Goal: Answer question/provide support: Share knowledge or assist other users

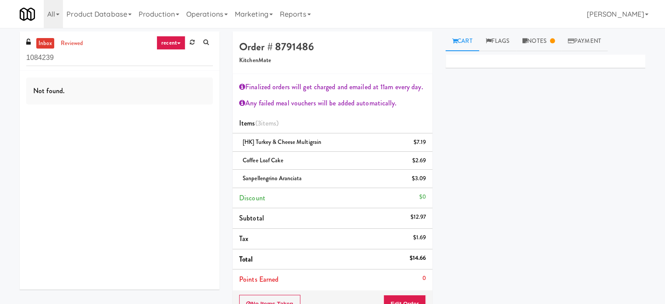
click at [180, 42] on link "recent" at bounding box center [171, 43] width 29 height 14
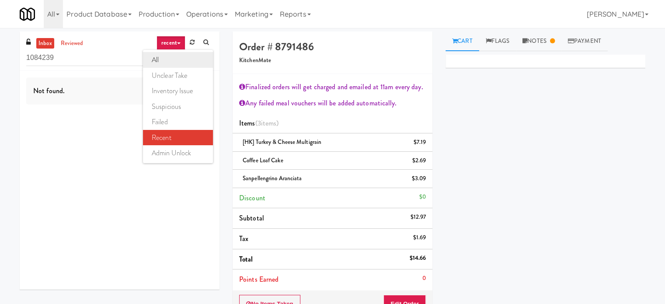
click at [156, 59] on link "all" at bounding box center [178, 60] width 70 height 16
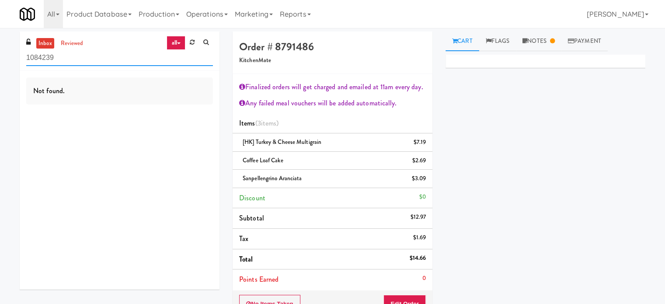
click at [61, 61] on input "1084239" at bounding box center [119, 58] width 187 height 16
click at [77, 39] on link "reviewed" at bounding box center [72, 43] width 27 height 11
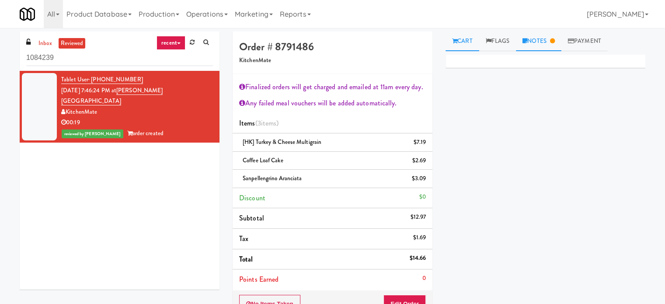
click at [555, 42] on icon at bounding box center [552, 41] width 5 height 6
click at [620, 170] on div "Primary Flag Clear Flag if unable to determine what was taken or order not proc…" at bounding box center [546, 219] width 200 height 328
click at [46, 42] on link "inbox" at bounding box center [45, 43] width 18 height 11
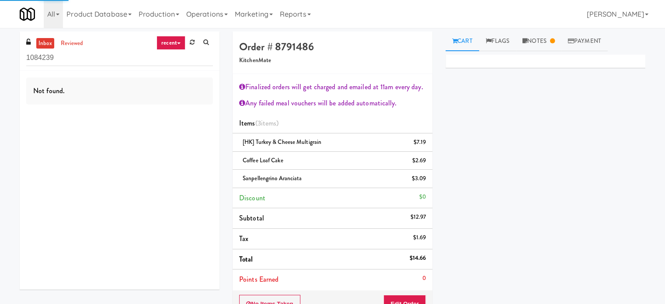
click at [164, 43] on link "recent" at bounding box center [171, 43] width 29 height 14
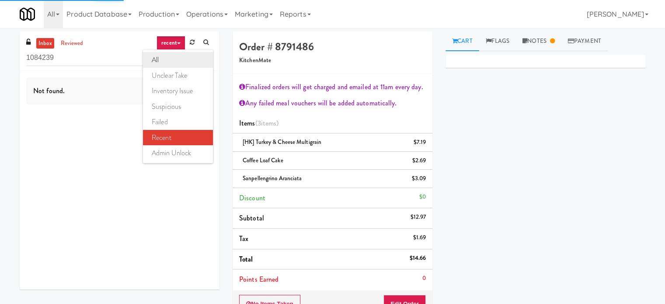
click at [163, 58] on link "all" at bounding box center [178, 60] width 70 height 16
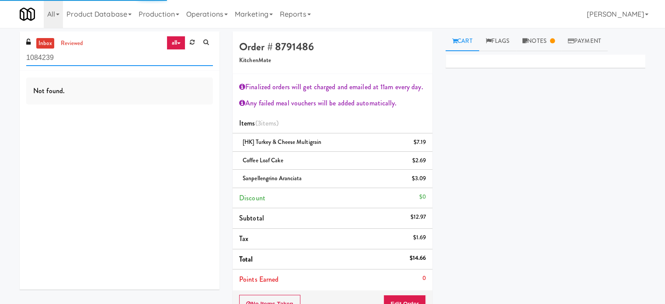
click at [87, 62] on input "1084239" at bounding box center [119, 58] width 187 height 16
paste input "Keene - Cooler - Left"
type input "Keene - Cooler - Left"
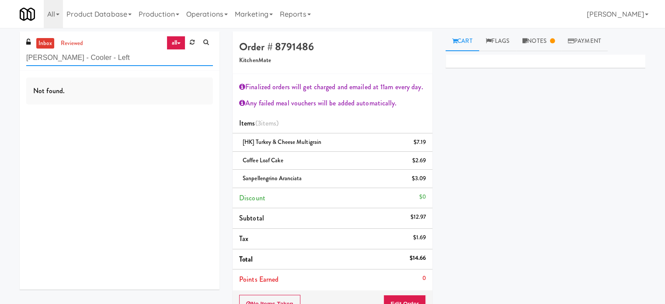
click at [108, 51] on input "Keene - Cooler - Left" at bounding box center [119, 58] width 187 height 16
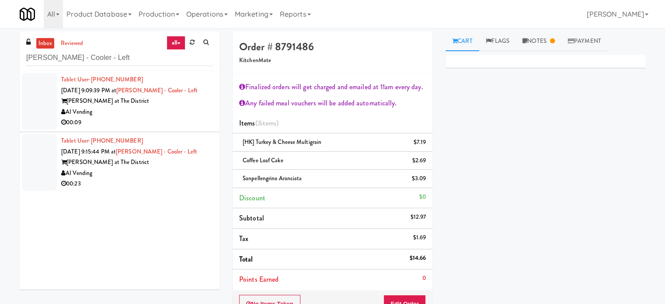
drag, startPoint x: 161, startPoint y: 134, endPoint x: 359, endPoint y: 87, distance: 203.7
click at [161, 134] on li "Tablet User · (385) 243-4333 Sep 25, 2025 9:15:44 PM at Keene - Cooler - Left K…" at bounding box center [120, 162] width 200 height 61
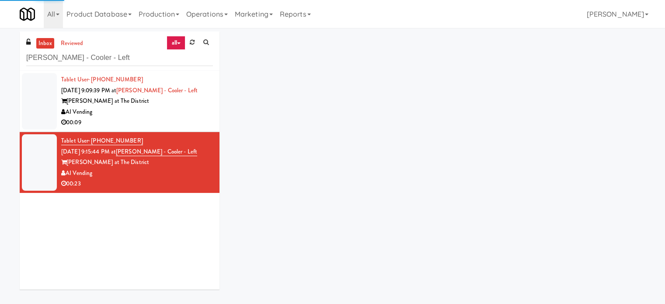
click at [205, 117] on div "00:09" at bounding box center [137, 122] width 152 height 11
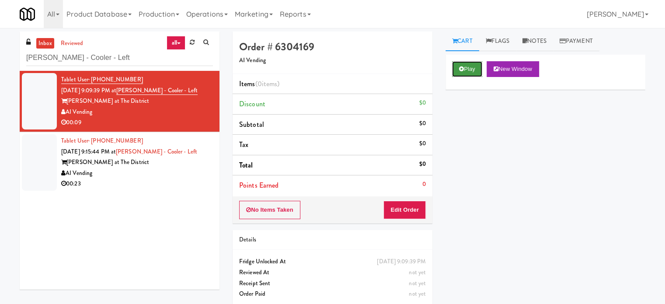
click at [471, 69] on button "Play" at bounding box center [467, 69] width 30 height 16
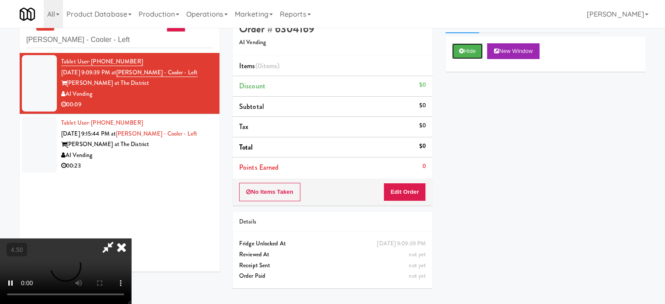
scroll to position [28, 0]
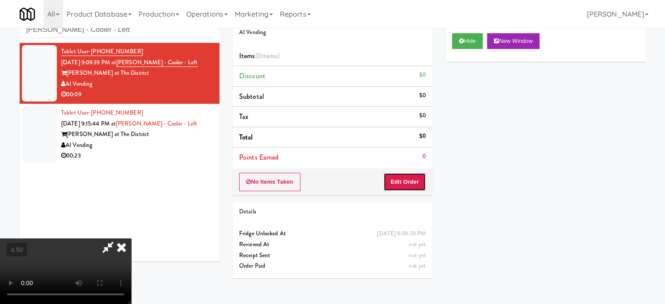
click at [405, 178] on button "Edit Order" at bounding box center [405, 182] width 42 height 18
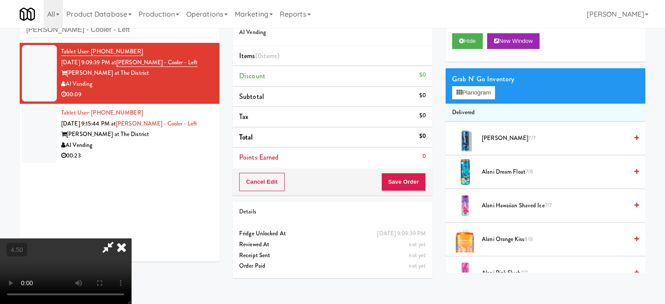
click at [131, 238] on video at bounding box center [65, 271] width 131 height 66
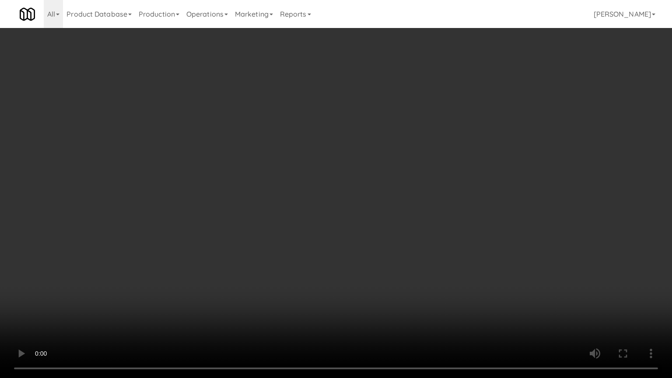
click at [259, 198] on video at bounding box center [336, 189] width 672 height 378
drag, startPoint x: 238, startPoint y: 283, endPoint x: 242, endPoint y: 262, distance: 20.9
click at [239, 283] on video at bounding box center [336, 189] width 672 height 378
click at [243, 253] on video at bounding box center [336, 189] width 672 height 378
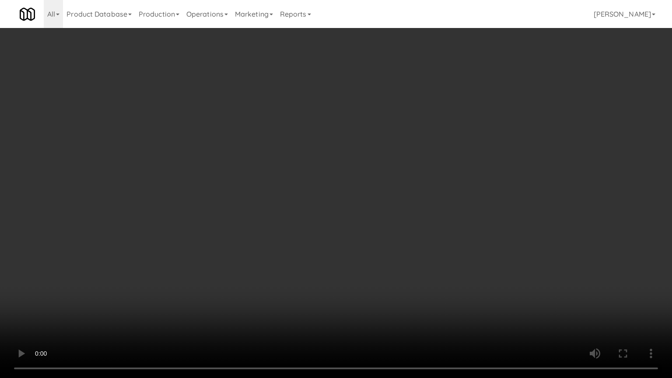
click at [276, 251] on video at bounding box center [336, 189] width 672 height 378
drag, startPoint x: 276, startPoint y: 251, endPoint x: 308, endPoint y: 249, distance: 31.5
click at [276, 251] on video at bounding box center [336, 189] width 672 height 378
click at [308, 249] on video at bounding box center [336, 189] width 672 height 378
click at [303, 254] on video at bounding box center [336, 189] width 672 height 378
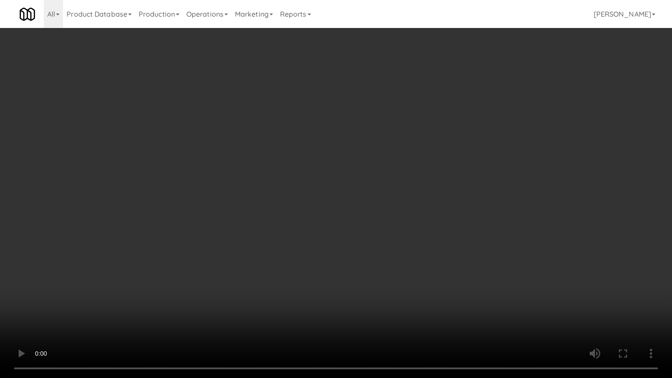
click at [390, 241] on video at bounding box center [336, 189] width 672 height 378
click at [352, 243] on video at bounding box center [336, 189] width 672 height 378
click at [401, 176] on video at bounding box center [336, 189] width 672 height 378
click at [374, 178] on video at bounding box center [336, 189] width 672 height 378
click at [405, 198] on video at bounding box center [336, 189] width 672 height 378
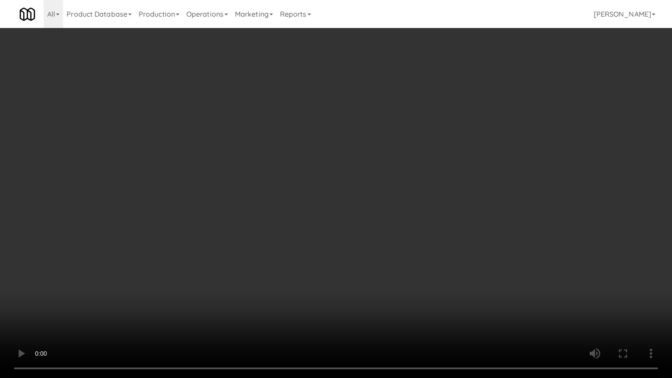
drag, startPoint x: 400, startPoint y: 203, endPoint x: 405, endPoint y: 198, distance: 6.8
click at [402, 201] on video at bounding box center [336, 189] width 672 height 378
drag, startPoint x: 405, startPoint y: 198, endPoint x: 518, endPoint y: 125, distance: 134.8
click at [406, 198] on video at bounding box center [336, 189] width 672 height 378
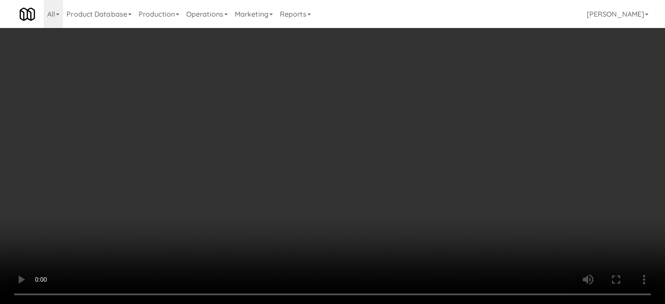
scroll to position [656, 0]
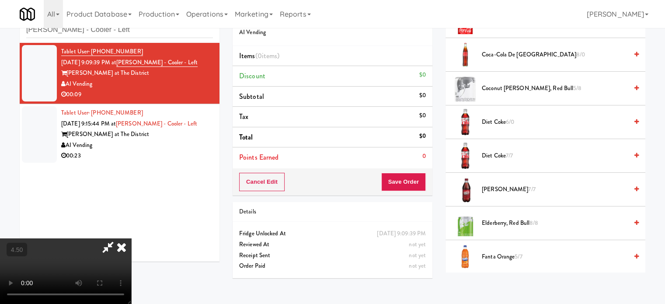
click at [528, 186] on span "7/7" at bounding box center [531, 189] width 7 height 8
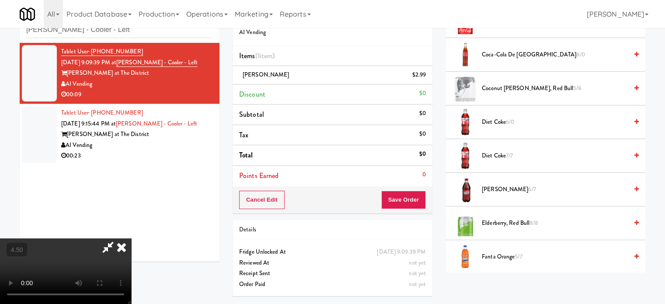
click at [131, 238] on video at bounding box center [65, 271] width 131 height 66
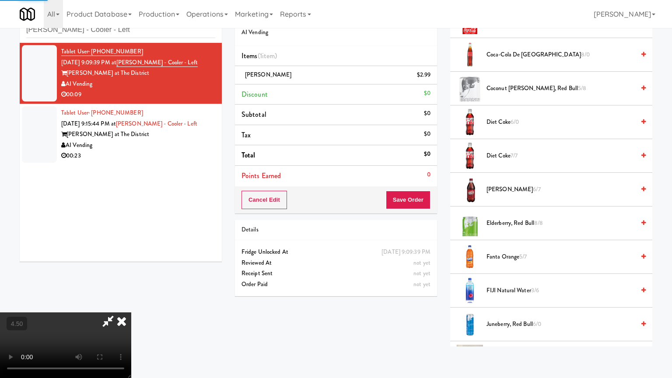
drag, startPoint x: 189, startPoint y: 207, endPoint x: 200, endPoint y: 190, distance: 20.9
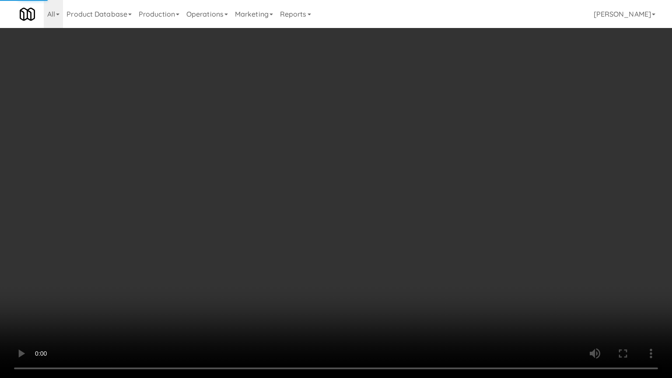
click at [189, 207] on video at bounding box center [336, 189] width 672 height 378
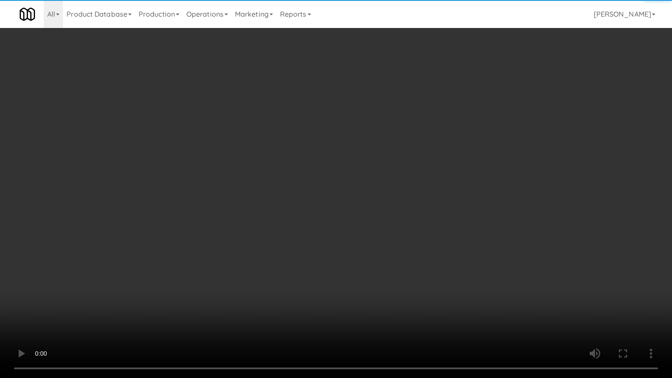
drag, startPoint x: 213, startPoint y: 186, endPoint x: 276, endPoint y: 166, distance: 65.7
click at [214, 186] on video at bounding box center [336, 189] width 672 height 378
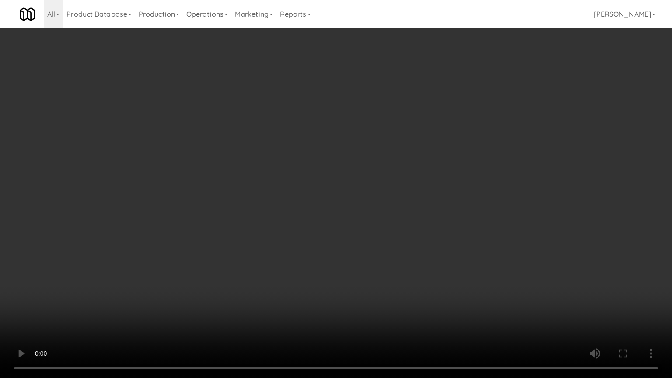
click at [282, 161] on video at bounding box center [336, 189] width 672 height 378
click at [284, 159] on video at bounding box center [336, 189] width 672 height 378
click at [306, 171] on video at bounding box center [336, 189] width 672 height 378
click at [299, 172] on video at bounding box center [336, 189] width 672 height 378
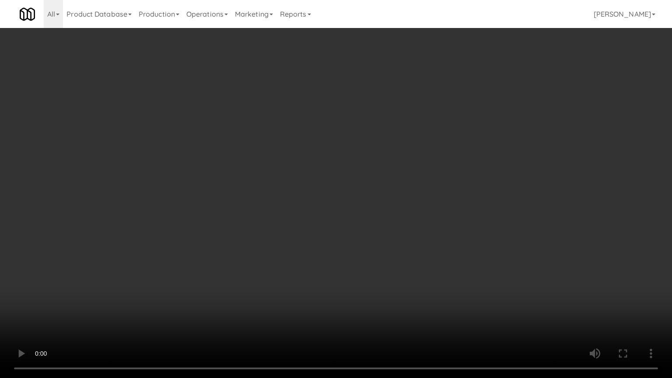
drag, startPoint x: 300, startPoint y: 171, endPoint x: 436, endPoint y: 127, distance: 143.5
click at [305, 171] on video at bounding box center [336, 189] width 672 height 378
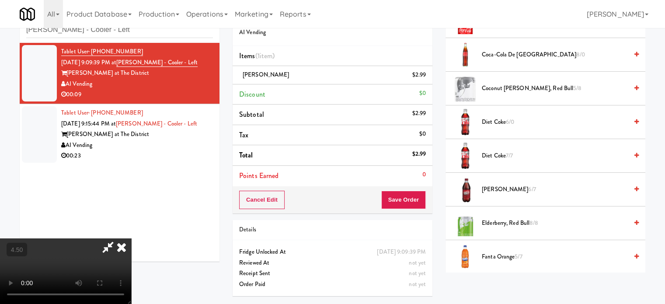
click at [528, 185] on span "6/7" at bounding box center [531, 189] width 7 height 8
click at [131, 238] on video at bounding box center [65, 271] width 131 height 66
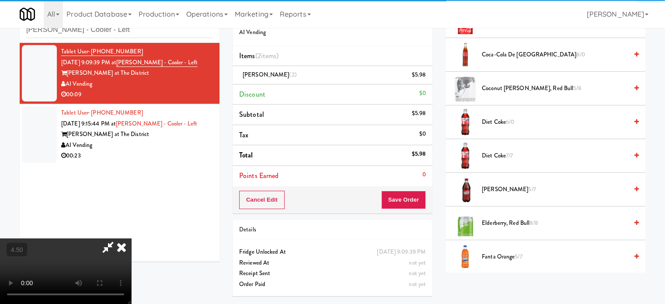
click at [131, 238] on video at bounding box center [65, 271] width 131 height 66
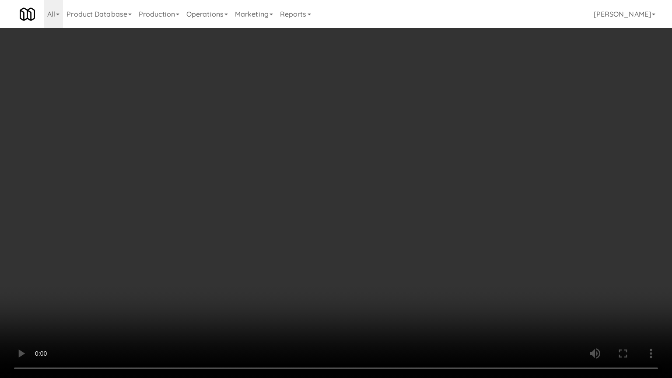
click at [178, 285] on video at bounding box center [336, 189] width 672 height 378
click at [261, 222] on video at bounding box center [336, 189] width 672 height 378
click at [274, 208] on video at bounding box center [336, 189] width 672 height 378
click at [292, 207] on video at bounding box center [336, 189] width 672 height 378
click at [322, 188] on video at bounding box center [336, 189] width 672 height 378
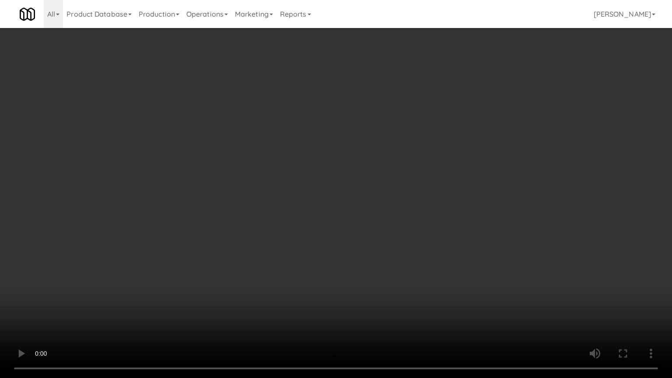
drag, startPoint x: 323, startPoint y: 187, endPoint x: 406, endPoint y: 69, distance: 144.4
click at [325, 184] on video at bounding box center [336, 189] width 672 height 378
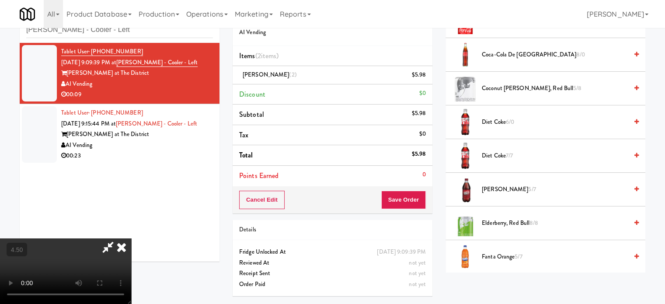
drag, startPoint x: 382, startPoint y: 37, endPoint x: 382, endPoint y: 101, distance: 63.4
click at [131, 238] on icon at bounding box center [121, 246] width 19 height 17
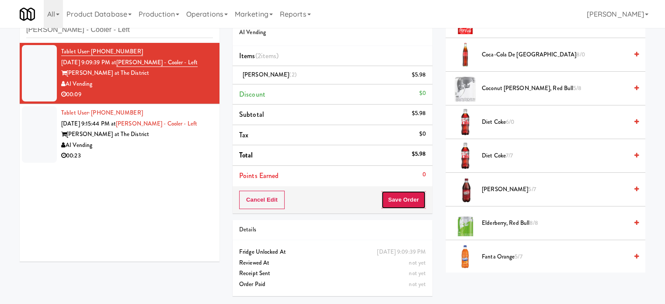
click at [396, 205] on button "Save Order" at bounding box center [403, 200] width 45 height 18
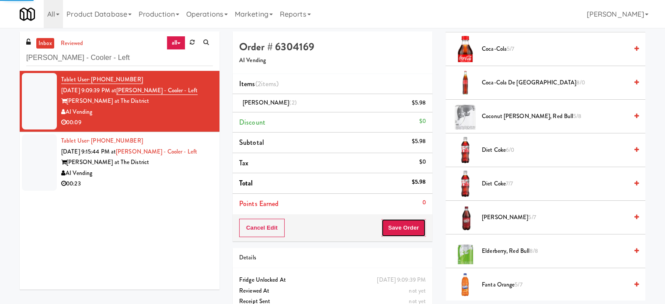
scroll to position [0, 0]
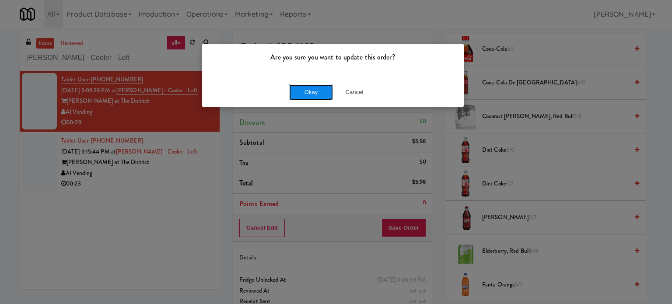
click at [317, 93] on button "Okay" at bounding box center [311, 92] width 44 height 16
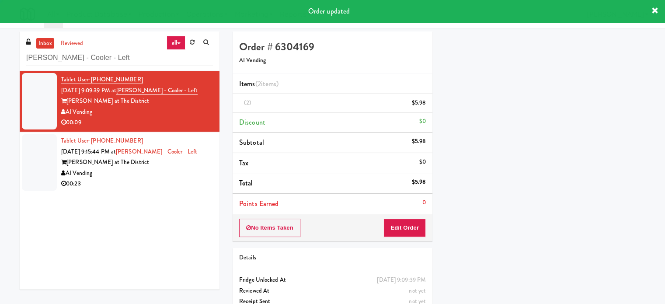
drag, startPoint x: 182, startPoint y: 172, endPoint x: 188, endPoint y: 166, distance: 8.4
click at [182, 174] on div "AI Vending" at bounding box center [137, 173] width 152 height 11
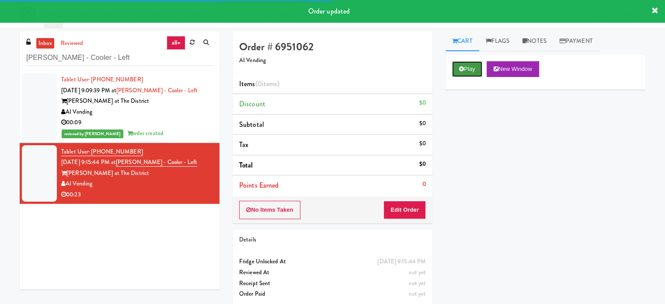
click at [470, 65] on button "Play" at bounding box center [467, 69] width 30 height 16
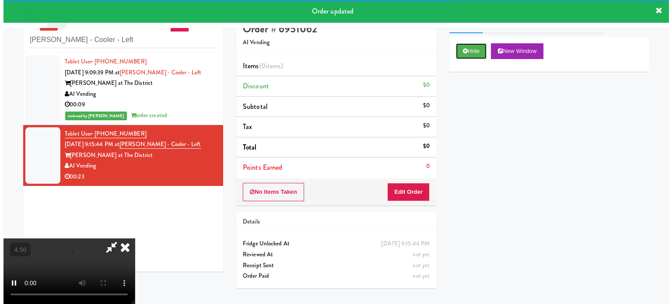
scroll to position [28, 0]
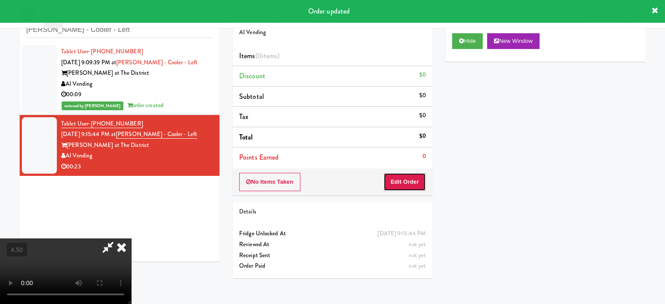
click at [411, 180] on button "Edit Order" at bounding box center [405, 182] width 42 height 18
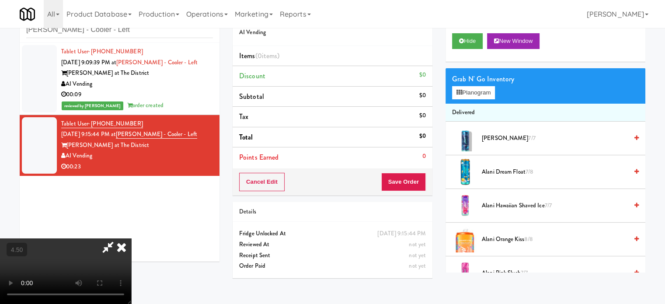
click at [131, 238] on video at bounding box center [65, 271] width 131 height 66
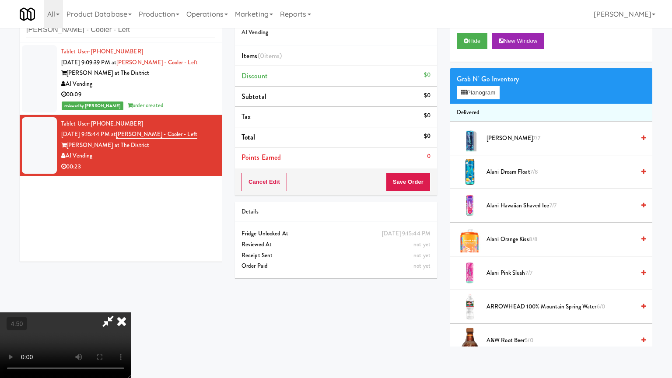
click at [131, 304] on video at bounding box center [65, 345] width 131 height 66
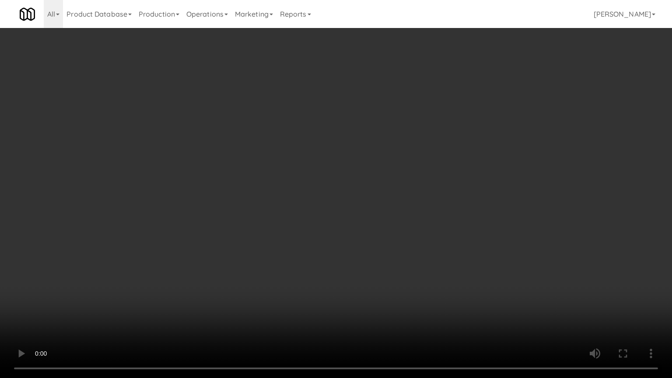
drag, startPoint x: 171, startPoint y: 287, endPoint x: 232, endPoint y: 217, distance: 92.8
click at [174, 283] on video at bounding box center [336, 189] width 672 height 378
click at [231, 217] on video at bounding box center [336, 189] width 672 height 378
click at [279, 233] on video at bounding box center [336, 189] width 672 height 378
click at [274, 216] on video at bounding box center [336, 189] width 672 height 378
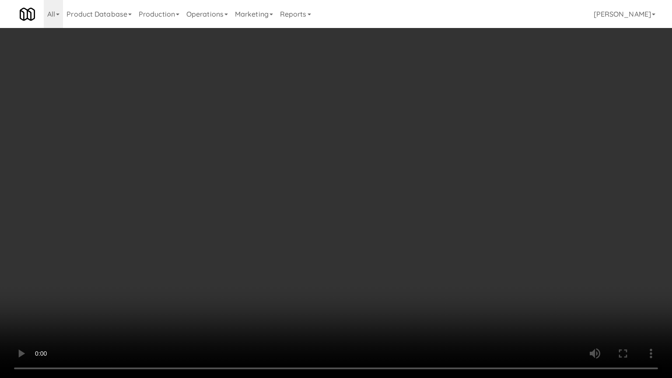
click at [274, 216] on video at bounding box center [336, 189] width 672 height 378
click at [276, 215] on video at bounding box center [336, 189] width 672 height 378
click at [285, 217] on video at bounding box center [336, 189] width 672 height 378
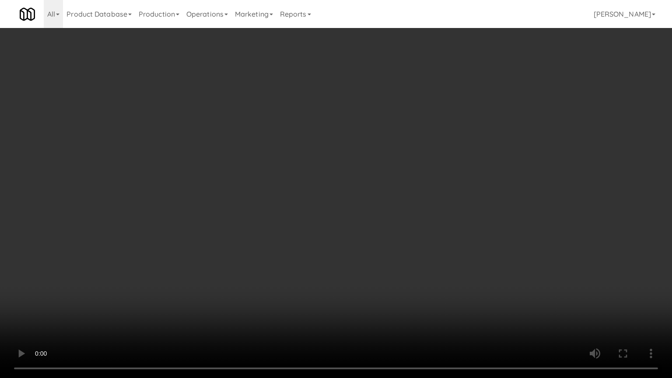
click at [293, 219] on video at bounding box center [336, 189] width 672 height 378
click at [292, 220] on video at bounding box center [336, 189] width 672 height 378
click at [294, 217] on video at bounding box center [336, 189] width 672 height 378
click at [297, 222] on video at bounding box center [336, 189] width 672 height 378
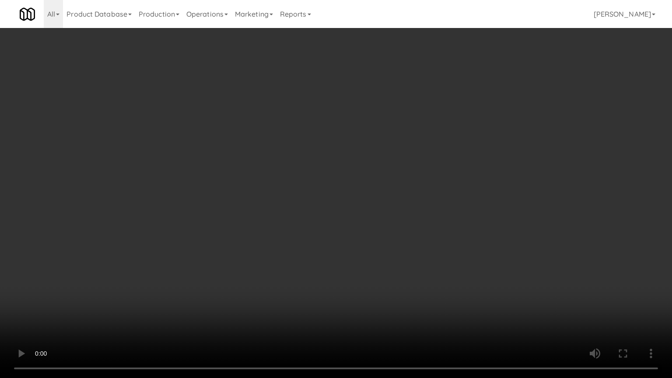
click at [291, 226] on video at bounding box center [336, 189] width 672 height 378
click at [308, 237] on video at bounding box center [336, 189] width 672 height 378
click at [281, 238] on video at bounding box center [336, 189] width 672 height 378
click at [304, 242] on video at bounding box center [336, 189] width 672 height 378
click at [295, 225] on video at bounding box center [336, 189] width 672 height 378
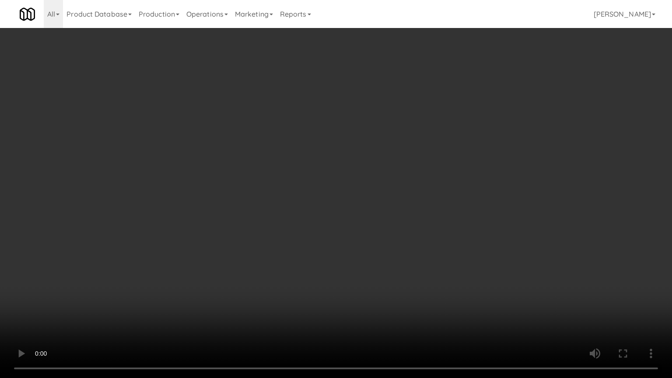
click at [345, 182] on video at bounding box center [336, 189] width 672 height 378
click at [352, 172] on video at bounding box center [336, 189] width 672 height 378
click at [359, 169] on video at bounding box center [336, 189] width 672 height 378
drag, startPoint x: 332, startPoint y: 229, endPoint x: 335, endPoint y: 218, distance: 11.6
click at [332, 227] on video at bounding box center [336, 189] width 672 height 378
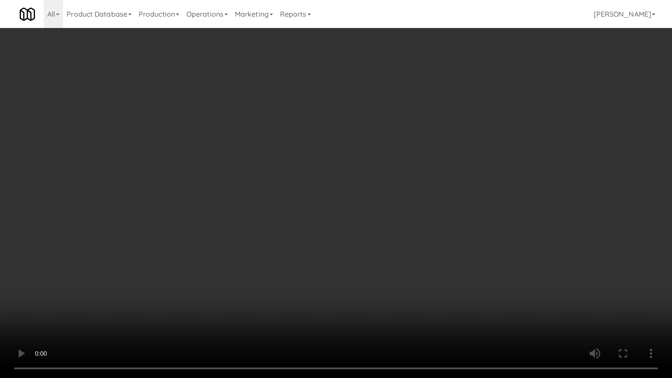
drag, startPoint x: 335, startPoint y: 213, endPoint x: 374, endPoint y: 119, distance: 102.4
click at [336, 213] on video at bounding box center [336, 189] width 672 height 378
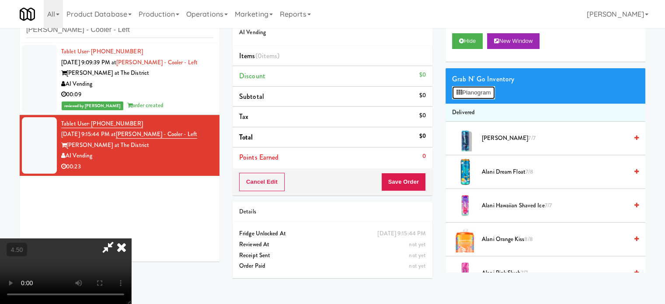
drag, startPoint x: 476, startPoint y: 95, endPoint x: 508, endPoint y: 74, distance: 38.4
click at [476, 94] on button "Planogram" at bounding box center [473, 92] width 43 height 13
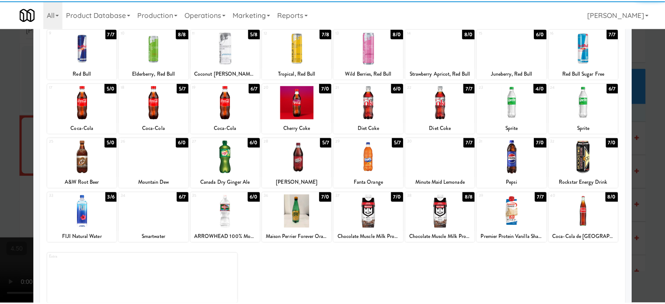
scroll to position [125, 0]
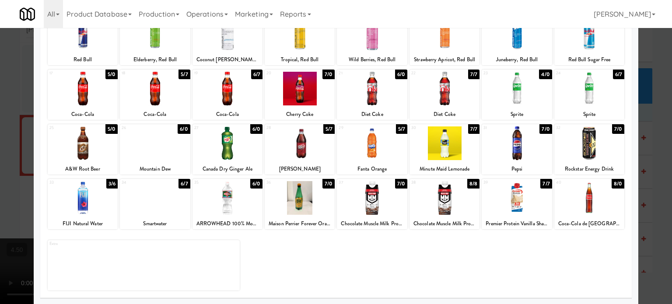
click at [541, 180] on div "7/7" at bounding box center [545, 184] width 11 height 10
click at [468, 128] on div "7/7" at bounding box center [473, 129] width 11 height 10
click at [658, 130] on div at bounding box center [336, 152] width 672 height 304
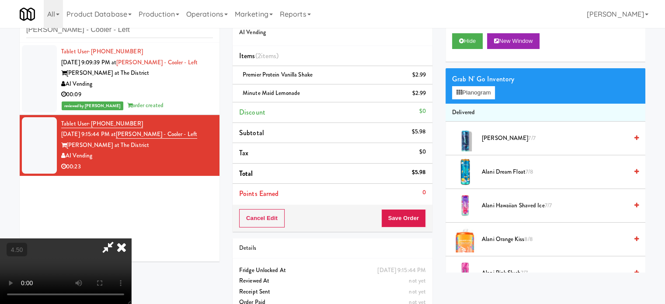
click at [131, 238] on video at bounding box center [65, 271] width 131 height 66
drag, startPoint x: 269, startPoint y: 168, endPoint x: 271, endPoint y: 220, distance: 52.1
click at [131, 238] on video at bounding box center [65, 271] width 131 height 66
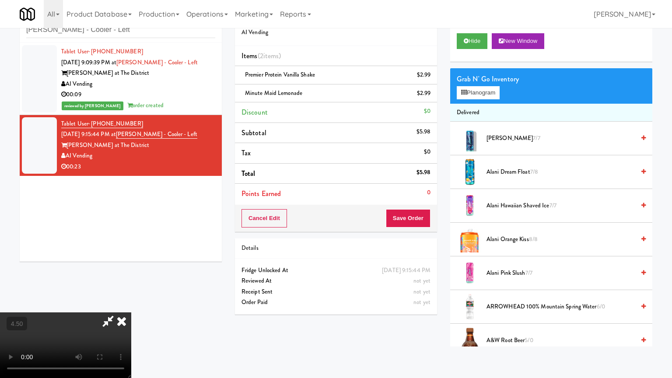
click at [131, 304] on video at bounding box center [65, 345] width 131 height 66
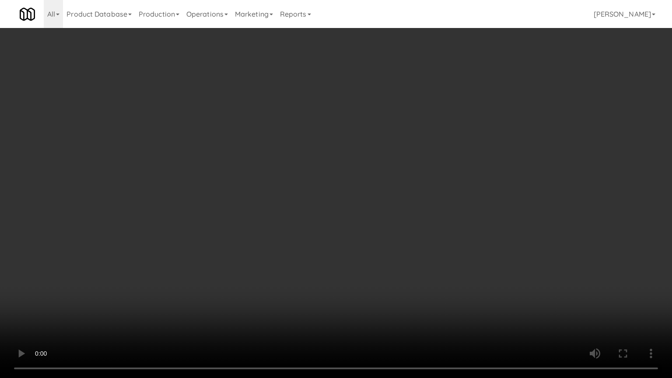
click at [296, 194] on video at bounding box center [336, 189] width 672 height 378
click at [357, 180] on video at bounding box center [336, 189] width 672 height 378
click at [390, 171] on video at bounding box center [336, 189] width 672 height 378
click at [358, 188] on video at bounding box center [336, 189] width 672 height 378
click at [361, 184] on video at bounding box center [336, 189] width 672 height 378
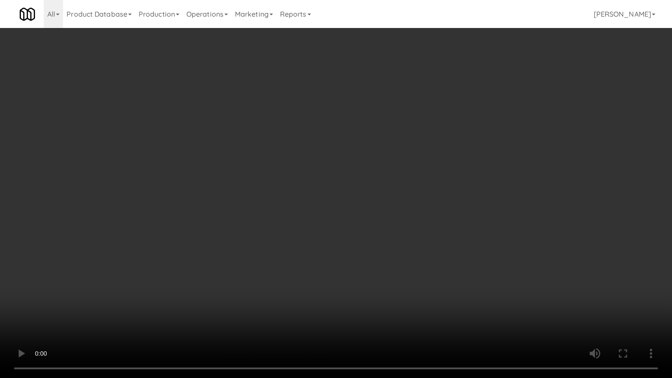
click at [361, 184] on video at bounding box center [336, 189] width 672 height 378
click at [367, 181] on video at bounding box center [336, 189] width 672 height 378
click at [367, 180] on video at bounding box center [336, 189] width 672 height 378
click at [368, 180] on video at bounding box center [336, 189] width 672 height 378
click at [366, 180] on video at bounding box center [336, 189] width 672 height 378
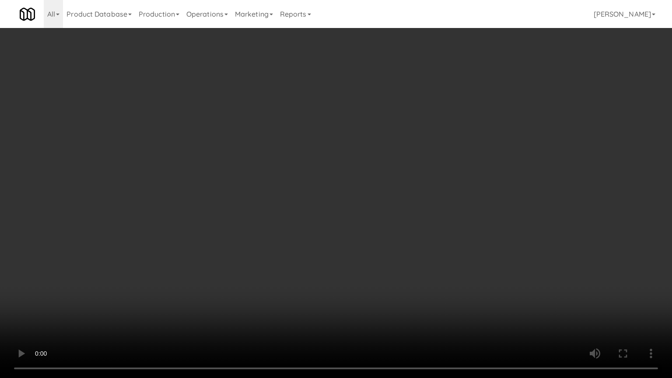
click at [379, 179] on video at bounding box center [336, 189] width 672 height 378
click at [383, 181] on video at bounding box center [336, 189] width 672 height 378
click at [371, 185] on video at bounding box center [336, 189] width 672 height 378
click at [371, 194] on video at bounding box center [336, 189] width 672 height 378
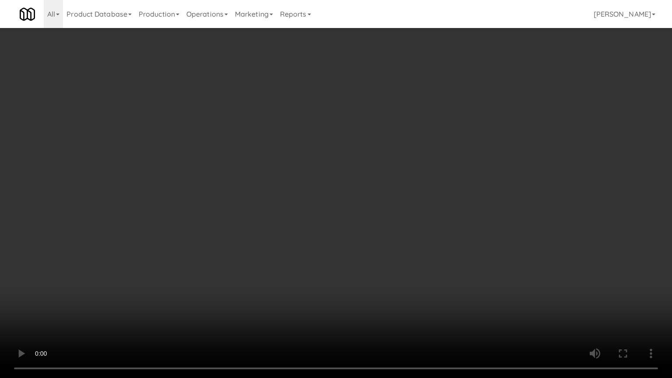
drag, startPoint x: 361, startPoint y: 199, endPoint x: 364, endPoint y: 195, distance: 5.3
click at [361, 199] on video at bounding box center [336, 189] width 672 height 378
click at [365, 194] on video at bounding box center [336, 189] width 672 height 378
click at [365, 190] on video at bounding box center [336, 189] width 672 height 378
drag, startPoint x: 350, startPoint y: 199, endPoint x: 356, endPoint y: 197, distance: 6.3
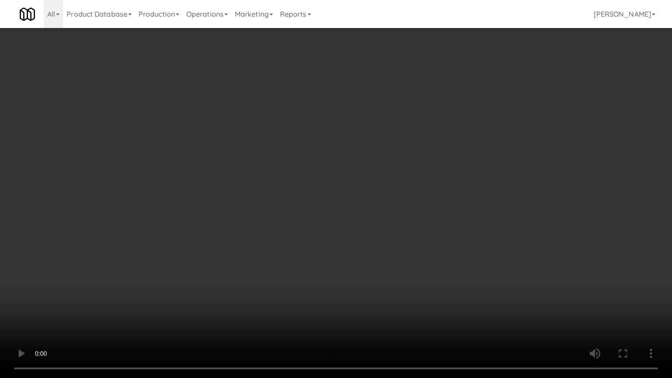
click at [350, 200] on video at bounding box center [336, 189] width 672 height 378
click at [360, 196] on video at bounding box center [336, 189] width 672 height 378
click at [361, 196] on video at bounding box center [336, 189] width 672 height 378
click at [362, 194] on video at bounding box center [336, 189] width 672 height 378
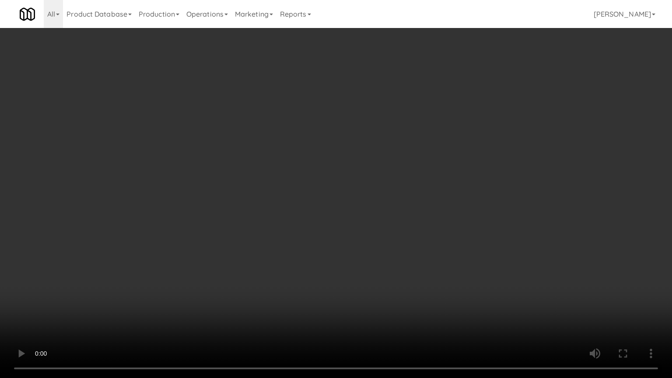
click at [364, 193] on video at bounding box center [336, 189] width 672 height 378
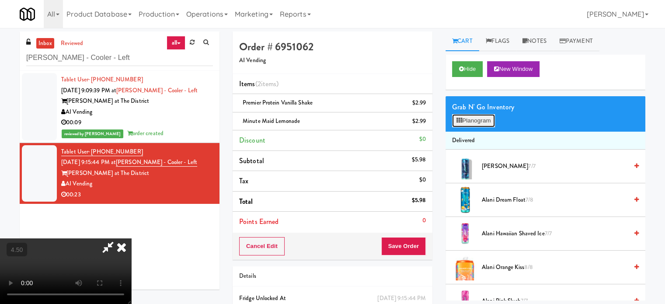
click at [481, 119] on button "Planogram" at bounding box center [473, 120] width 43 height 13
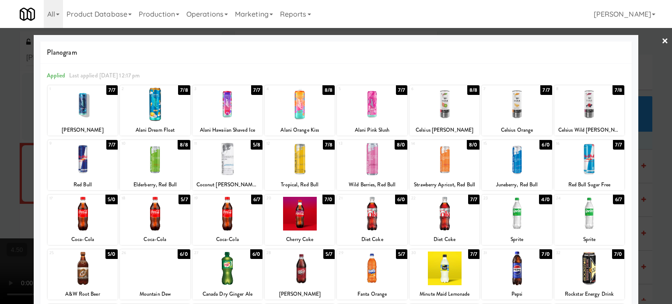
click at [185, 92] on div "7/8" at bounding box center [184, 90] width 12 height 10
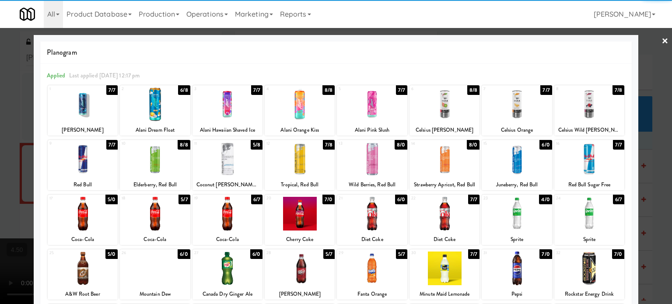
click at [660, 150] on div at bounding box center [336, 152] width 672 height 304
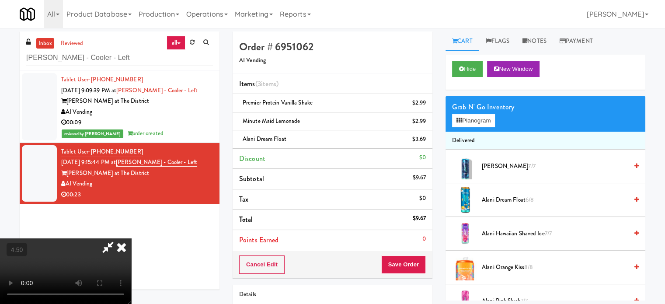
click at [131, 238] on video at bounding box center [65, 271] width 131 height 66
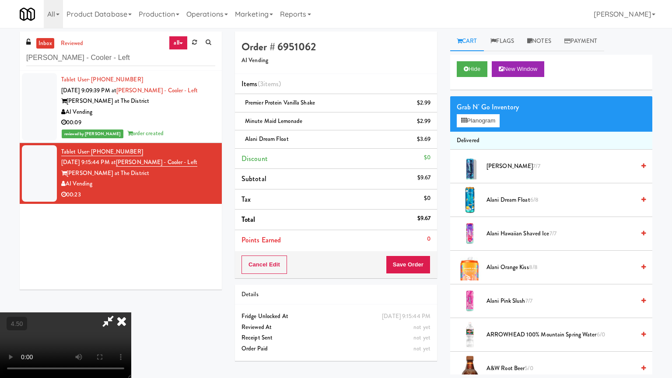
drag, startPoint x: 218, startPoint y: 188, endPoint x: 283, endPoint y: 143, distance: 79.1
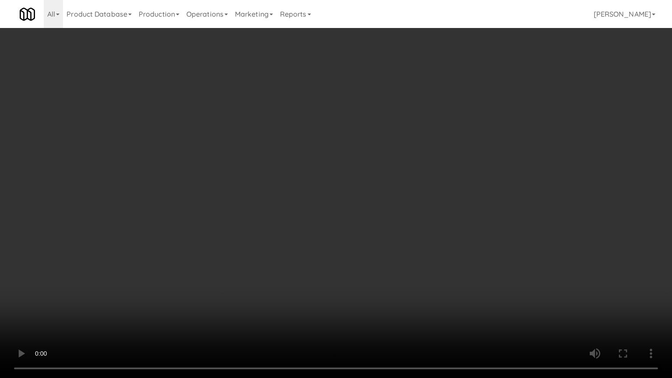
click at [219, 188] on video at bounding box center [336, 189] width 672 height 378
drag, startPoint x: 349, startPoint y: 185, endPoint x: 371, endPoint y: 180, distance: 23.4
click at [352, 185] on video at bounding box center [336, 189] width 672 height 378
click at [372, 180] on video at bounding box center [336, 189] width 672 height 378
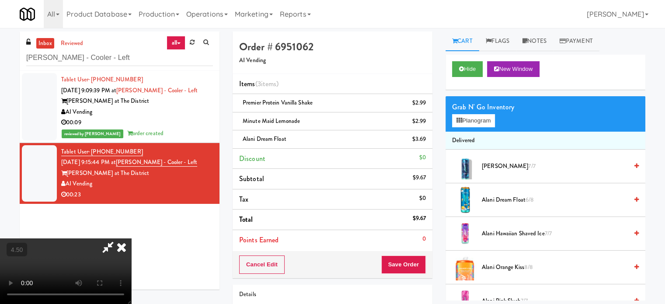
click at [131, 238] on icon at bounding box center [121, 246] width 19 height 17
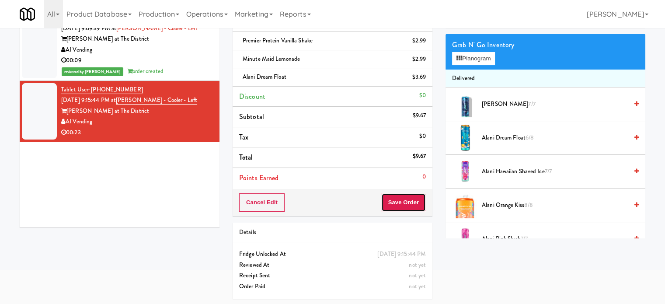
drag, startPoint x: 397, startPoint y: 202, endPoint x: 395, endPoint y: 188, distance: 14.1
click at [397, 201] on button "Save Order" at bounding box center [403, 202] width 45 height 18
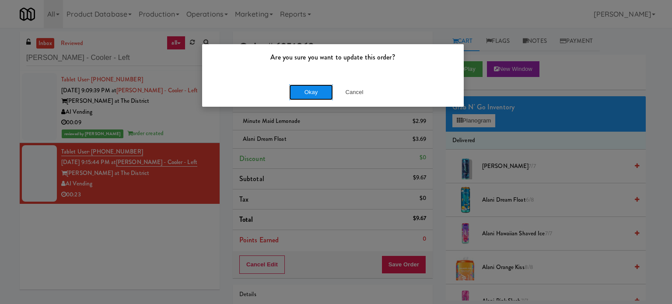
click at [296, 91] on button "Okay" at bounding box center [311, 92] width 44 height 16
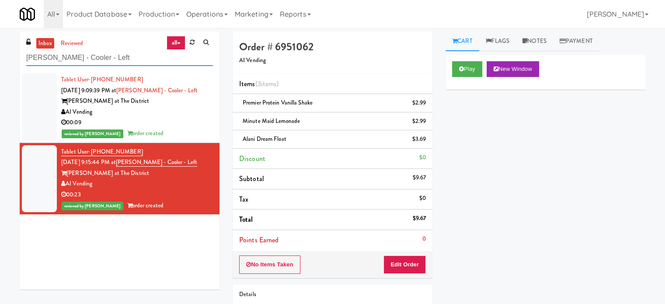
click at [125, 54] on input "Keene - Cooler - Left" at bounding box center [119, 58] width 187 height 16
paste input "Atwater - Pantry - Righ"
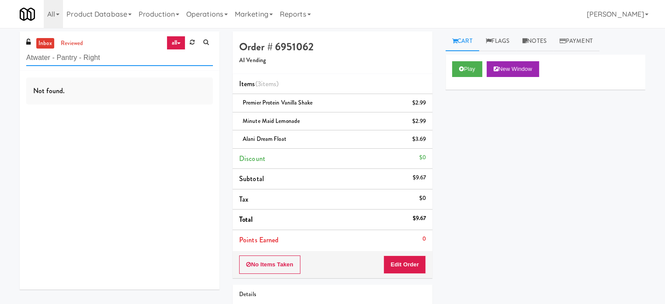
click at [105, 59] on input "Atwater - Pantry - Right" at bounding box center [119, 58] width 187 height 16
paste input "lmaden - Fridge"
click at [105, 63] on input "Almaden - Fridge" at bounding box center [119, 58] width 187 height 16
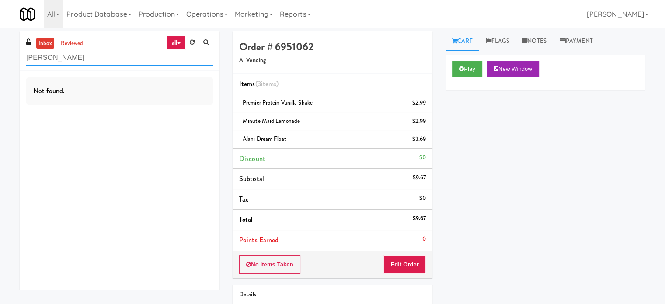
click at [104, 63] on input "Almaden - Fridge" at bounding box center [119, 58] width 187 height 16
paste input "Ellicott House"
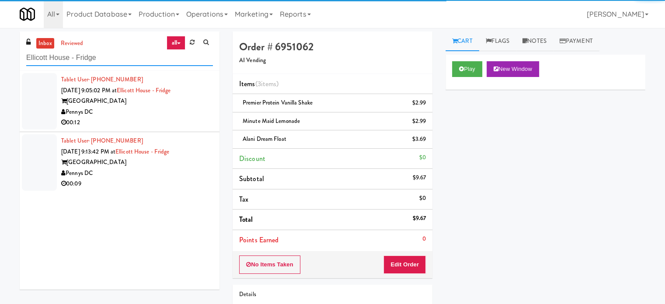
type input "Ellicott House - Fridge"
drag, startPoint x: 117, startPoint y: 110, endPoint x: 156, endPoint y: 87, distance: 45.1
click at [117, 109] on div "Pennys DC" at bounding box center [137, 112] width 152 height 11
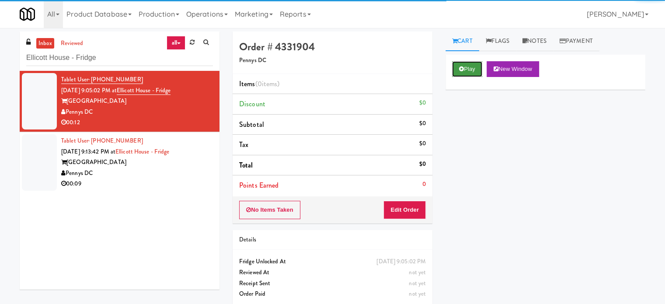
click at [476, 66] on button "Play" at bounding box center [467, 69] width 30 height 16
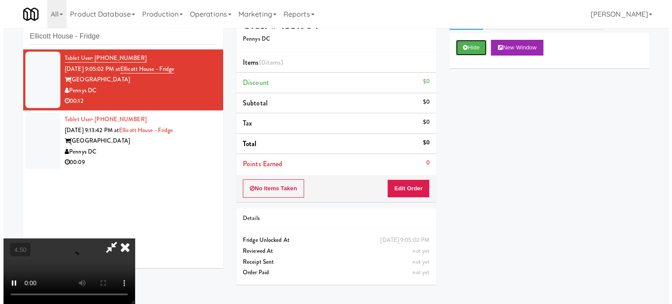
scroll to position [28, 0]
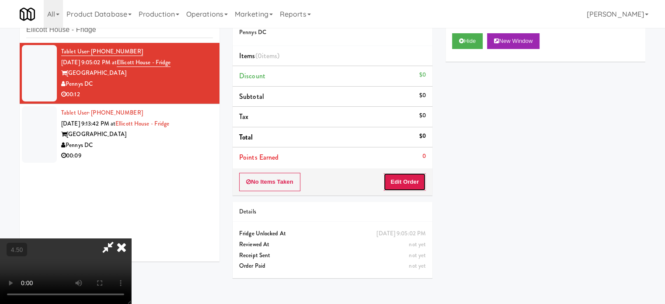
click at [407, 180] on button "Edit Order" at bounding box center [405, 182] width 42 height 18
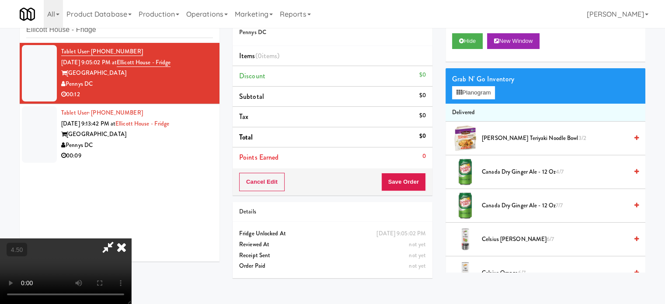
click at [131, 238] on video at bounding box center [65, 271] width 131 height 66
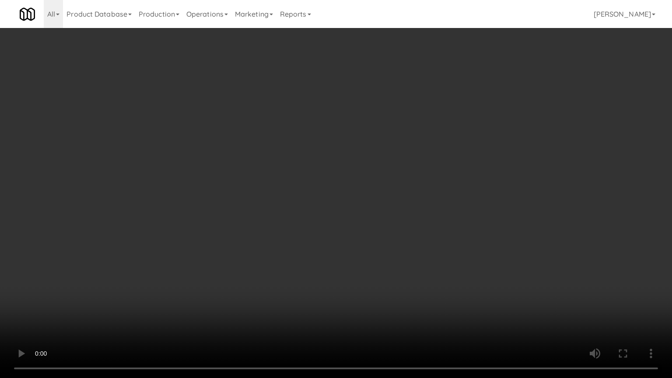
click at [236, 167] on video at bounding box center [336, 189] width 672 height 378
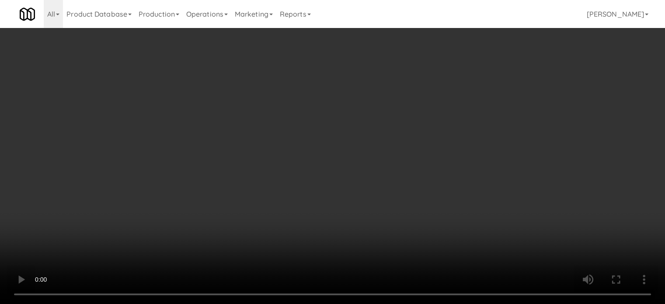
click at [218, 143] on video at bounding box center [332, 152] width 665 height 304
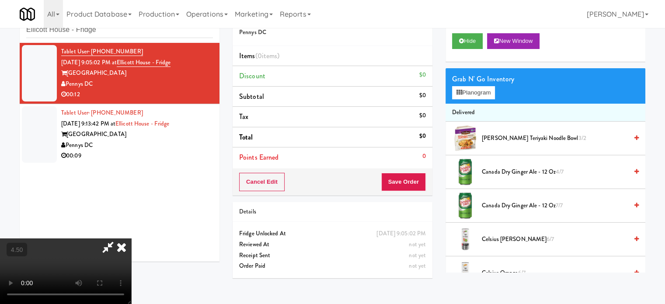
click at [131, 238] on video at bounding box center [65, 271] width 131 height 66
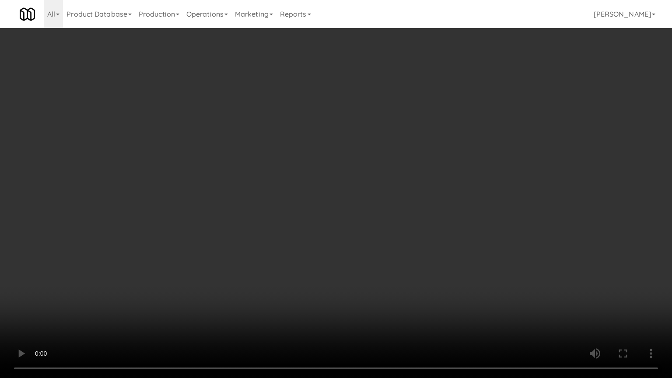
drag, startPoint x: 178, startPoint y: 250, endPoint x: 197, endPoint y: 224, distance: 32.3
click at [183, 244] on video at bounding box center [336, 189] width 672 height 378
click at [226, 167] on video at bounding box center [336, 189] width 672 height 378
click at [234, 164] on video at bounding box center [336, 189] width 672 height 378
click at [235, 161] on video at bounding box center [336, 189] width 672 height 378
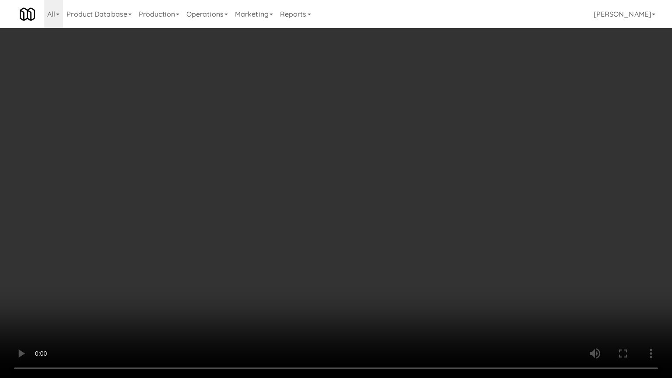
click at [235, 161] on video at bounding box center [336, 189] width 672 height 378
click at [268, 168] on video at bounding box center [336, 189] width 672 height 378
click at [263, 171] on video at bounding box center [336, 189] width 672 height 378
click at [306, 175] on video at bounding box center [336, 189] width 672 height 378
click at [305, 175] on video at bounding box center [336, 189] width 672 height 378
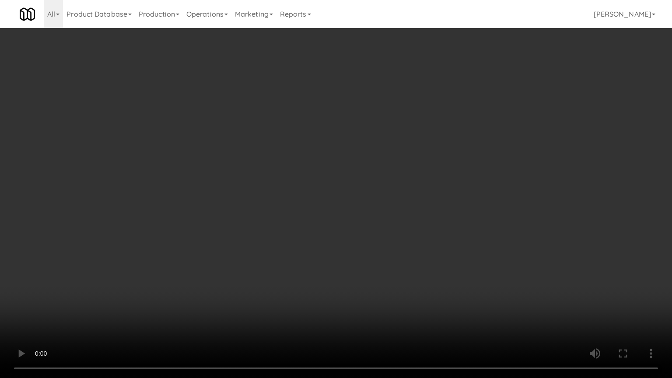
click at [327, 171] on video at bounding box center [336, 189] width 672 height 378
click at [325, 172] on video at bounding box center [336, 189] width 672 height 378
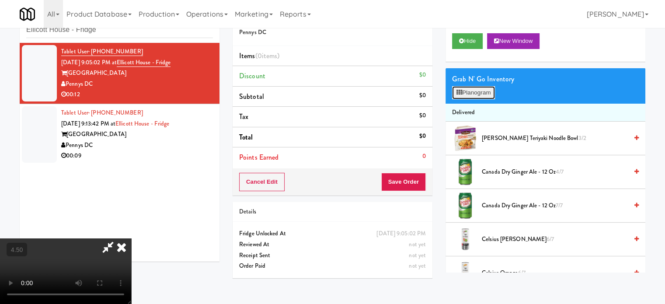
click at [476, 98] on button "Planogram" at bounding box center [473, 92] width 43 height 13
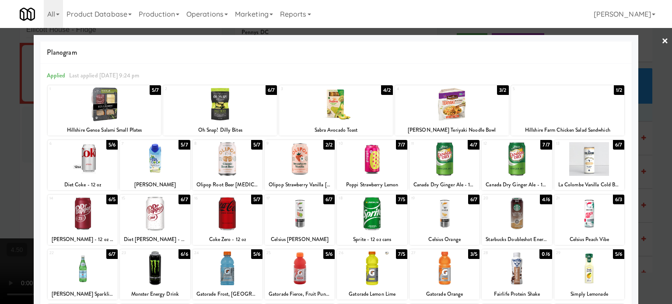
drag, startPoint x: 324, startPoint y: 143, endPoint x: 588, endPoint y: 127, distance: 264.3
click at [324, 143] on div "2/2" at bounding box center [328, 145] width 11 height 10
click at [644, 159] on div at bounding box center [336, 152] width 672 height 304
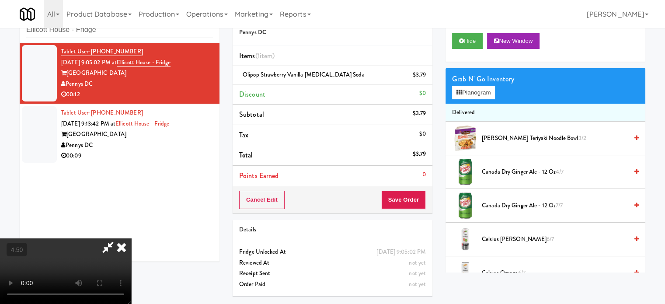
click at [131, 238] on video at bounding box center [65, 271] width 131 height 66
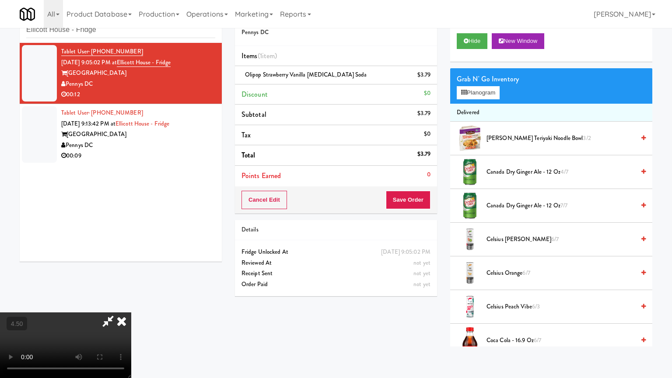
click at [131, 304] on video at bounding box center [65, 345] width 131 height 66
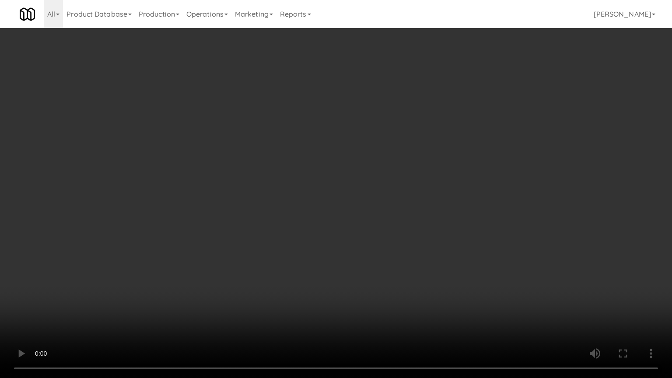
click at [253, 133] on video at bounding box center [336, 189] width 672 height 378
click at [273, 145] on video at bounding box center [336, 189] width 672 height 378
click at [273, 153] on video at bounding box center [336, 189] width 672 height 378
click at [232, 196] on video at bounding box center [336, 189] width 672 height 378
click at [251, 148] on video at bounding box center [336, 189] width 672 height 378
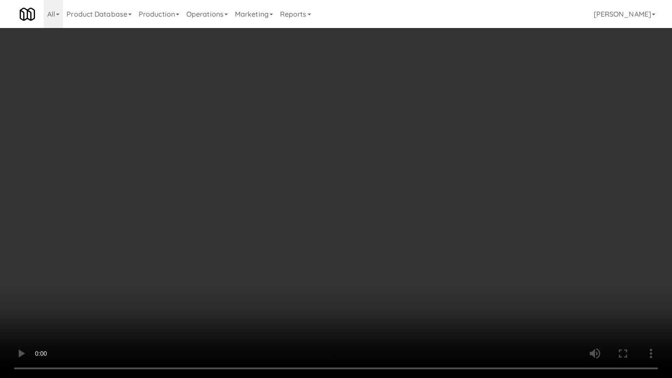
click at [251, 149] on video at bounding box center [336, 189] width 672 height 378
drag, startPoint x: 253, startPoint y: 136, endPoint x: 255, endPoint y: 142, distance: 5.8
click at [255, 142] on video at bounding box center [336, 189] width 672 height 378
click at [255, 140] on video at bounding box center [336, 189] width 672 height 378
click at [255, 139] on video at bounding box center [336, 189] width 672 height 378
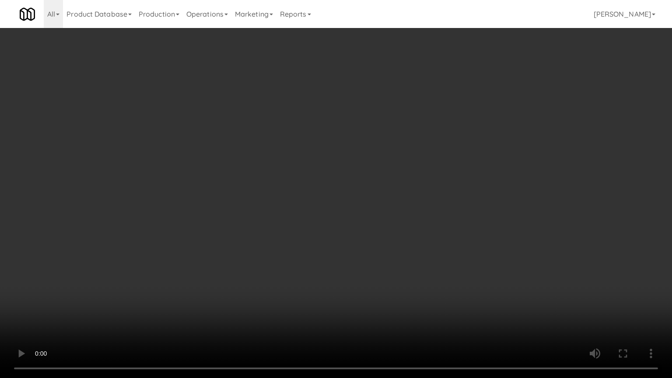
click at [255, 139] on video at bounding box center [336, 189] width 672 height 378
click at [268, 128] on video at bounding box center [336, 189] width 672 height 378
click at [268, 129] on video at bounding box center [336, 189] width 672 height 378
drag, startPoint x: 268, startPoint y: 129, endPoint x: 387, endPoint y: 33, distance: 153.0
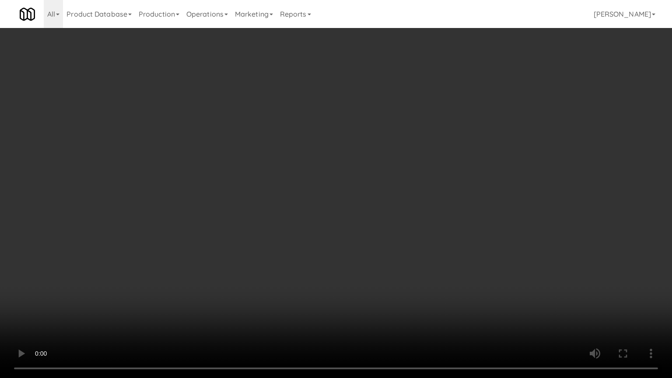
click at [275, 128] on video at bounding box center [336, 189] width 672 height 378
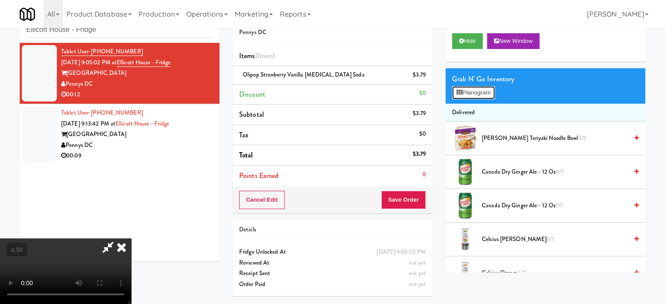
drag, startPoint x: 486, startPoint y: 91, endPoint x: 474, endPoint y: 92, distance: 12.4
click at [486, 91] on button "Planogram" at bounding box center [473, 92] width 43 height 13
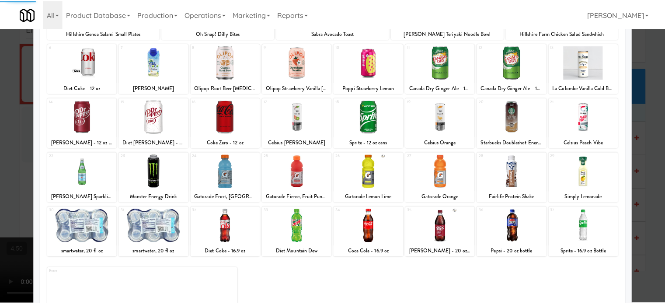
scroll to position [125, 0]
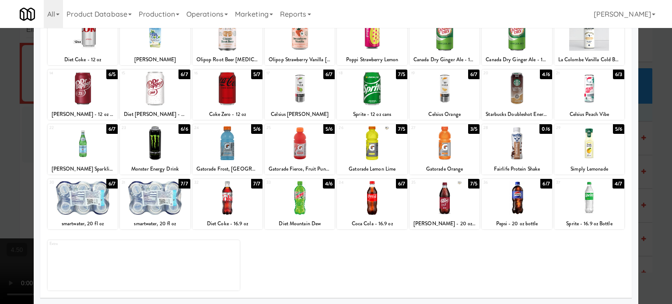
click at [181, 184] on div "7/7" at bounding box center [183, 184] width 11 height 10
drag, startPoint x: 661, startPoint y: 169, endPoint x: 413, endPoint y: 124, distance: 251.7
click at [661, 169] on div at bounding box center [336, 152] width 672 height 304
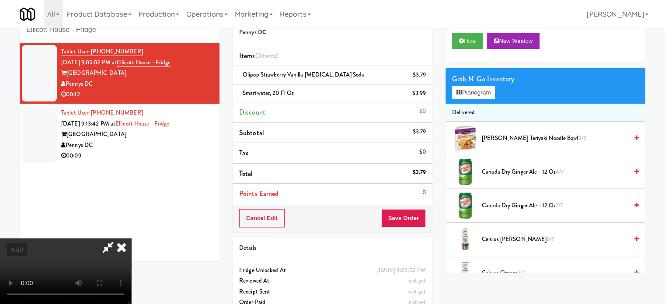
click at [131, 238] on video at bounding box center [65, 271] width 131 height 66
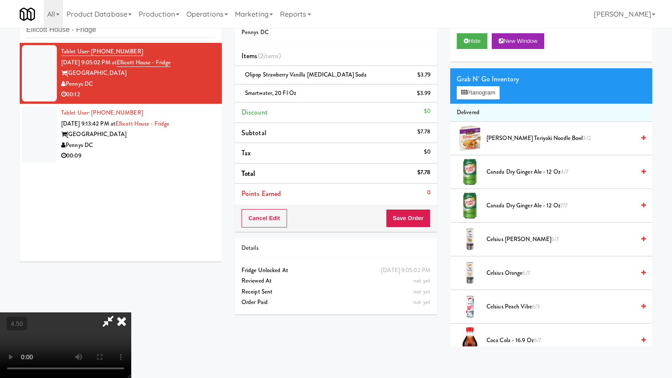
drag, startPoint x: 323, startPoint y: 137, endPoint x: 324, endPoint y: 122, distance: 14.9
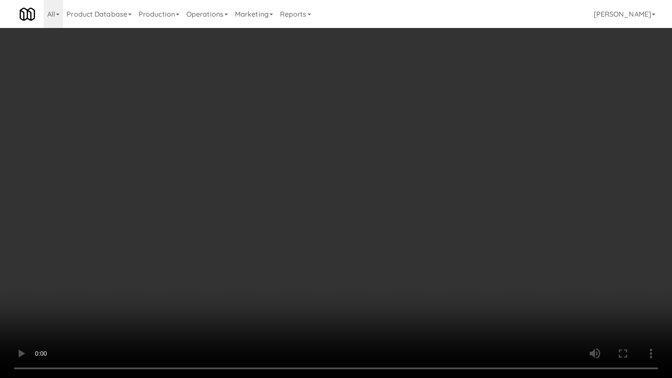
click at [324, 129] on video at bounding box center [336, 189] width 672 height 378
drag, startPoint x: 315, startPoint y: 147, endPoint x: 320, endPoint y: 145, distance: 4.9
click at [318, 147] on video at bounding box center [336, 189] width 672 height 378
click at [327, 133] on video at bounding box center [336, 189] width 672 height 378
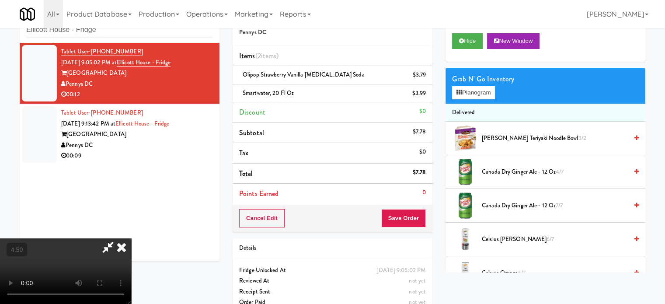
click at [131, 238] on icon at bounding box center [121, 246] width 19 height 17
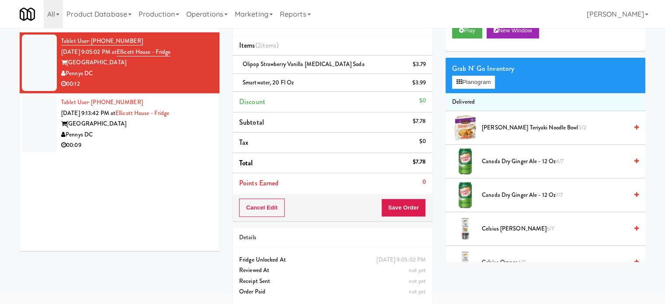
scroll to position [44, 0]
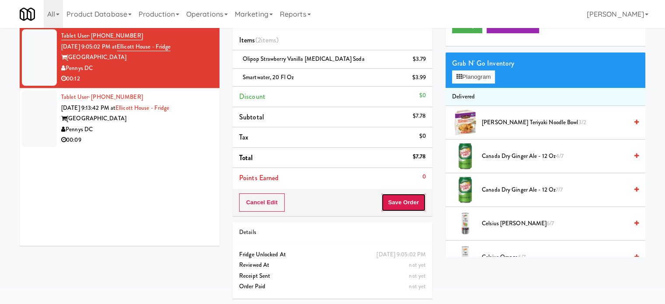
click at [398, 203] on button "Save Order" at bounding box center [403, 202] width 45 height 18
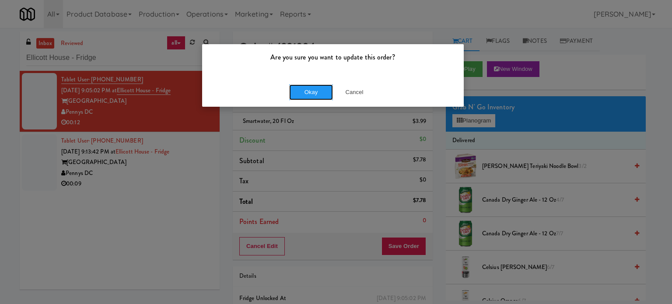
drag, startPoint x: 318, startPoint y: 95, endPoint x: 304, endPoint y: 101, distance: 15.5
click at [318, 96] on button "Okay" at bounding box center [311, 92] width 44 height 16
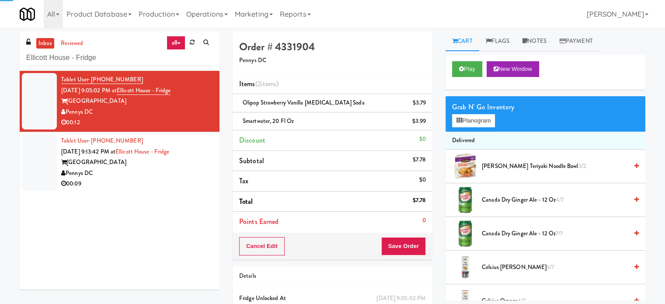
click at [192, 180] on div "00:09" at bounding box center [137, 183] width 152 height 11
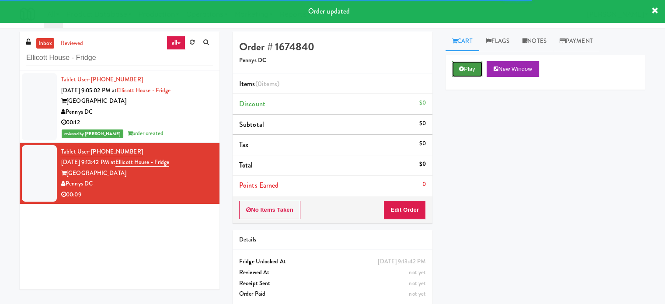
click at [474, 70] on button "Play" at bounding box center [467, 69] width 30 height 16
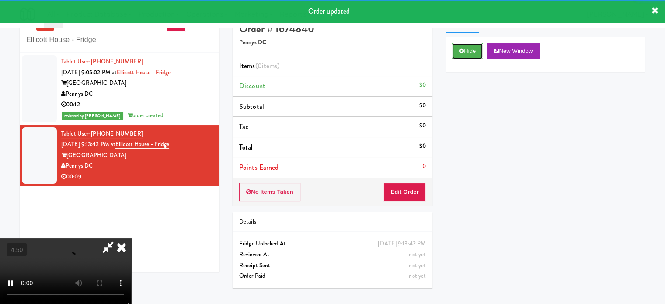
scroll to position [28, 0]
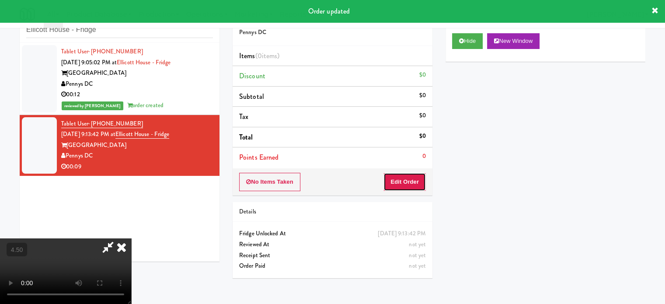
click at [406, 182] on button "Edit Order" at bounding box center [405, 182] width 42 height 18
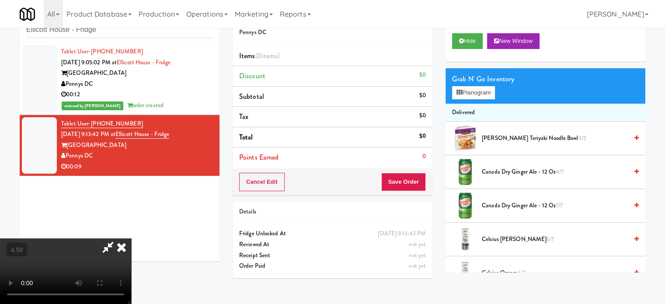
drag, startPoint x: 249, startPoint y: 205, endPoint x: 259, endPoint y: 183, distance: 23.5
click at [131, 238] on video at bounding box center [65, 271] width 131 height 66
drag, startPoint x: 259, startPoint y: 183, endPoint x: 277, endPoint y: 130, distance: 55.9
click at [131, 238] on video at bounding box center [65, 271] width 131 height 66
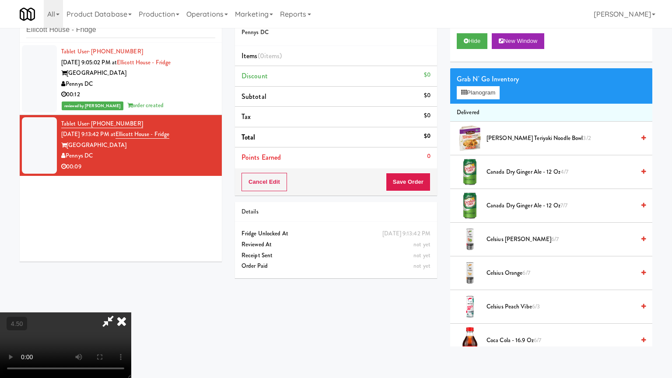
click at [131, 304] on video at bounding box center [65, 345] width 131 height 66
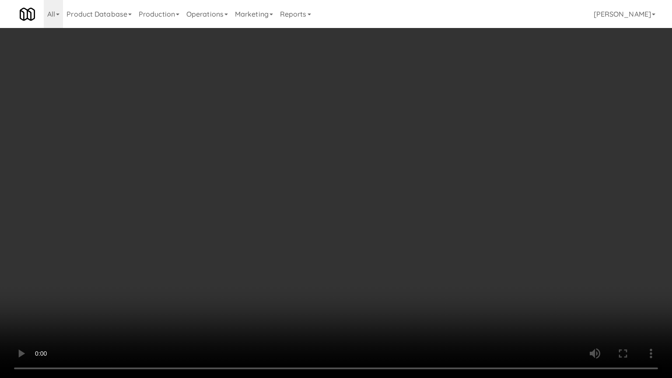
click at [278, 164] on video at bounding box center [336, 189] width 672 height 378
click at [279, 162] on video at bounding box center [336, 189] width 672 height 378
click at [280, 162] on video at bounding box center [336, 189] width 672 height 378
click at [292, 157] on video at bounding box center [336, 189] width 672 height 378
click at [289, 158] on video at bounding box center [336, 189] width 672 height 378
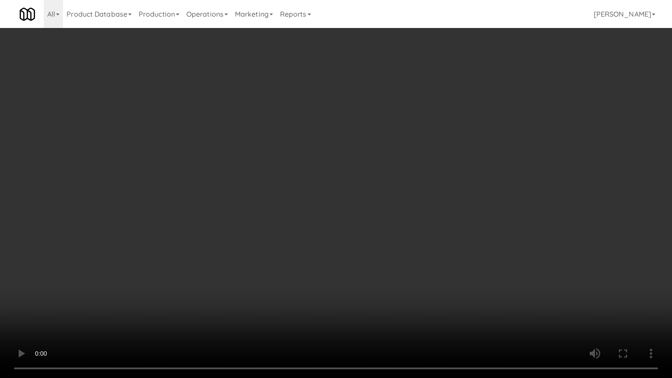
click at [317, 155] on video at bounding box center [336, 189] width 672 height 378
click at [284, 161] on video at bounding box center [336, 189] width 672 height 378
click at [320, 159] on video at bounding box center [336, 189] width 672 height 378
click at [286, 159] on video at bounding box center [336, 189] width 672 height 378
click at [314, 163] on video at bounding box center [336, 189] width 672 height 378
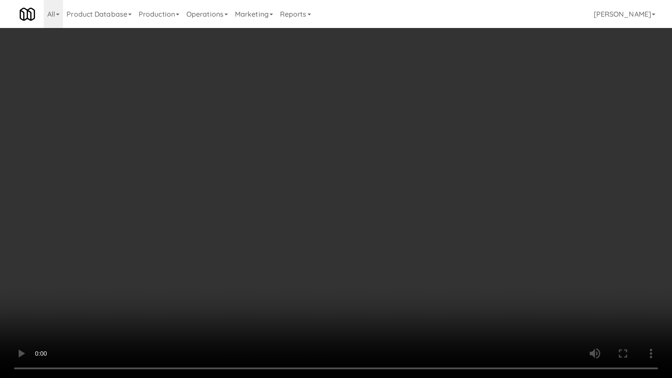
click at [306, 163] on video at bounding box center [336, 189] width 672 height 378
click at [322, 162] on video at bounding box center [336, 189] width 672 height 378
drag, startPoint x: 314, startPoint y: 160, endPoint x: 325, endPoint y: 136, distance: 26.0
click at [314, 160] on video at bounding box center [336, 189] width 672 height 378
click at [322, 137] on video at bounding box center [336, 189] width 672 height 378
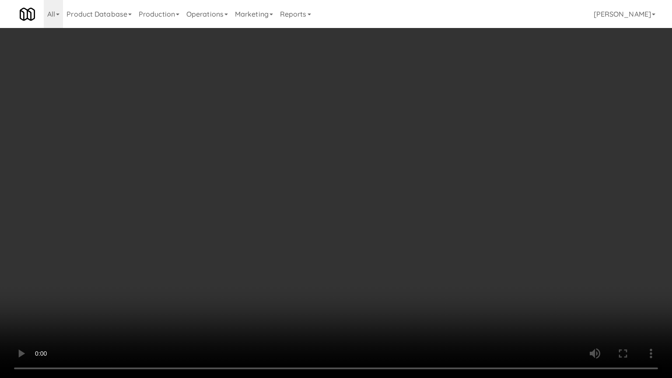
drag, startPoint x: 322, startPoint y: 137, endPoint x: 362, endPoint y: 38, distance: 106.8
click at [327, 134] on video at bounding box center [336, 189] width 672 height 378
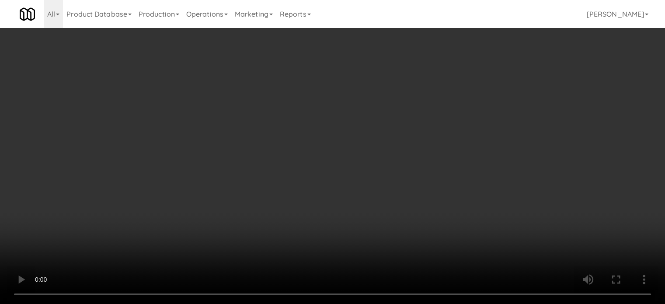
scroll to position [656, 0]
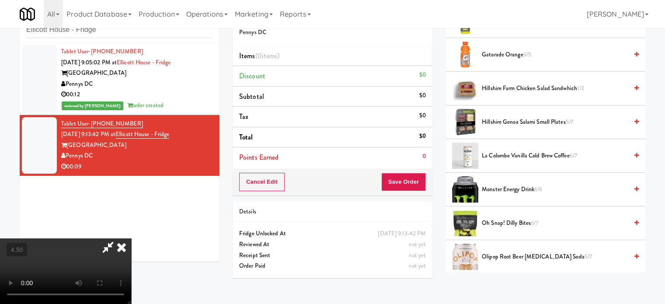
click at [131, 238] on video at bounding box center [65, 271] width 131 height 66
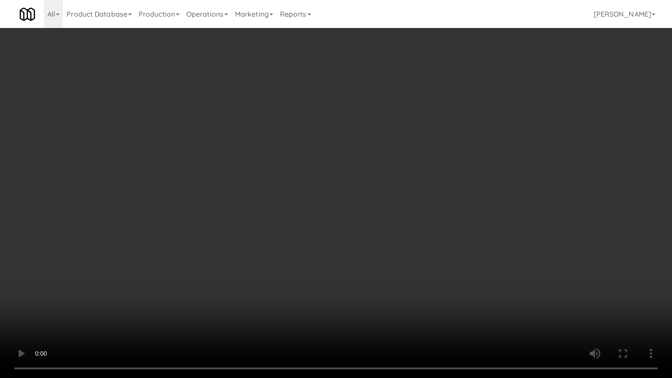
click at [317, 138] on video at bounding box center [336, 189] width 672 height 378
click at [320, 178] on video at bounding box center [336, 189] width 672 height 378
click at [322, 178] on video at bounding box center [336, 189] width 672 height 378
click at [327, 175] on video at bounding box center [336, 189] width 672 height 378
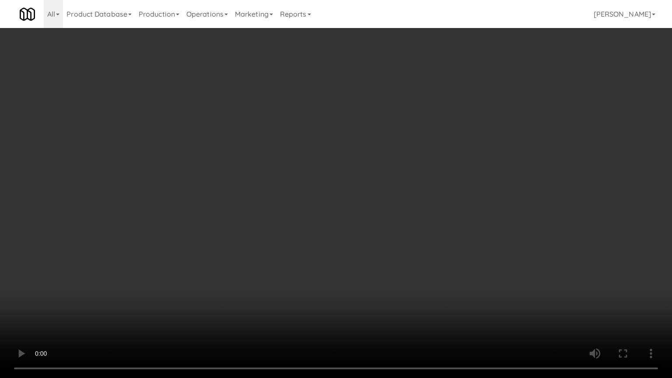
click at [329, 151] on video at bounding box center [336, 189] width 672 height 378
click at [332, 149] on video at bounding box center [336, 189] width 672 height 378
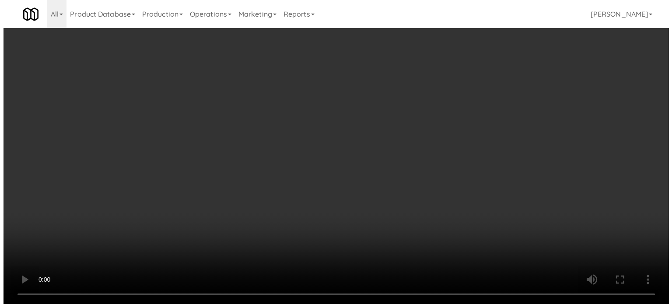
scroll to position [0, 0]
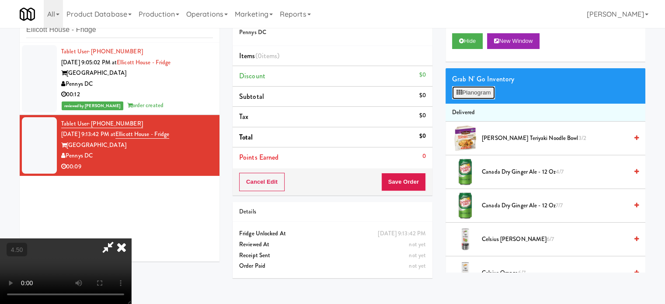
click at [485, 94] on button "Planogram" at bounding box center [473, 92] width 43 height 13
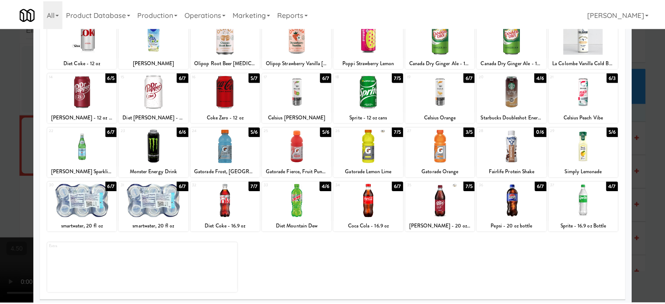
scroll to position [125, 0]
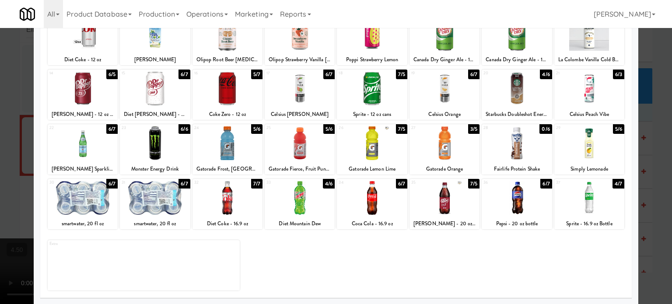
click at [542, 129] on div "0/6" at bounding box center [545, 129] width 12 height 10
drag, startPoint x: 637, startPoint y: 146, endPoint x: 642, endPoint y: 141, distance: 6.8
click at [638, 147] on div at bounding box center [336, 152] width 672 height 304
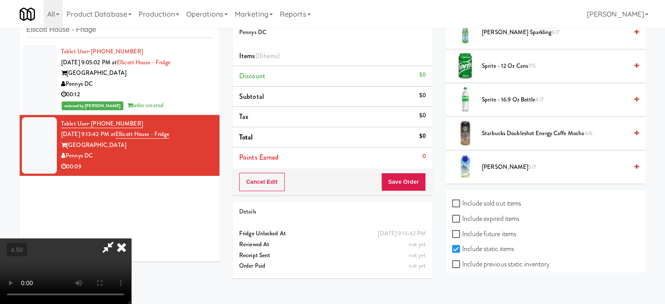
scroll to position [1159, 0]
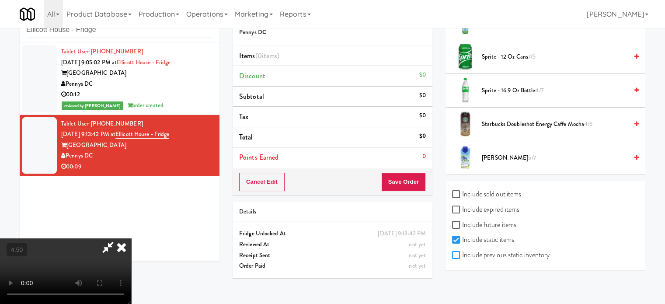
drag, startPoint x: 458, startPoint y: 251, endPoint x: 652, endPoint y: 115, distance: 236.4
click at [458, 252] on input "Include previous static inventory" at bounding box center [457, 255] width 10 height 7
checkbox input "true"
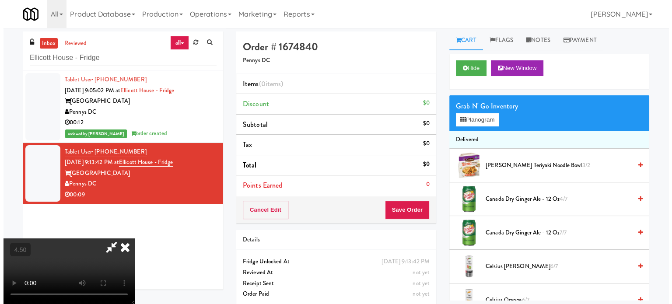
scroll to position [0, 0]
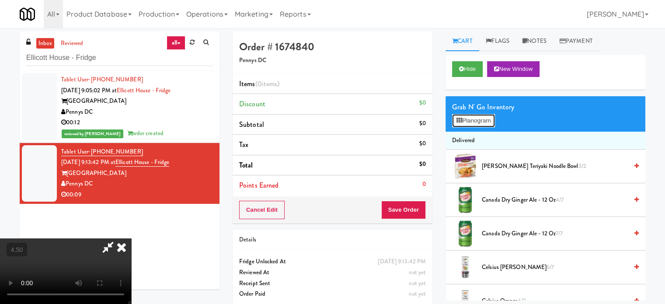
click at [475, 117] on button "Planogram" at bounding box center [473, 120] width 43 height 13
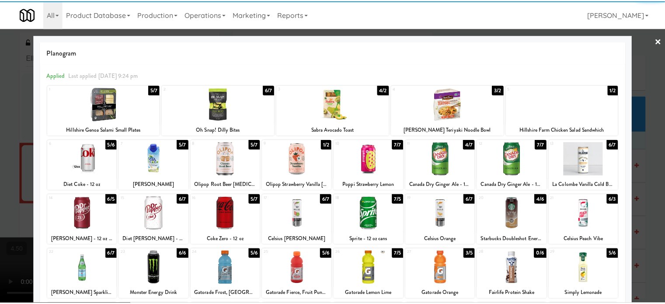
scroll to position [125, 0]
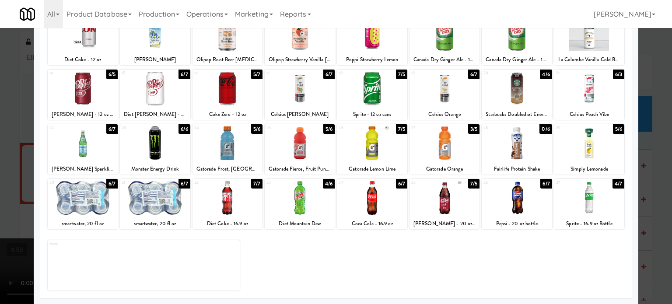
click at [540, 129] on div "0/6" at bounding box center [545, 129] width 12 height 10
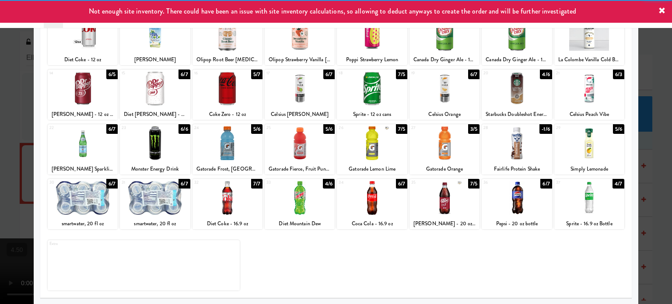
drag, startPoint x: 649, startPoint y: 154, endPoint x: 651, endPoint y: 147, distance: 6.8
click at [649, 153] on div at bounding box center [336, 152] width 672 height 304
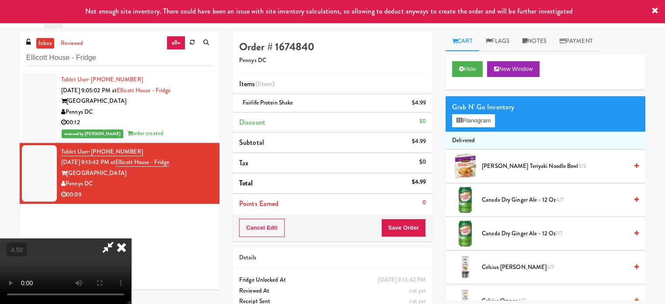
drag, startPoint x: 222, startPoint y: 140, endPoint x: 239, endPoint y: 137, distance: 17.0
click at [131, 238] on video at bounding box center [65, 271] width 131 height 66
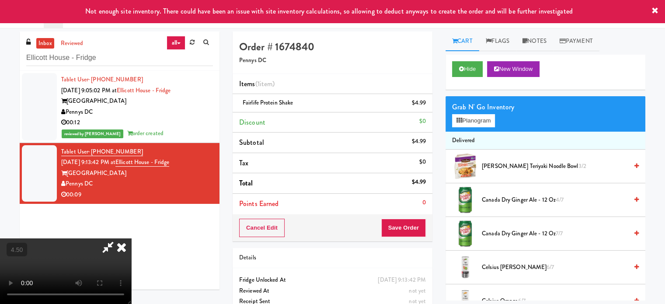
click at [131, 238] on video at bounding box center [65, 271] width 131 height 66
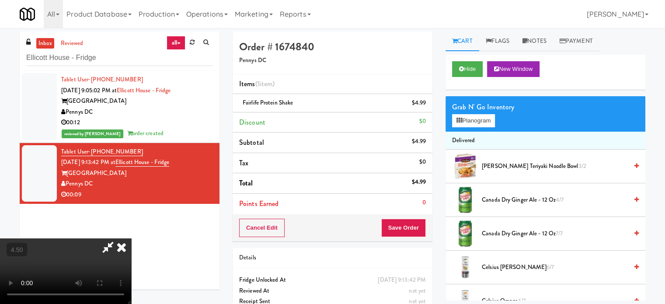
drag, startPoint x: 386, startPoint y: 37, endPoint x: 386, endPoint y: 84, distance: 47.7
click at [131, 238] on icon at bounding box center [121, 246] width 19 height 17
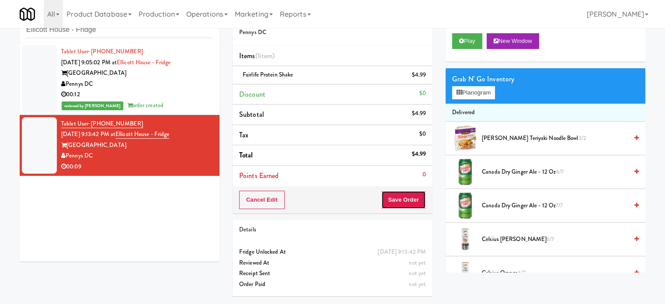
drag, startPoint x: 409, startPoint y: 206, endPoint x: 406, endPoint y: 188, distance: 18.1
click at [409, 203] on button "Save Order" at bounding box center [403, 200] width 45 height 18
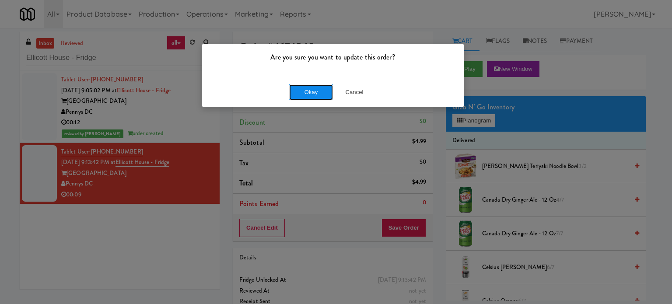
click at [310, 91] on button "Okay" at bounding box center [311, 92] width 44 height 16
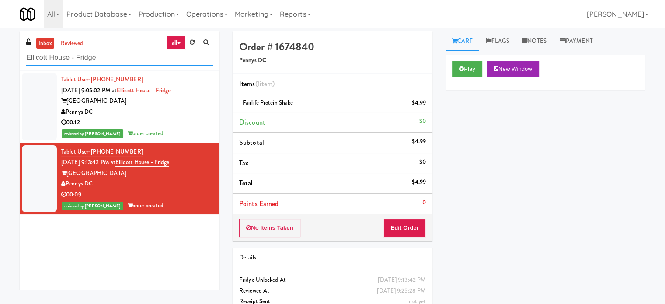
click at [122, 59] on input "Ellicott House - Fridge" at bounding box center [119, 58] width 187 height 16
paste input "Mackenzie Richmond Hill Hospital - Emergency Room"
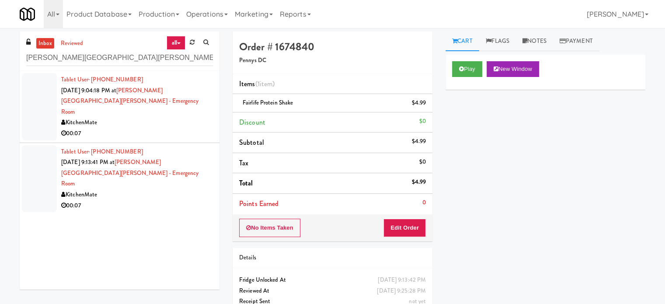
click at [129, 106] on div "Tablet User · (647) 207-1548 Sep 25, 2025 9:04:18 PM at Mackenzie Richmond Hill…" at bounding box center [137, 106] width 152 height 65
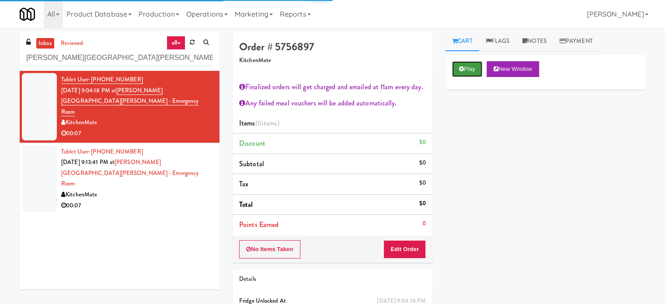
click at [468, 70] on button "Play" at bounding box center [467, 69] width 30 height 16
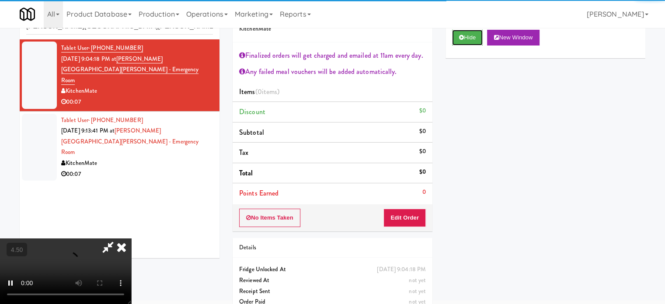
scroll to position [47, 0]
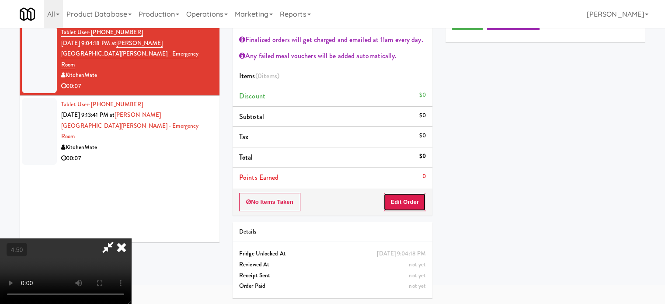
click at [419, 201] on button "Edit Order" at bounding box center [405, 202] width 42 height 18
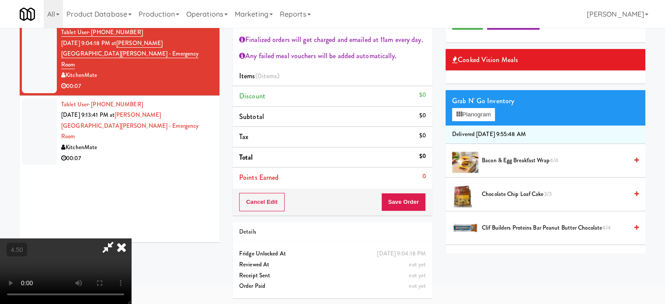
click at [120, 238] on video at bounding box center [65, 271] width 131 height 66
click at [121, 238] on video at bounding box center [65, 271] width 131 height 66
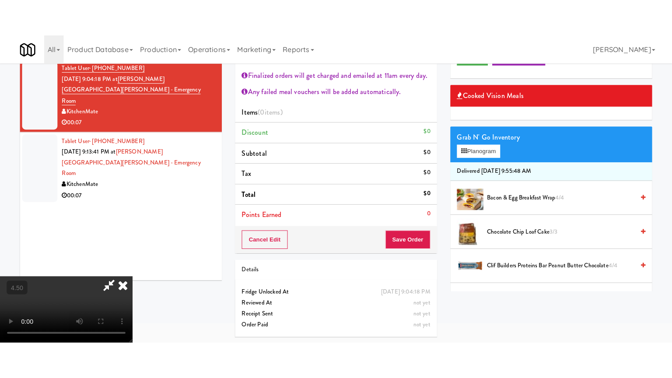
scroll to position [28, 0]
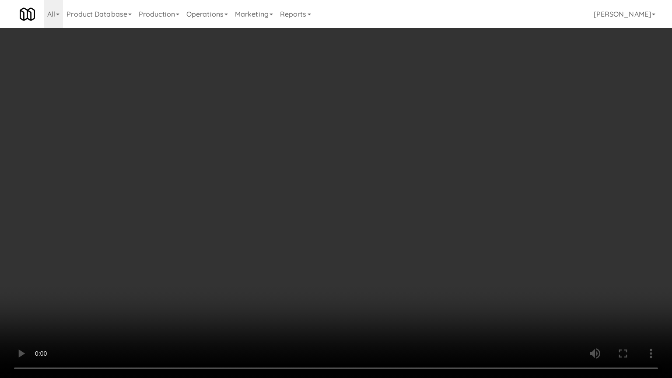
click at [203, 184] on video at bounding box center [336, 189] width 672 height 378
click at [207, 190] on video at bounding box center [336, 189] width 672 height 378
click at [277, 196] on video at bounding box center [336, 189] width 672 height 378
click at [276, 197] on video at bounding box center [336, 189] width 672 height 378
click at [282, 209] on video at bounding box center [336, 189] width 672 height 378
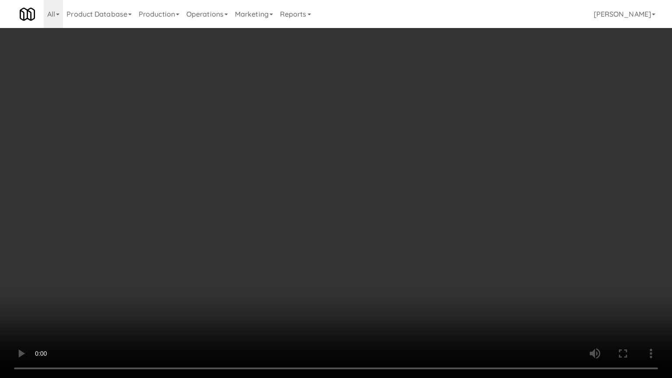
drag, startPoint x: 282, startPoint y: 209, endPoint x: 332, endPoint y: 150, distance: 77.0
click at [283, 209] on video at bounding box center [336, 189] width 672 height 378
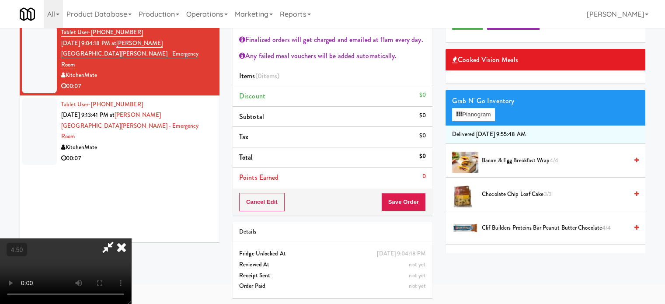
scroll to position [219, 0]
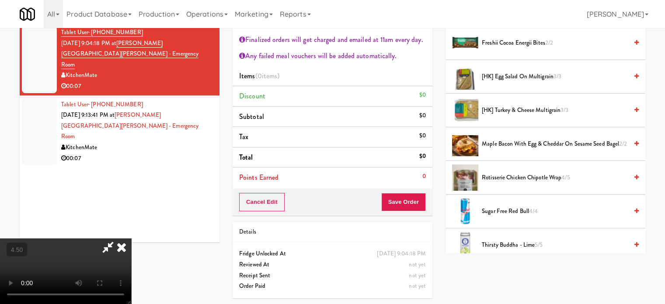
drag, startPoint x: 522, startPoint y: 177, endPoint x: 486, endPoint y: 173, distance: 37.0
click at [523, 178] on span "Rotisserie Chicken Chipotle Wrap 4/5" at bounding box center [555, 177] width 146 height 11
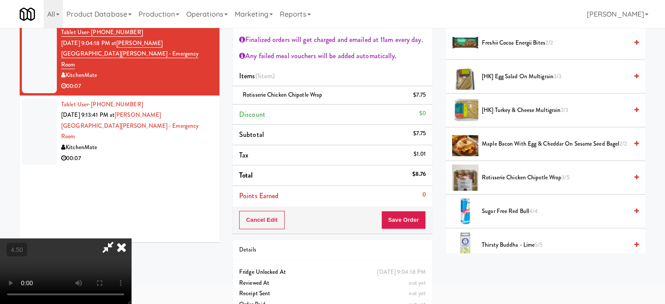
drag, startPoint x: 384, startPoint y: 40, endPoint x: 331, endPoint y: 147, distance: 119.2
click at [131, 238] on icon at bounding box center [121, 246] width 19 height 17
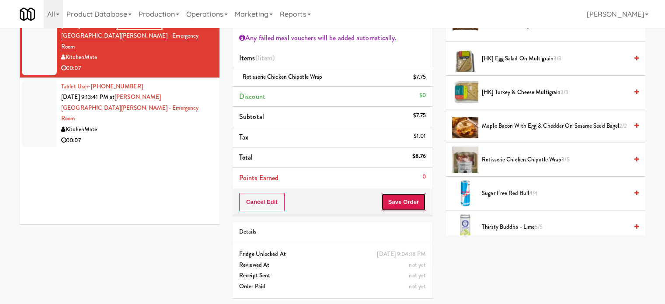
drag, startPoint x: 417, startPoint y: 210, endPoint x: 399, endPoint y: 178, distance: 36.6
click at [418, 210] on button "Save Order" at bounding box center [403, 202] width 45 height 18
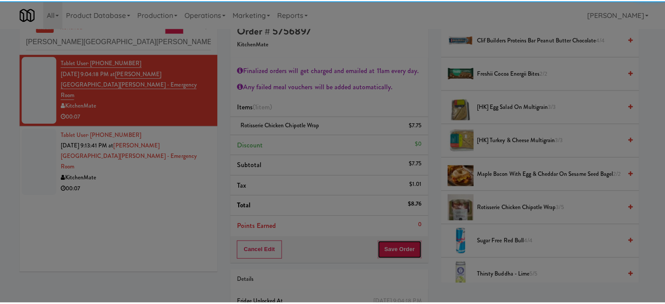
scroll to position [0, 0]
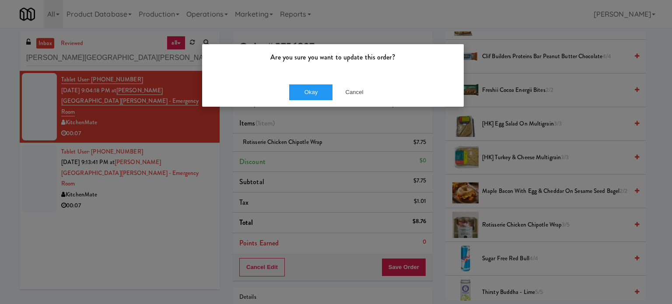
click at [320, 103] on div "Okay Cancel" at bounding box center [333, 91] width 262 height 29
click at [321, 91] on button "Okay" at bounding box center [311, 92] width 44 height 16
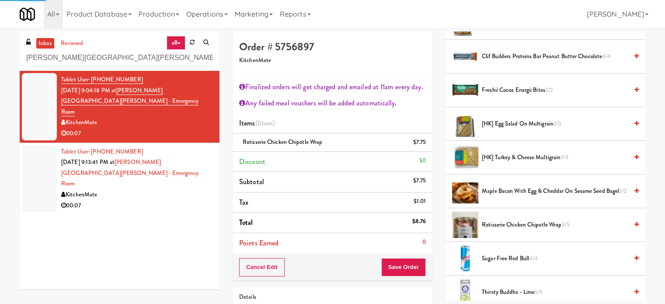
click at [182, 189] on div "KitchenMate" at bounding box center [137, 194] width 152 height 11
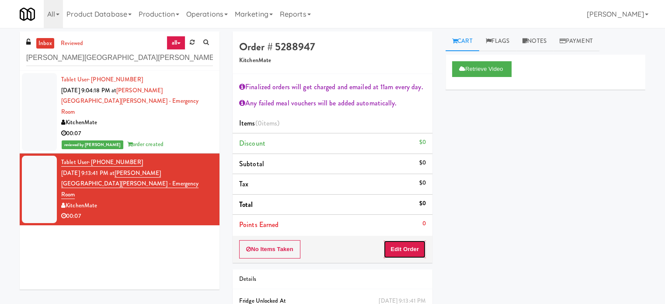
click at [422, 251] on button "Edit Order" at bounding box center [405, 249] width 42 height 18
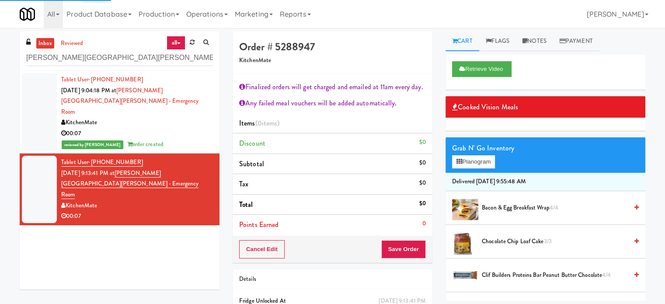
click at [496, 276] on span "Clif Builders proteins Bar Peanut Butter Chocolate 4/4" at bounding box center [555, 275] width 146 height 11
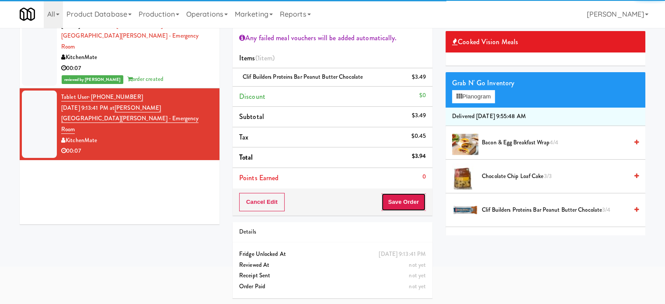
click at [409, 206] on button "Save Order" at bounding box center [403, 202] width 45 height 18
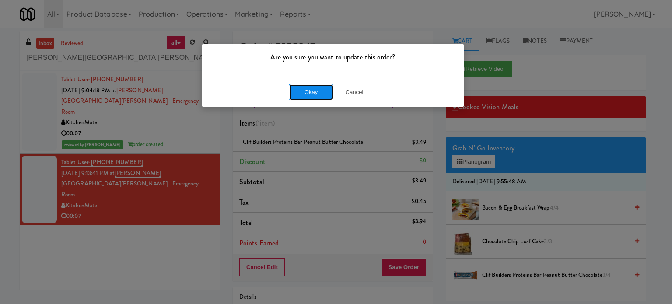
click at [306, 88] on button "Okay" at bounding box center [311, 92] width 44 height 16
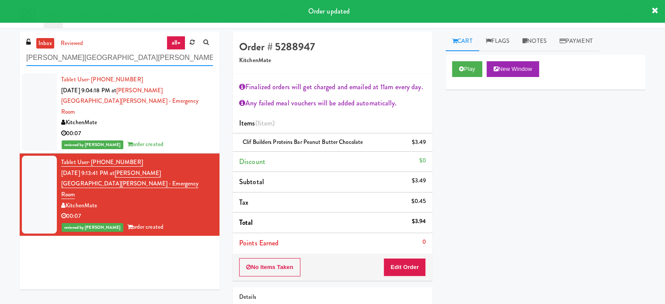
click at [162, 59] on input "Mackenzie Richmond Hill Hospital - Emergency Room" at bounding box center [119, 58] width 187 height 16
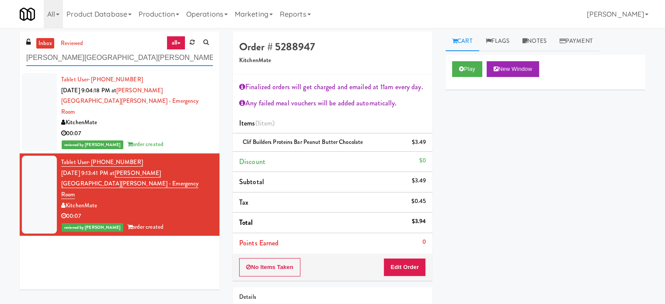
click at [162, 59] on input "Mackenzie Richmond Hill Hospital - Emergency Room" at bounding box center [119, 58] width 187 height 16
paste input "Ellicott House - Fridge"
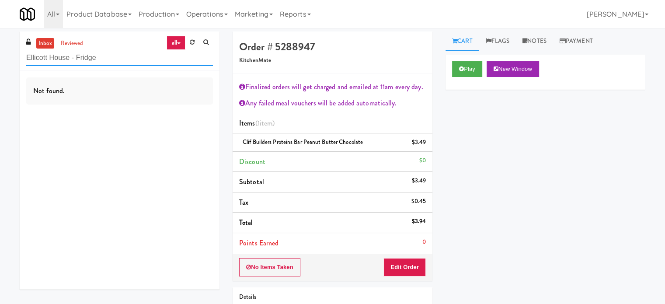
click at [154, 63] on input "Ellicott House - Fridge" at bounding box center [119, 58] width 187 height 16
paste input "Aura - Cooler Combo"
click at [105, 59] on input "Aura - Cooler Combo" at bounding box center [119, 58] width 187 height 16
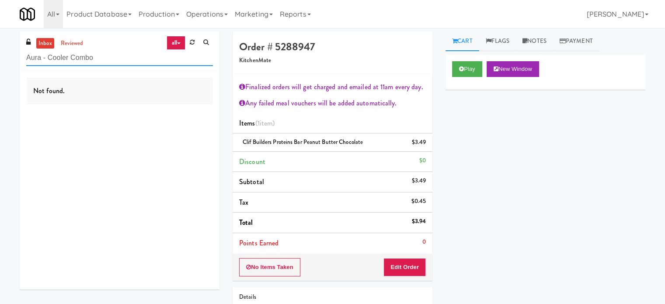
click at [105, 59] on input "Aura - Cooler Combo" at bounding box center [119, 58] width 187 height 16
paste input "Stonebriar #2 Cooler"
click at [111, 56] on input "Stonebriar #2 Cooler" at bounding box center [119, 58] width 187 height 16
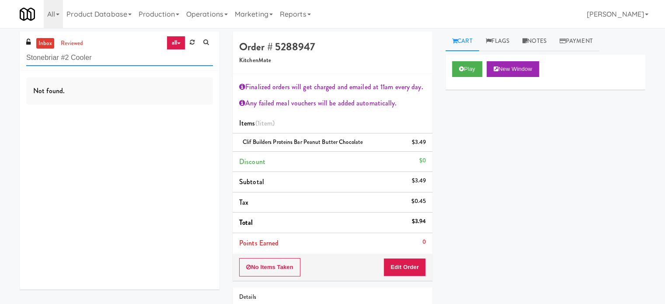
click at [111, 56] on input "Stonebriar #2 Cooler" at bounding box center [119, 58] width 187 height 16
paste input "(Snack & Drink) EWR 3-TB-PUBLIC"
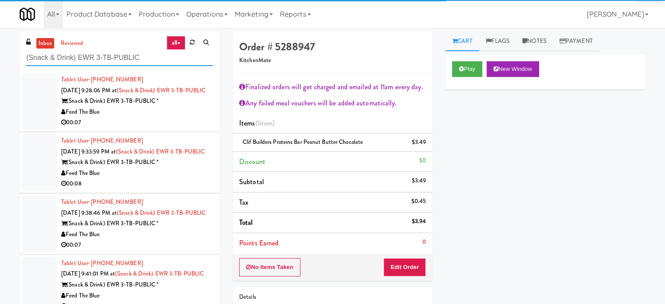
type input "(Snack & Drink) EWR 3-TB-PUBLIC"
click at [189, 107] on div "(Snack & Drink) EWR 3-TB-PUBLIC *" at bounding box center [137, 101] width 152 height 11
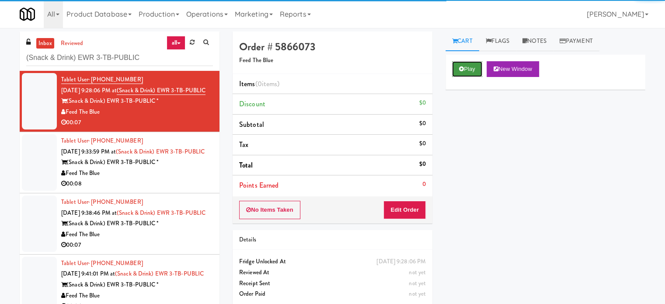
click at [462, 67] on icon at bounding box center [461, 69] width 5 height 6
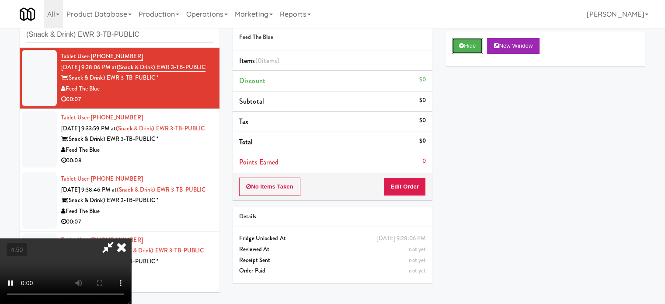
scroll to position [35, 0]
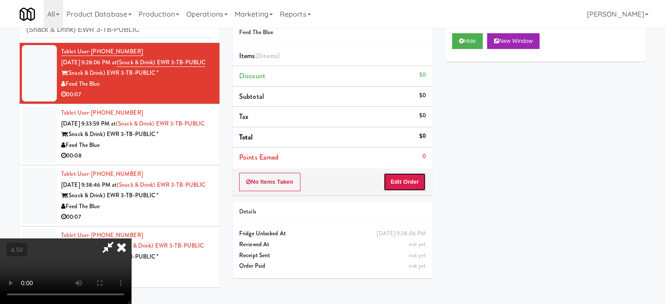
click at [411, 173] on button "Edit Order" at bounding box center [405, 182] width 42 height 18
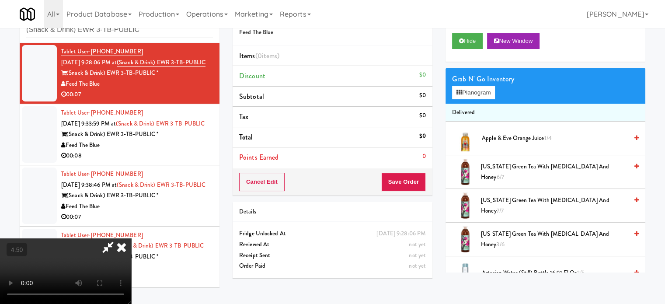
click at [131, 238] on video at bounding box center [65, 271] width 131 height 66
drag, startPoint x: 311, startPoint y: 199, endPoint x: 311, endPoint y: 213, distance: 13.6
click at [131, 238] on video at bounding box center [65, 271] width 131 height 66
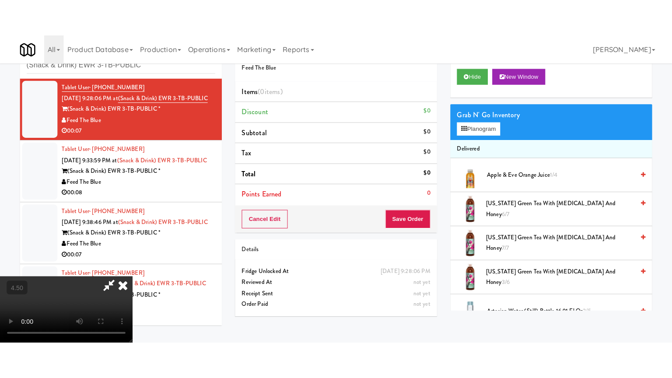
scroll to position [28, 0]
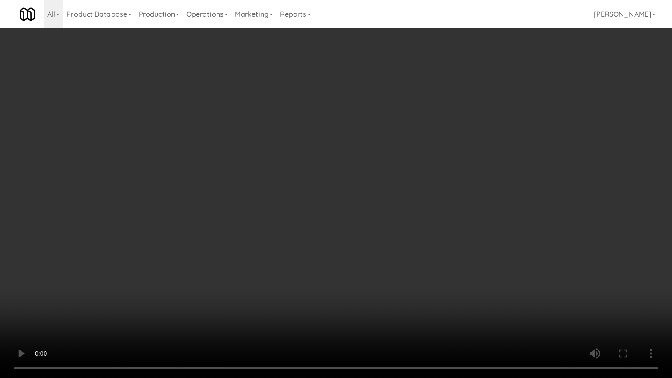
click at [339, 205] on video at bounding box center [336, 189] width 672 height 378
click at [351, 192] on video at bounding box center [336, 189] width 672 height 378
click at [353, 187] on video at bounding box center [336, 189] width 672 height 378
click at [445, 185] on video at bounding box center [336, 189] width 672 height 378
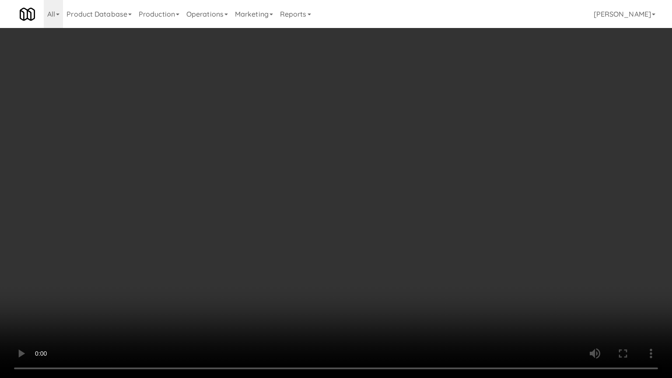
click at [432, 185] on video at bounding box center [336, 189] width 672 height 378
click at [461, 192] on video at bounding box center [336, 189] width 672 height 378
click at [439, 192] on video at bounding box center [336, 189] width 672 height 378
click at [441, 191] on video at bounding box center [336, 189] width 672 height 378
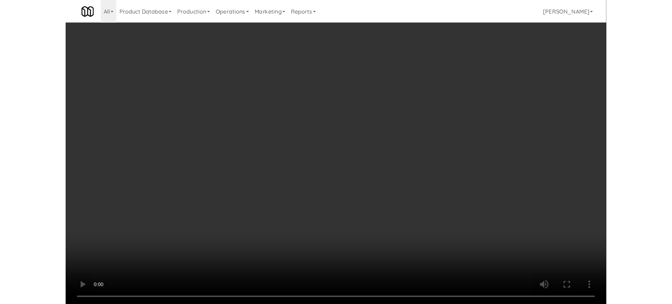
scroll to position [35, 0]
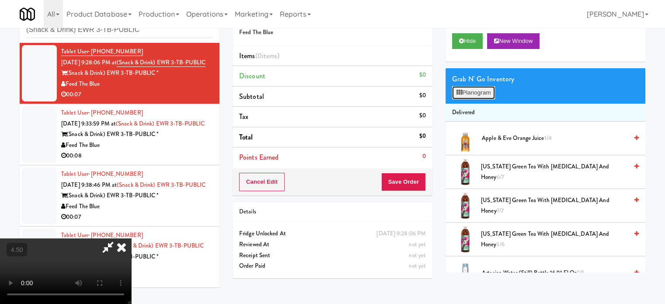
click at [494, 86] on button "Planogram" at bounding box center [473, 92] width 43 height 13
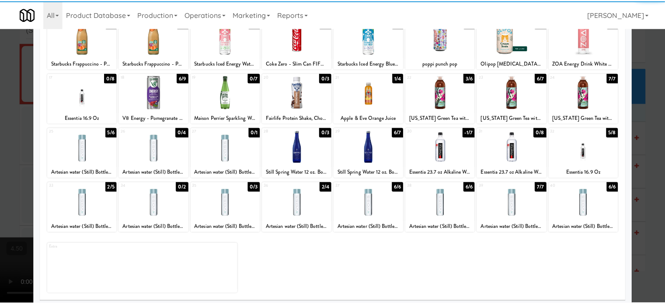
scroll to position [125, 0]
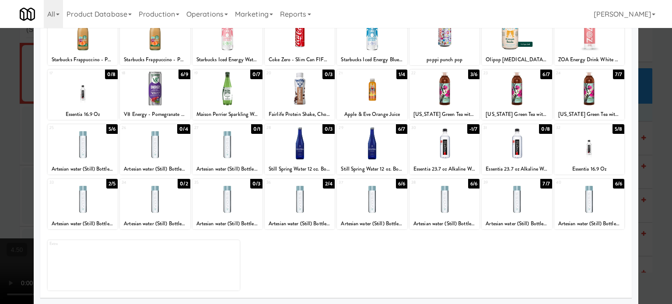
click at [612, 129] on div "5/8" at bounding box center [618, 129] width 12 height 10
click at [647, 142] on div at bounding box center [336, 152] width 672 height 304
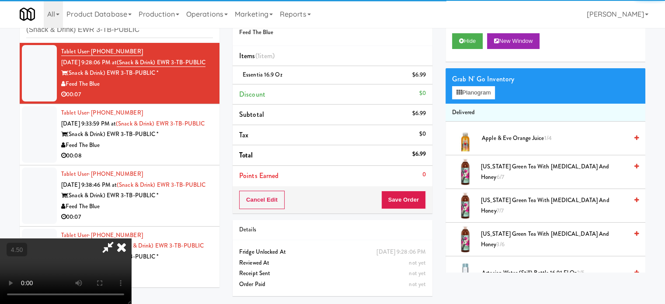
click at [131, 238] on video at bounding box center [65, 271] width 131 height 66
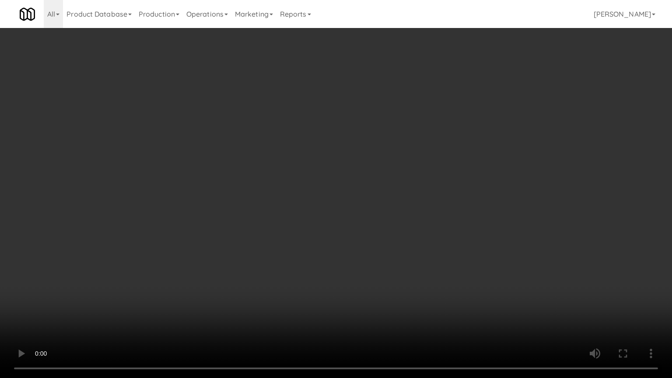
drag, startPoint x: 165, startPoint y: 277, endPoint x: 237, endPoint y: 145, distance: 150.0
click at [166, 276] on video at bounding box center [336, 189] width 672 height 378
click at [363, 179] on video at bounding box center [336, 189] width 672 height 378
click at [397, 181] on video at bounding box center [336, 189] width 672 height 378
click at [394, 185] on video at bounding box center [336, 189] width 672 height 378
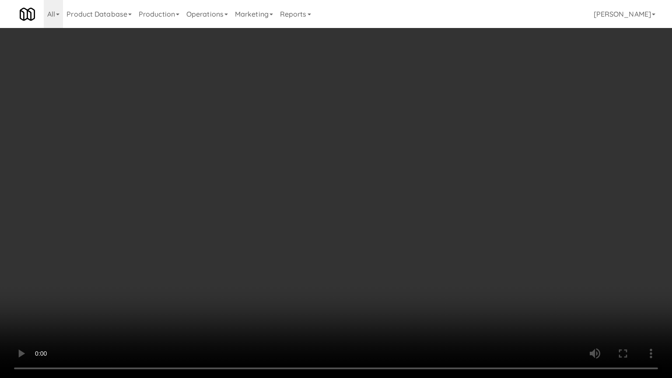
click at [393, 180] on video at bounding box center [336, 189] width 672 height 378
click at [408, 184] on video at bounding box center [336, 189] width 672 height 378
click at [372, 182] on video at bounding box center [336, 189] width 672 height 378
click at [412, 176] on video at bounding box center [336, 189] width 672 height 378
click at [373, 177] on video at bounding box center [336, 189] width 672 height 378
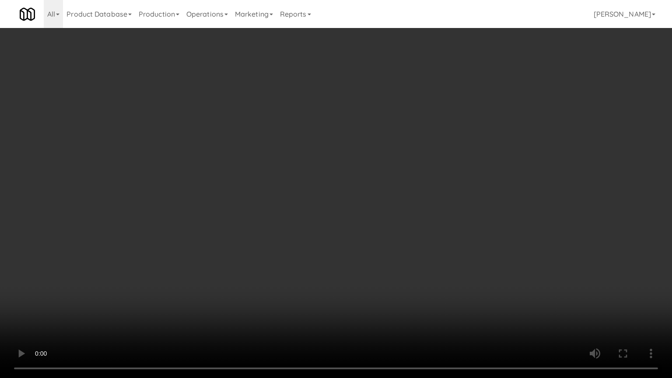
click at [420, 171] on video at bounding box center [336, 189] width 672 height 378
click at [352, 167] on video at bounding box center [336, 189] width 672 height 378
click at [420, 167] on video at bounding box center [336, 189] width 672 height 378
click at [384, 167] on video at bounding box center [336, 189] width 672 height 378
click at [402, 154] on video at bounding box center [336, 189] width 672 height 378
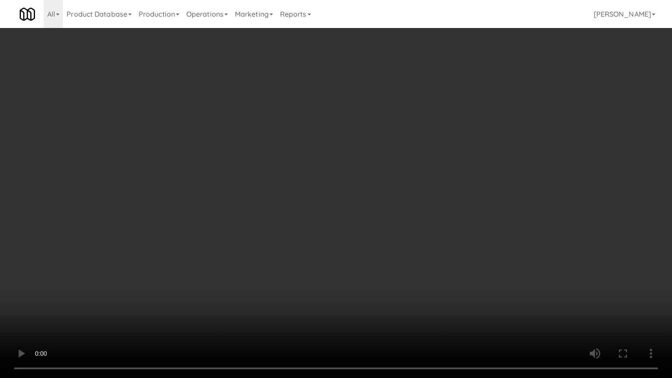
click at [404, 161] on video at bounding box center [336, 189] width 672 height 378
click at [437, 150] on video at bounding box center [336, 189] width 672 height 378
click at [440, 150] on video at bounding box center [336, 189] width 672 height 378
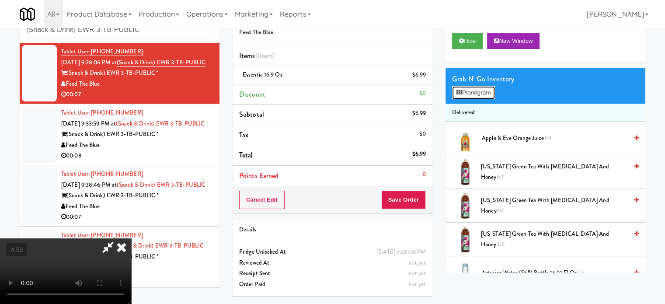
click at [471, 92] on button "Planogram" at bounding box center [473, 92] width 43 height 13
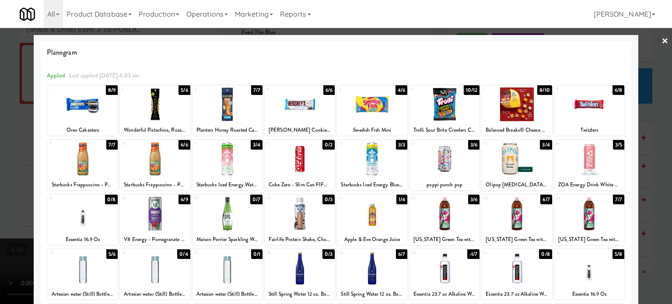
click at [617, 255] on div "5/8" at bounding box center [618, 254] width 12 height 10
click at [649, 234] on div at bounding box center [336, 152] width 672 height 304
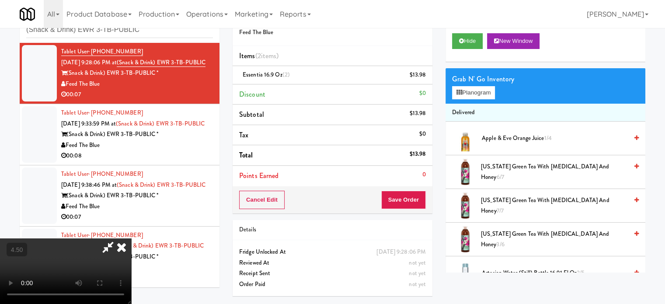
click at [128, 238] on video at bounding box center [65, 271] width 131 height 66
click at [131, 238] on video at bounding box center [65, 271] width 131 height 66
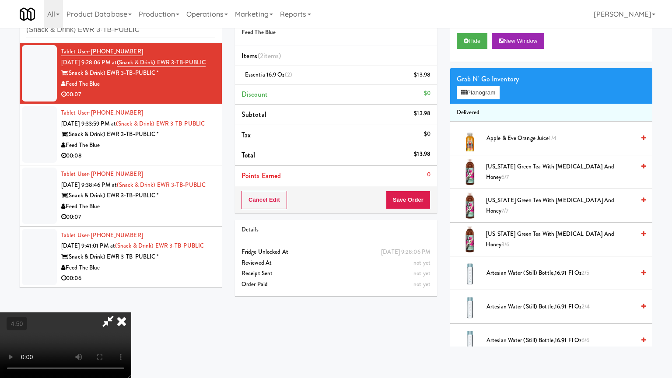
click at [131, 304] on video at bounding box center [65, 345] width 131 height 66
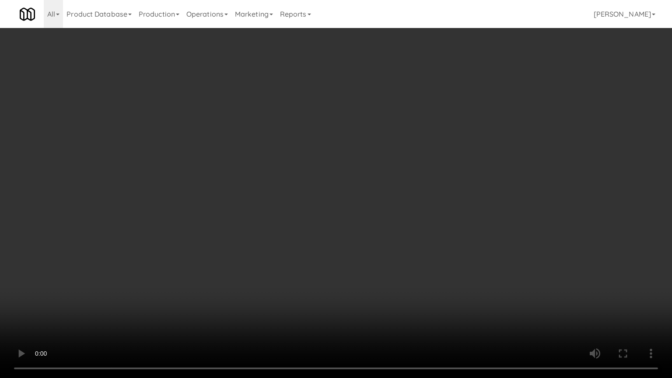
click at [380, 225] on video at bounding box center [336, 189] width 672 height 378
click at [383, 219] on video at bounding box center [336, 189] width 672 height 378
click at [387, 186] on video at bounding box center [336, 189] width 672 height 378
click at [395, 186] on video at bounding box center [336, 189] width 672 height 378
click at [404, 171] on video at bounding box center [336, 189] width 672 height 378
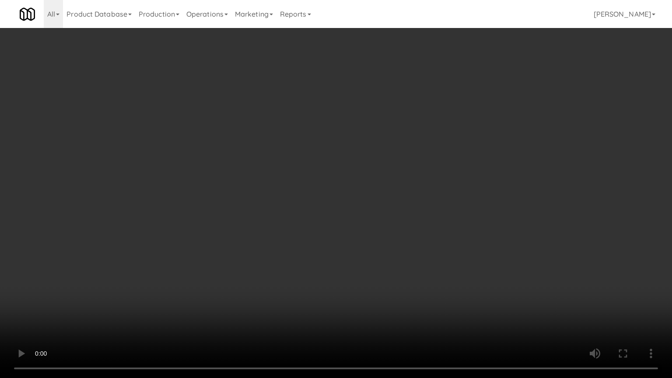
click at [404, 171] on video at bounding box center [336, 189] width 672 height 378
click at [406, 163] on video at bounding box center [336, 189] width 672 height 378
click at [427, 155] on video at bounding box center [336, 189] width 672 height 378
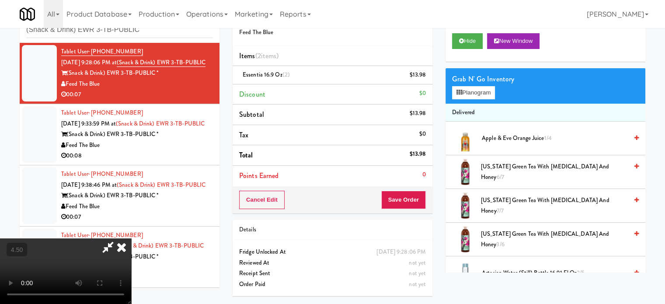
click at [131, 238] on icon at bounding box center [121, 246] width 19 height 17
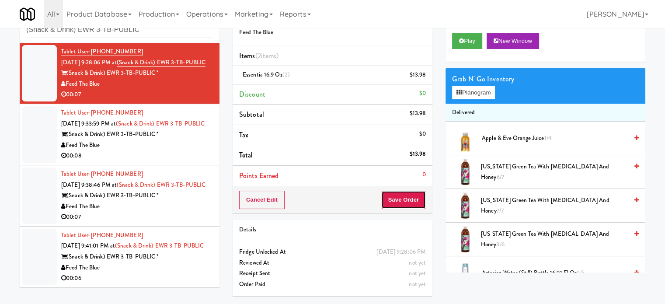
click at [406, 194] on button "Save Order" at bounding box center [403, 200] width 45 height 18
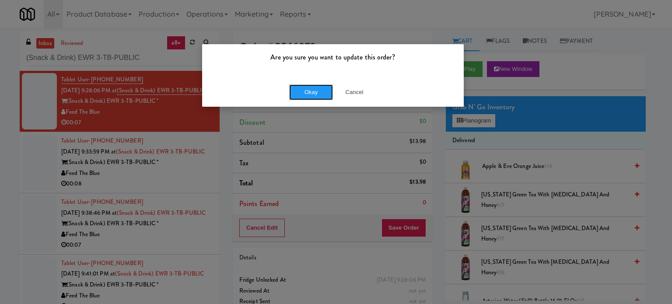
click at [307, 94] on button "Okay" at bounding box center [311, 92] width 44 height 16
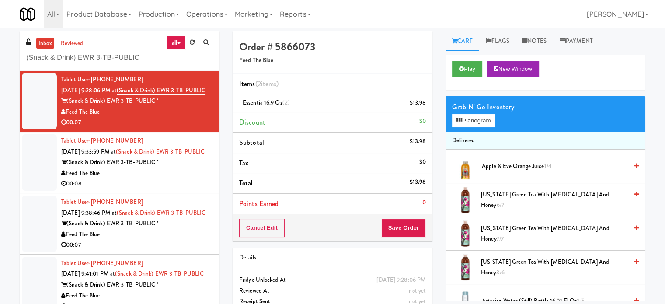
drag, startPoint x: 180, startPoint y: 203, endPoint x: 202, endPoint y: 187, distance: 27.0
click at [181, 189] on div "00:08" at bounding box center [137, 183] width 152 height 11
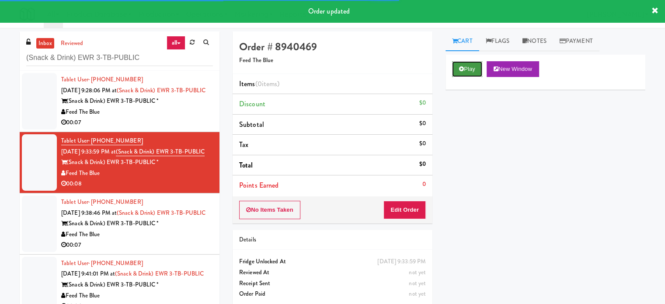
click at [465, 68] on button "Play" at bounding box center [467, 69] width 30 height 16
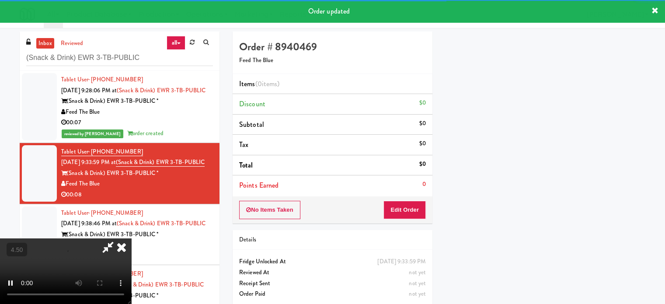
scroll to position [82, 0]
click at [410, 203] on button "Edit Order" at bounding box center [405, 210] width 42 height 18
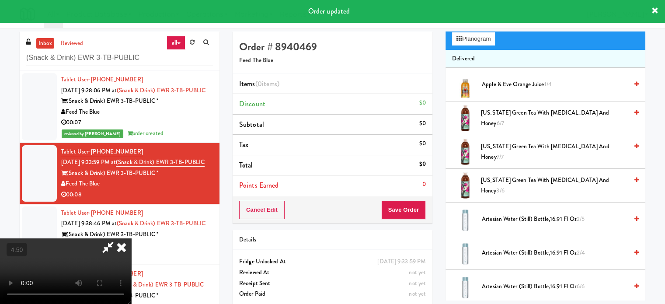
drag, startPoint x: 309, startPoint y: 220, endPoint x: 310, endPoint y: 214, distance: 5.8
click at [131, 238] on video at bounding box center [65, 271] width 131 height 66
drag, startPoint x: 310, startPoint y: 214, endPoint x: 305, endPoint y: 199, distance: 15.6
click at [131, 238] on video at bounding box center [65, 271] width 131 height 66
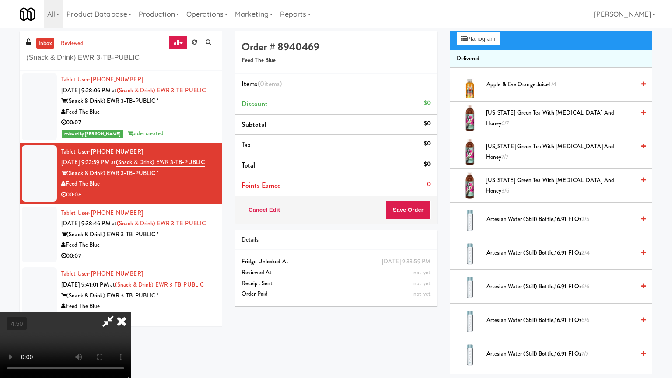
click at [131, 304] on video at bounding box center [65, 345] width 131 height 66
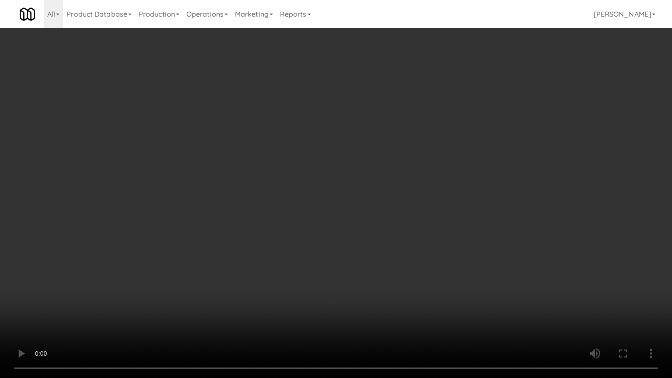
click at [402, 173] on video at bounding box center [336, 189] width 672 height 378
click at [406, 167] on video at bounding box center [336, 189] width 672 height 378
click at [405, 169] on video at bounding box center [336, 189] width 672 height 378
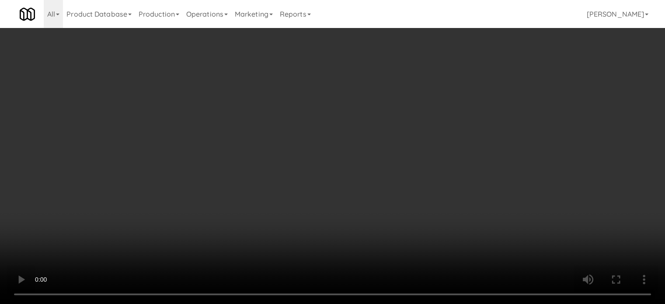
click at [358, 123] on video at bounding box center [332, 152] width 665 height 304
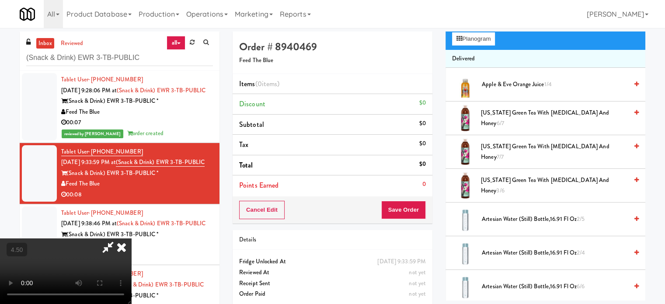
click at [131, 238] on video at bounding box center [65, 271] width 131 height 66
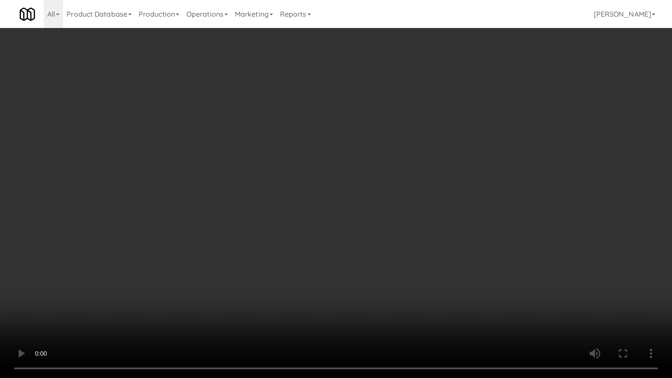
drag, startPoint x: 325, startPoint y: 262, endPoint x: 359, endPoint y: 176, distance: 92.9
click at [325, 260] on video at bounding box center [336, 189] width 672 height 378
drag, startPoint x: 369, startPoint y: 135, endPoint x: 376, endPoint y: 131, distance: 8.2
click at [371, 133] on video at bounding box center [336, 189] width 672 height 378
drag, startPoint x: 376, startPoint y: 131, endPoint x: 381, endPoint y: 128, distance: 6.1
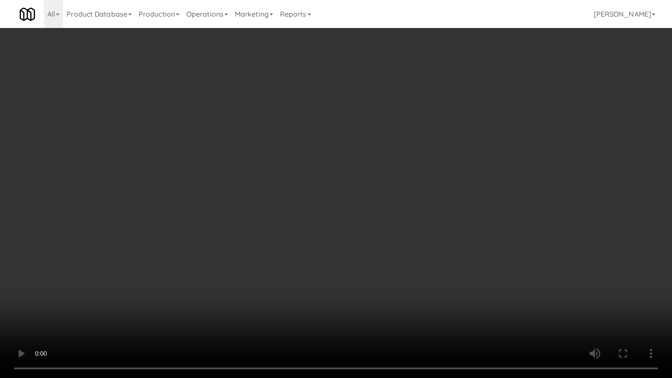
click at [381, 128] on video at bounding box center [336, 189] width 672 height 378
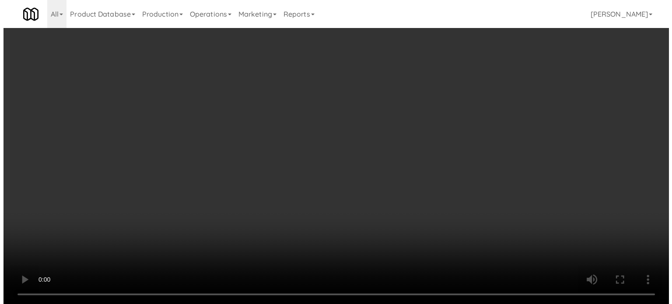
scroll to position [0, 0]
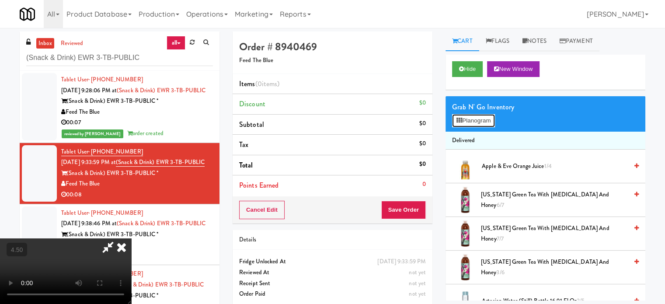
click at [485, 122] on button "Planogram" at bounding box center [473, 120] width 43 height 13
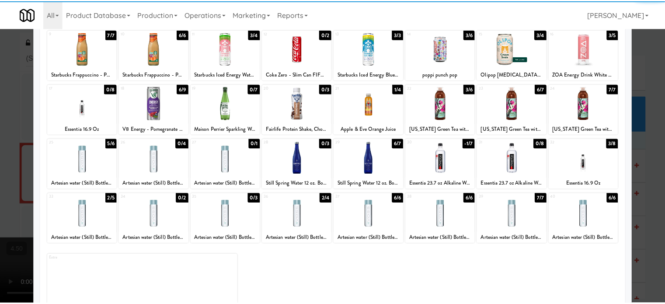
scroll to position [125, 0]
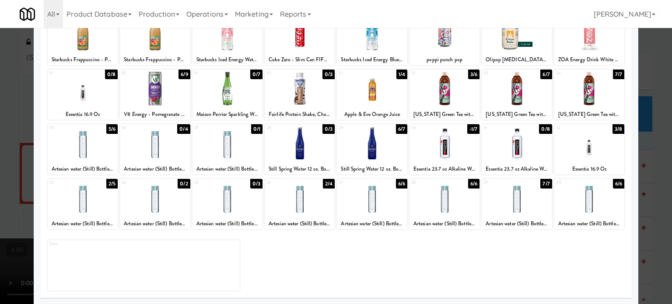
click at [612, 130] on div "3/8" at bounding box center [618, 129] width 12 height 10
click at [663, 136] on div at bounding box center [336, 152] width 672 height 304
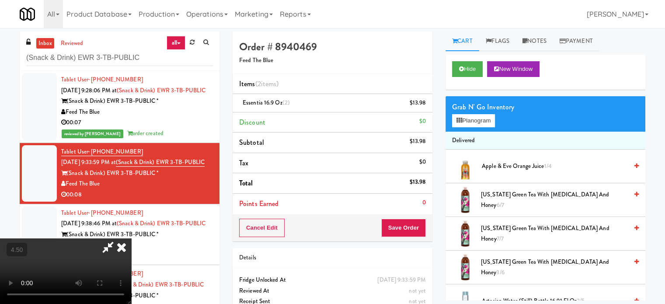
click at [131, 238] on icon at bounding box center [121, 246] width 19 height 17
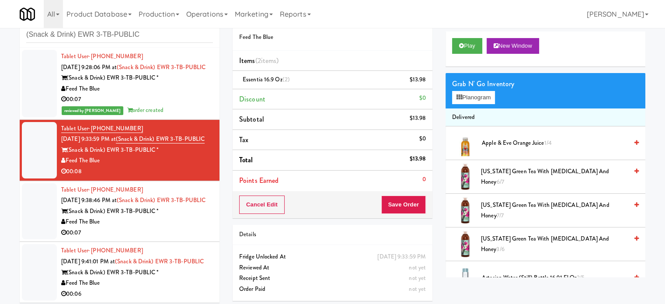
scroll to position [35, 0]
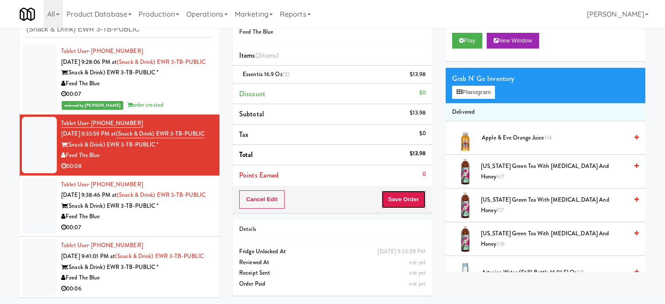
click at [406, 190] on button "Save Order" at bounding box center [403, 199] width 45 height 18
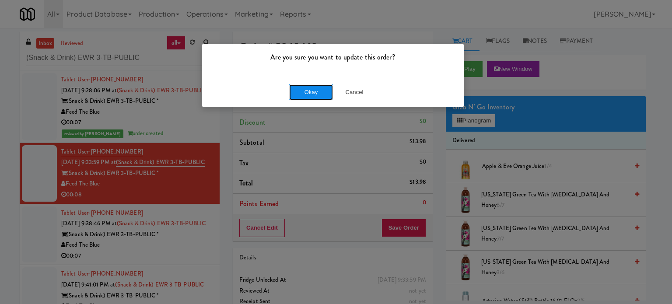
click at [302, 89] on button "Okay" at bounding box center [311, 92] width 44 height 16
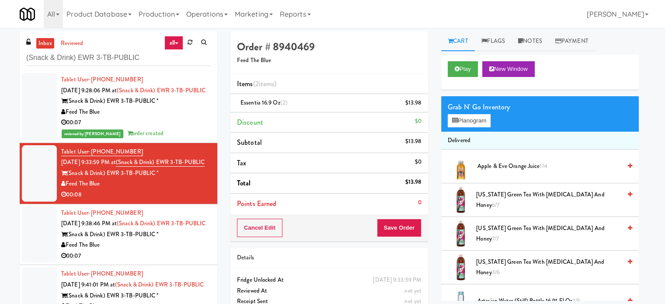
click at [175, 299] on li "Tablet User · (917) 744-1025 Sep 25, 2025 9:41:01 PM at (Snack & Drink) EWR 3-T…" at bounding box center [119, 295] width 198 height 61
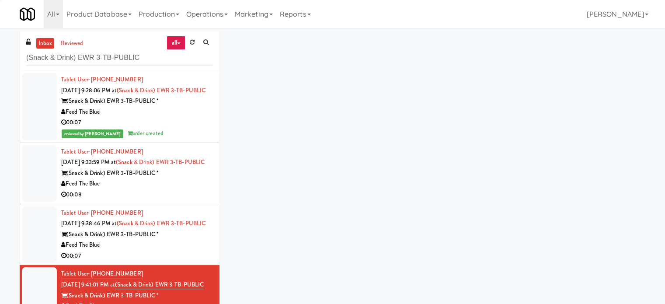
scroll to position [35, 0]
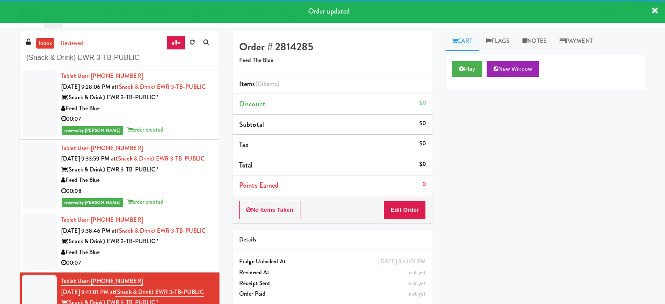
drag, startPoint x: 153, startPoint y: 233, endPoint x: 240, endPoint y: 219, distance: 87.7
click at [154, 234] on div "Tablet User · (347) 924-7296 Sep 25, 2025 9:38:46 PM at (Snack & Drink) EWR 3-T…" at bounding box center [137, 242] width 152 height 54
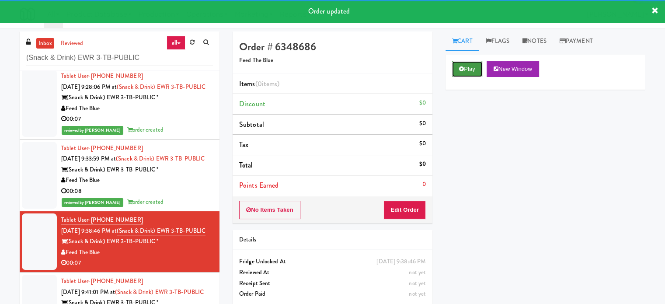
click at [466, 70] on button "Play" at bounding box center [467, 69] width 30 height 16
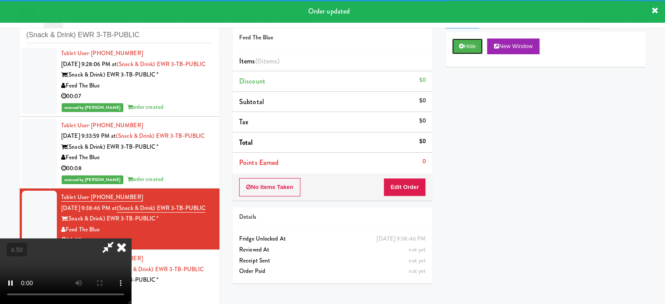
scroll to position [35, 0]
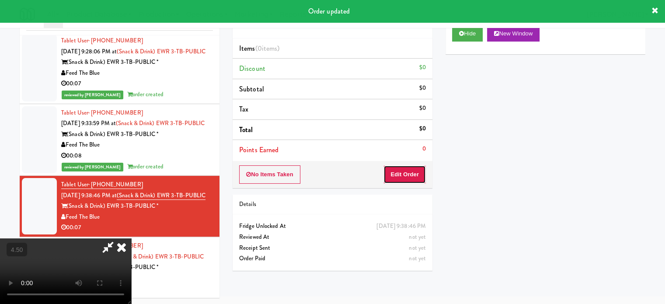
click at [411, 177] on button "Edit Order" at bounding box center [405, 174] width 42 height 18
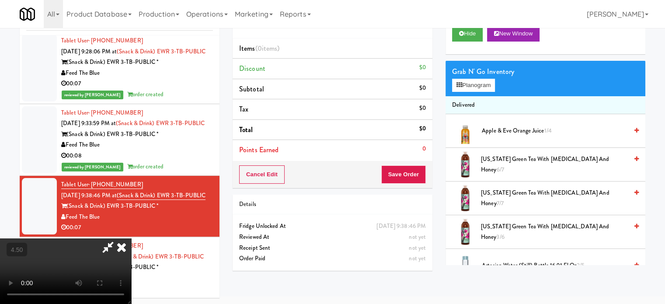
drag, startPoint x: 245, startPoint y: 183, endPoint x: 249, endPoint y: 178, distance: 6.8
click at [131, 238] on video at bounding box center [65, 271] width 131 height 66
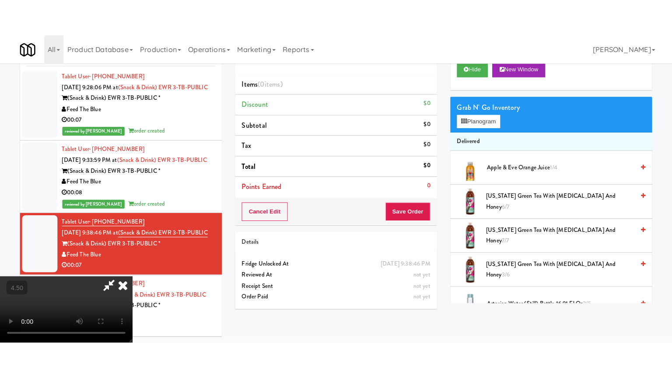
scroll to position [28, 0]
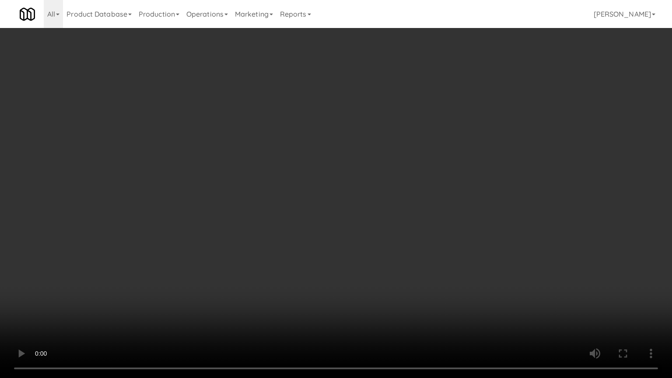
click at [368, 168] on video at bounding box center [336, 189] width 672 height 378
click at [378, 165] on video at bounding box center [336, 189] width 672 height 378
click at [403, 150] on video at bounding box center [336, 189] width 672 height 378
click at [393, 150] on video at bounding box center [336, 189] width 672 height 378
click at [432, 148] on video at bounding box center [336, 189] width 672 height 378
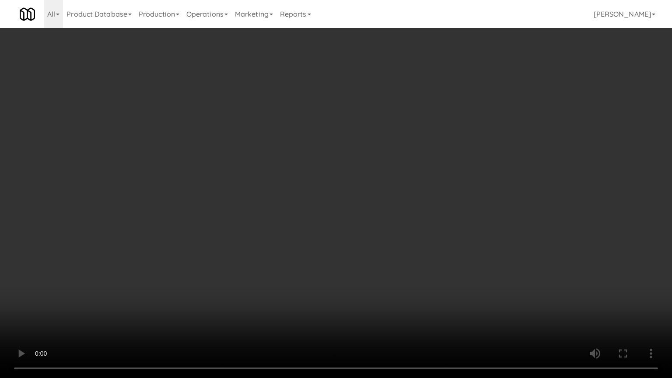
click at [364, 156] on video at bounding box center [336, 189] width 672 height 378
click at [426, 157] on video at bounding box center [336, 189] width 672 height 378
click at [373, 153] on video at bounding box center [336, 189] width 672 height 378
drag, startPoint x: 378, startPoint y: 152, endPoint x: 451, endPoint y: 85, distance: 99.7
click at [397, 150] on video at bounding box center [336, 189] width 672 height 378
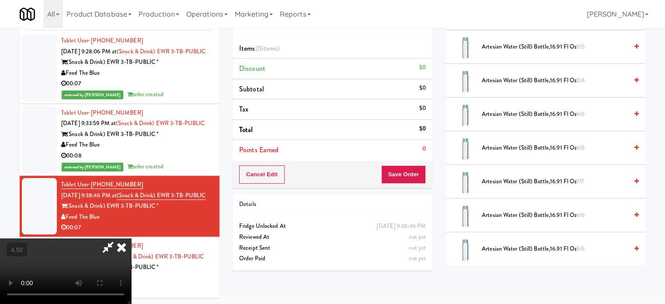
scroll to position [437, 0]
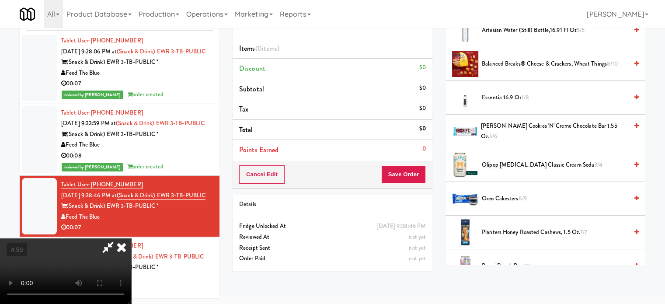
click at [490, 136] on span "6/6" at bounding box center [494, 136] width 8 height 8
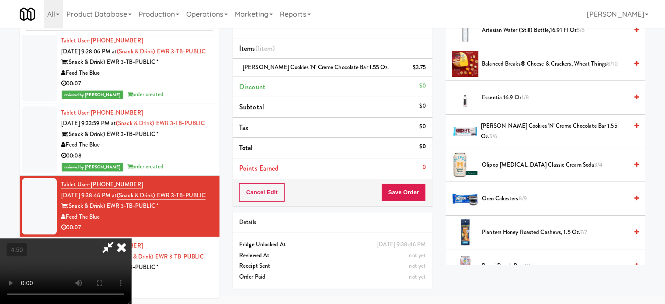
click at [131, 238] on video at bounding box center [65, 271] width 131 height 66
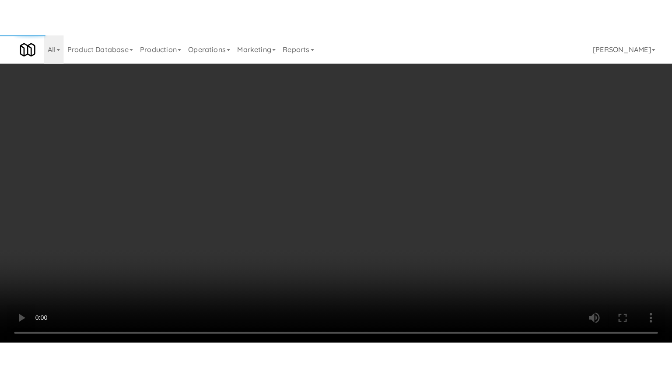
scroll to position [28, 0]
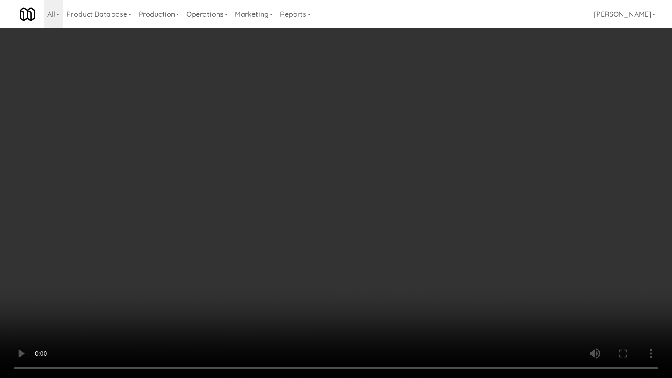
click at [336, 163] on video at bounding box center [336, 189] width 672 height 378
drag, startPoint x: 356, startPoint y: 166, endPoint x: 381, endPoint y: 97, distance: 73.4
click at [357, 166] on video at bounding box center [336, 189] width 672 height 378
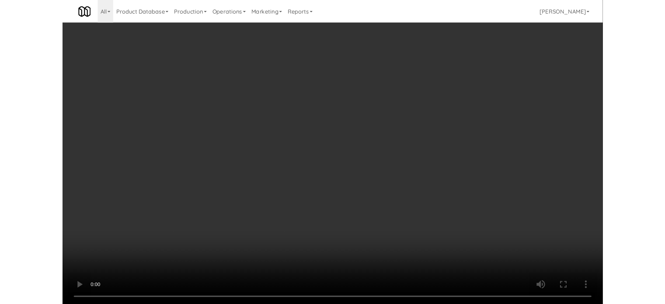
scroll to position [35, 0]
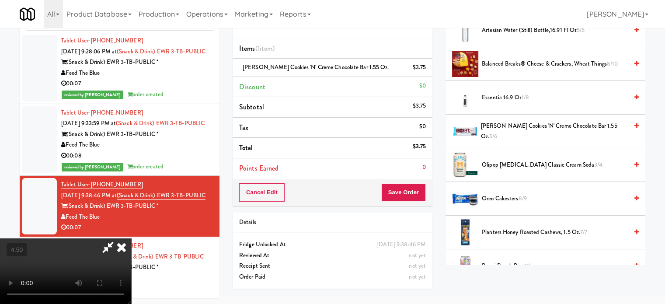
click at [131, 238] on icon at bounding box center [121, 246] width 19 height 17
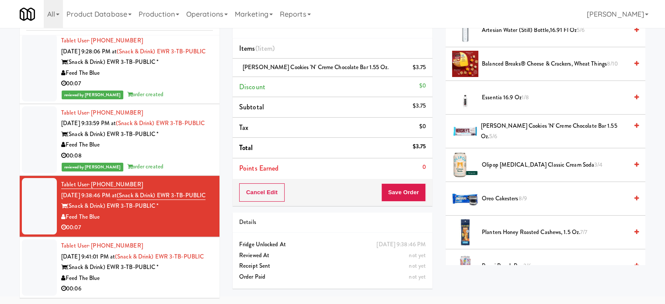
click at [430, 197] on div "Cancel Edit Save Order" at bounding box center [333, 192] width 200 height 27
click at [406, 192] on button "Save Order" at bounding box center [403, 192] width 45 height 18
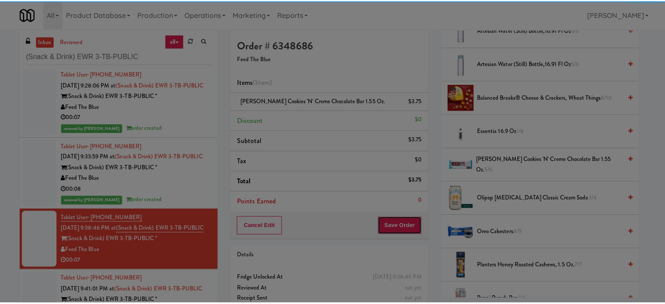
scroll to position [0, 0]
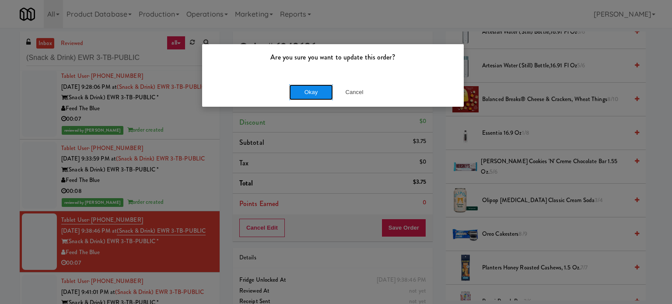
click at [306, 97] on button "Okay" at bounding box center [311, 92] width 44 height 16
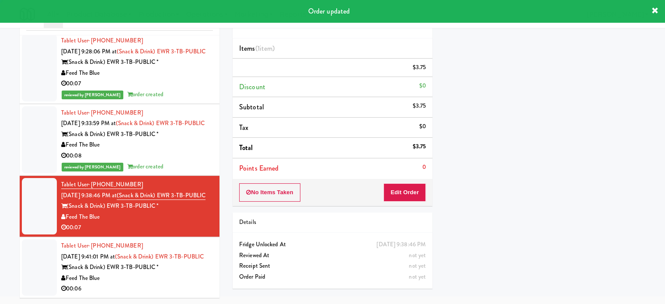
scroll to position [82, 0]
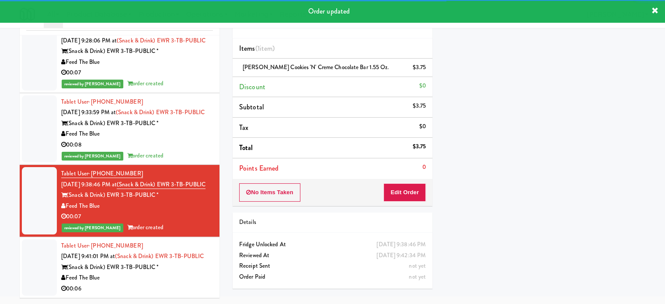
click at [198, 267] on div "Tablet User · (917) 744-1025 Sep 25, 2025 9:41:01 PM at (Snack & Drink) EWR 3-T…" at bounding box center [137, 268] width 152 height 54
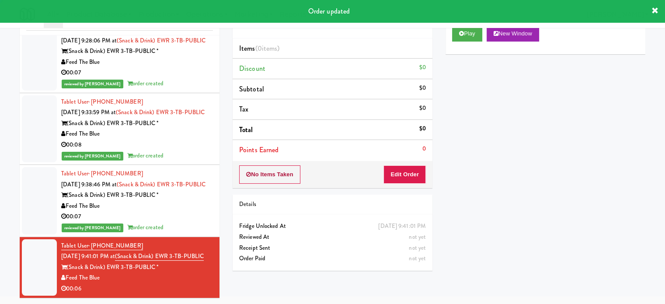
scroll to position [57, 0]
click at [466, 36] on button "Play" at bounding box center [467, 34] width 30 height 16
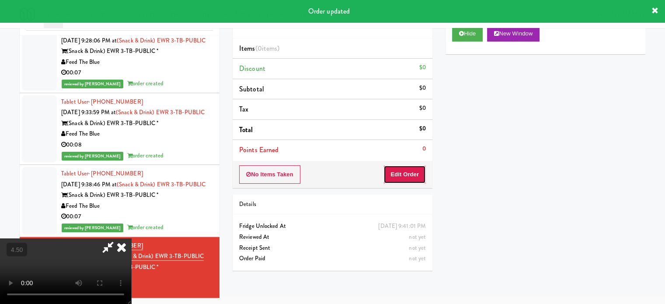
click at [421, 177] on button "Edit Order" at bounding box center [405, 174] width 42 height 18
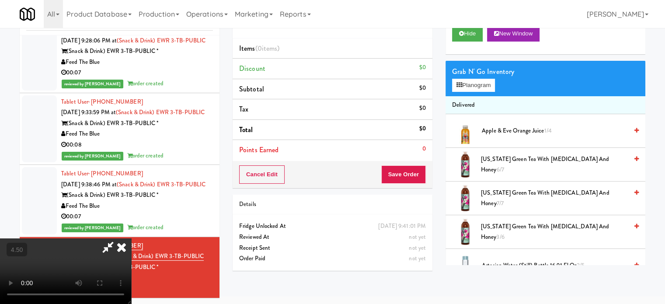
click at [131, 238] on video at bounding box center [65, 271] width 131 height 66
drag, startPoint x: 276, startPoint y: 183, endPoint x: 276, endPoint y: 178, distance: 4.4
click at [131, 238] on video at bounding box center [65, 271] width 131 height 66
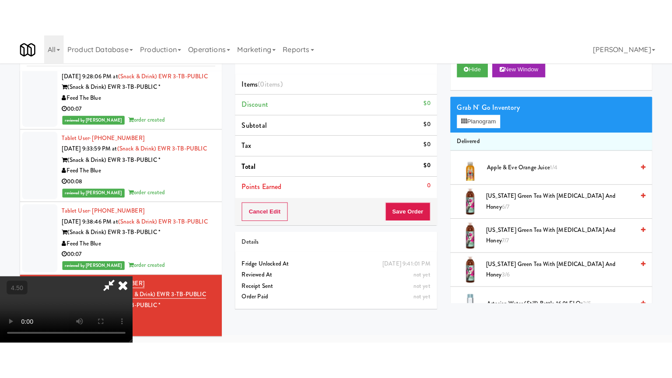
scroll to position [28, 0]
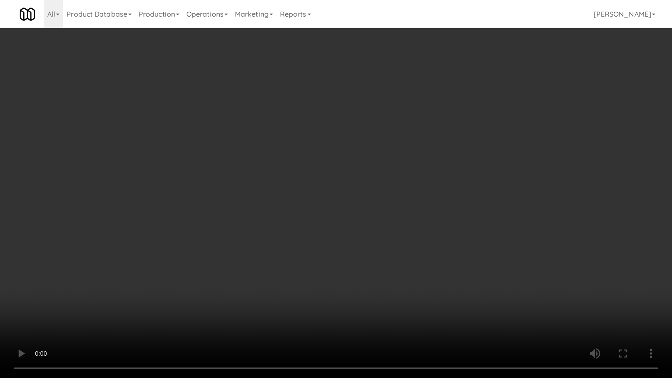
click at [313, 173] on video at bounding box center [336, 189] width 672 height 378
click at [315, 174] on video at bounding box center [336, 189] width 672 height 378
drag, startPoint x: 317, startPoint y: 173, endPoint x: 372, endPoint y: 153, distance: 59.1
click at [317, 173] on video at bounding box center [336, 189] width 672 height 378
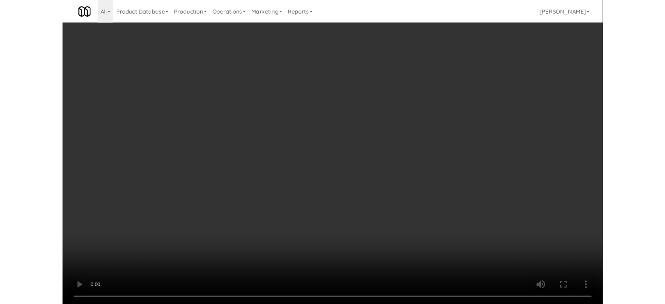
scroll to position [35, 0]
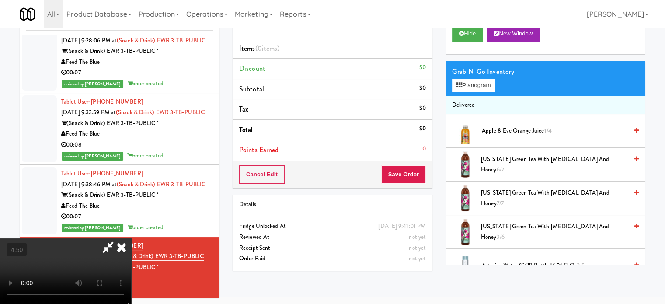
click at [131, 238] on video at bounding box center [65, 271] width 131 height 66
drag, startPoint x: 210, startPoint y: 196, endPoint x: 215, endPoint y: 217, distance: 21.1
click at [131, 238] on video at bounding box center [65, 271] width 131 height 66
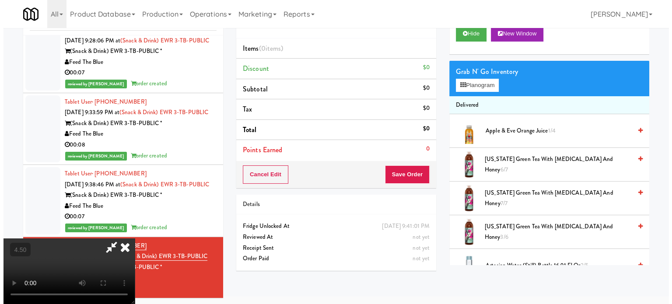
scroll to position [28, 0]
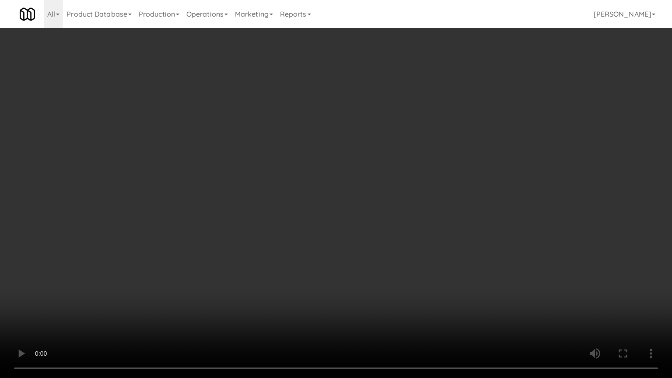
drag, startPoint x: 178, startPoint y: 257, endPoint x: 231, endPoint y: 215, distance: 67.6
click at [178, 255] on video at bounding box center [336, 189] width 672 height 378
click at [325, 199] on video at bounding box center [336, 189] width 672 height 378
click at [332, 192] on video at bounding box center [336, 189] width 672 height 378
click at [336, 180] on video at bounding box center [336, 189] width 672 height 378
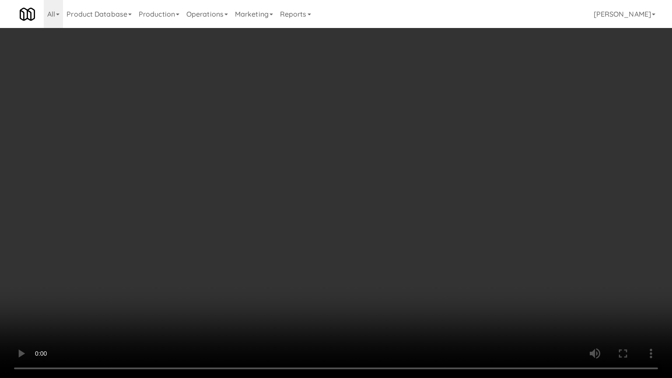
drag, startPoint x: 339, startPoint y: 178, endPoint x: 347, endPoint y: 174, distance: 9.6
click at [339, 178] on video at bounding box center [336, 189] width 672 height 378
click at [355, 181] on video at bounding box center [336, 189] width 672 height 378
click at [346, 186] on video at bounding box center [336, 189] width 672 height 378
click at [348, 186] on video at bounding box center [336, 189] width 672 height 378
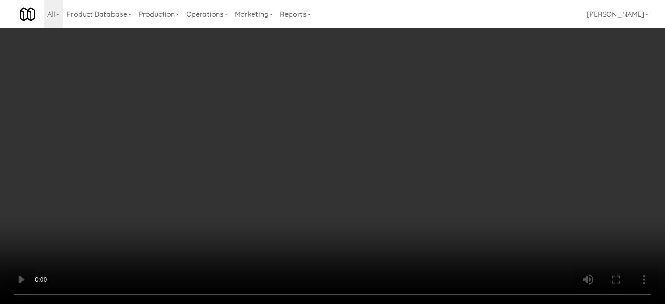
click at [470, 100] on div "Grab N' Go Inventory Planogram" at bounding box center [546, 85] width 200 height 35
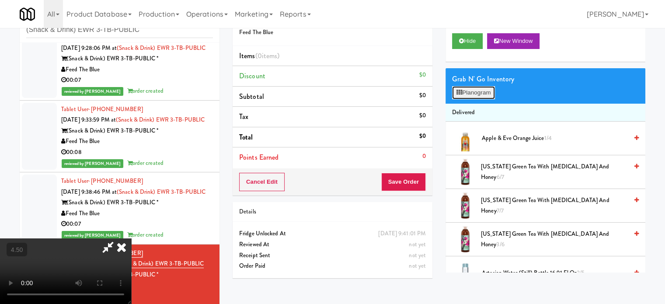
click at [476, 91] on button "Planogram" at bounding box center [473, 92] width 43 height 13
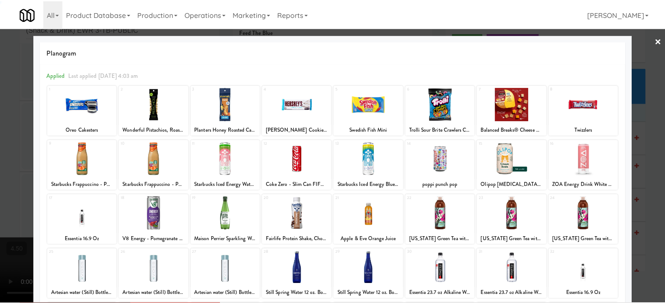
scroll to position [125, 0]
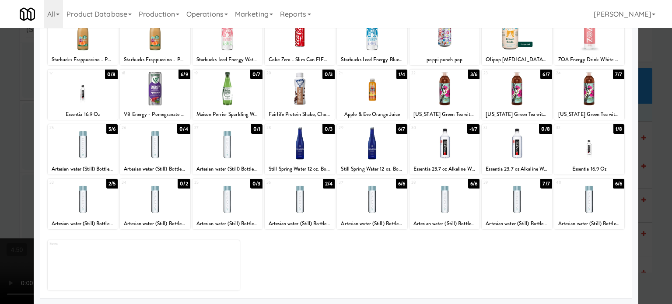
click at [614, 129] on div "1/8" at bounding box center [618, 129] width 11 height 10
click at [653, 133] on div at bounding box center [336, 152] width 672 height 304
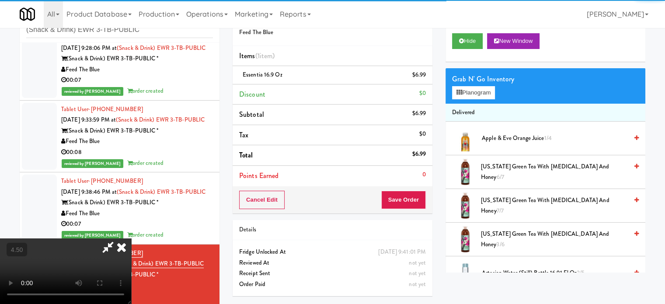
click at [131, 238] on video at bounding box center [65, 271] width 131 height 66
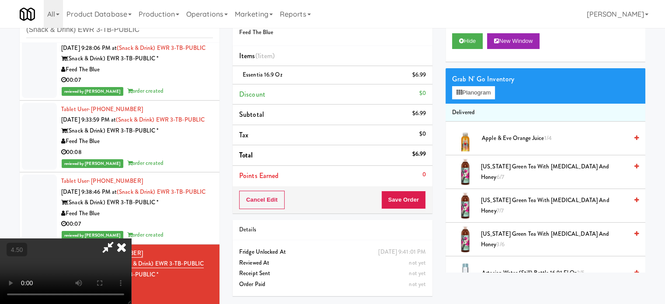
click at [131, 238] on icon at bounding box center [121, 246] width 19 height 17
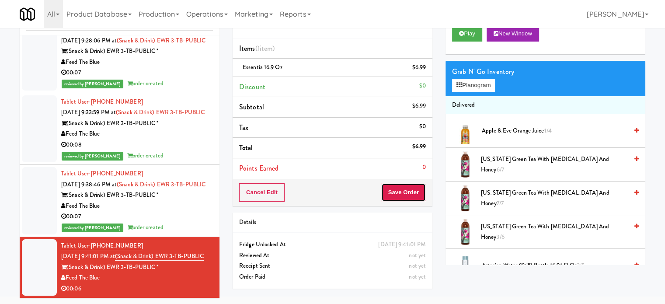
drag, startPoint x: 399, startPoint y: 189, endPoint x: 332, endPoint y: 147, distance: 78.8
click at [399, 189] on button "Save Order" at bounding box center [403, 192] width 45 height 18
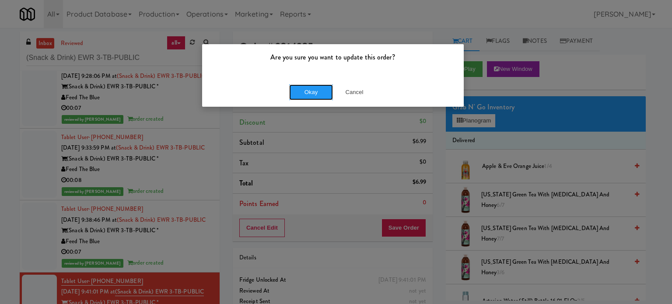
click at [310, 90] on button "Okay" at bounding box center [311, 92] width 44 height 16
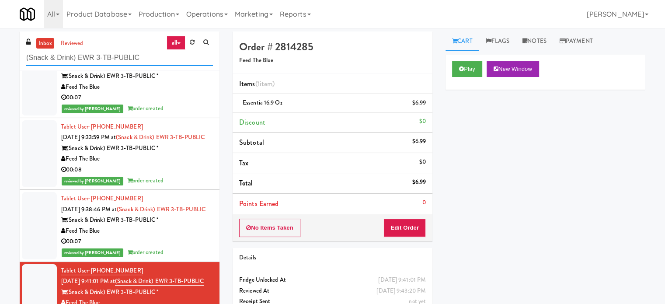
click at [150, 60] on input "(Snack & Drink) EWR 3-TB-PUBLIC" at bounding box center [119, 58] width 187 height 16
paste input "Holiday Inn Time Square Drink Cooler"
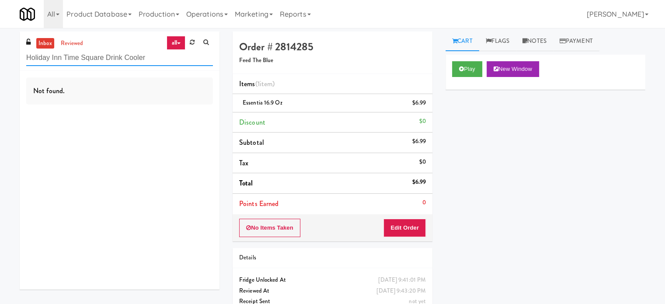
click at [148, 57] on input "Holiday Inn Time Square Drink Cooler" at bounding box center [119, 58] width 187 height 16
paste input "Mills Memorial Library - 2nd Floor - McMaster University"
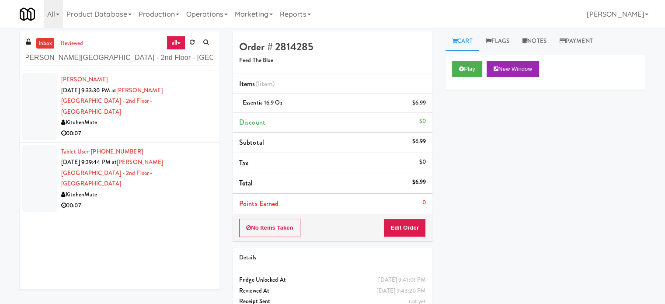
click at [179, 128] on div "00:07" at bounding box center [137, 133] width 152 height 11
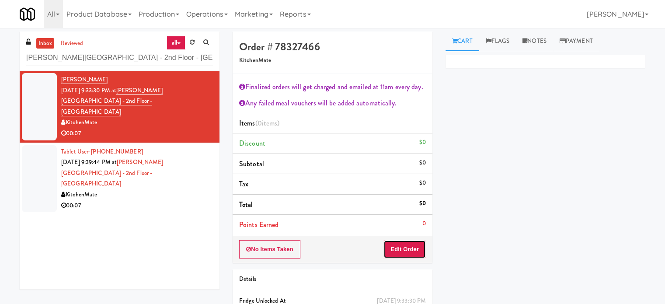
click at [414, 249] on button "Edit Order" at bounding box center [405, 249] width 42 height 18
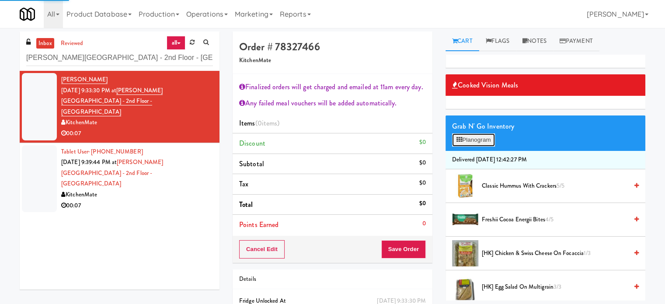
click at [487, 139] on button "Planogram" at bounding box center [473, 139] width 43 height 13
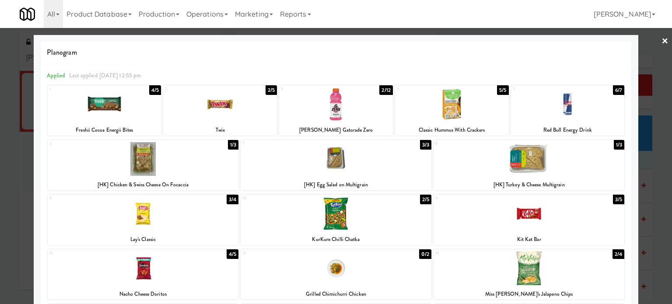
click at [232, 145] on div "1/3" at bounding box center [233, 145] width 10 height 10
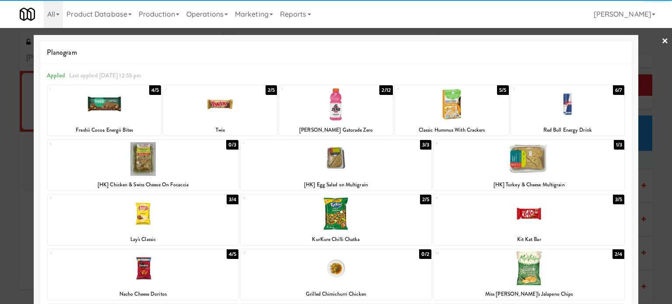
click at [657, 178] on div at bounding box center [336, 152] width 672 height 304
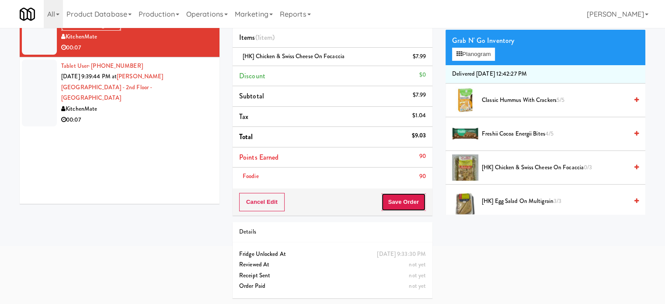
click at [407, 199] on button "Save Order" at bounding box center [403, 202] width 45 height 18
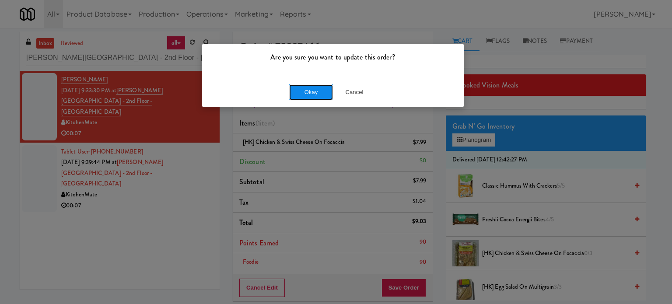
click at [313, 94] on button "Okay" at bounding box center [311, 92] width 44 height 16
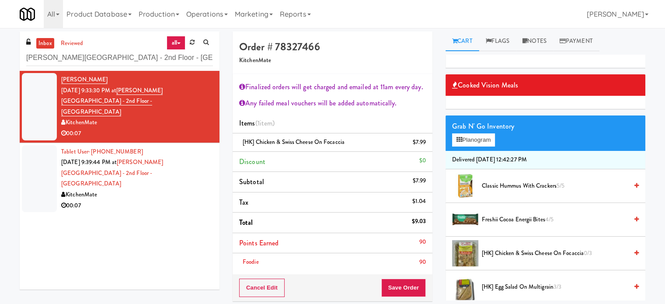
drag, startPoint x: 177, startPoint y: 175, endPoint x: 394, endPoint y: 120, distance: 223.7
click at [177, 189] on div "KitchenMate" at bounding box center [137, 194] width 152 height 11
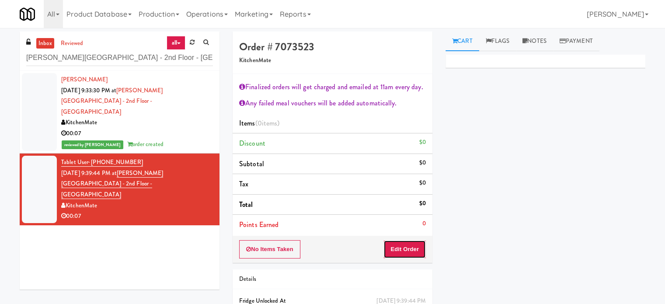
drag, startPoint x: 393, startPoint y: 244, endPoint x: 416, endPoint y: 234, distance: 25.1
click at [394, 245] on button "Edit Order" at bounding box center [405, 249] width 42 height 18
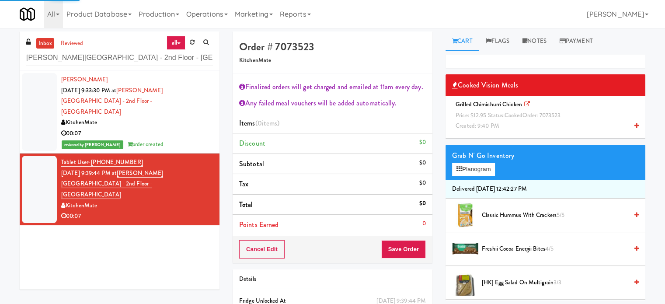
click at [498, 112] on span "Price: $12.95 Status: cooked Order: 7073523" at bounding box center [508, 115] width 105 height 8
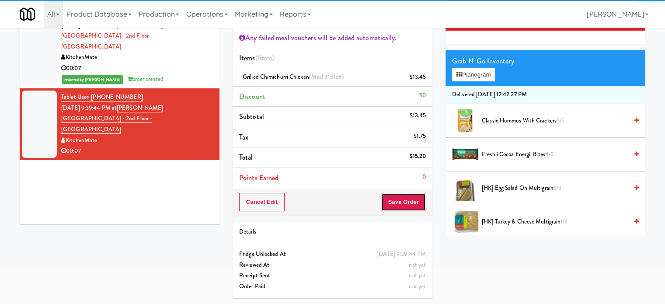
click at [405, 201] on button "Save Order" at bounding box center [403, 202] width 45 height 18
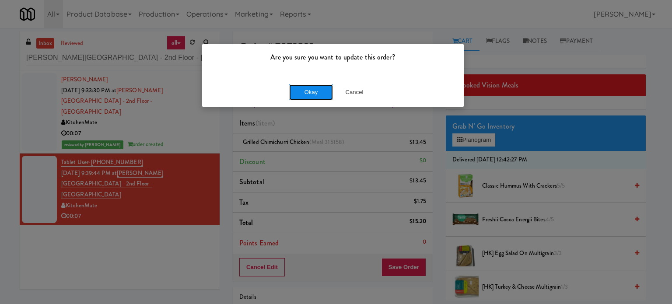
click at [316, 91] on button "Okay" at bounding box center [311, 92] width 44 height 16
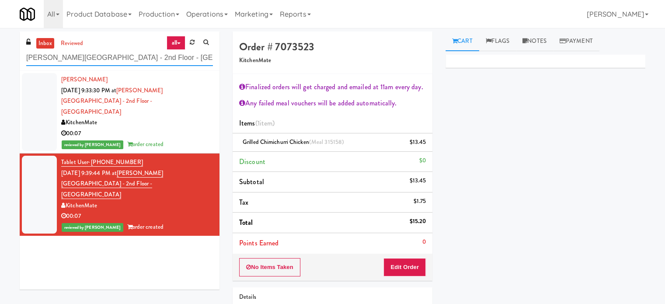
click at [143, 57] on input "Mills Memorial Library - 2nd Floor - McMaster University" at bounding box center [119, 58] width 187 height 16
paste input "USE - Main Floor"
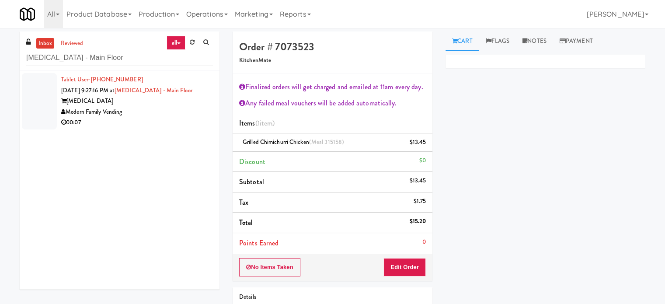
click at [154, 108] on div "Modern Family Vending" at bounding box center [137, 112] width 152 height 11
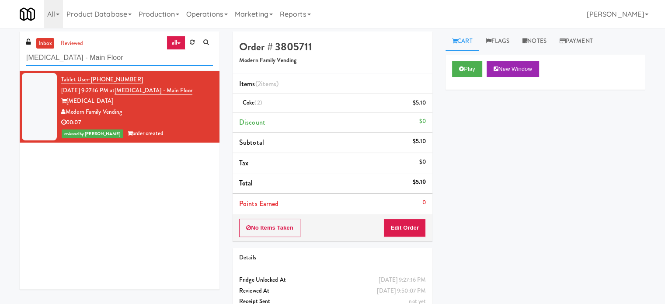
click at [117, 59] on input "MUSE - Main Floor" at bounding box center [119, 58] width 187 height 16
paste input "Earth Rangers"
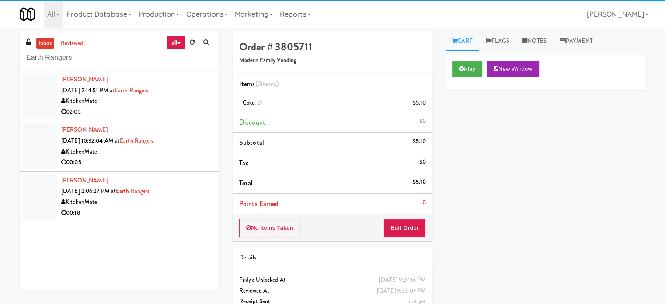
drag, startPoint x: 149, startPoint y: 112, endPoint x: 303, endPoint y: 77, distance: 158.3
click at [150, 112] on div "02:03" at bounding box center [137, 112] width 152 height 11
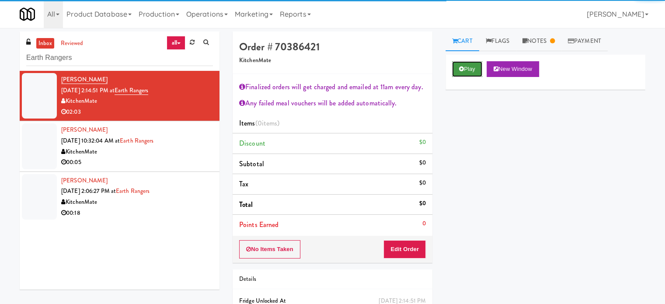
drag, startPoint x: 468, startPoint y: 70, endPoint x: 549, endPoint y: 52, distance: 83.3
click at [469, 70] on button "Play" at bounding box center [467, 69] width 30 height 16
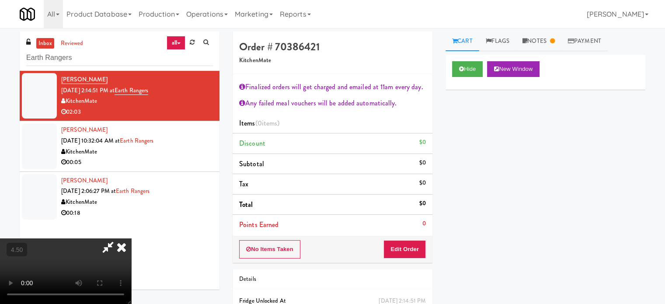
click at [184, 161] on div "00:05" at bounding box center [137, 162] width 152 height 11
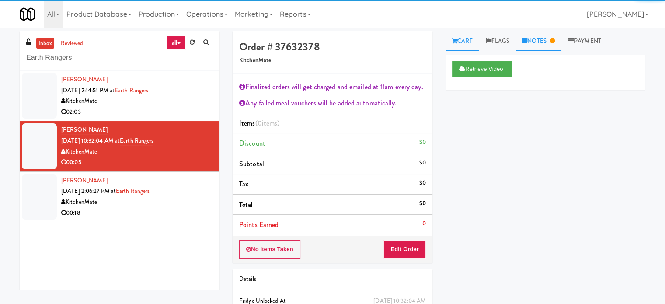
click at [548, 38] on link "Notes" at bounding box center [538, 41] width 45 height 20
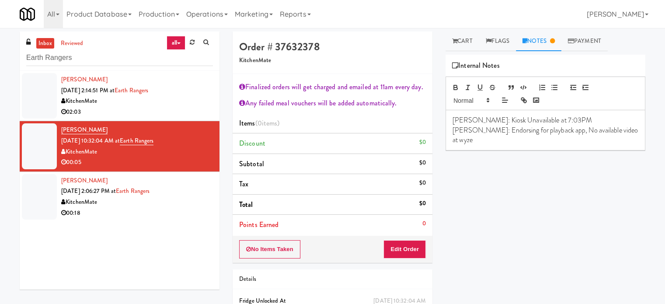
drag, startPoint x: 186, startPoint y: 221, endPoint x: 346, endPoint y: 163, distance: 170.8
click at [201, 222] on div "Alexandra Djorjevic Sep 23, 2025 2:14:51 PM at Earth Rangers KitchenMate 02:03 …" at bounding box center [120, 180] width 200 height 219
click at [179, 209] on div "00:18" at bounding box center [137, 213] width 152 height 11
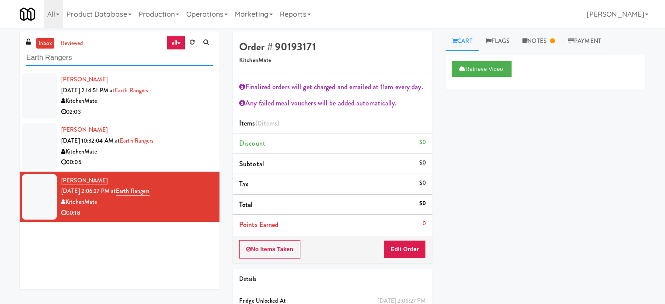
click at [103, 52] on input "Earth Rangers" at bounding box center [119, 58] width 187 height 16
click at [102, 53] on input "Earth Rangers" at bounding box center [119, 58] width 187 height 16
paste input "Prospect - Ambient"
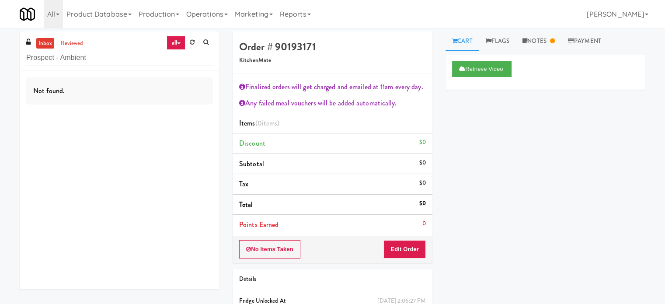
click at [124, 47] on div "inbox reviewed all all unclear take inventory issue suspicious failed recent ad…" at bounding box center [120, 50] width 200 height 39
click at [124, 48] on div "inbox reviewed all all unclear take inventory issue suspicious failed recent ad…" at bounding box center [120, 50] width 200 height 39
click at [123, 52] on input "Prospect - Ambient" at bounding box center [119, 58] width 187 height 16
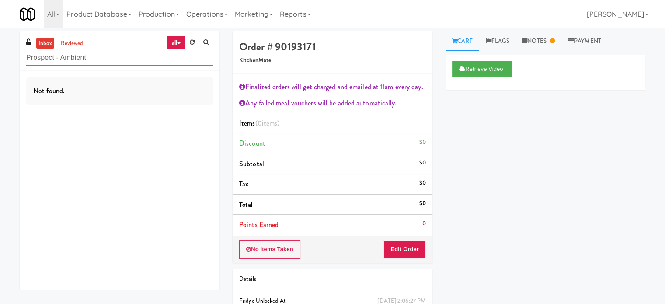
click at [123, 52] on input "Prospect - Ambient" at bounding box center [119, 58] width 187 height 16
paste input "ark Place - Cooler - Lef"
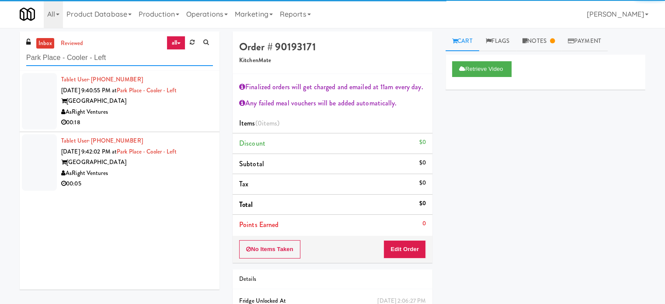
type input "Park Place - Cooler - Left"
click at [159, 114] on div "AsRight Ventures" at bounding box center [137, 112] width 152 height 11
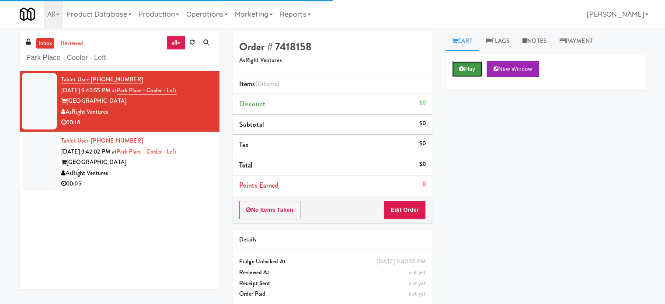
click at [470, 72] on button "Play" at bounding box center [467, 69] width 30 height 16
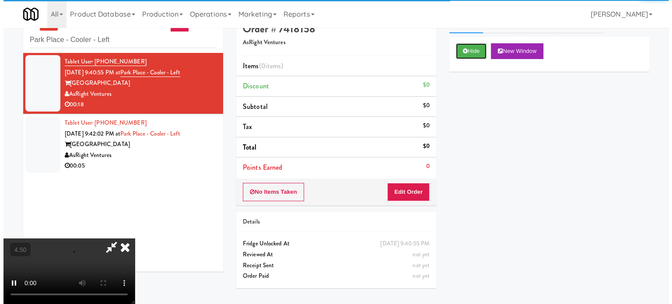
scroll to position [28, 0]
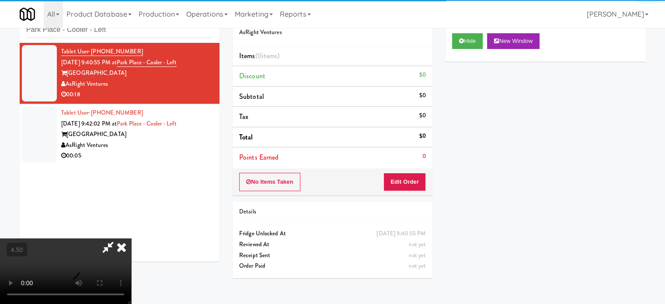
click at [399, 171] on div "No Items Taken Edit Order" at bounding box center [333, 181] width 200 height 27
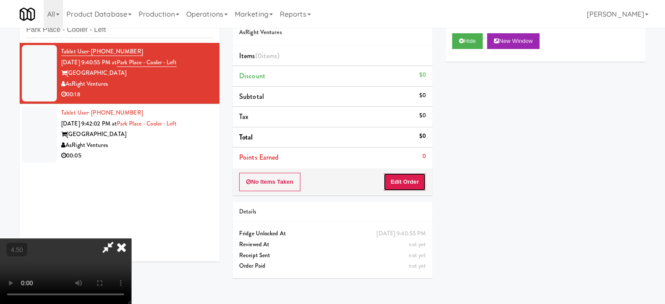
click at [402, 182] on button "Edit Order" at bounding box center [405, 182] width 42 height 18
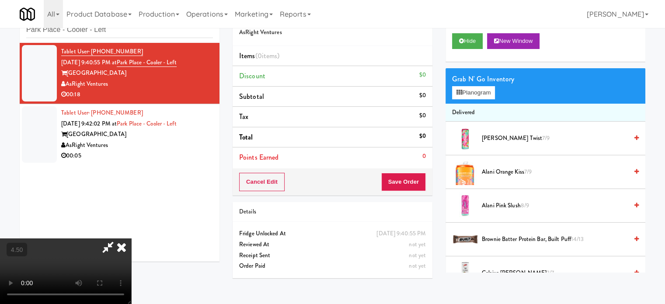
click at [131, 238] on video at bounding box center [65, 271] width 131 height 66
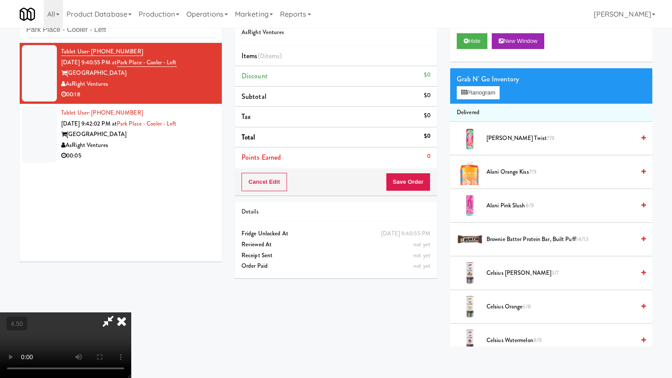
drag, startPoint x: 299, startPoint y: 239, endPoint x: 300, endPoint y: 231, distance: 8.0
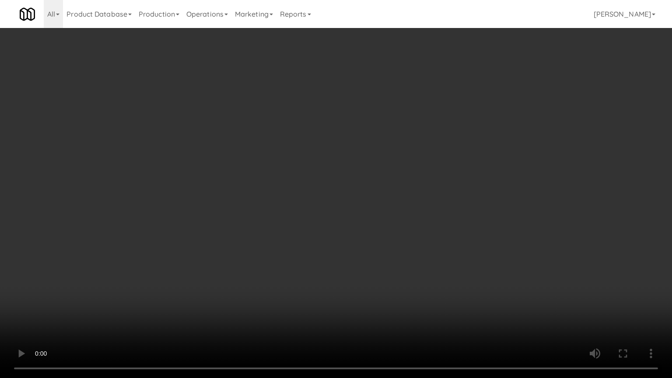
click at [299, 239] on video at bounding box center [336, 189] width 672 height 378
click at [300, 231] on video at bounding box center [336, 189] width 672 height 378
click at [305, 233] on video at bounding box center [336, 189] width 672 height 378
click at [306, 237] on video at bounding box center [336, 189] width 672 height 378
click at [385, 262] on video at bounding box center [336, 189] width 672 height 378
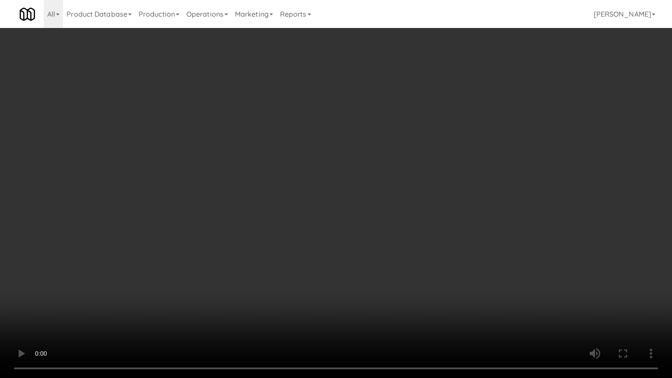
drag, startPoint x: 368, startPoint y: 262, endPoint x: 400, endPoint y: 252, distance: 33.5
click at [368, 262] on video at bounding box center [336, 189] width 672 height 378
click at [407, 259] on video at bounding box center [336, 189] width 672 height 378
click at [340, 261] on video at bounding box center [336, 189] width 672 height 378
click at [411, 281] on video at bounding box center [336, 189] width 672 height 378
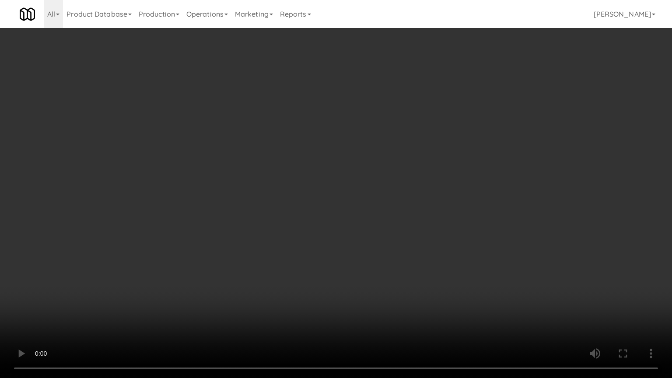
click at [272, 250] on video at bounding box center [336, 189] width 672 height 378
click at [359, 243] on video at bounding box center [336, 189] width 672 height 378
click at [262, 246] on video at bounding box center [336, 189] width 672 height 378
click at [331, 257] on video at bounding box center [336, 189] width 672 height 378
drag, startPoint x: 297, startPoint y: 250, endPoint x: 307, endPoint y: 240, distance: 14.5
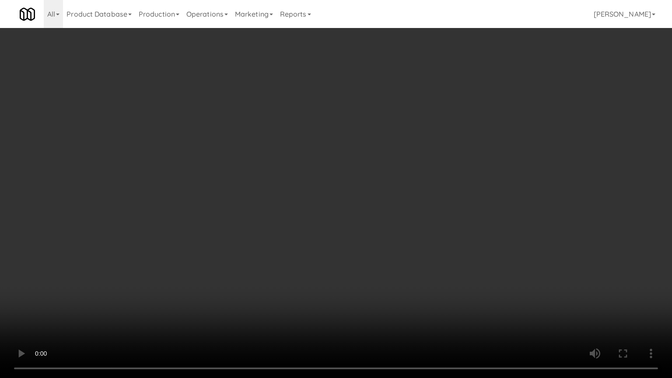
click at [296, 250] on video at bounding box center [336, 189] width 672 height 378
click at [333, 242] on video at bounding box center [336, 189] width 672 height 378
click at [308, 241] on video at bounding box center [336, 189] width 672 height 378
click at [317, 231] on video at bounding box center [336, 189] width 672 height 378
click at [320, 227] on video at bounding box center [336, 189] width 672 height 378
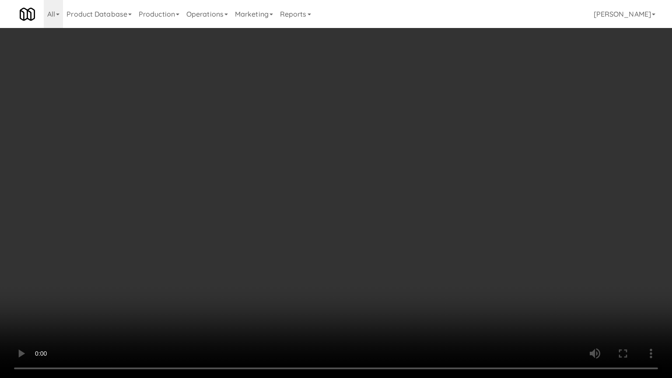
click at [320, 226] on video at bounding box center [336, 189] width 672 height 378
click at [315, 225] on video at bounding box center [336, 189] width 672 height 378
click at [318, 221] on video at bounding box center [336, 189] width 672 height 378
click at [370, 242] on video at bounding box center [336, 189] width 672 height 378
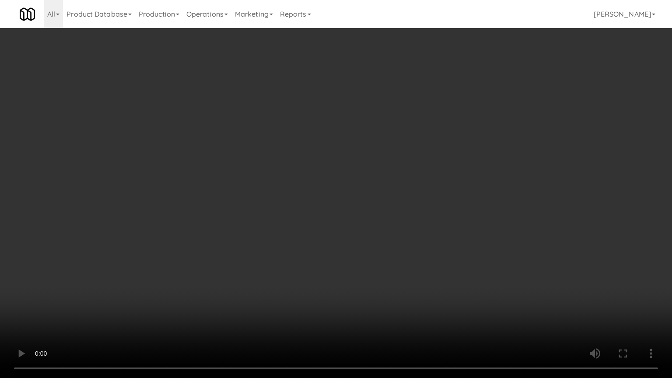
click at [332, 236] on video at bounding box center [336, 189] width 672 height 378
click at [350, 233] on video at bounding box center [336, 189] width 672 height 378
click at [342, 234] on video at bounding box center [336, 189] width 672 height 378
click at [380, 250] on video at bounding box center [336, 189] width 672 height 378
click at [311, 250] on video at bounding box center [336, 189] width 672 height 378
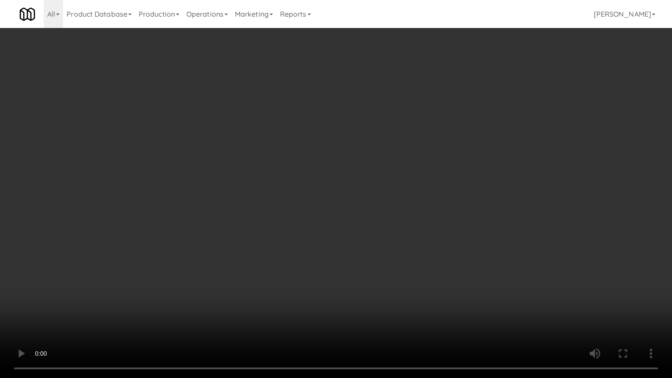
click at [337, 248] on video at bounding box center [336, 189] width 672 height 378
click at [315, 220] on video at bounding box center [336, 189] width 672 height 378
click at [316, 219] on video at bounding box center [336, 189] width 672 height 378
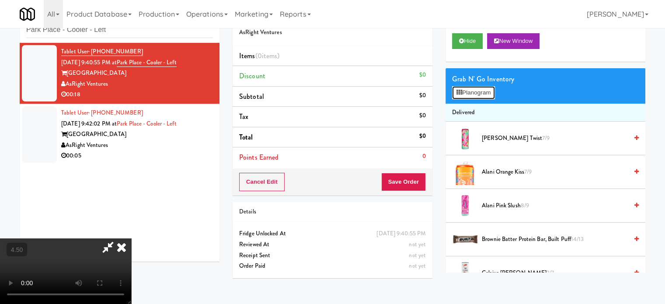
click at [472, 92] on button "Planogram" at bounding box center [473, 92] width 43 height 13
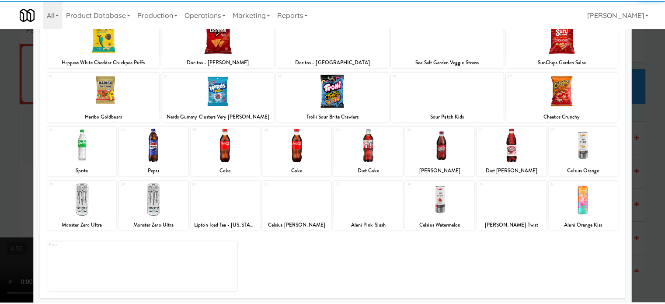
scroll to position [125, 0]
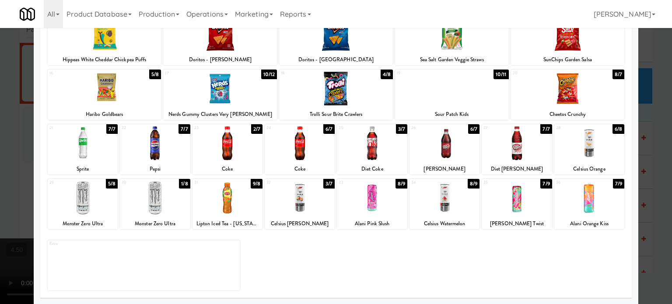
click at [150, 72] on div "5/8" at bounding box center [155, 75] width 12 height 10
click at [14, 161] on div at bounding box center [336, 152] width 672 height 304
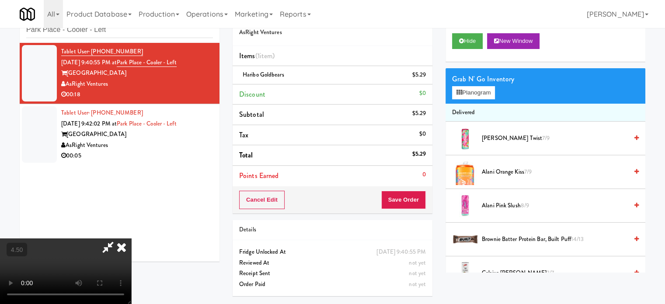
click at [131, 238] on video at bounding box center [65, 271] width 131 height 66
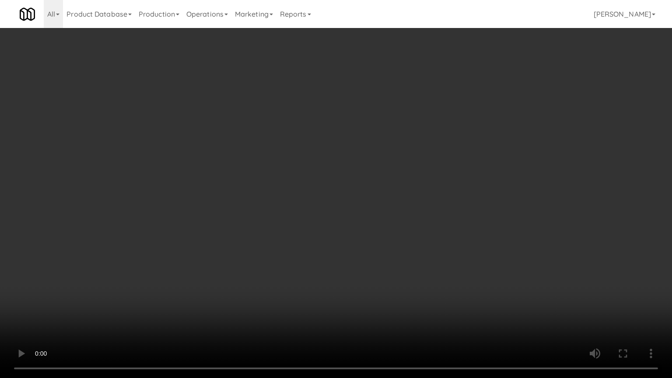
drag, startPoint x: 218, startPoint y: 255, endPoint x: 266, endPoint y: 198, distance: 73.9
click at [220, 250] on video at bounding box center [336, 189] width 672 height 378
click at [297, 199] on video at bounding box center [336, 189] width 672 height 378
click at [298, 199] on video at bounding box center [336, 189] width 672 height 378
click at [357, 209] on video at bounding box center [336, 189] width 672 height 378
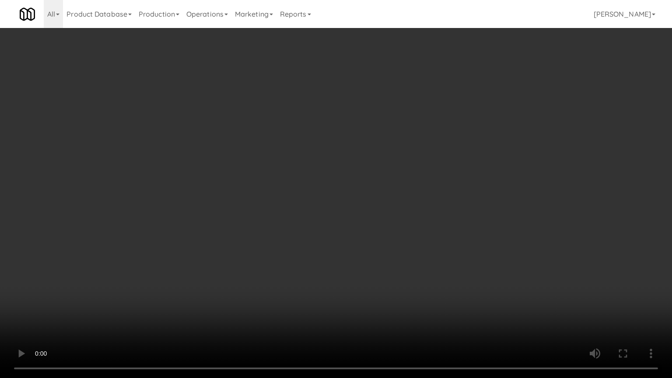
click at [346, 206] on video at bounding box center [336, 189] width 672 height 378
click at [383, 214] on video at bounding box center [336, 189] width 672 height 378
click at [335, 214] on video at bounding box center [336, 189] width 672 height 378
click at [359, 218] on video at bounding box center [336, 189] width 672 height 378
click at [322, 219] on video at bounding box center [336, 189] width 672 height 378
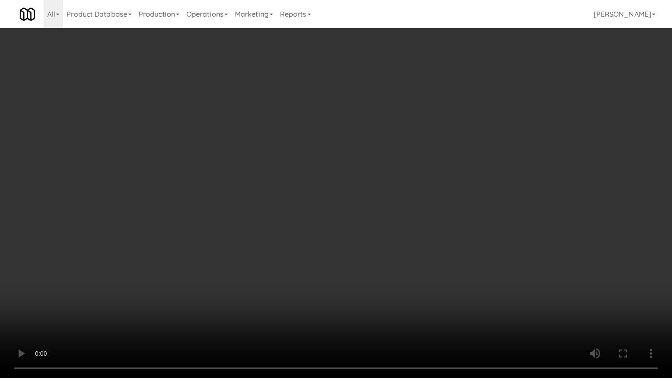
click at [328, 220] on video at bounding box center [336, 189] width 672 height 378
drag, startPoint x: 329, startPoint y: 216, endPoint x: 335, endPoint y: 203, distance: 13.9
click at [329, 215] on video at bounding box center [336, 189] width 672 height 378
click at [336, 203] on video at bounding box center [336, 189] width 672 height 378
click at [339, 198] on video at bounding box center [336, 189] width 672 height 378
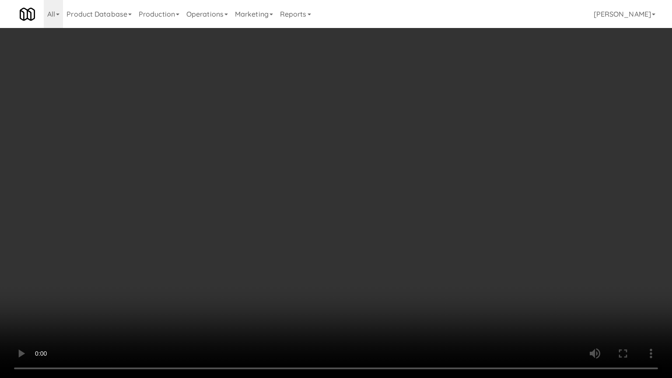
click at [394, 205] on video at bounding box center [336, 189] width 672 height 378
click at [387, 206] on video at bounding box center [336, 189] width 672 height 378
click at [469, 215] on video at bounding box center [336, 189] width 672 height 378
click at [446, 215] on video at bounding box center [336, 189] width 672 height 378
click at [483, 215] on video at bounding box center [336, 189] width 672 height 378
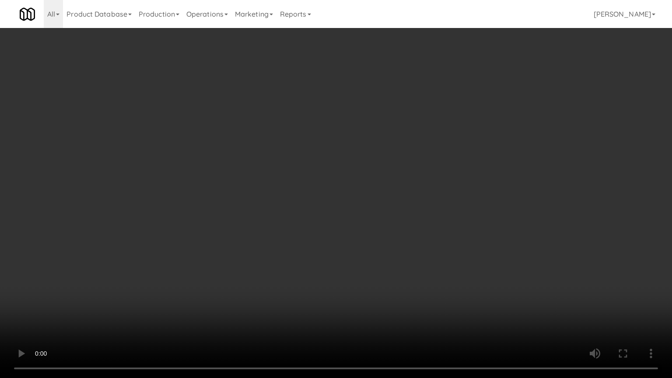
click at [480, 214] on video at bounding box center [336, 189] width 672 height 378
click at [546, 219] on video at bounding box center [336, 189] width 672 height 378
click at [454, 217] on video at bounding box center [336, 189] width 672 height 378
click at [451, 189] on video at bounding box center [336, 189] width 672 height 378
drag, startPoint x: 451, startPoint y: 189, endPoint x: 460, endPoint y: 191, distance: 9.3
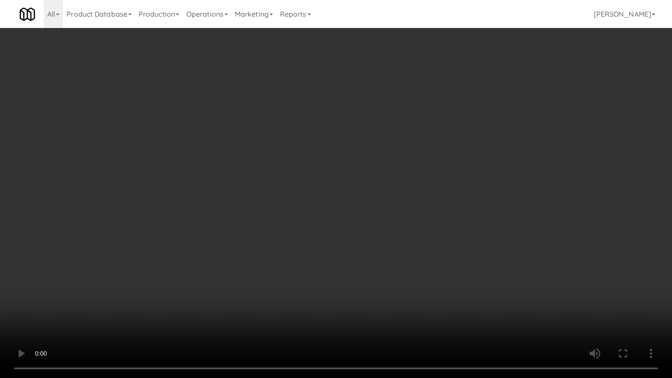
click at [451, 190] on video at bounding box center [336, 189] width 672 height 378
drag, startPoint x: 514, startPoint y: 223, endPoint x: 494, endPoint y: 224, distance: 19.7
click at [514, 224] on video at bounding box center [336, 189] width 672 height 378
click at [472, 224] on video at bounding box center [336, 189] width 672 height 378
click at [475, 216] on video at bounding box center [336, 189] width 672 height 378
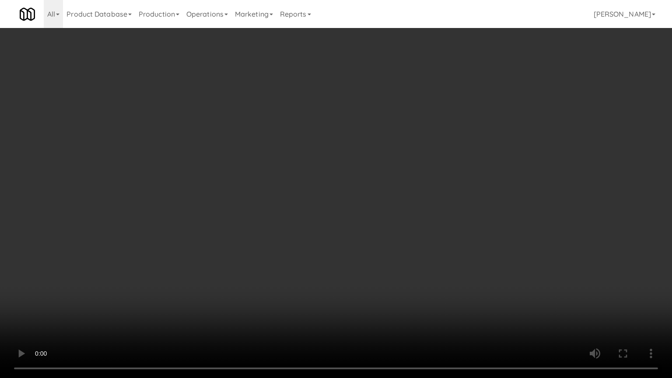
click at [479, 215] on video at bounding box center [336, 189] width 672 height 378
click at [481, 211] on video at bounding box center [336, 189] width 672 height 378
drag, startPoint x: 481, startPoint y: 211, endPoint x: 494, endPoint y: 210, distance: 12.7
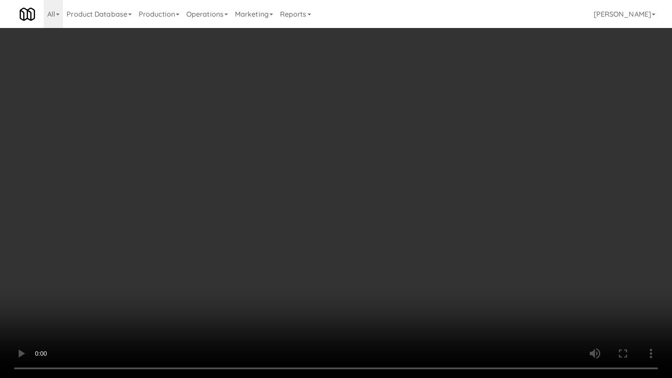
click at [485, 211] on video at bounding box center [336, 189] width 672 height 378
click at [494, 210] on video at bounding box center [336, 189] width 672 height 378
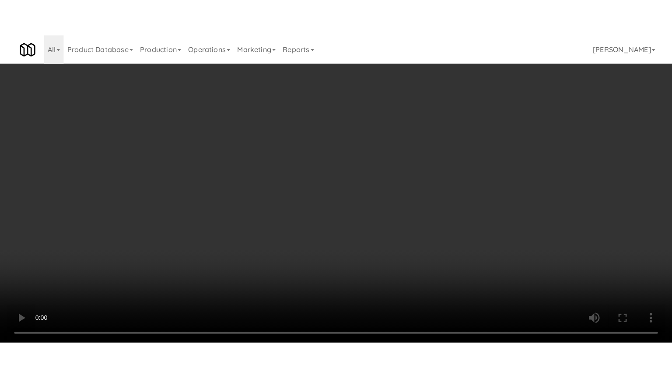
scroll to position [1159, 0]
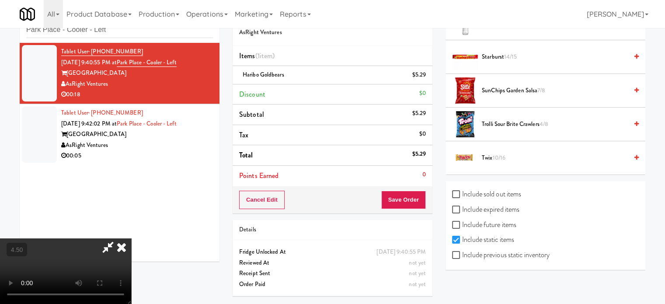
click at [517, 121] on span "Trolli Sour Brite Crawlers 4/8" at bounding box center [555, 124] width 146 height 11
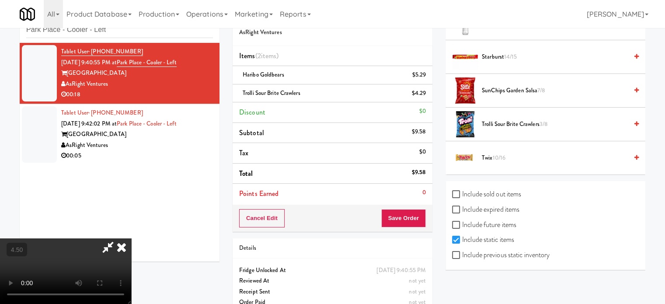
click at [131, 238] on video at bounding box center [65, 271] width 131 height 66
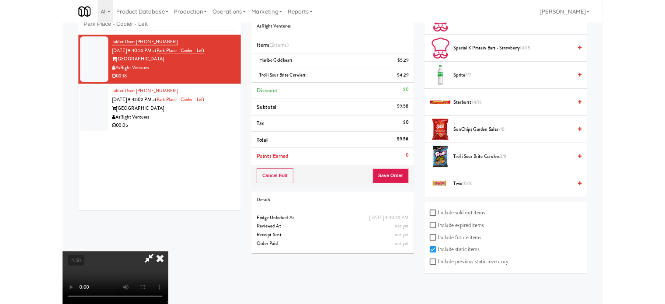
scroll to position [1085, 0]
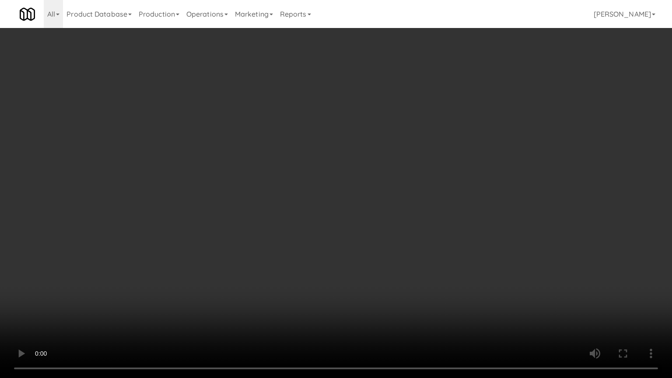
drag, startPoint x: 330, startPoint y: 238, endPoint x: 348, endPoint y: 187, distance: 53.8
click at [330, 238] on video at bounding box center [336, 189] width 672 height 378
click at [348, 187] on video at bounding box center [336, 189] width 672 height 378
click at [355, 182] on video at bounding box center [336, 189] width 672 height 378
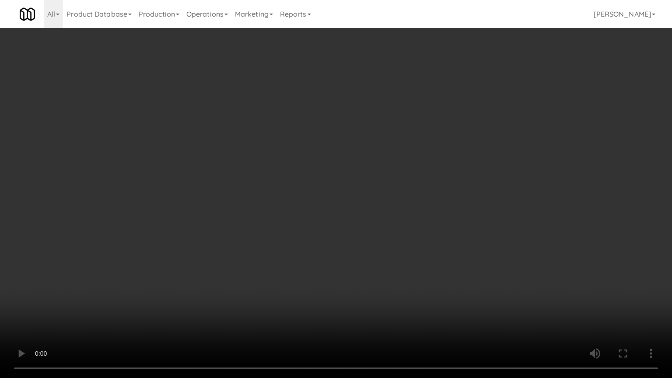
click at [355, 182] on video at bounding box center [336, 189] width 672 height 378
click at [367, 191] on video at bounding box center [336, 189] width 672 height 378
click at [369, 190] on video at bounding box center [336, 189] width 672 height 378
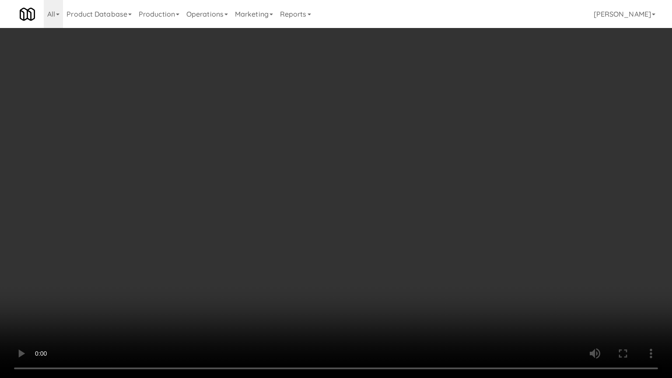
click at [392, 191] on video at bounding box center [336, 189] width 672 height 378
click at [393, 191] on video at bounding box center [336, 189] width 672 height 378
click at [460, 200] on video at bounding box center [336, 189] width 672 height 378
click at [436, 195] on video at bounding box center [336, 189] width 672 height 378
click at [395, 195] on video at bounding box center [336, 189] width 672 height 378
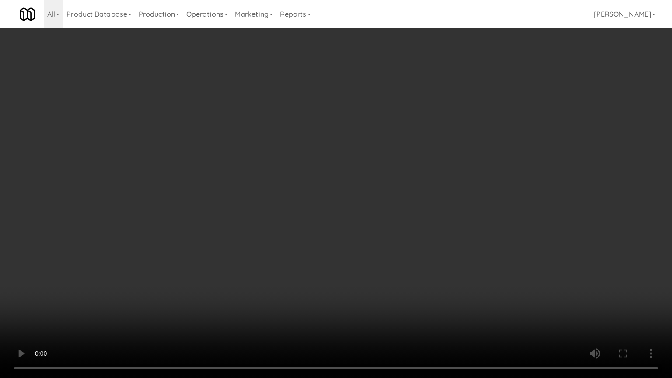
drag, startPoint x: 395, startPoint y: 195, endPoint x: 493, endPoint y: 124, distance: 121.4
click at [395, 195] on video at bounding box center [336, 189] width 672 height 378
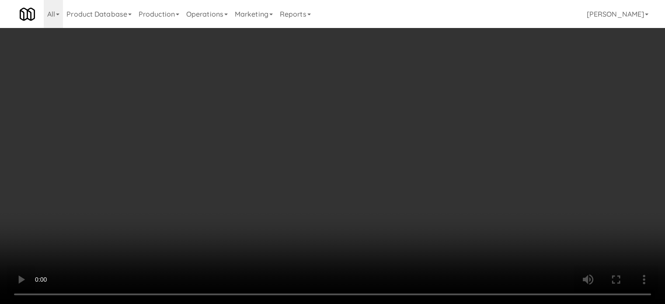
scroll to position [941, 0]
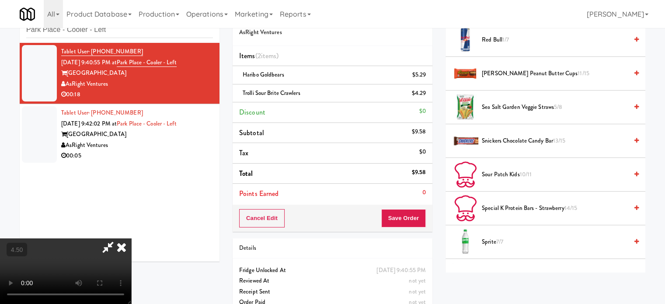
click at [509, 138] on span "Snickers Chocolate Candy Bar 13/15" at bounding box center [555, 141] width 146 height 11
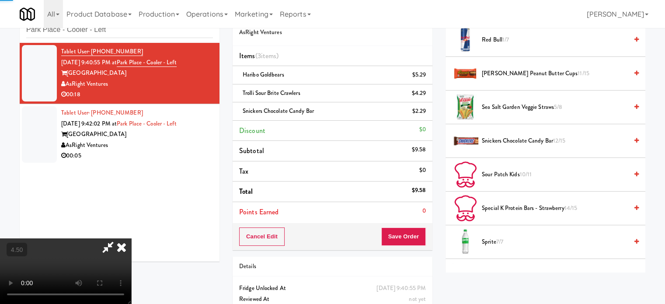
click at [131, 238] on video at bounding box center [65, 271] width 131 height 66
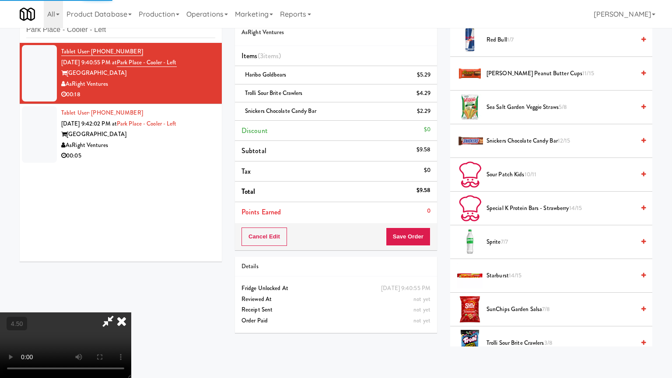
drag, startPoint x: 210, startPoint y: 245, endPoint x: 233, endPoint y: 208, distance: 43.2
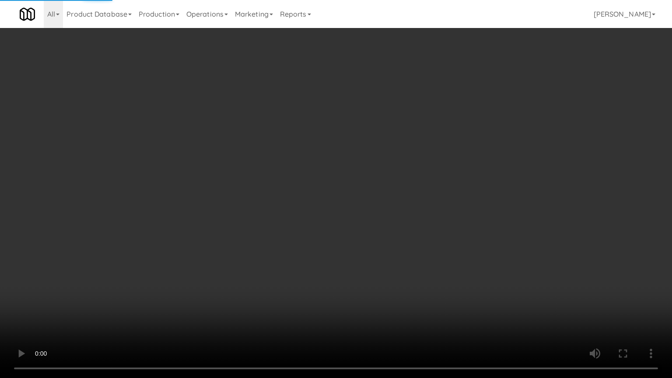
click at [211, 243] on video at bounding box center [336, 189] width 672 height 378
click at [244, 203] on video at bounding box center [336, 189] width 672 height 378
click at [431, 304] on video at bounding box center [336, 189] width 672 height 378
click at [436, 232] on video at bounding box center [336, 189] width 672 height 378
click at [434, 229] on video at bounding box center [336, 189] width 672 height 378
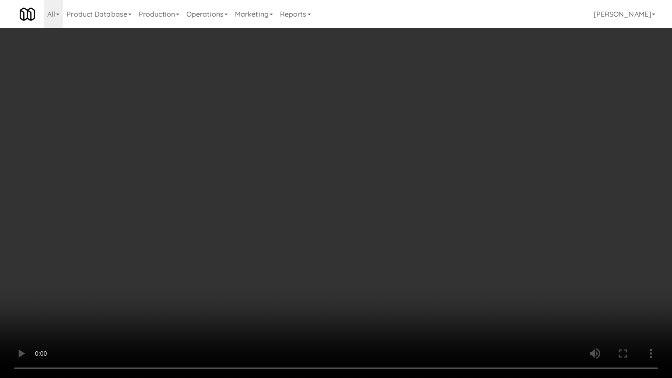
click at [432, 221] on video at bounding box center [336, 189] width 672 height 378
click at [444, 238] on video at bounding box center [336, 189] width 672 height 378
click at [439, 240] on video at bounding box center [336, 189] width 672 height 378
click at [463, 250] on video at bounding box center [336, 189] width 672 height 378
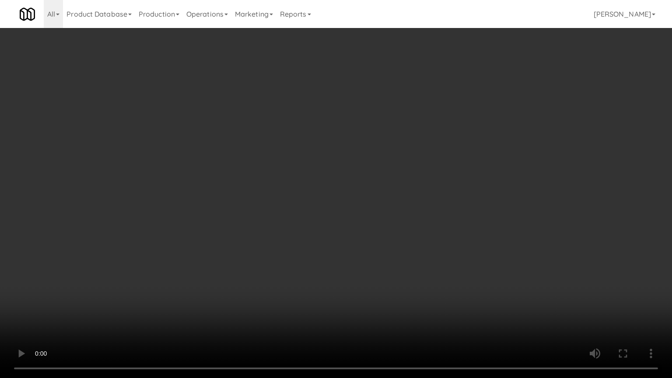
click at [430, 250] on video at bounding box center [336, 189] width 672 height 378
click at [445, 247] on video at bounding box center [336, 189] width 672 height 378
click at [380, 212] on video at bounding box center [336, 189] width 672 height 378
click at [379, 185] on video at bounding box center [336, 189] width 672 height 378
click at [380, 185] on video at bounding box center [336, 189] width 672 height 378
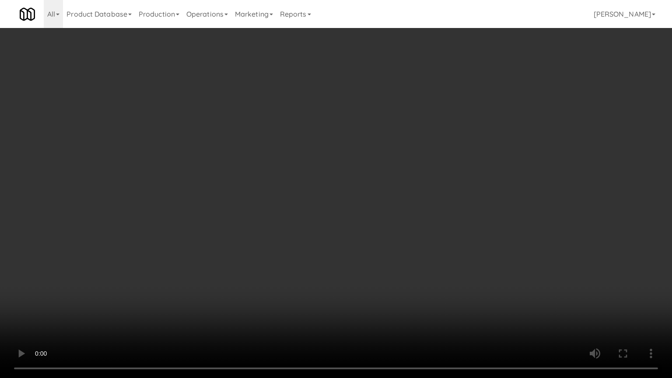
click at [388, 189] on video at bounding box center [336, 189] width 672 height 378
click at [420, 127] on video at bounding box center [336, 189] width 672 height 378
click at [420, 128] on video at bounding box center [336, 189] width 672 height 378
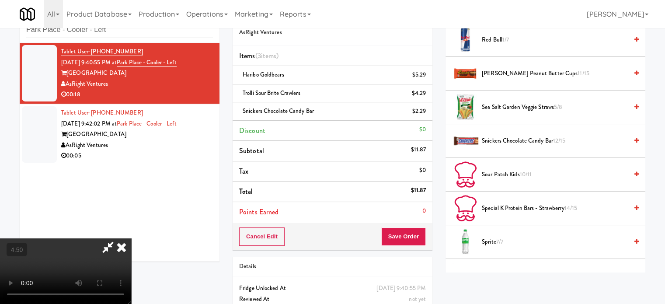
click at [131, 238] on icon at bounding box center [121, 246] width 19 height 17
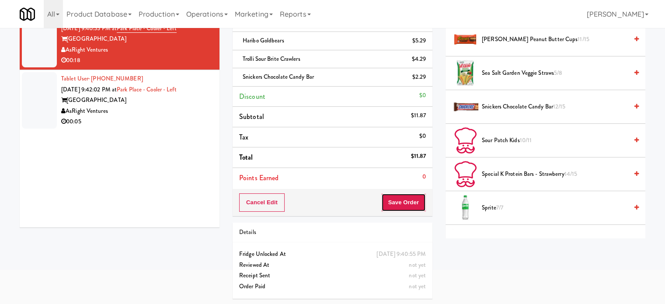
click at [401, 199] on button "Save Order" at bounding box center [403, 202] width 45 height 18
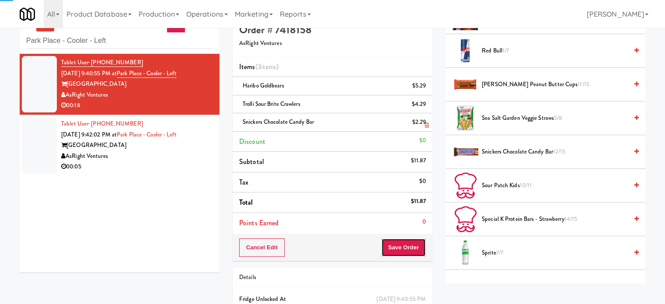
scroll to position [0, 0]
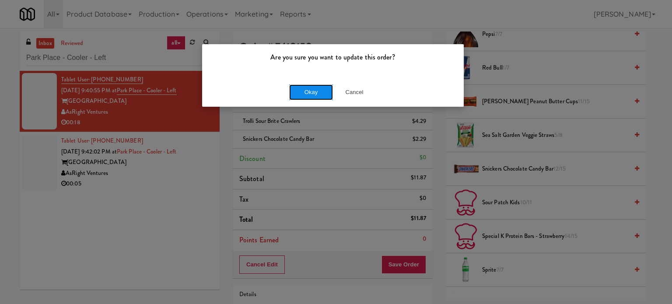
click at [309, 94] on button "Okay" at bounding box center [311, 92] width 44 height 16
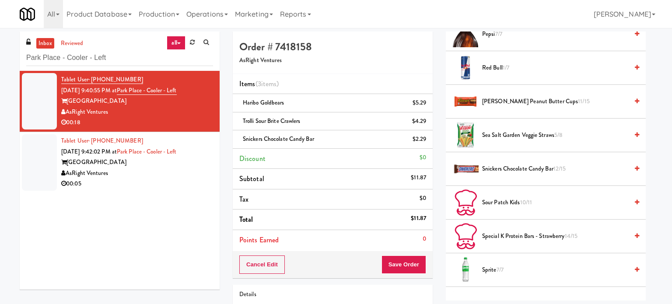
click at [190, 171] on div "AsRight Ventures" at bounding box center [137, 173] width 152 height 11
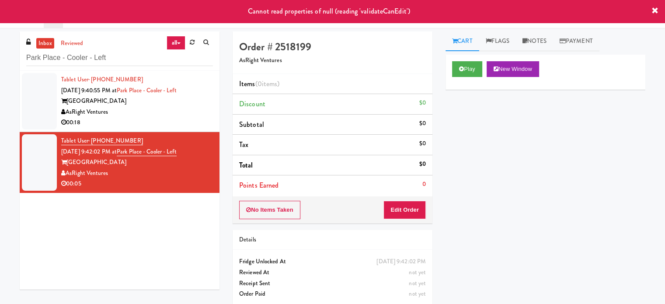
click at [192, 114] on div "AsRight Ventures" at bounding box center [137, 112] width 152 height 11
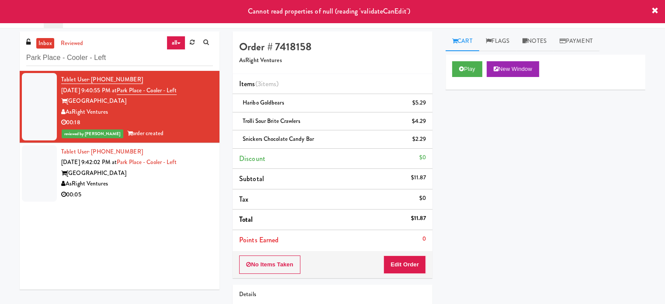
click at [189, 182] on div "AsRight Ventures" at bounding box center [137, 183] width 152 height 11
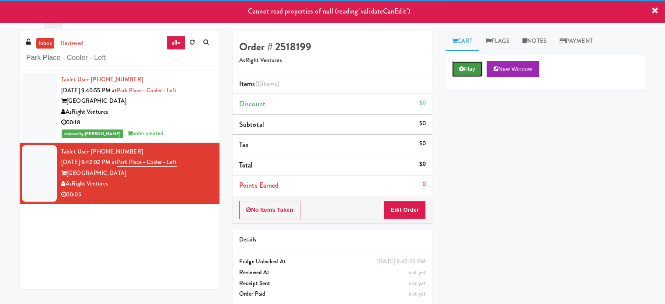
click at [478, 67] on button "Play" at bounding box center [467, 69] width 30 height 16
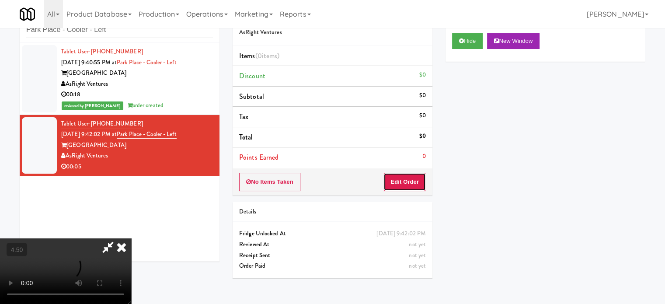
click at [413, 182] on button "Edit Order" at bounding box center [405, 182] width 42 height 18
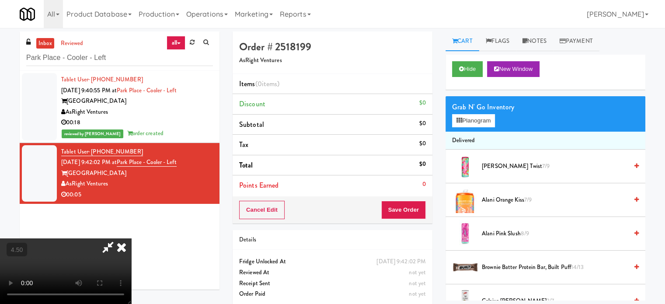
click at [131, 238] on video at bounding box center [65, 271] width 131 height 66
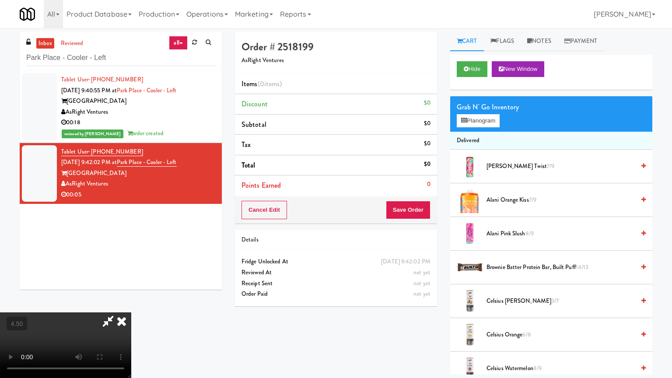
click at [131, 304] on video at bounding box center [65, 345] width 131 height 66
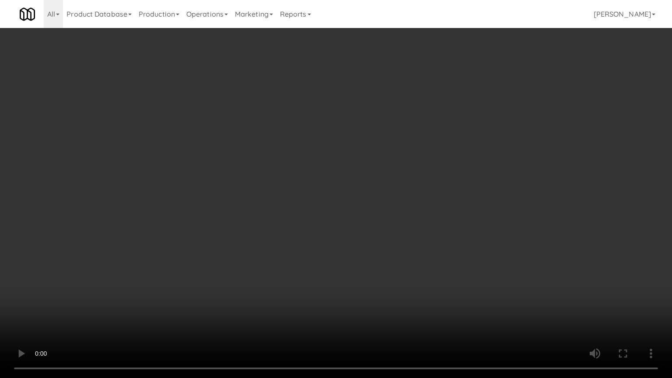
click at [327, 190] on video at bounding box center [336, 189] width 672 height 378
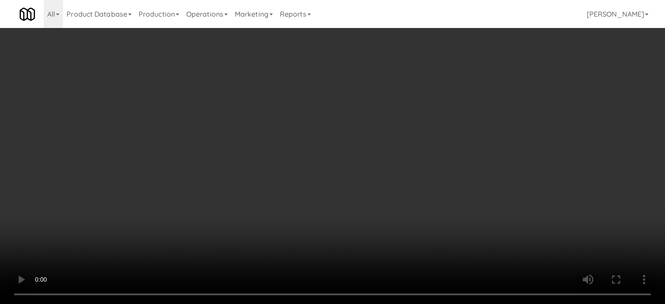
click at [367, 149] on video at bounding box center [332, 152] width 665 height 304
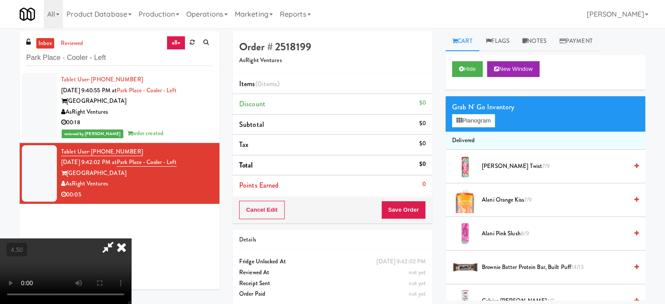
click at [131, 238] on video at bounding box center [65, 271] width 131 height 66
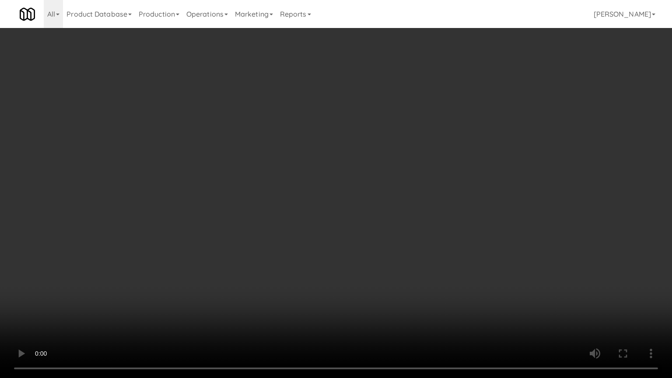
click at [277, 275] on video at bounding box center [336, 189] width 672 height 378
click at [296, 228] on video at bounding box center [336, 189] width 672 height 378
click at [307, 232] on video at bounding box center [336, 189] width 672 height 378
drag, startPoint x: 316, startPoint y: 227, endPoint x: 331, endPoint y: 218, distance: 16.9
click at [322, 224] on video at bounding box center [336, 189] width 672 height 378
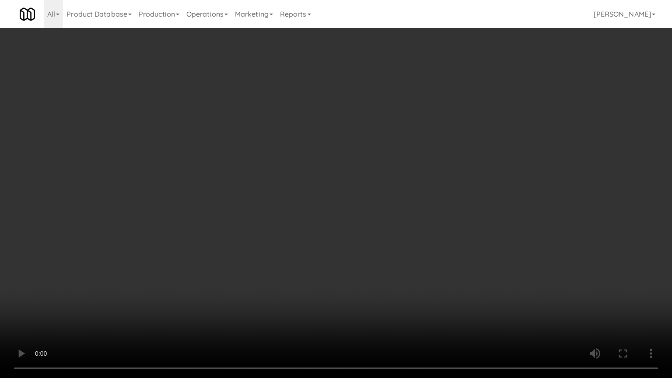
click at [335, 216] on video at bounding box center [336, 189] width 672 height 378
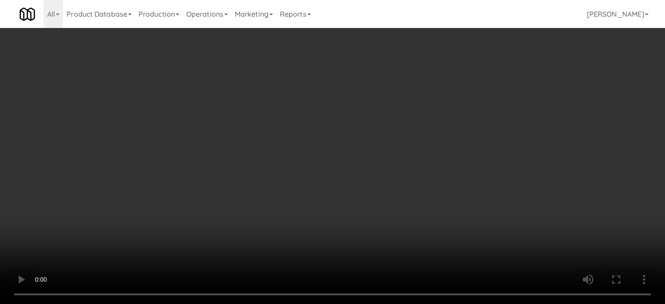
scroll to position [219, 0]
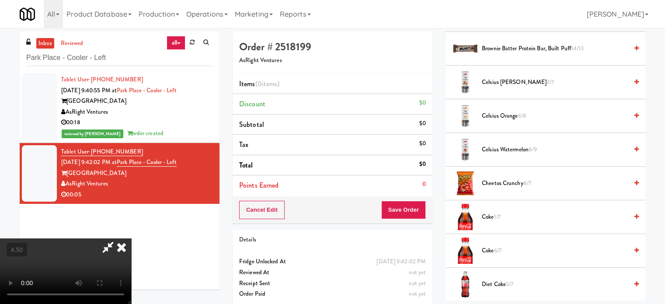
click at [489, 217] on span "Coke 1/7" at bounding box center [555, 217] width 146 height 11
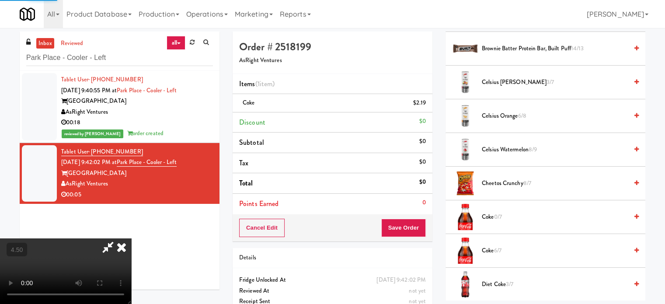
click at [131, 238] on icon at bounding box center [121, 246] width 19 height 17
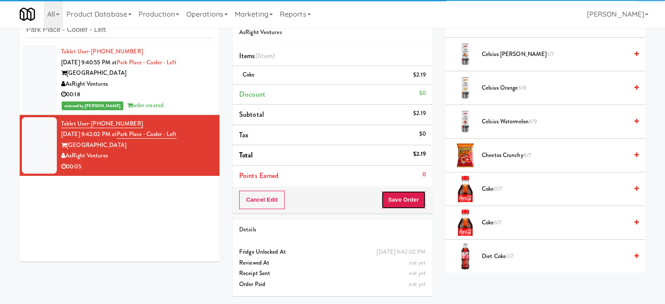
click at [413, 199] on button "Save Order" at bounding box center [403, 200] width 45 height 18
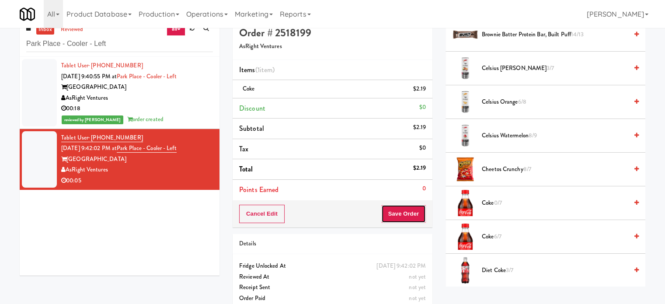
scroll to position [0, 0]
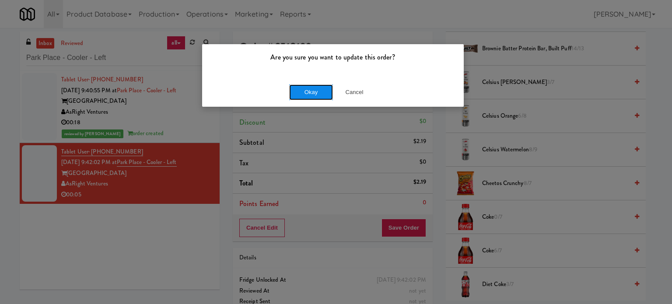
click at [302, 89] on button "Okay" at bounding box center [311, 92] width 44 height 16
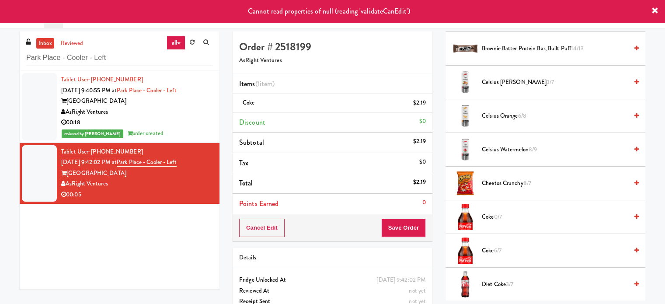
click at [178, 113] on div "AsRight Ventures" at bounding box center [137, 112] width 152 height 11
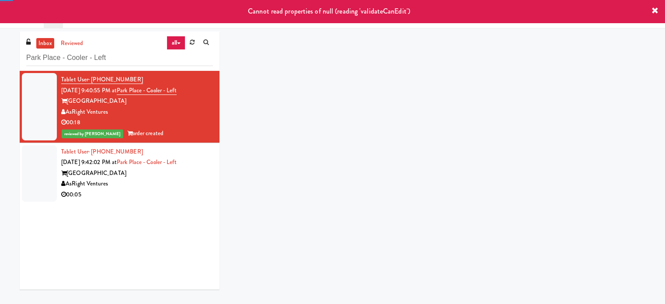
click at [187, 188] on div "AsRight Ventures" at bounding box center [137, 183] width 152 height 11
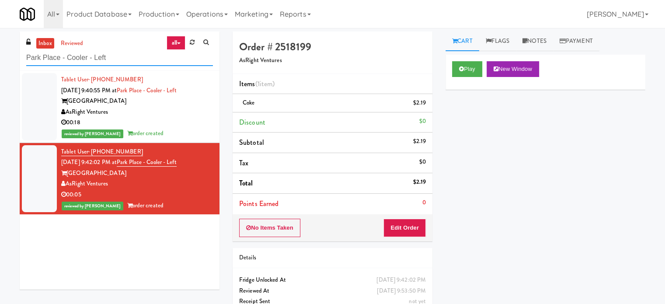
click at [122, 56] on input "Park Place - Cooler - Left" at bounding box center [119, 58] width 187 height 16
click at [123, 54] on input "Park Place - Cooler - Left" at bounding box center [119, 58] width 187 height 16
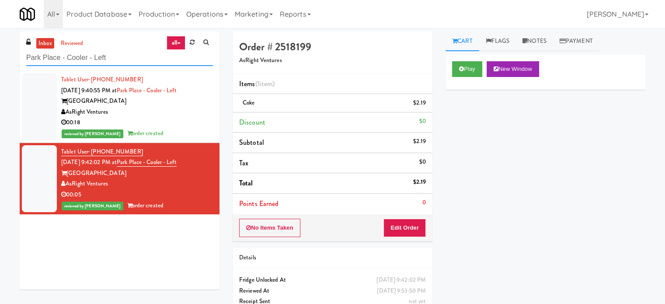
click at [123, 54] on input "Park Place - Cooler - Left" at bounding box center [119, 58] width 187 height 16
paste input "St. Joseph's Health Centre"
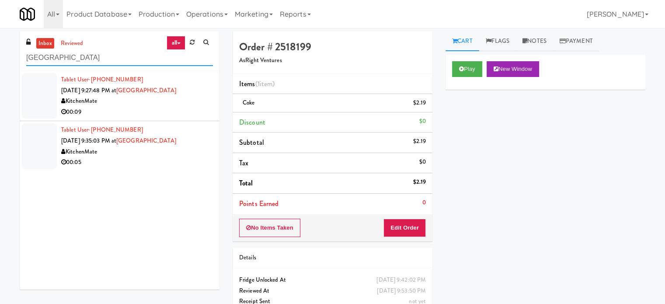
type input "St. Joseph's Health Centre"
click at [161, 110] on div "00:09" at bounding box center [137, 112] width 152 height 11
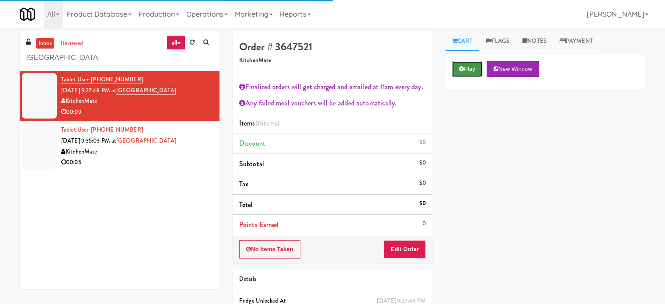
click at [472, 63] on button "Play" at bounding box center [467, 69] width 30 height 16
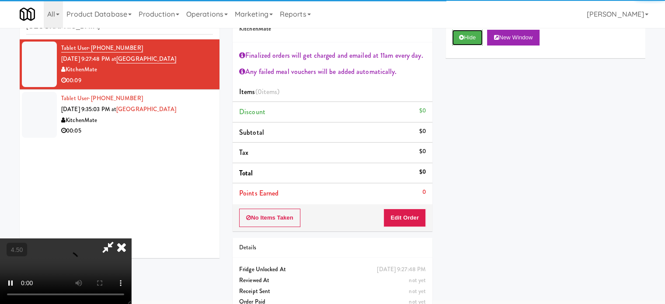
scroll to position [47, 0]
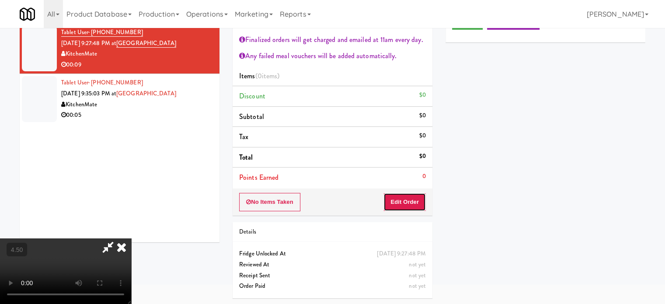
click at [416, 199] on button "Edit Order" at bounding box center [405, 202] width 42 height 18
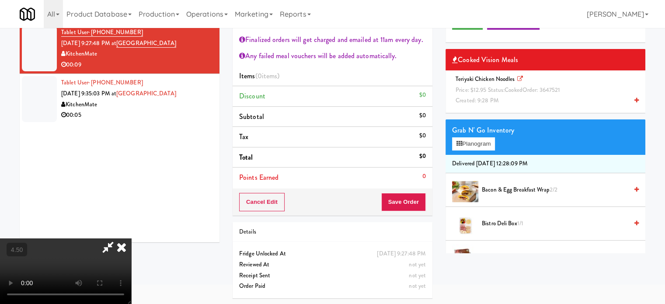
click at [131, 238] on video at bounding box center [65, 271] width 131 height 66
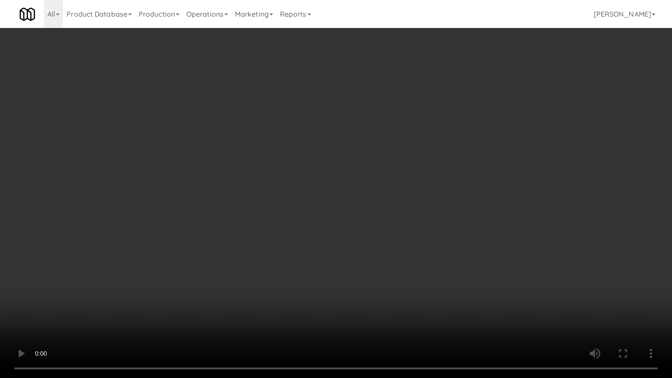
click at [182, 216] on video at bounding box center [336, 189] width 672 height 378
click at [230, 180] on video at bounding box center [336, 189] width 672 height 378
click at [230, 178] on video at bounding box center [336, 189] width 672 height 378
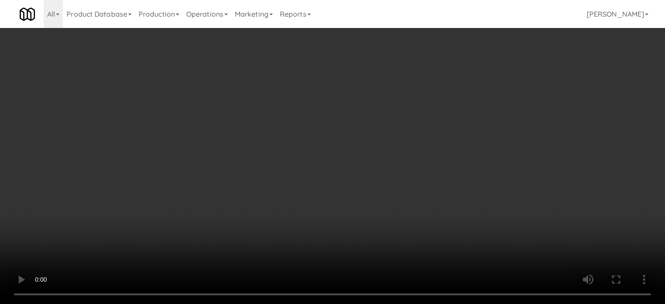
click at [233, 121] on video at bounding box center [332, 152] width 665 height 304
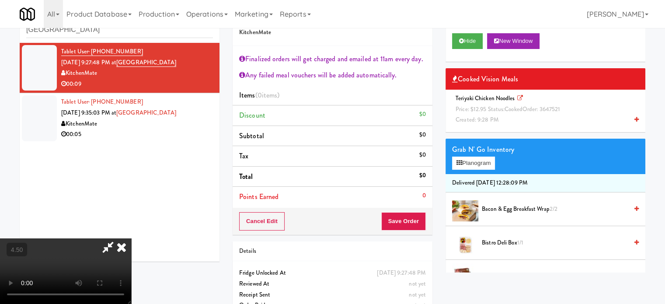
click at [131, 238] on video at bounding box center [65, 271] width 131 height 66
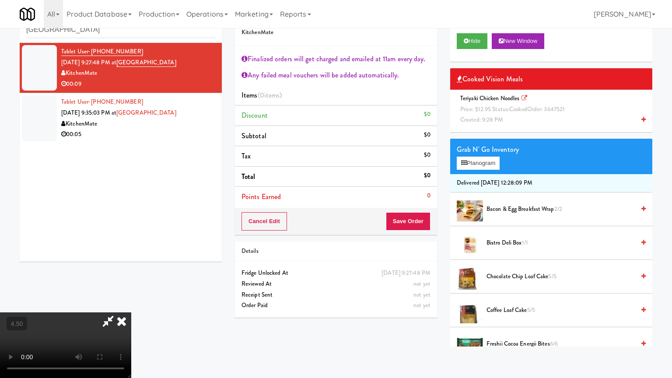
drag, startPoint x: 237, startPoint y: 164, endPoint x: 242, endPoint y: 161, distance: 6.1
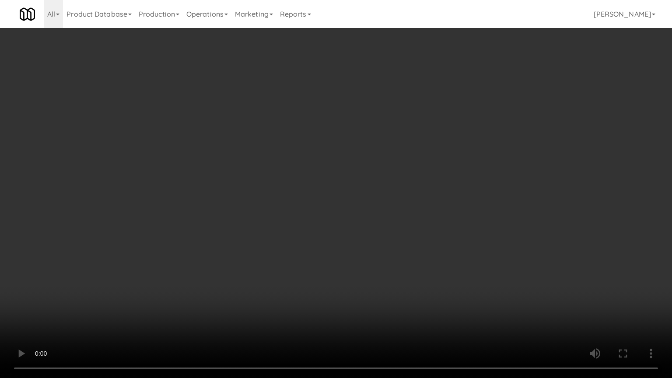
click at [237, 164] on video at bounding box center [336, 189] width 672 height 378
click at [244, 160] on video at bounding box center [336, 189] width 672 height 378
click at [248, 161] on video at bounding box center [336, 189] width 672 height 378
click at [249, 162] on video at bounding box center [336, 189] width 672 height 378
click at [250, 164] on video at bounding box center [336, 189] width 672 height 378
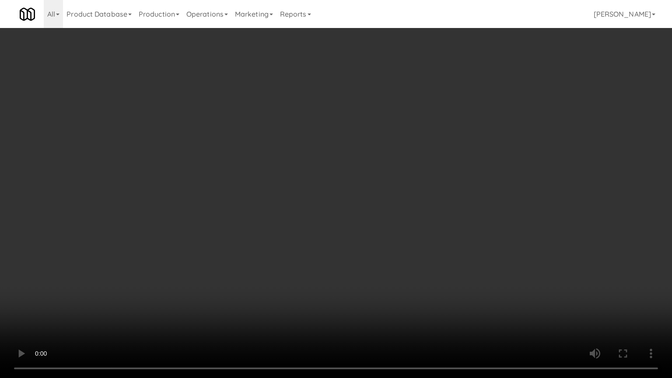
click at [336, 191] on video at bounding box center [336, 189] width 672 height 378
click at [303, 191] on video at bounding box center [336, 189] width 672 height 378
click at [357, 192] on video at bounding box center [336, 189] width 672 height 378
click at [332, 196] on video at bounding box center [336, 189] width 672 height 378
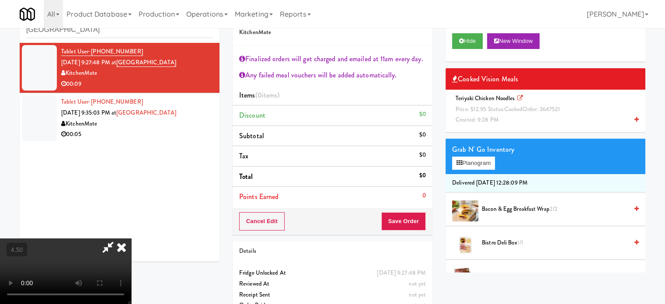
click at [494, 110] on span "Price: $12.95 Status: cooked Order: 3647521" at bounding box center [508, 109] width 105 height 8
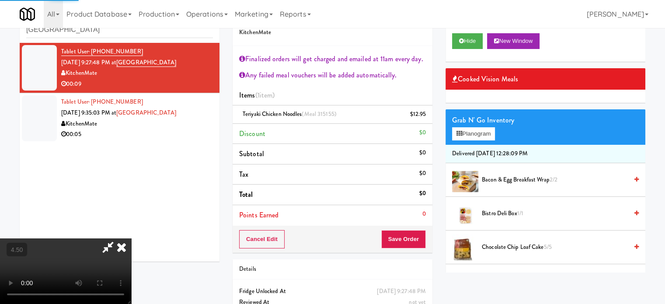
click at [131, 238] on video at bounding box center [65, 271] width 131 height 66
drag, startPoint x: 219, startPoint y: 167, endPoint x: 257, endPoint y: 156, distance: 39.6
click at [131, 238] on video at bounding box center [65, 271] width 131 height 66
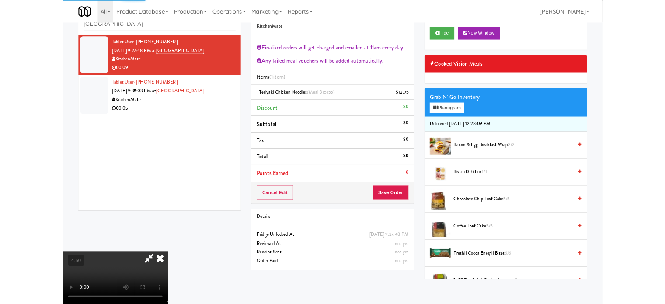
scroll to position [18, 0]
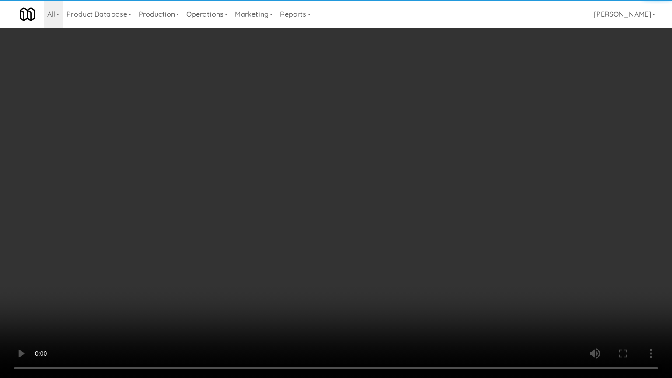
click at [258, 155] on video at bounding box center [336, 189] width 672 height 378
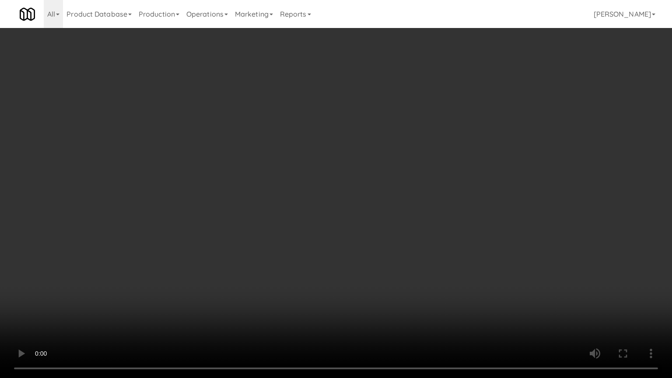
drag, startPoint x: 257, startPoint y: 168, endPoint x: 273, endPoint y: 167, distance: 16.7
click at [258, 168] on video at bounding box center [336, 189] width 672 height 378
click at [273, 167] on video at bounding box center [336, 189] width 672 height 378
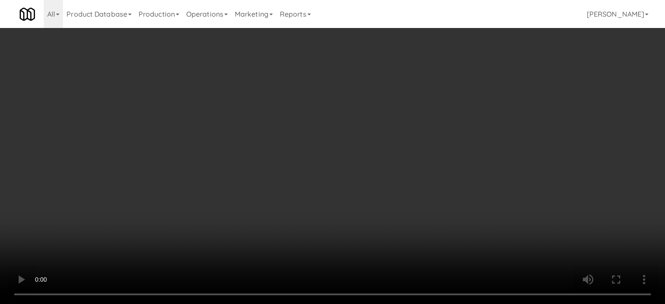
scroll to position [0, 0]
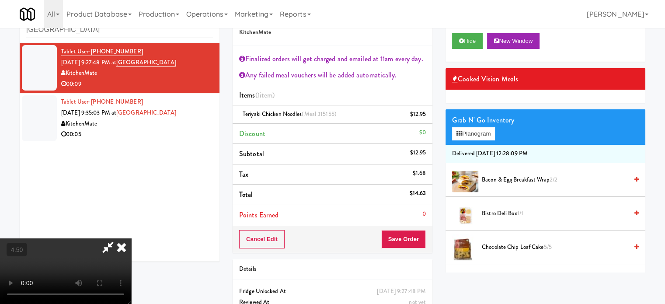
click at [131, 238] on icon at bounding box center [121, 246] width 19 height 17
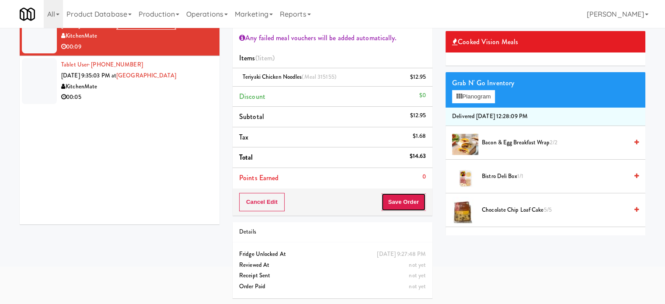
drag, startPoint x: 406, startPoint y: 198, endPoint x: 399, endPoint y: 196, distance: 7.2
click at [407, 197] on button "Save Order" at bounding box center [403, 202] width 45 height 18
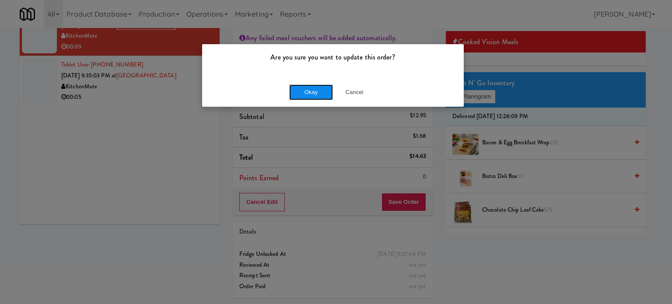
click at [300, 92] on button "Okay" at bounding box center [311, 92] width 44 height 16
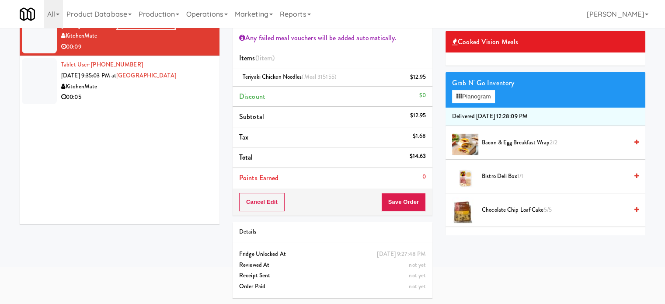
click at [166, 97] on div "00:05" at bounding box center [137, 97] width 152 height 11
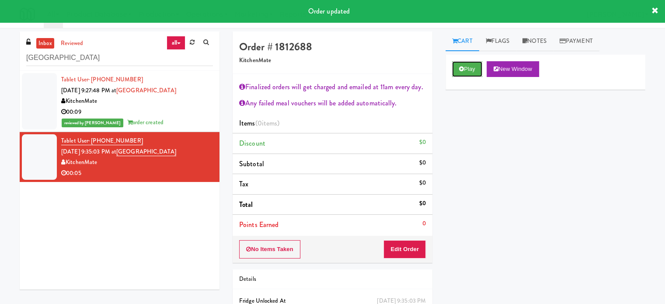
click at [477, 69] on button "Play" at bounding box center [467, 69] width 30 height 16
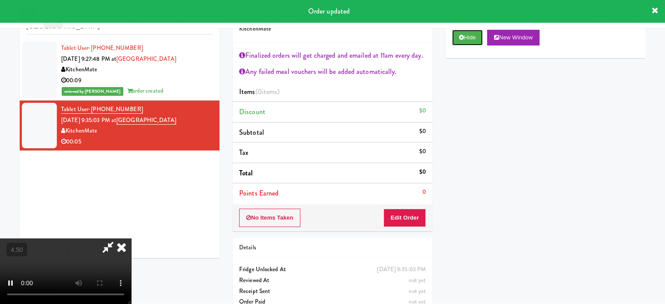
scroll to position [47, 0]
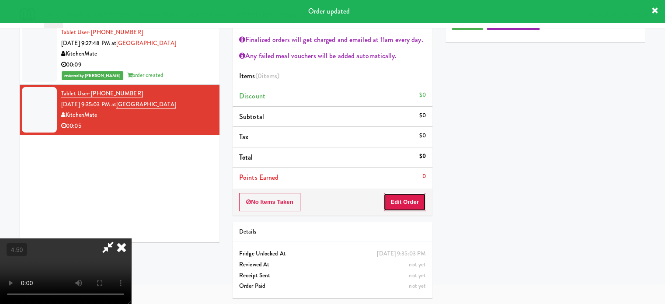
click at [413, 199] on button "Edit Order" at bounding box center [405, 202] width 42 height 18
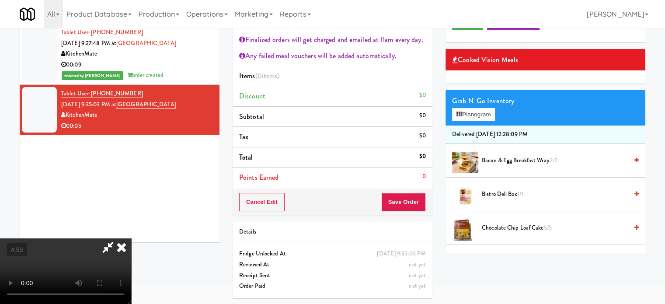
click at [131, 238] on video at bounding box center [65, 271] width 131 height 66
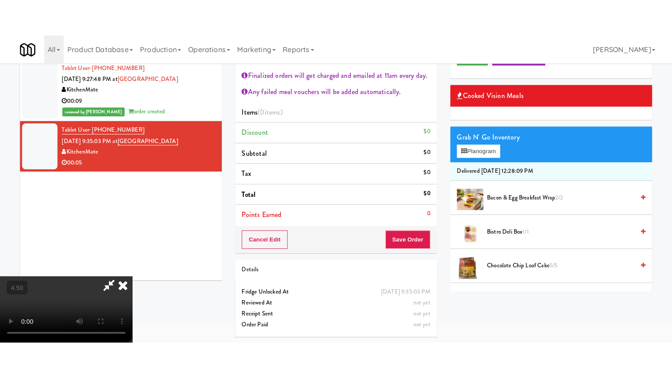
scroll to position [28, 0]
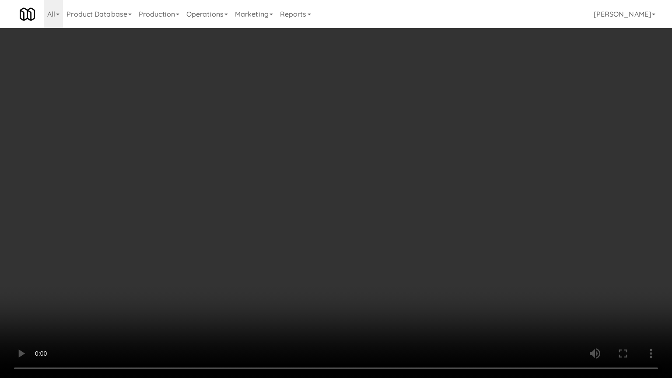
click at [360, 178] on video at bounding box center [336, 189] width 672 height 378
drag, startPoint x: 367, startPoint y: 184, endPoint x: 389, endPoint y: 178, distance: 23.7
click at [367, 184] on video at bounding box center [336, 189] width 672 height 378
click at [418, 201] on video at bounding box center [336, 189] width 672 height 378
click at [407, 202] on video at bounding box center [336, 189] width 672 height 378
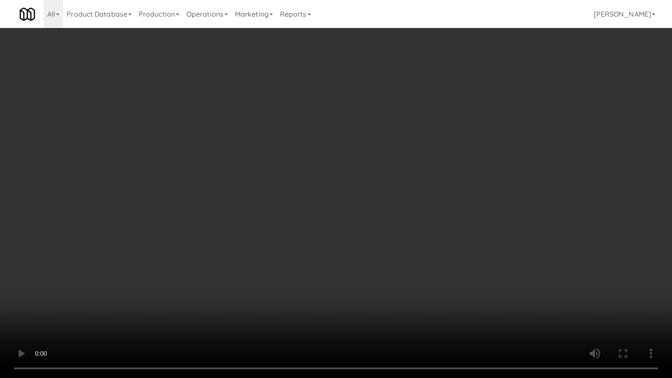
click at [424, 211] on video at bounding box center [336, 189] width 672 height 378
click at [422, 210] on video at bounding box center [336, 189] width 672 height 378
drag, startPoint x: 395, startPoint y: 212, endPoint x: 475, endPoint y: 107, distance: 131.5
click at [395, 212] on video at bounding box center [336, 189] width 672 height 378
click at [402, 206] on video at bounding box center [336, 189] width 672 height 378
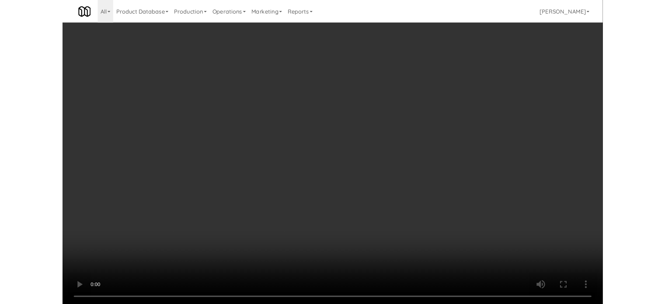
scroll to position [47, 0]
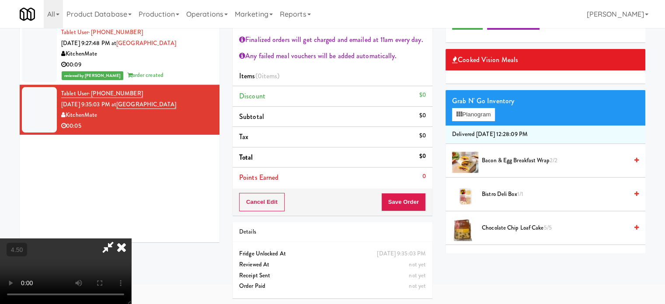
click at [131, 238] on icon at bounding box center [121, 246] width 19 height 17
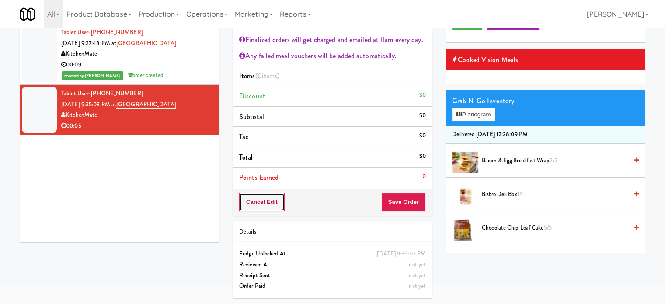
click at [272, 199] on button "Cancel Edit" at bounding box center [261, 202] width 45 height 18
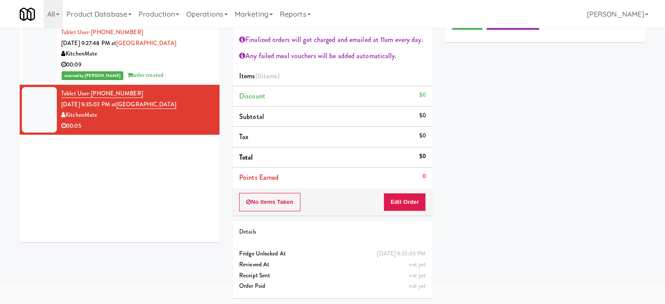
click at [272, 198] on button "No Items Taken" at bounding box center [269, 202] width 61 height 18
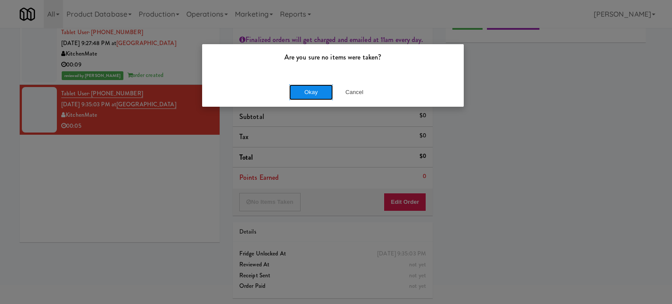
click at [312, 96] on button "Okay" at bounding box center [311, 92] width 44 height 16
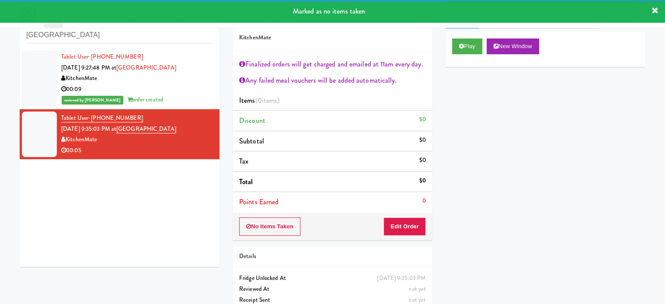
scroll to position [0, 0]
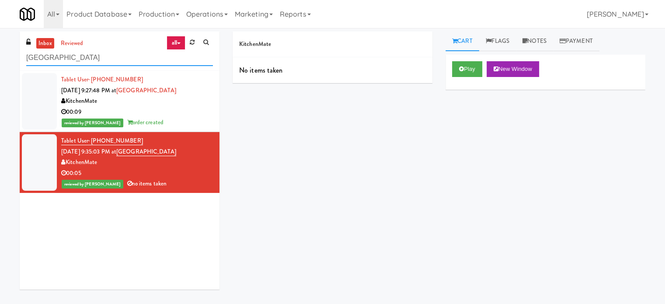
click at [147, 59] on input "St. Joseph's Health Centre" at bounding box center [119, 58] width 187 height 16
paste input "Cambridge Memorial Hospital - A-Wing, Level 0"
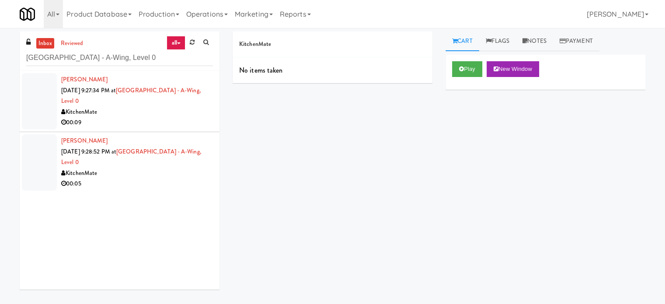
drag, startPoint x: 163, startPoint y: 117, endPoint x: 357, endPoint y: 54, distance: 203.7
click at [163, 117] on div "KitchenMate" at bounding box center [137, 112] width 152 height 11
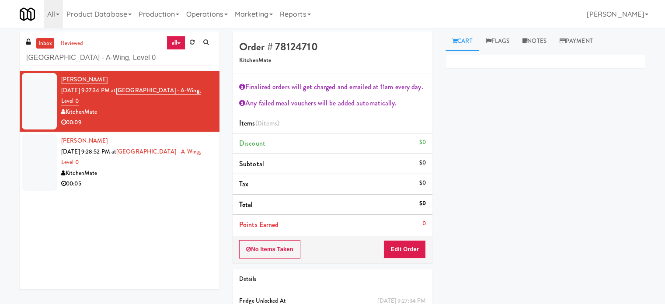
click at [170, 175] on div "KitchenMate" at bounding box center [137, 173] width 152 height 11
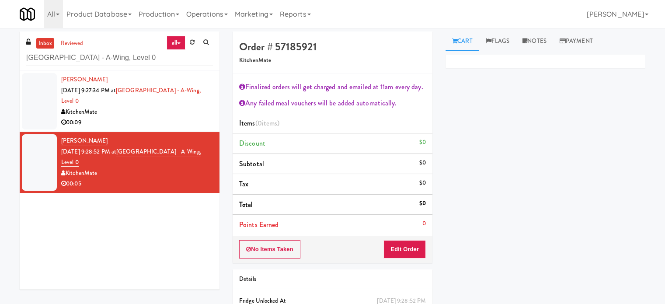
drag, startPoint x: 168, startPoint y: 115, endPoint x: 170, endPoint y: 109, distance: 6.5
click at [168, 115] on div "KitchenMate" at bounding box center [137, 112] width 152 height 11
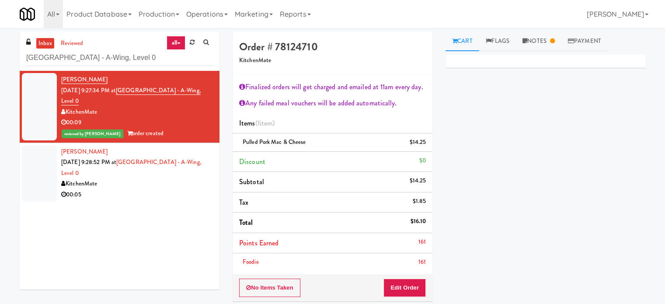
click at [183, 190] on div "00:05" at bounding box center [137, 194] width 152 height 11
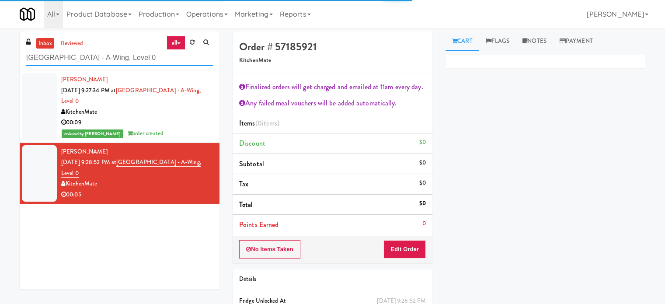
click at [139, 53] on input "Cambridge Memorial Hospital - A-Wing, Level 0" at bounding box center [119, 58] width 187 height 16
click at [139, 54] on input "Cambridge Memorial Hospital - A-Wing, Level 0" at bounding box center [119, 58] width 187 height 16
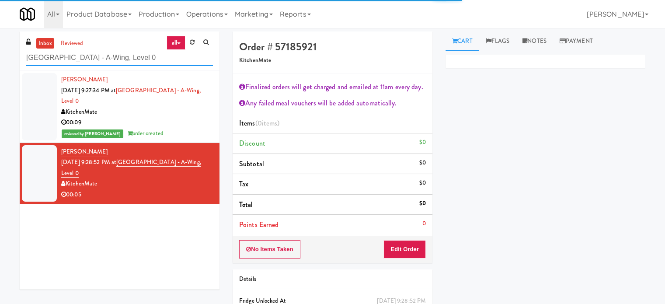
click at [139, 54] on input "Cambridge Memorial Hospital - A-Wing, Level 0" at bounding box center [119, 58] width 187 height 16
paste input "Parke West Cabinet"
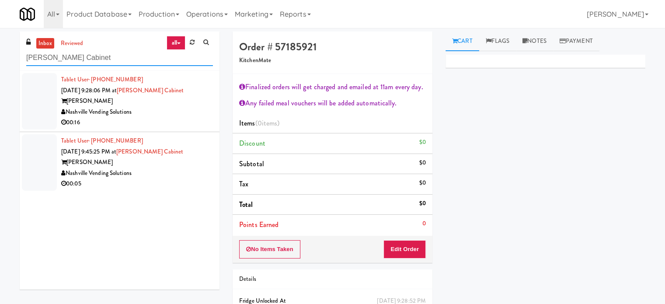
type input "Parke West Cabinet"
drag, startPoint x: 188, startPoint y: 121, endPoint x: 233, endPoint y: 91, distance: 53.9
click at [188, 121] on div "00:16" at bounding box center [137, 122] width 152 height 11
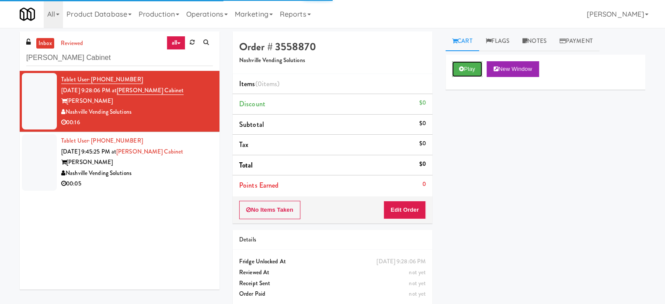
drag, startPoint x: 466, startPoint y: 73, endPoint x: 463, endPoint y: 78, distance: 5.7
click at [466, 77] on div "Play New Window" at bounding box center [546, 72] width 200 height 35
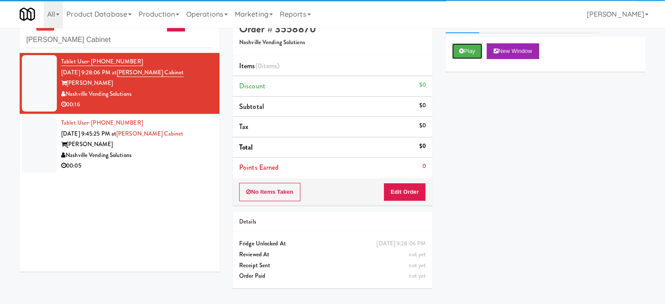
scroll to position [28, 0]
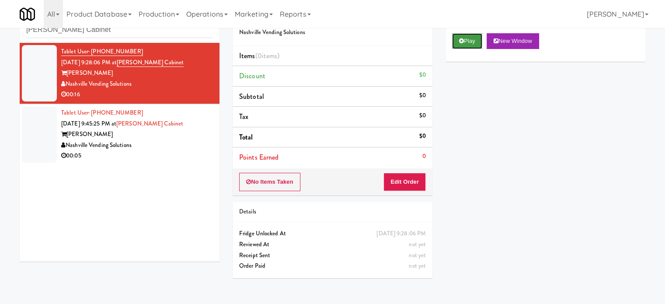
click at [473, 43] on button "Play" at bounding box center [467, 41] width 30 height 16
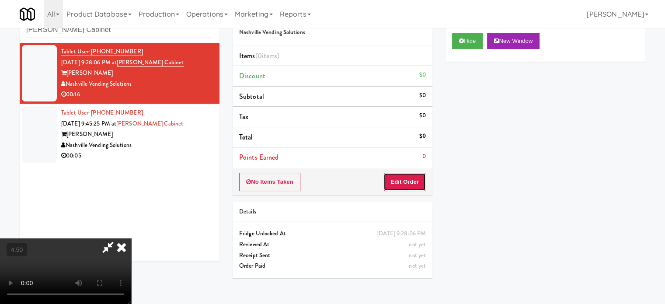
click at [401, 178] on button "Edit Order" at bounding box center [405, 182] width 42 height 18
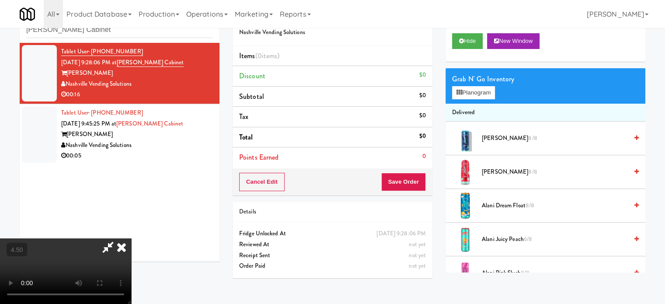
click at [131, 238] on video at bounding box center [65, 271] width 131 height 66
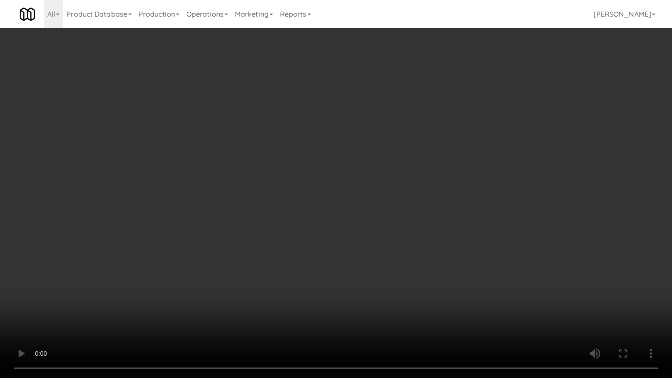
click at [315, 197] on video at bounding box center [336, 189] width 672 height 378
click at [318, 196] on video at bounding box center [336, 189] width 672 height 378
click at [325, 193] on video at bounding box center [336, 189] width 672 height 378
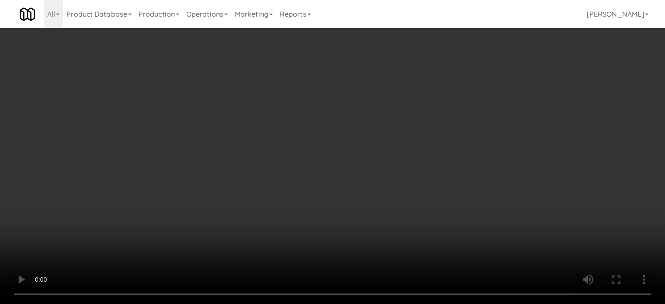
scroll to position [941, 0]
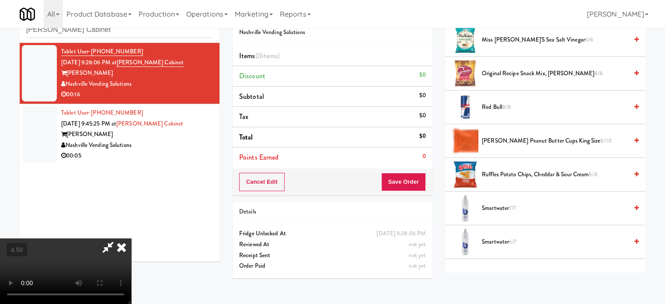
click at [497, 204] on span "Smartwater 7/7" at bounding box center [555, 208] width 146 height 11
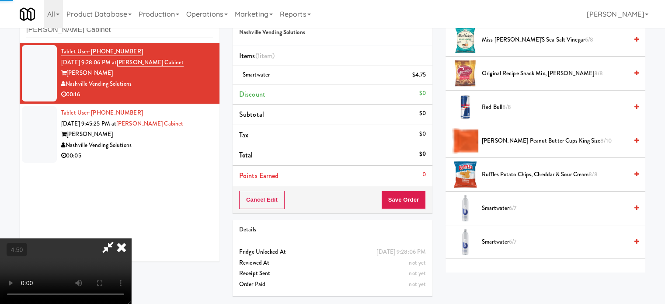
click at [131, 238] on video at bounding box center [65, 271] width 131 height 66
drag, startPoint x: 185, startPoint y: 248, endPoint x: 207, endPoint y: 175, distance: 76.4
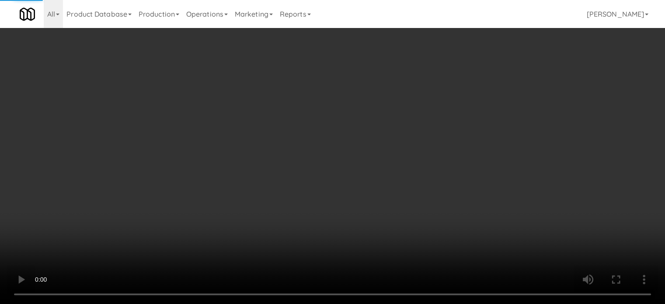
click at [187, 243] on video at bounding box center [332, 152] width 665 height 304
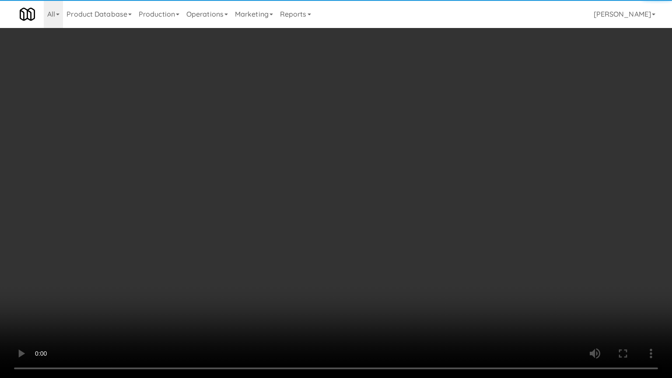
click at [215, 176] on video at bounding box center [336, 189] width 672 height 378
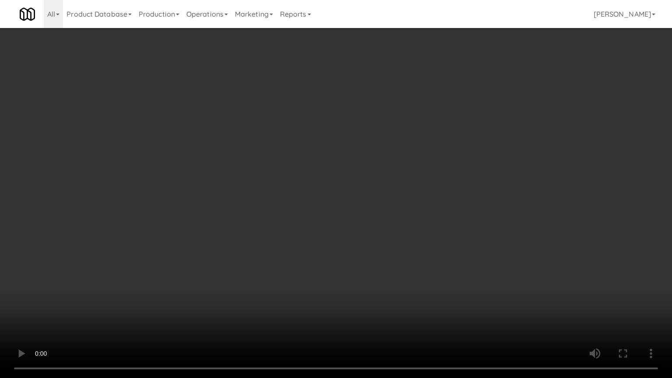
click at [224, 176] on video at bounding box center [336, 189] width 672 height 378
click at [250, 184] on video at bounding box center [336, 189] width 672 height 378
click at [250, 191] on video at bounding box center [336, 189] width 672 height 378
click at [272, 194] on video at bounding box center [336, 189] width 672 height 378
click at [268, 192] on video at bounding box center [336, 189] width 672 height 378
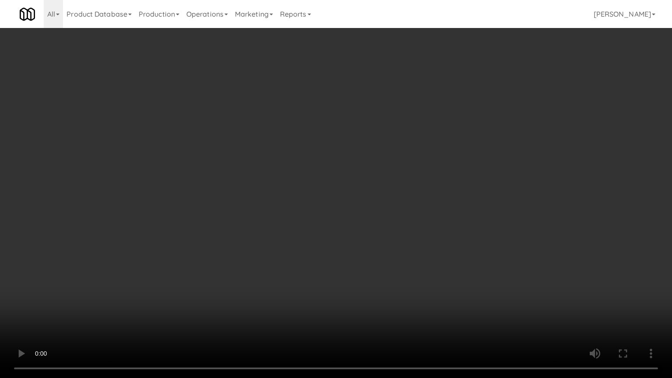
click at [283, 193] on video at bounding box center [336, 189] width 672 height 378
drag, startPoint x: 275, startPoint y: 195, endPoint x: 286, endPoint y: 192, distance: 11.6
click at [276, 195] on video at bounding box center [336, 189] width 672 height 378
click at [341, 208] on video at bounding box center [336, 189] width 672 height 378
click at [304, 210] on video at bounding box center [336, 189] width 672 height 378
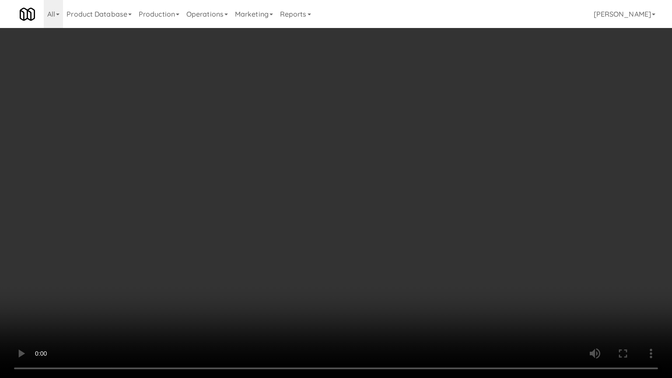
click at [341, 211] on video at bounding box center [336, 189] width 672 height 378
click at [336, 208] on video at bounding box center [336, 189] width 672 height 378
click at [368, 211] on video at bounding box center [336, 189] width 672 height 378
click at [362, 213] on video at bounding box center [336, 189] width 672 height 378
click at [441, 234] on video at bounding box center [336, 189] width 672 height 378
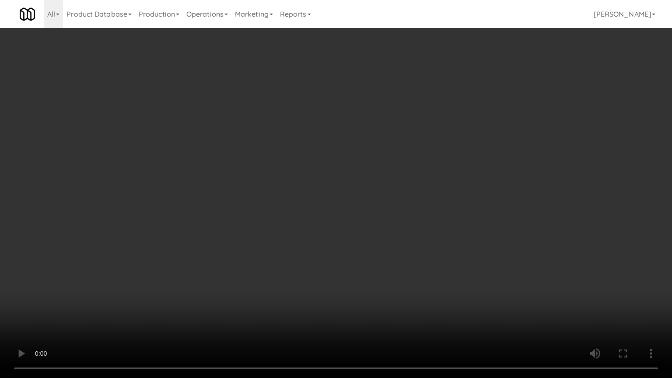
click at [350, 225] on video at bounding box center [336, 189] width 672 height 378
click at [357, 220] on video at bounding box center [336, 189] width 672 height 378
click at [357, 222] on video at bounding box center [336, 189] width 672 height 378
click at [380, 224] on video at bounding box center [336, 189] width 672 height 378
click at [367, 226] on video at bounding box center [336, 189] width 672 height 378
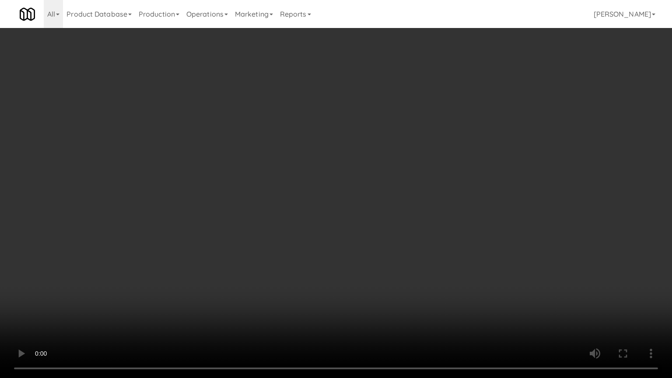
click at [405, 227] on video at bounding box center [336, 189] width 672 height 378
click at [374, 227] on video at bounding box center [336, 189] width 672 height 378
click at [380, 226] on video at bounding box center [336, 189] width 672 height 378
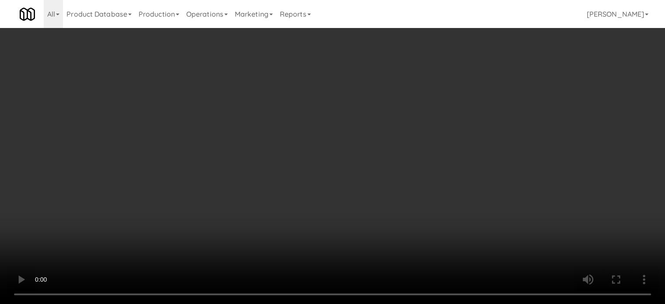
scroll to position [0, 0]
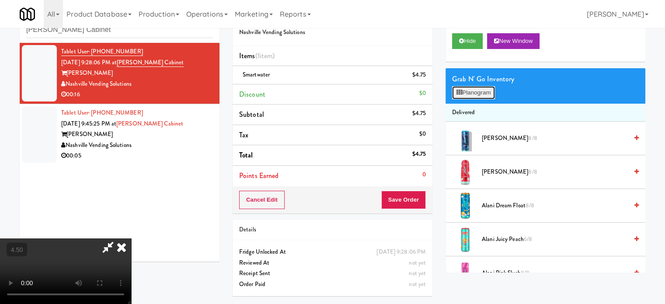
click at [491, 96] on button "Planogram" at bounding box center [473, 92] width 43 height 13
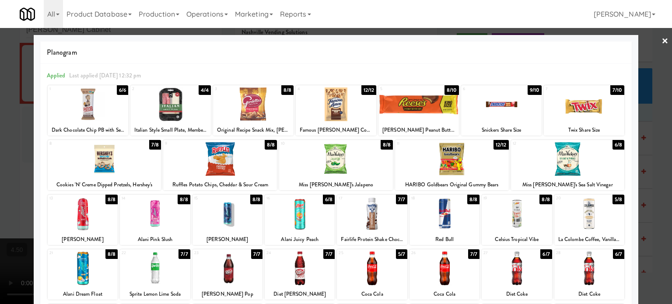
click at [449, 88] on div "8/10" at bounding box center [451, 90] width 14 height 10
click at [361, 91] on div "12/12" at bounding box center [368, 90] width 15 height 10
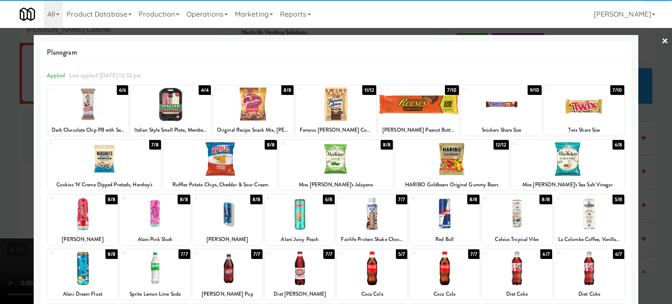
click at [654, 126] on div at bounding box center [336, 152] width 672 height 304
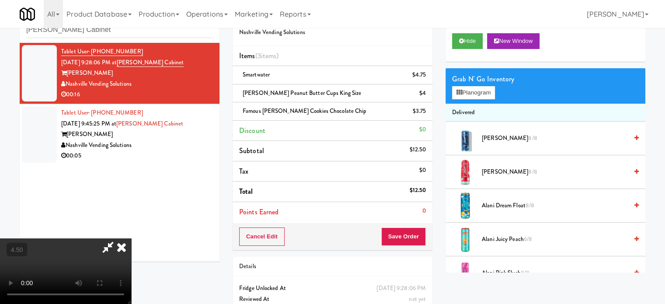
click at [131, 238] on video at bounding box center [65, 271] width 131 height 66
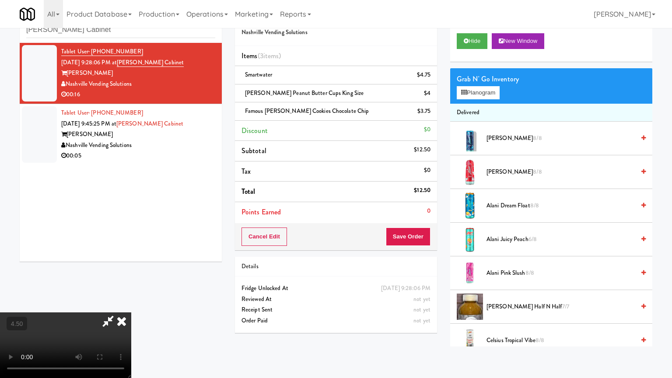
click at [131, 304] on video at bounding box center [65, 345] width 131 height 66
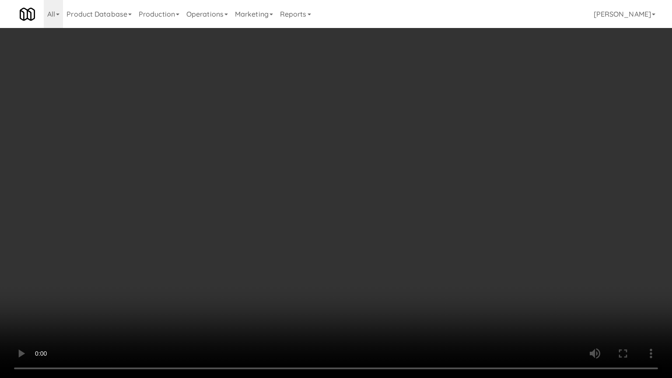
click at [302, 182] on video at bounding box center [336, 189] width 672 height 378
click at [310, 181] on video at bounding box center [336, 189] width 672 height 378
click at [330, 180] on video at bounding box center [336, 189] width 672 height 378
click at [331, 180] on video at bounding box center [336, 189] width 672 height 378
drag, startPoint x: 262, startPoint y: 212, endPoint x: 289, endPoint y: 191, distance: 34.0
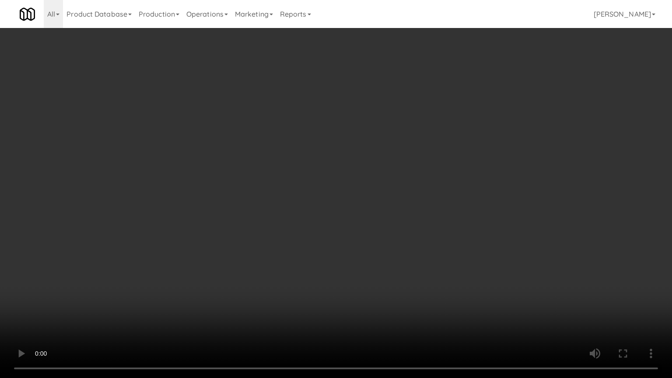
click at [264, 210] on video at bounding box center [336, 189] width 672 height 378
click at [318, 178] on video at bounding box center [336, 189] width 672 height 378
click at [325, 176] on video at bounding box center [336, 189] width 672 height 378
click at [330, 174] on video at bounding box center [336, 189] width 672 height 378
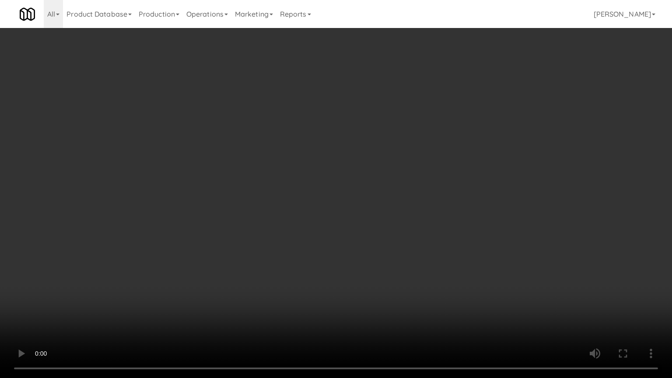
click at [354, 176] on video at bounding box center [336, 189] width 672 height 378
click at [354, 179] on video at bounding box center [336, 189] width 672 height 378
click at [356, 178] on video at bounding box center [336, 189] width 672 height 378
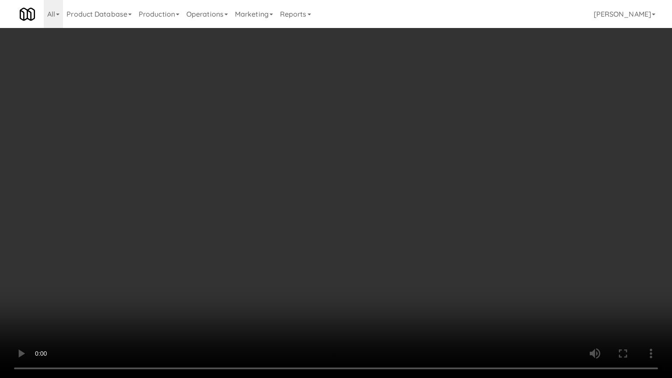
click at [356, 178] on video at bounding box center [336, 189] width 672 height 378
click at [357, 178] on video at bounding box center [336, 189] width 672 height 378
click at [358, 177] on video at bounding box center [336, 189] width 672 height 378
click at [358, 176] on video at bounding box center [336, 189] width 672 height 378
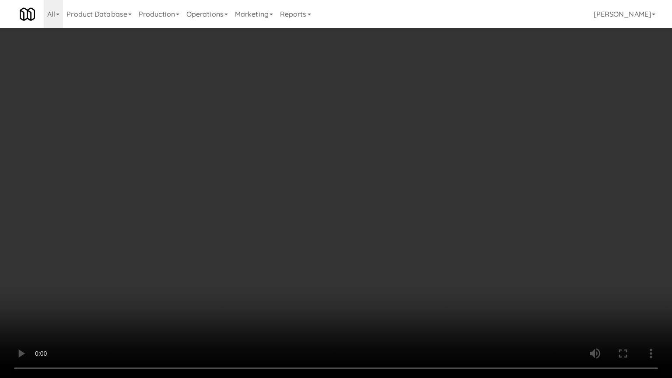
click at [361, 174] on video at bounding box center [336, 189] width 672 height 378
click at [362, 173] on video at bounding box center [336, 189] width 672 height 378
click at [365, 171] on video at bounding box center [336, 189] width 672 height 378
click at [366, 171] on video at bounding box center [336, 189] width 672 height 378
click at [369, 173] on video at bounding box center [336, 189] width 672 height 378
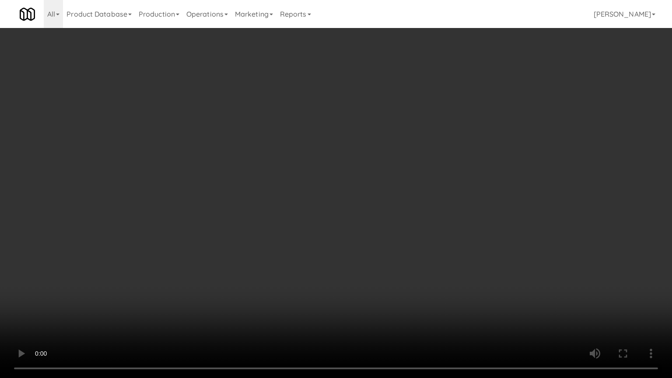
click at [372, 171] on video at bounding box center [336, 189] width 672 height 378
click at [378, 174] on video at bounding box center [336, 189] width 672 height 378
click at [381, 174] on video at bounding box center [336, 189] width 672 height 378
click at [383, 173] on video at bounding box center [336, 189] width 672 height 378
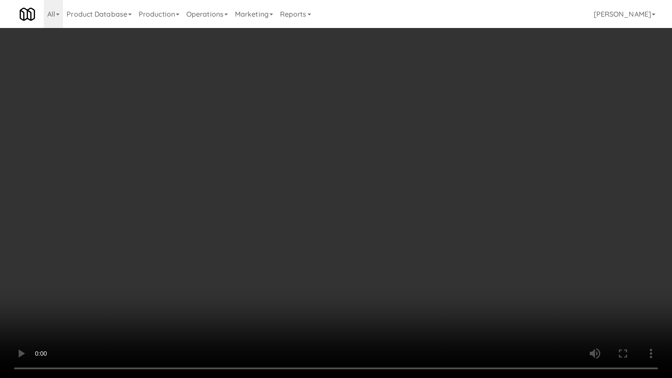
click at [390, 170] on video at bounding box center [336, 189] width 672 height 378
click at [394, 167] on video at bounding box center [336, 189] width 672 height 378
click at [445, 175] on video at bounding box center [336, 189] width 672 height 378
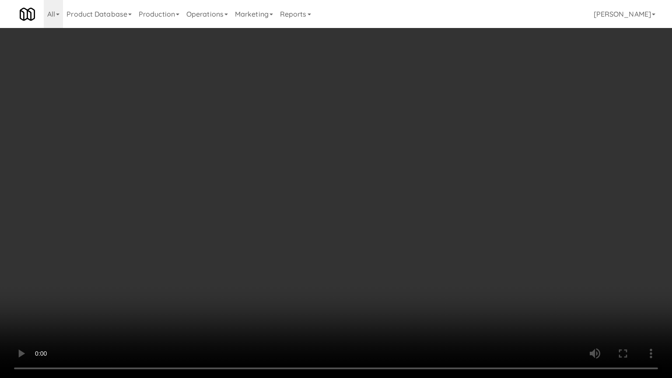
click at [431, 171] on video at bounding box center [336, 189] width 672 height 378
click at [434, 169] on video at bounding box center [336, 189] width 672 height 378
drag, startPoint x: 434, startPoint y: 169, endPoint x: 437, endPoint y: 163, distance: 7.1
click at [434, 170] on video at bounding box center [336, 189] width 672 height 378
click at [382, 172] on video at bounding box center [336, 189] width 672 height 378
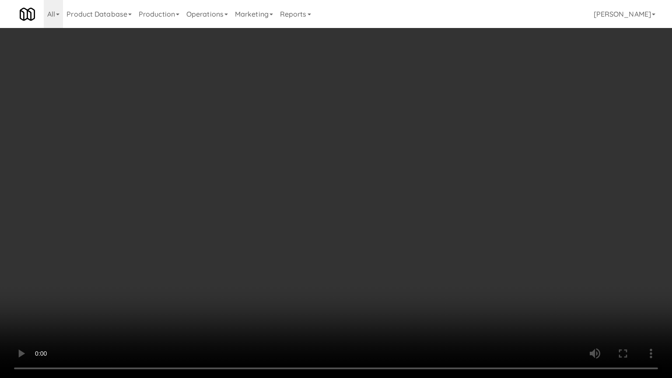
click at [385, 171] on video at bounding box center [336, 189] width 672 height 378
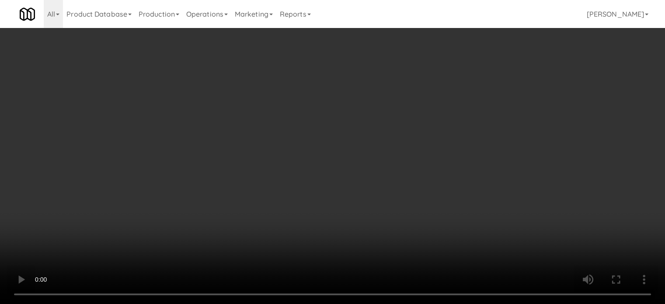
click at [257, 173] on video at bounding box center [332, 152] width 665 height 304
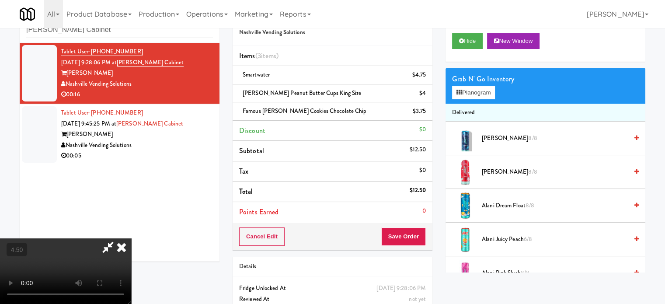
click at [131, 238] on video at bounding box center [65, 271] width 131 height 66
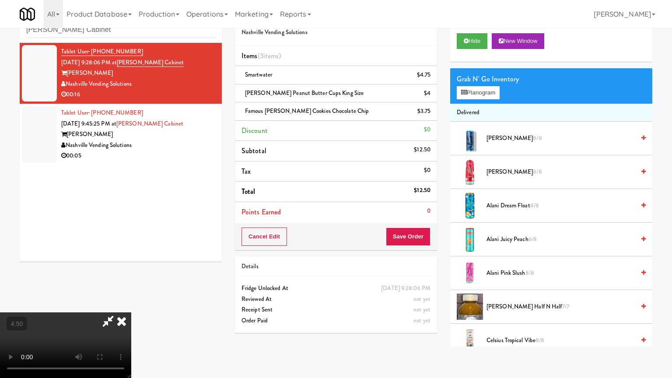
click at [131, 304] on video at bounding box center [65, 345] width 131 height 66
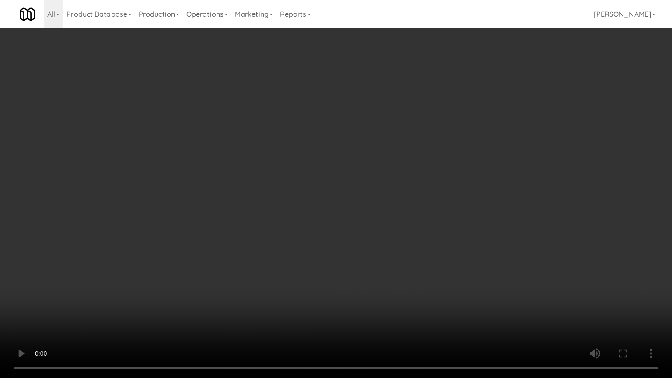
click at [241, 206] on video at bounding box center [336, 189] width 672 height 378
click at [242, 185] on video at bounding box center [336, 189] width 672 height 378
drag, startPoint x: 242, startPoint y: 185, endPoint x: 248, endPoint y: 180, distance: 8.4
click at [245, 185] on video at bounding box center [336, 189] width 672 height 378
click at [253, 168] on video at bounding box center [336, 189] width 672 height 378
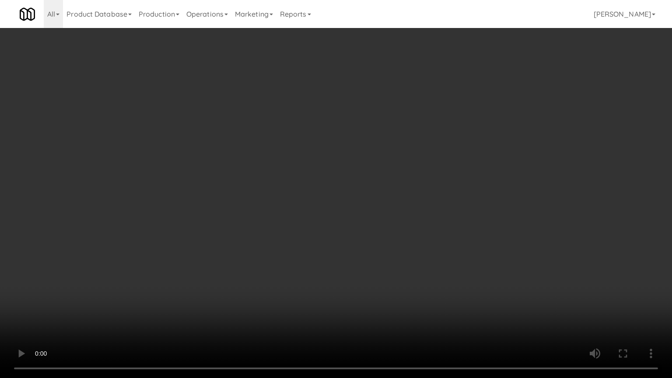
drag, startPoint x: 253, startPoint y: 168, endPoint x: 253, endPoint y: 115, distance: 52.9
click at [253, 168] on video at bounding box center [336, 189] width 672 height 378
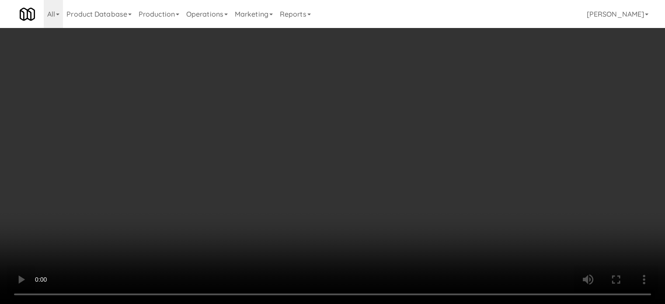
click at [255, 118] on video at bounding box center [332, 152] width 665 height 304
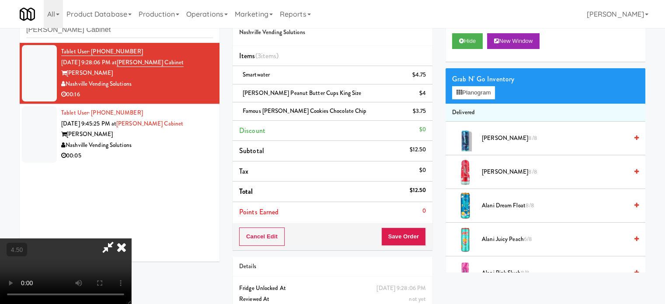
click at [131, 238] on video at bounding box center [65, 271] width 131 height 66
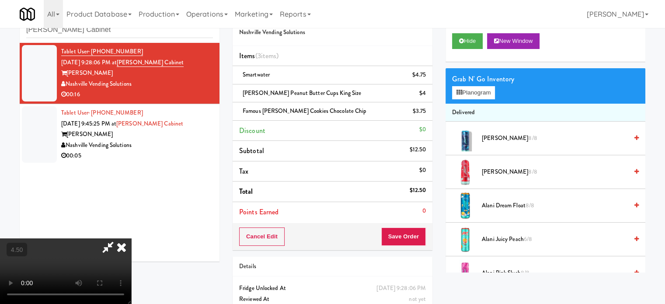
click at [131, 238] on video at bounding box center [65, 271] width 131 height 66
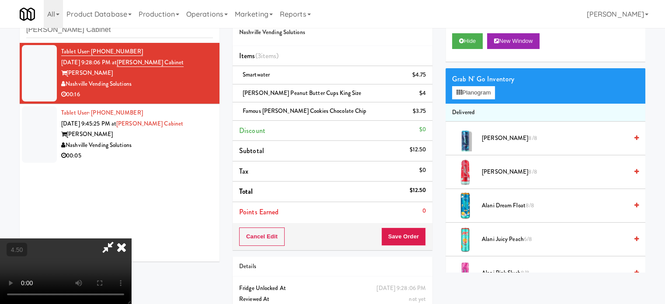
click at [131, 238] on video at bounding box center [65, 271] width 131 height 66
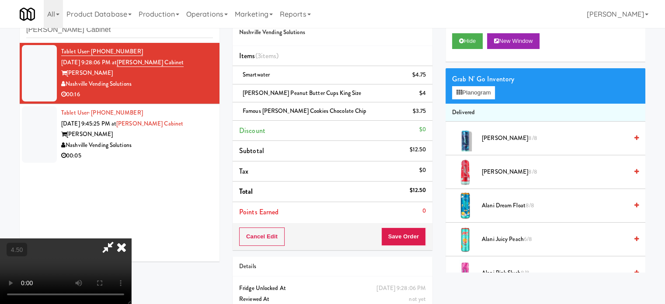
click at [131, 238] on video at bounding box center [65, 271] width 131 height 66
click at [131, 251] on video at bounding box center [65, 271] width 131 height 66
click at [131, 248] on video at bounding box center [65, 271] width 131 height 66
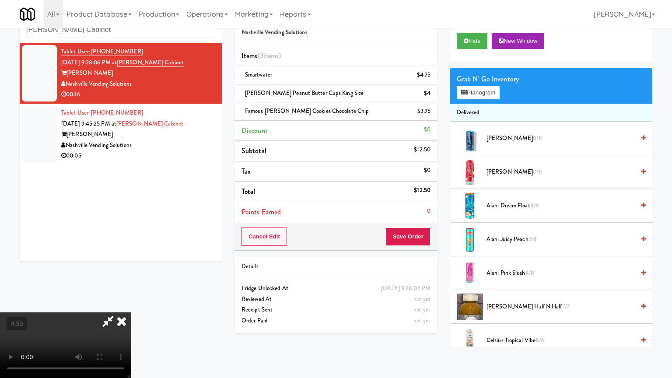
click at [131, 304] on video at bounding box center [65, 345] width 131 height 66
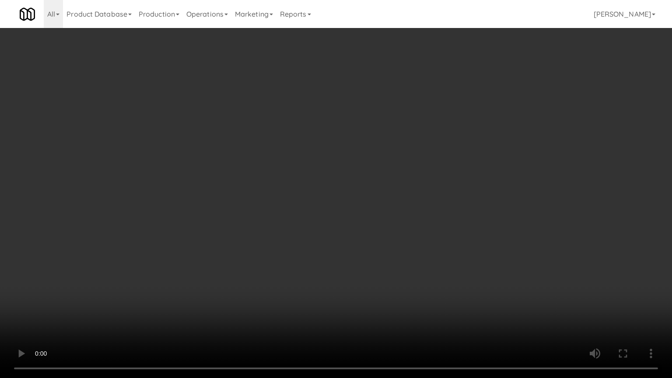
click at [347, 210] on video at bounding box center [336, 189] width 672 height 378
drag, startPoint x: 418, startPoint y: 310, endPoint x: 412, endPoint y: 301, distance: 10.9
click at [418, 304] on video at bounding box center [336, 189] width 672 height 378
click at [340, 255] on video at bounding box center [336, 189] width 672 height 378
click at [321, 285] on video at bounding box center [336, 189] width 672 height 378
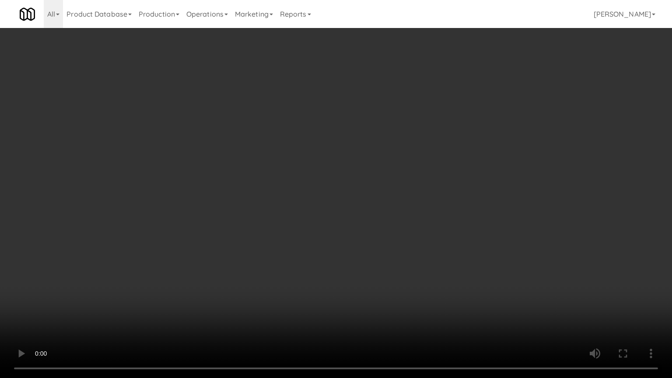
click at [322, 266] on video at bounding box center [336, 189] width 672 height 378
click at [374, 297] on video at bounding box center [336, 189] width 672 height 378
click at [368, 219] on video at bounding box center [336, 189] width 672 height 378
click at [367, 219] on video at bounding box center [336, 189] width 672 height 378
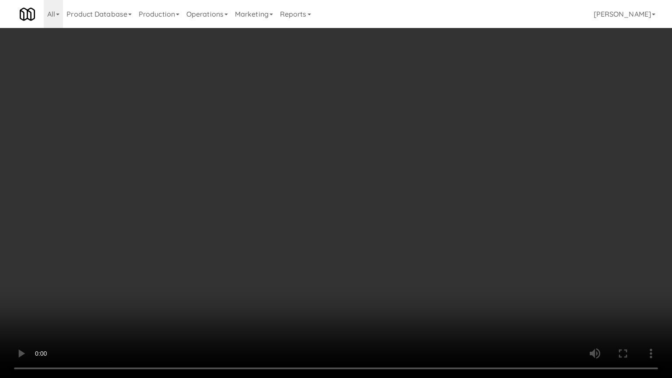
click at [334, 264] on video at bounding box center [336, 189] width 672 height 378
click at [331, 203] on video at bounding box center [336, 189] width 672 height 378
click at [326, 199] on video at bounding box center [336, 189] width 672 height 378
click at [327, 198] on video at bounding box center [336, 189] width 672 height 378
drag, startPoint x: 317, startPoint y: 257, endPoint x: 282, endPoint y: 167, distance: 97.1
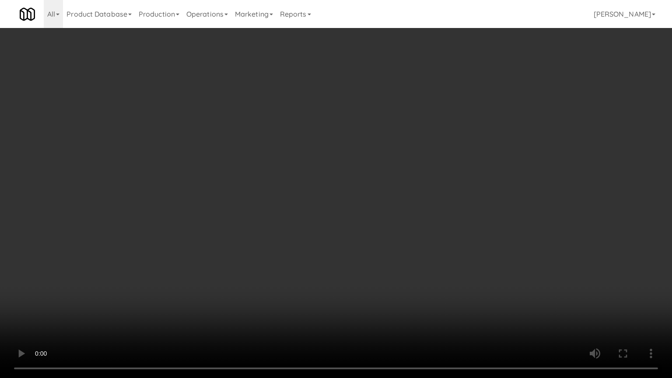
click at [316, 254] on video at bounding box center [336, 189] width 672 height 378
click at [282, 166] on video at bounding box center [336, 189] width 672 height 378
click at [304, 186] on video at bounding box center [336, 189] width 672 height 378
click at [301, 192] on video at bounding box center [336, 189] width 672 height 378
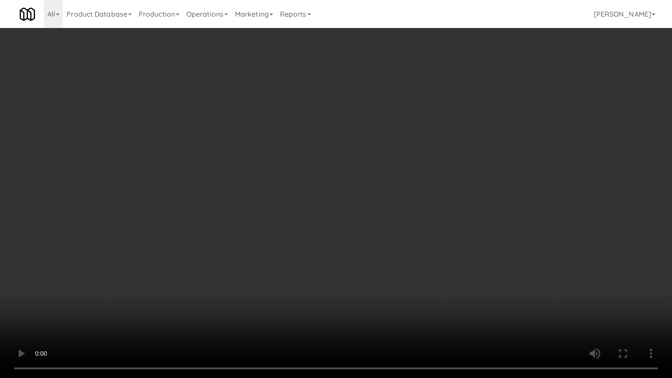
click at [348, 201] on video at bounding box center [336, 189] width 672 height 378
click at [345, 201] on video at bounding box center [336, 189] width 672 height 378
click at [367, 201] on video at bounding box center [336, 189] width 672 height 378
click at [378, 206] on video at bounding box center [336, 189] width 672 height 378
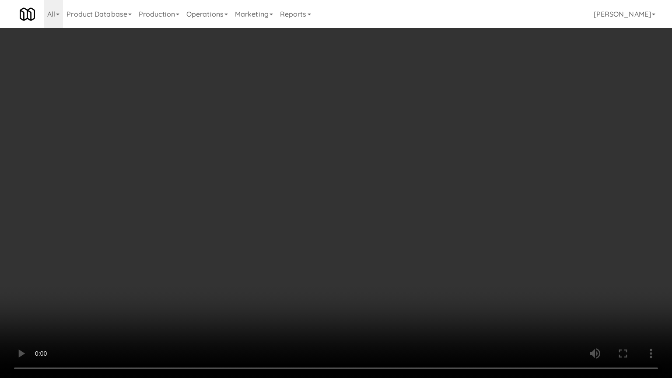
click at [378, 206] on video at bounding box center [336, 189] width 672 height 378
click at [440, 213] on video at bounding box center [336, 189] width 672 height 378
click at [394, 218] on video at bounding box center [336, 189] width 672 height 378
click at [420, 222] on video at bounding box center [336, 189] width 672 height 378
click at [403, 223] on video at bounding box center [336, 189] width 672 height 378
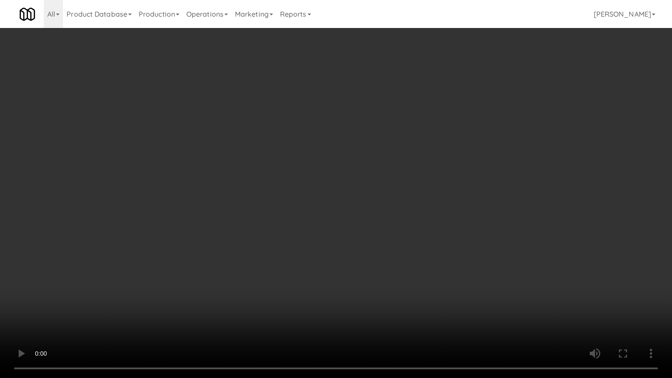
click at [425, 224] on video at bounding box center [336, 189] width 672 height 378
click at [344, 240] on video at bounding box center [336, 189] width 672 height 378
click at [343, 237] on video at bounding box center [336, 189] width 672 height 378
click at [353, 227] on video at bounding box center [336, 189] width 672 height 378
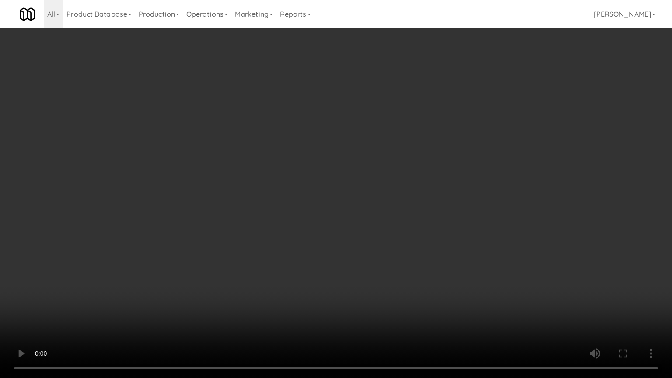
click at [389, 302] on video at bounding box center [336, 189] width 672 height 378
click at [330, 220] on video at bounding box center [336, 189] width 672 height 378
click at [330, 218] on video at bounding box center [336, 189] width 672 height 378
drag, startPoint x: 376, startPoint y: 274, endPoint x: 336, endPoint y: 206, distance: 78.6
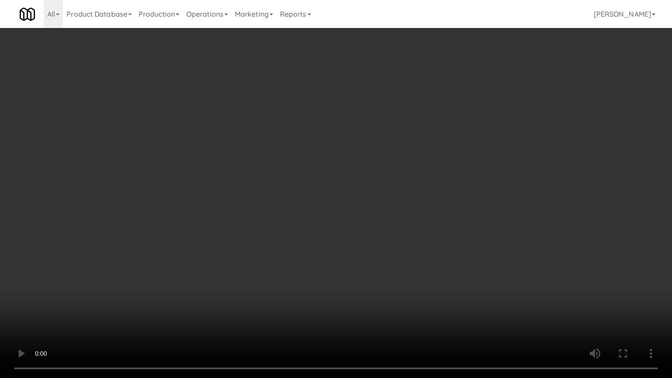
click at [376, 273] on video at bounding box center [336, 189] width 672 height 378
click at [336, 203] on video at bounding box center [336, 189] width 672 height 378
click at [336, 206] on video at bounding box center [336, 189] width 672 height 378
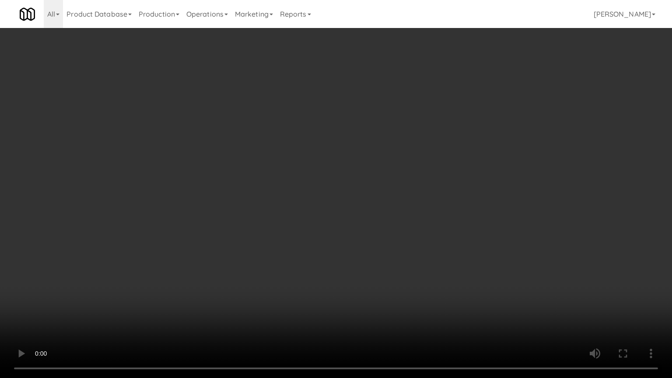
click at [343, 212] on video at bounding box center [336, 189] width 672 height 378
click at [380, 217] on video at bounding box center [336, 189] width 672 height 378
click at [364, 217] on video at bounding box center [336, 189] width 672 height 378
click at [402, 219] on video at bounding box center [336, 189] width 672 height 378
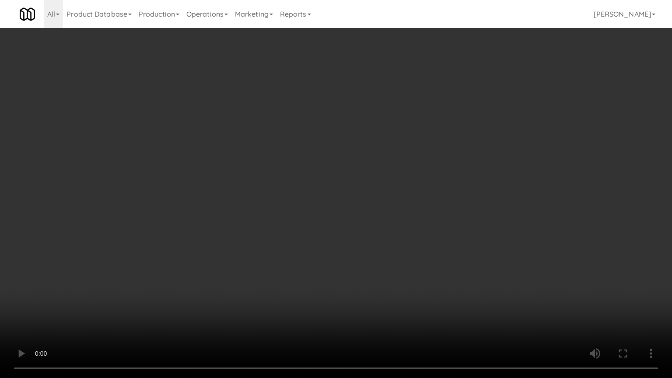
click at [419, 221] on video at bounding box center [336, 189] width 672 height 378
click at [374, 223] on video at bounding box center [336, 189] width 672 height 378
click at [334, 254] on video at bounding box center [336, 189] width 672 height 378
click at [315, 182] on video at bounding box center [336, 189] width 672 height 378
click at [257, 151] on video at bounding box center [336, 189] width 672 height 378
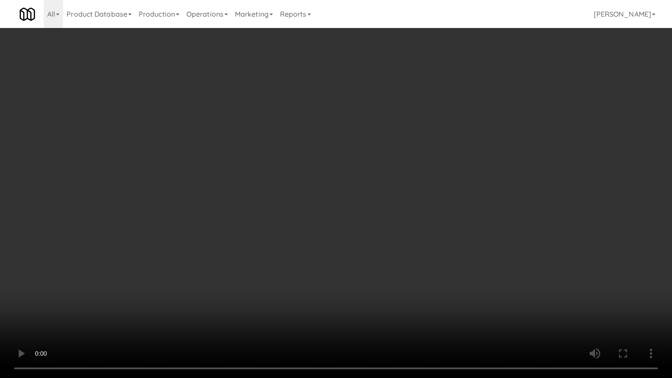
click at [255, 201] on video at bounding box center [336, 189] width 672 height 378
click at [262, 197] on video at bounding box center [336, 189] width 672 height 378
click at [290, 212] on video at bounding box center [336, 189] width 672 height 378
click at [290, 213] on video at bounding box center [336, 189] width 672 height 378
click at [327, 218] on video at bounding box center [336, 189] width 672 height 378
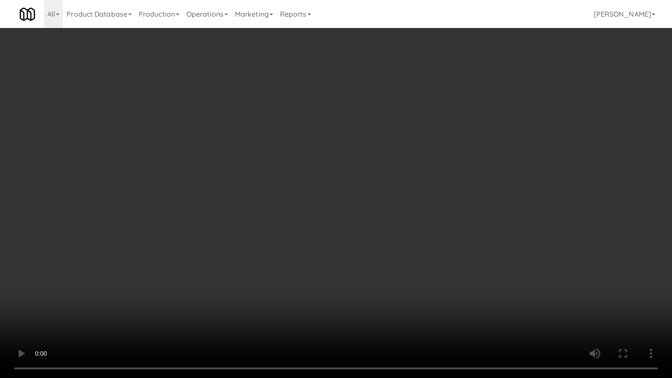
click at [322, 220] on video at bounding box center [336, 189] width 672 height 378
click at [347, 232] on video at bounding box center [336, 189] width 672 height 378
click at [313, 198] on video at bounding box center [336, 189] width 672 height 378
click at [325, 199] on video at bounding box center [336, 189] width 672 height 378
click at [324, 196] on video at bounding box center [336, 189] width 672 height 378
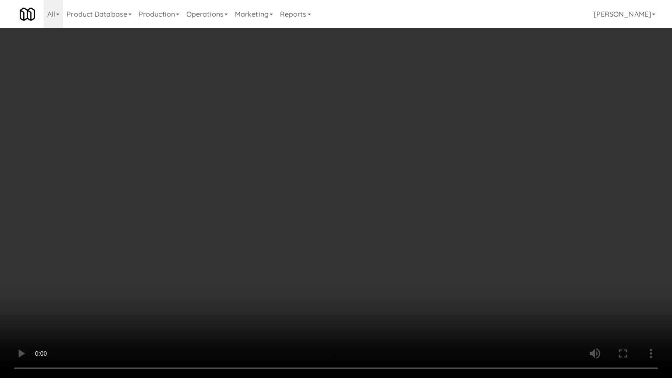
click at [324, 194] on video at bounding box center [336, 189] width 672 height 378
click at [324, 191] on video at bounding box center [336, 189] width 672 height 378
click at [325, 188] on video at bounding box center [336, 189] width 672 height 378
click at [325, 187] on video at bounding box center [336, 189] width 672 height 378
click at [326, 187] on video at bounding box center [336, 189] width 672 height 378
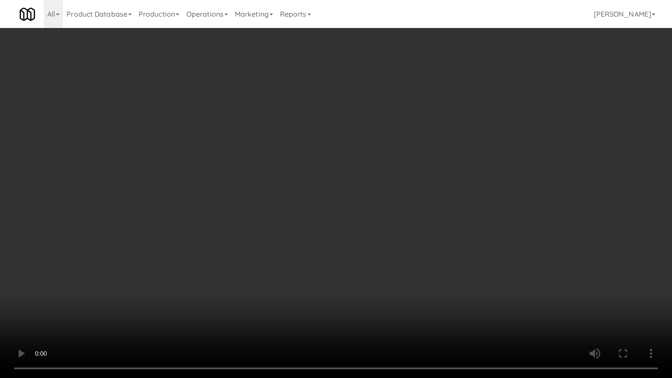
click at [326, 187] on video at bounding box center [336, 189] width 672 height 378
click at [330, 192] on video at bounding box center [336, 189] width 672 height 378
click at [346, 194] on video at bounding box center [336, 189] width 672 height 378
click at [346, 193] on video at bounding box center [336, 189] width 672 height 378
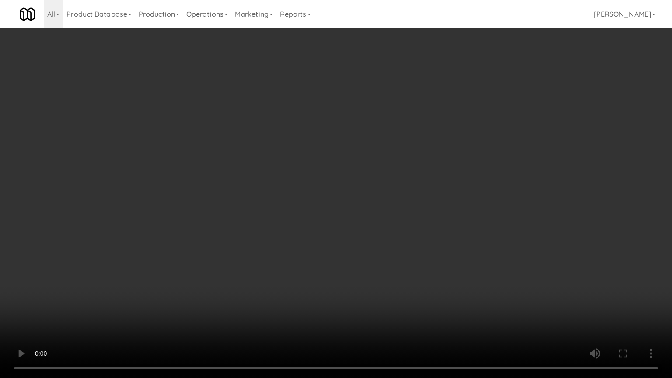
click at [353, 199] on video at bounding box center [336, 189] width 672 height 378
click at [388, 203] on video at bounding box center [336, 189] width 672 height 378
click at [387, 202] on video at bounding box center [336, 189] width 672 height 378
click at [392, 199] on video at bounding box center [336, 189] width 672 height 378
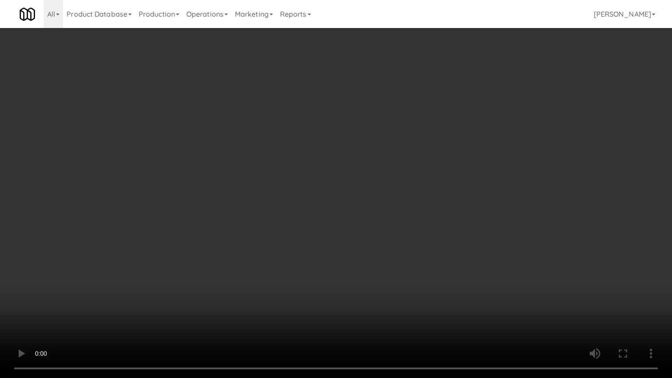
click at [385, 180] on video at bounding box center [336, 189] width 672 height 378
click at [389, 179] on video at bounding box center [336, 189] width 672 height 378
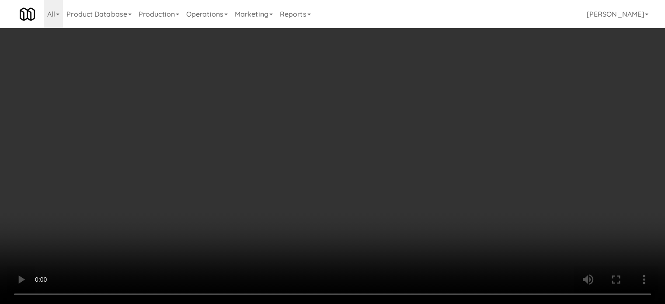
scroll to position [437, 0]
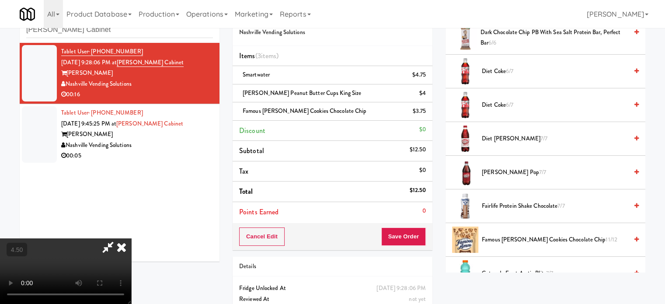
click at [513, 243] on li "Famous Amos Cookies Chocolate Chip 11/12" at bounding box center [546, 240] width 200 height 34
click at [118, 238] on icon at bounding box center [108, 246] width 20 height 17
click at [517, 241] on span "Famous Amos Cookies Chocolate Chip 11/12" at bounding box center [555, 239] width 146 height 11
click at [131, 238] on video at bounding box center [65, 271] width 131 height 66
drag, startPoint x: 175, startPoint y: 221, endPoint x: 182, endPoint y: 270, distance: 49.6
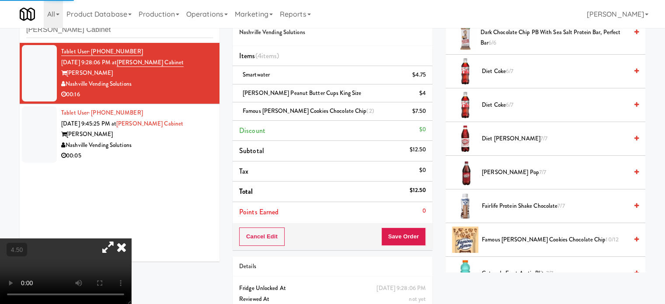
click at [131, 238] on video at bounding box center [65, 271] width 131 height 66
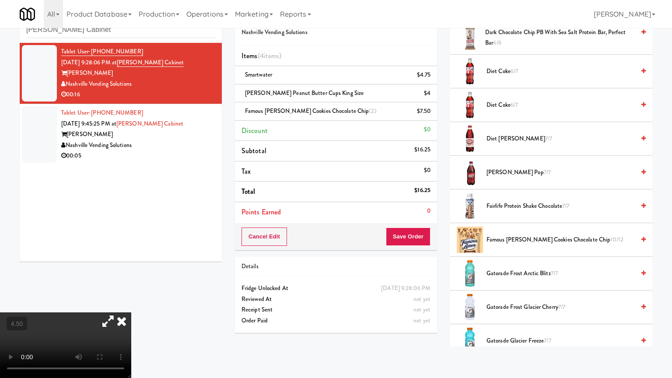
drag, startPoint x: 156, startPoint y: 269, endPoint x: 164, endPoint y: 166, distance: 103.6
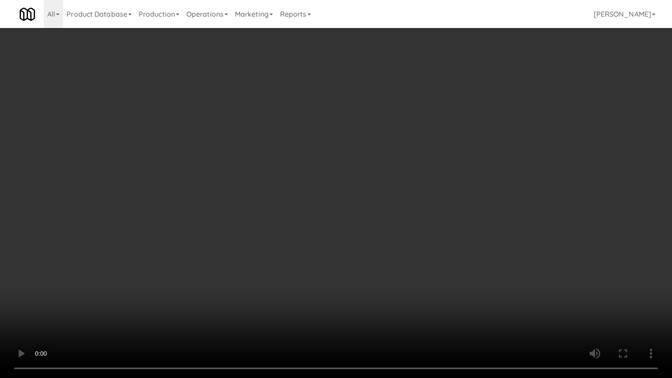
click at [155, 269] on video at bounding box center [336, 189] width 672 height 378
click at [358, 179] on video at bounding box center [336, 189] width 672 height 378
click at [358, 175] on video at bounding box center [336, 189] width 672 height 378
click at [359, 153] on video at bounding box center [336, 189] width 672 height 378
click at [359, 152] on video at bounding box center [336, 189] width 672 height 378
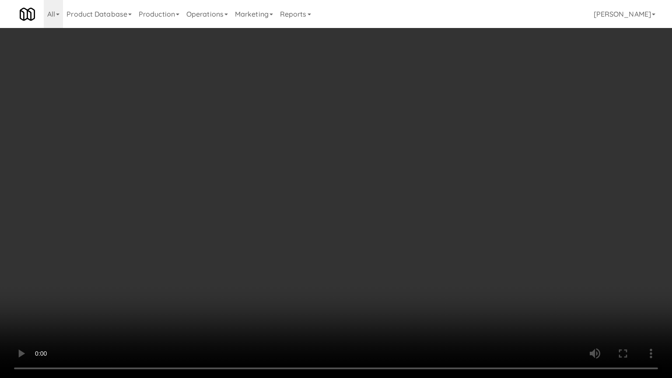
click at [397, 151] on video at bounding box center [336, 189] width 672 height 378
click at [378, 143] on video at bounding box center [336, 189] width 672 height 378
click at [377, 122] on video at bounding box center [336, 189] width 672 height 378
click at [377, 123] on video at bounding box center [336, 189] width 672 height 378
click at [380, 113] on video at bounding box center [336, 189] width 672 height 378
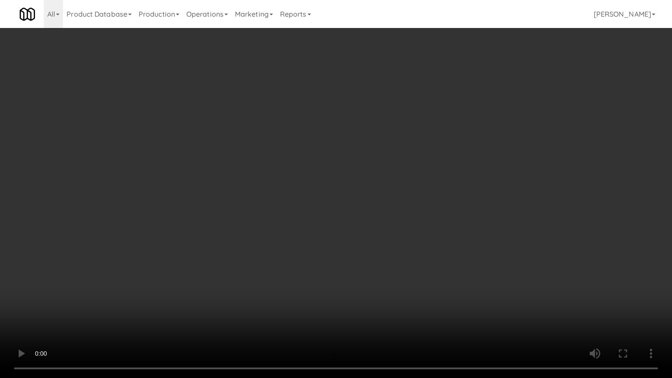
click at [380, 114] on video at bounding box center [336, 189] width 672 height 378
click at [390, 119] on video at bounding box center [336, 189] width 672 height 378
click at [391, 119] on video at bounding box center [336, 189] width 672 height 378
click at [397, 123] on video at bounding box center [336, 189] width 672 height 378
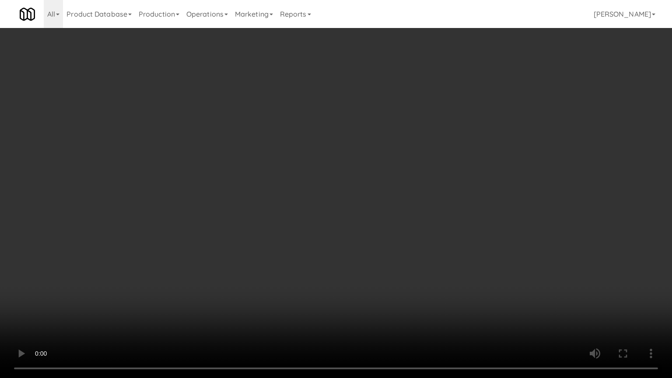
click at [396, 122] on video at bounding box center [336, 189] width 672 height 378
click at [397, 125] on video at bounding box center [336, 189] width 672 height 378
click at [417, 136] on video at bounding box center [336, 189] width 672 height 378
drag, startPoint x: 417, startPoint y: 136, endPoint x: 418, endPoint y: 77, distance: 58.2
click at [418, 136] on video at bounding box center [336, 189] width 672 height 378
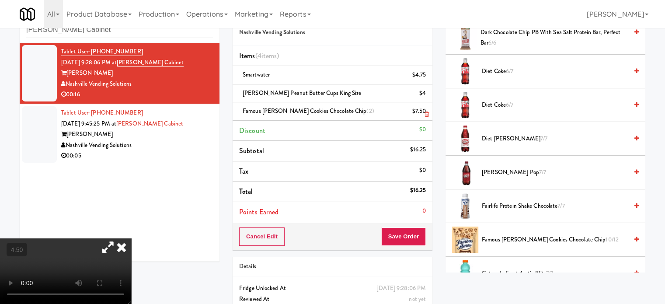
click at [131, 238] on icon at bounding box center [121, 246] width 19 height 17
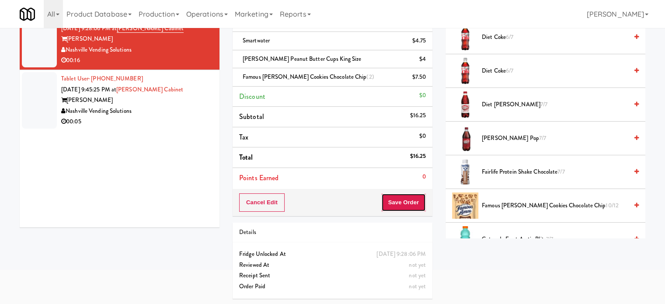
drag, startPoint x: 394, startPoint y: 202, endPoint x: 363, endPoint y: 173, distance: 42.4
click at [394, 201] on button "Save Order" at bounding box center [403, 202] width 45 height 18
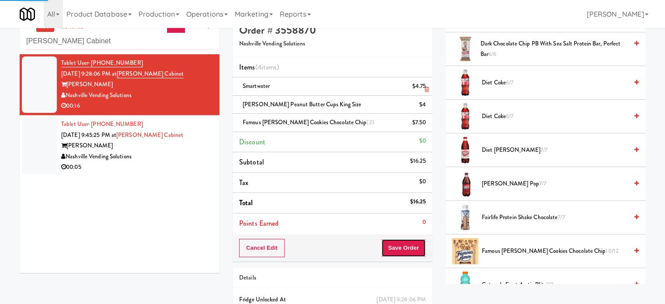
scroll to position [0, 0]
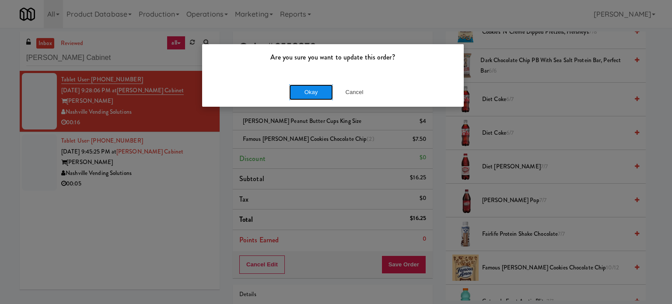
click at [311, 93] on button "Okay" at bounding box center [311, 92] width 44 height 16
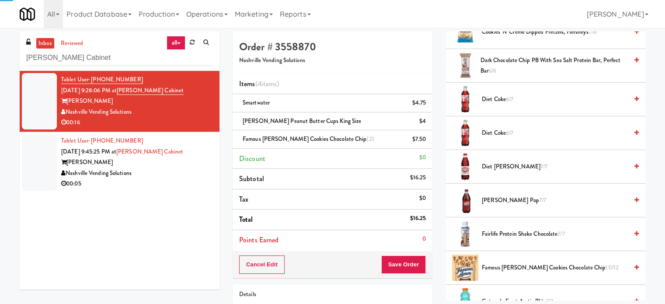
click at [194, 175] on div "Nashville Vending Solutions" at bounding box center [137, 173] width 152 height 11
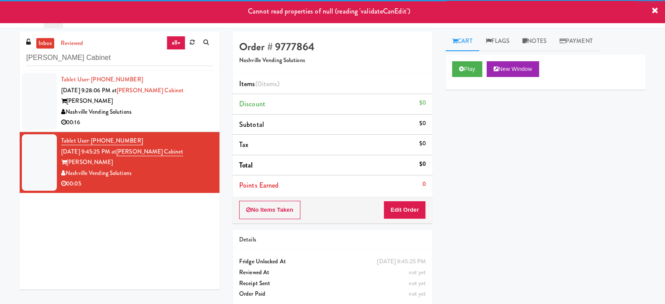
click at [184, 120] on div "00:16" at bounding box center [137, 122] width 152 height 11
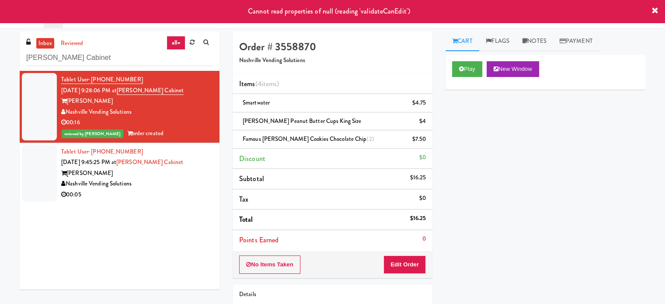
click at [194, 183] on div "Nashville Vending Solutions" at bounding box center [137, 183] width 152 height 11
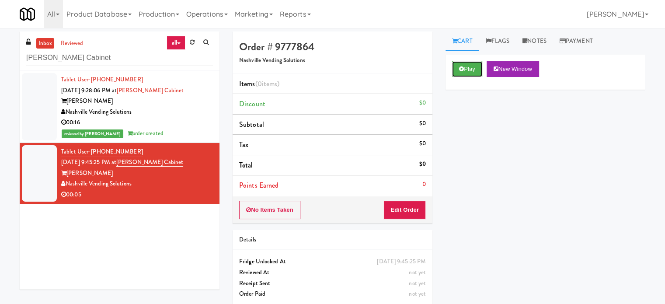
drag, startPoint x: 467, startPoint y: 73, endPoint x: 392, endPoint y: 126, distance: 92.3
click at [468, 74] on button "Play" at bounding box center [467, 69] width 30 height 16
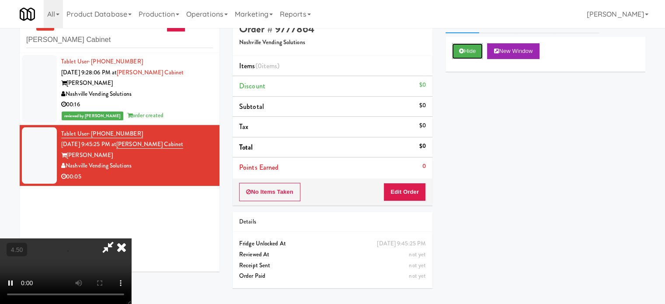
scroll to position [28, 0]
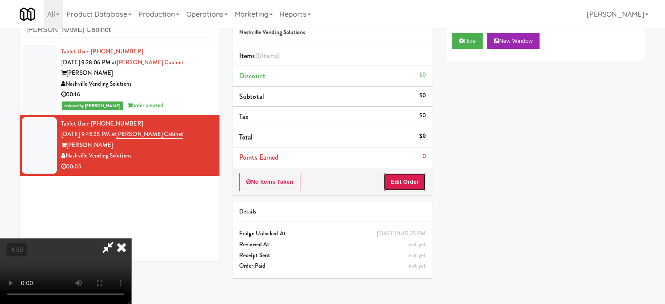
click at [407, 183] on button "Edit Order" at bounding box center [405, 182] width 42 height 18
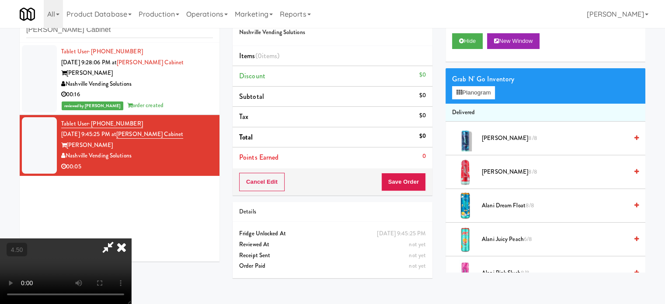
click at [131, 238] on video at bounding box center [65, 271] width 131 height 66
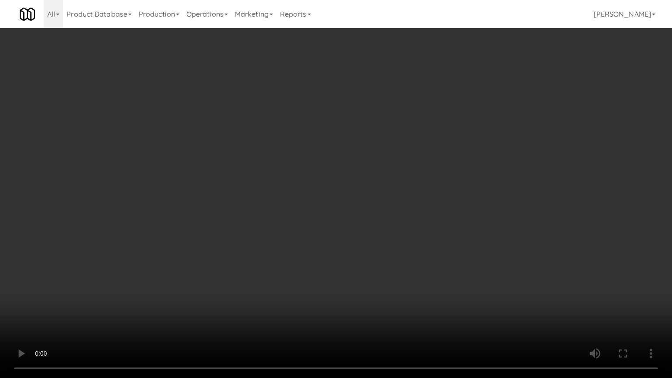
click at [310, 156] on video at bounding box center [336, 189] width 672 height 378
click at [313, 168] on video at bounding box center [336, 189] width 672 height 378
click at [315, 166] on video at bounding box center [336, 189] width 672 height 378
click at [319, 157] on video at bounding box center [336, 189] width 672 height 378
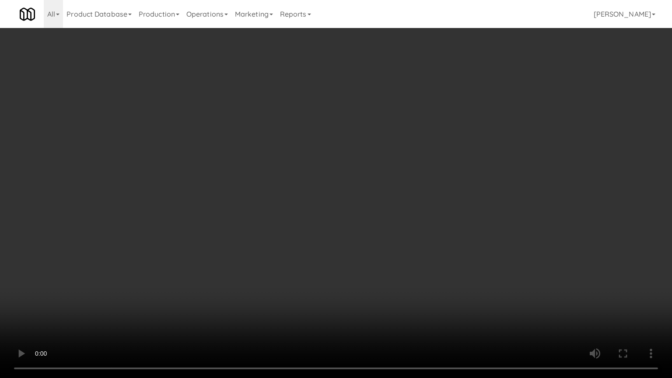
click at [325, 152] on video at bounding box center [336, 189] width 672 height 378
click at [434, 168] on video at bounding box center [336, 189] width 672 height 378
click at [361, 174] on video at bounding box center [336, 189] width 672 height 378
drag, startPoint x: 420, startPoint y: 187, endPoint x: 411, endPoint y: 187, distance: 8.7
click at [421, 187] on video at bounding box center [336, 189] width 672 height 378
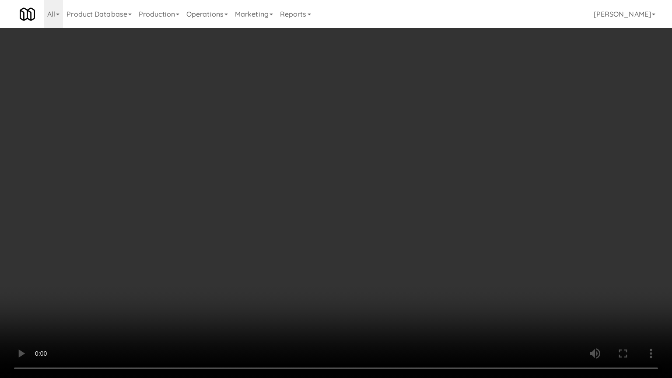
click at [356, 190] on video at bounding box center [336, 189] width 672 height 378
click at [357, 189] on video at bounding box center [336, 189] width 672 height 378
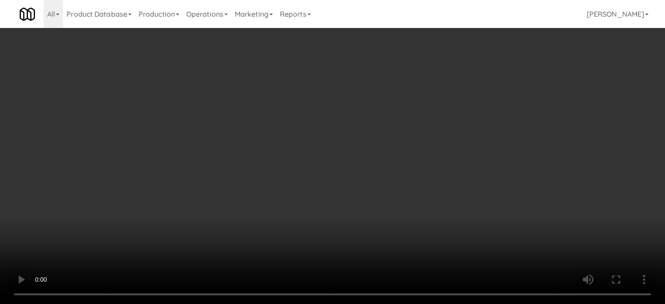
scroll to position [0, 0]
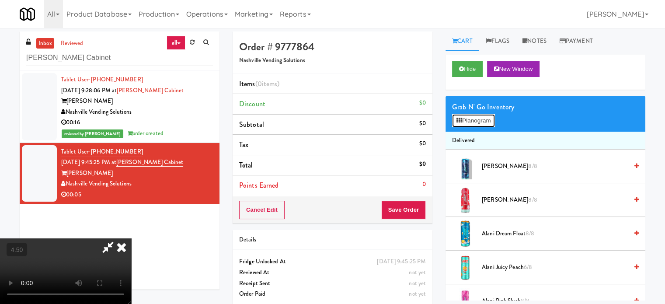
drag, startPoint x: 486, startPoint y: 126, endPoint x: 465, endPoint y: 110, distance: 25.3
click at [486, 124] on button "Planogram" at bounding box center [473, 120] width 43 height 13
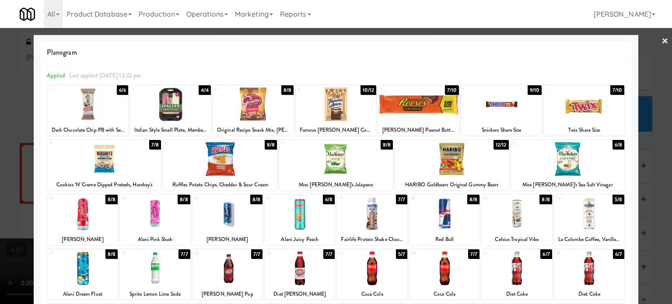
click at [178, 200] on div "8/8" at bounding box center [184, 200] width 12 height 10
click at [186, 198] on div "7/8" at bounding box center [184, 200] width 12 height 10
click at [0, 187] on div at bounding box center [336, 152] width 672 height 304
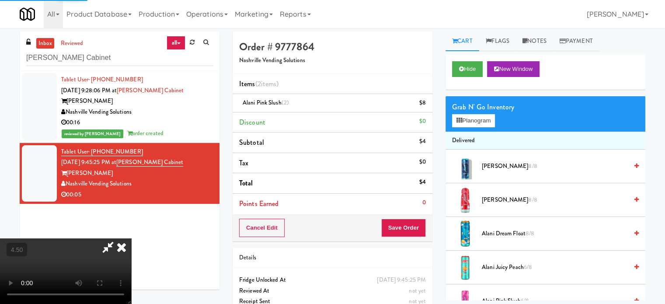
drag, startPoint x: 174, startPoint y: 180, endPoint x: 181, endPoint y: 180, distance: 7.0
click at [131, 238] on video at bounding box center [65, 271] width 131 height 66
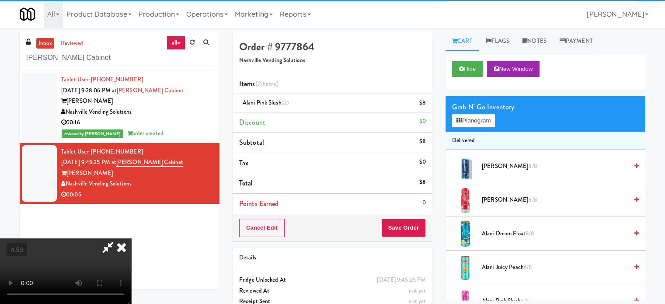
click at [131, 238] on video at bounding box center [65, 271] width 131 height 66
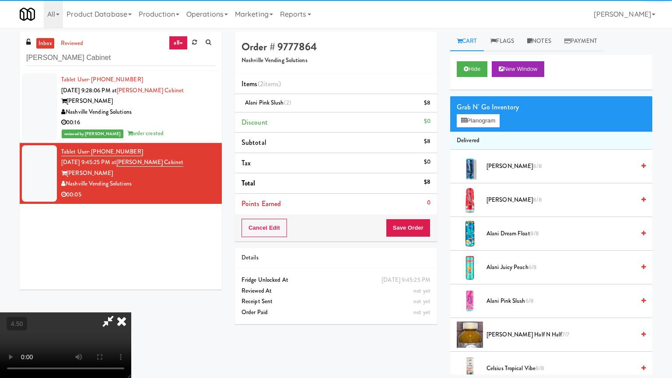
click at [131, 304] on video at bounding box center [65, 345] width 131 height 66
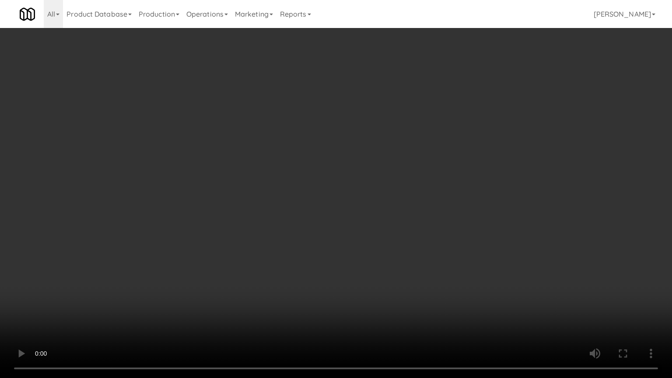
click at [255, 192] on video at bounding box center [336, 189] width 672 height 378
click at [264, 190] on video at bounding box center [336, 189] width 672 height 378
click at [271, 185] on video at bounding box center [336, 189] width 672 height 378
click at [256, 243] on video at bounding box center [336, 189] width 672 height 378
drag, startPoint x: 308, startPoint y: 168, endPoint x: 318, endPoint y: 169, distance: 10.6
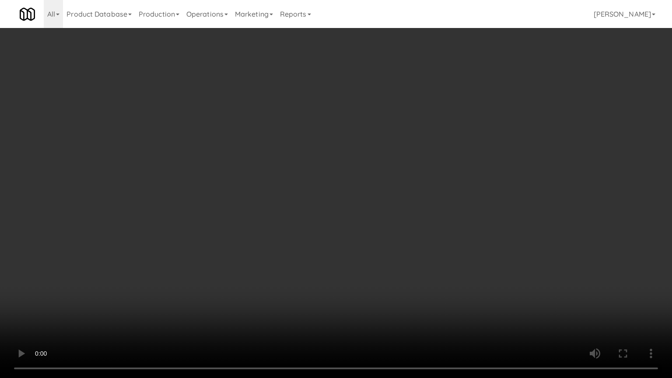
click at [309, 168] on video at bounding box center [336, 189] width 672 height 378
click at [346, 173] on video at bounding box center [336, 189] width 672 height 378
click at [380, 177] on video at bounding box center [336, 189] width 672 height 378
click at [374, 178] on video at bounding box center [336, 189] width 672 height 378
click at [355, 173] on video at bounding box center [336, 189] width 672 height 378
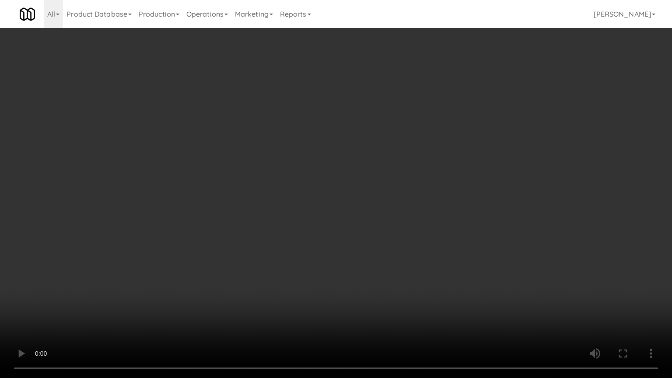
click at [355, 173] on video at bounding box center [336, 189] width 672 height 378
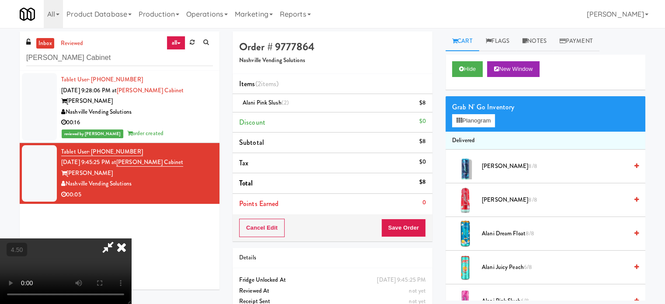
click at [131, 238] on icon at bounding box center [121, 246] width 19 height 17
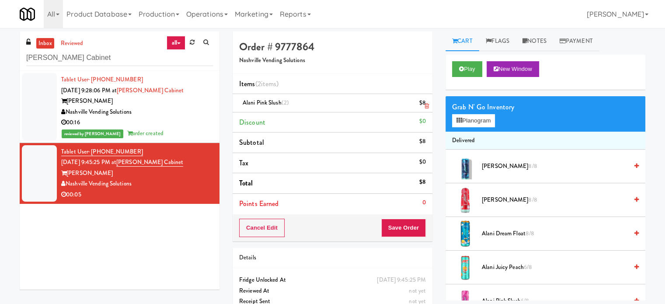
click at [427, 108] on icon at bounding box center [427, 106] width 4 height 6
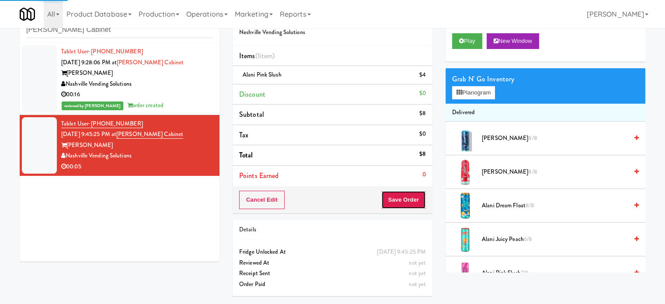
click at [395, 202] on button "Save Order" at bounding box center [403, 200] width 45 height 18
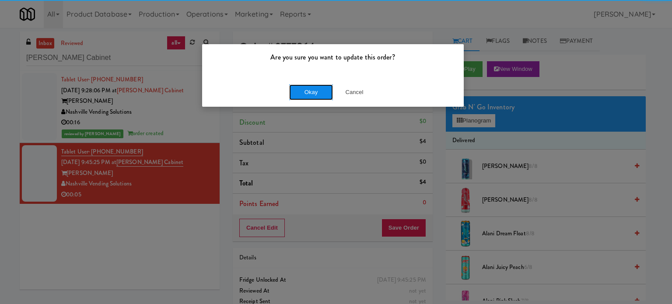
click at [316, 98] on button "Okay" at bounding box center [311, 92] width 44 height 16
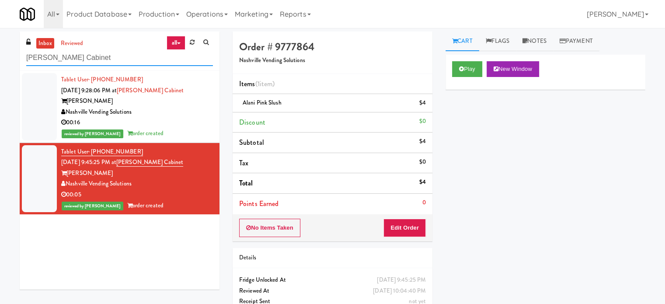
click at [87, 52] on input "Parke West Cabinet" at bounding box center [119, 58] width 187 height 16
click at [89, 56] on input "Parke West Cabinet" at bounding box center [119, 58] width 187 height 16
paste input "Aperture UCF - Pantry - Righ"
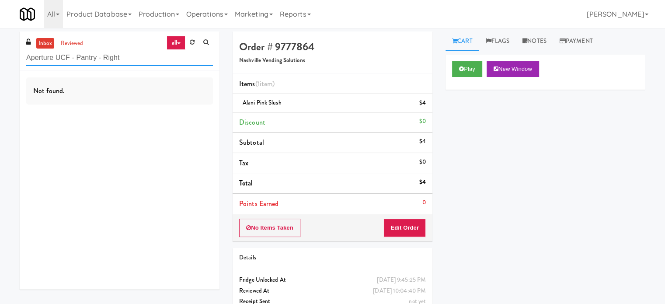
click at [156, 65] on input "Aperture UCF - Pantry - Right" at bounding box center [119, 58] width 187 height 16
paste input "vant HP - Cooler - Middle"
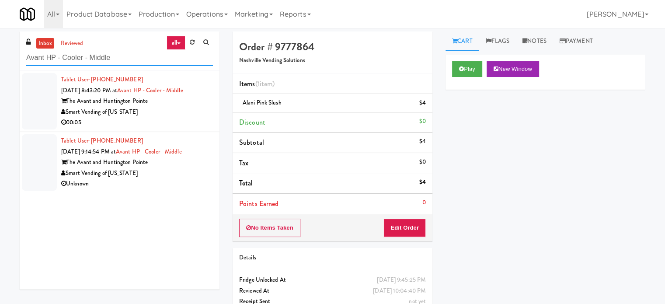
type input "Avant HP - Cooler - Middle"
drag, startPoint x: 177, startPoint y: 117, endPoint x: 388, endPoint y: 66, distance: 217.8
click at [177, 117] on div "Smart Vending of [US_STATE]" at bounding box center [137, 112] width 152 height 11
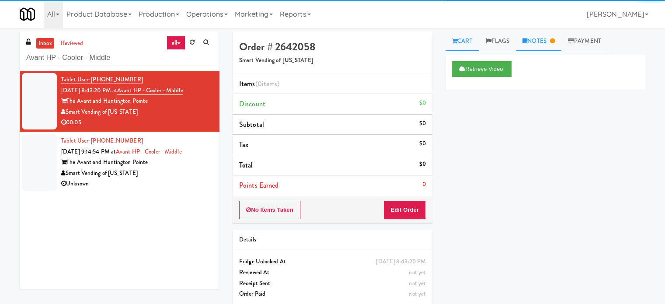
click at [549, 40] on link "Notes" at bounding box center [538, 41] width 45 height 20
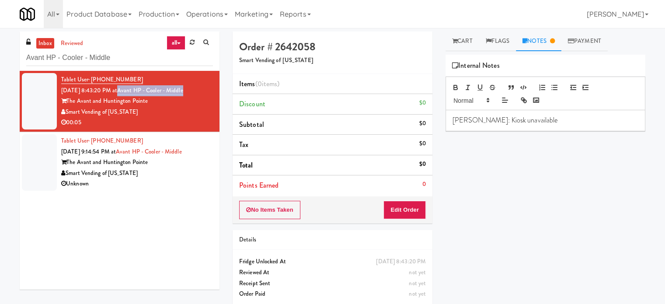
drag, startPoint x: 203, startPoint y: 89, endPoint x: 131, endPoint y: 92, distance: 71.4
click at [131, 92] on div "Tablet User · (854) 246-3440 Sep 25, 2025 8:43:20 PM at Avant HP - Cooler - Mid…" at bounding box center [137, 101] width 152 height 54
copy link "Avant HP - Cooler - Middle"
click at [591, 17] on div "All 325 Vending https://classic.micromart.com/vision-orders/1084239?operator_id…" at bounding box center [333, 14] width 626 height 28
click at [171, 171] on div "Smart Vending of [US_STATE]" at bounding box center [137, 173] width 152 height 11
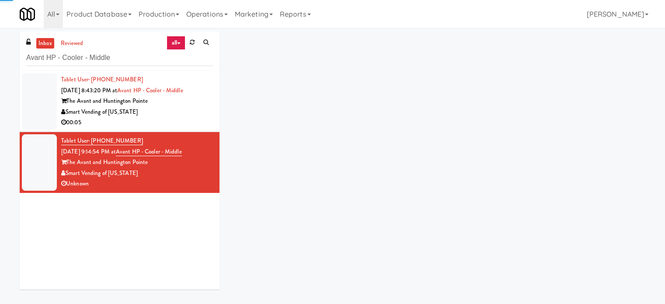
click at [174, 127] on div "00:05" at bounding box center [137, 122] width 152 height 11
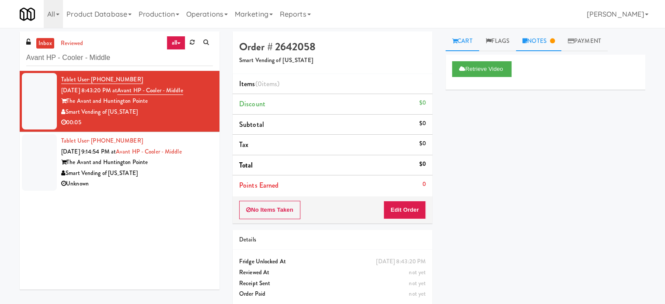
click at [549, 45] on link "Notes" at bounding box center [538, 41] width 45 height 20
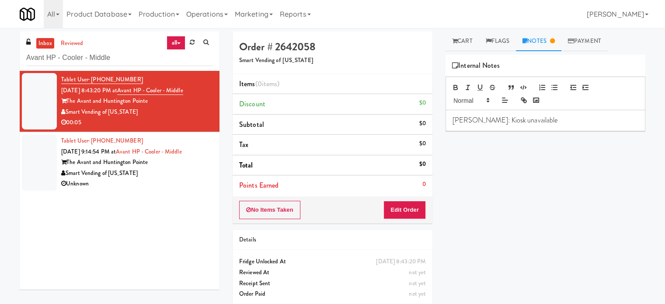
click at [536, 121] on p "Britney: Kiosk unavailable" at bounding box center [546, 120] width 186 height 10
click at [517, 142] on span "Already restarted services in Balena, check back later" at bounding box center [545, 145] width 184 height 20
click at [469, 144] on p "Jenet: Already restarted services in Balena, check back later" at bounding box center [546, 145] width 186 height 20
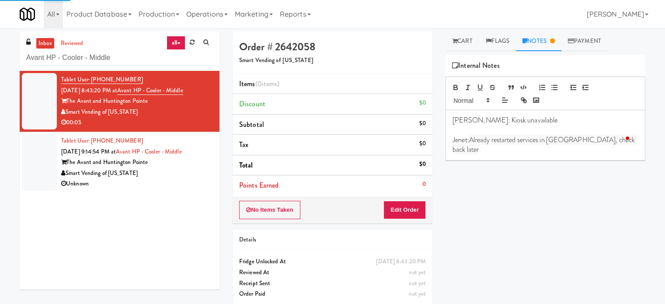
click at [483, 137] on span "Already restarted services in Balena, check back later" at bounding box center [545, 145] width 184 height 20
click at [483, 138] on span "Already restarted services in Balena, check back later" at bounding box center [545, 145] width 184 height 20
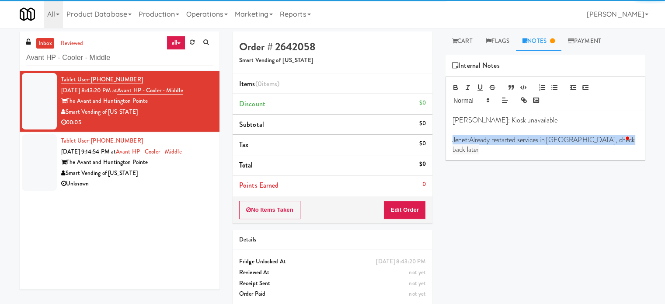
click at [483, 138] on span "Already restarted services in Balena, check back later" at bounding box center [545, 145] width 184 height 20
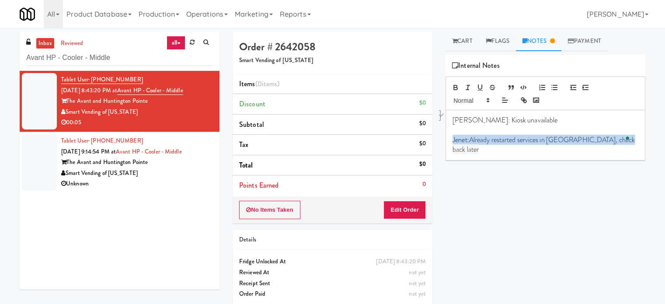
copy p "Jenet: Already restarted services in Balena, check back later"
click at [196, 188] on div "Unknown" at bounding box center [137, 183] width 152 height 11
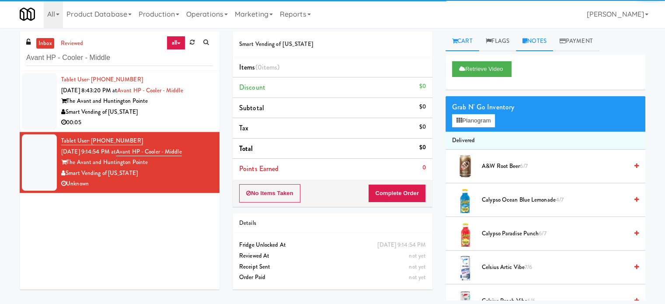
click at [545, 41] on link "Notes" at bounding box center [534, 41] width 37 height 20
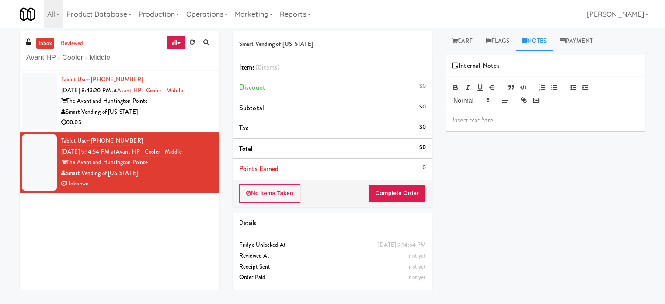
click at [524, 125] on p at bounding box center [546, 120] width 186 height 10
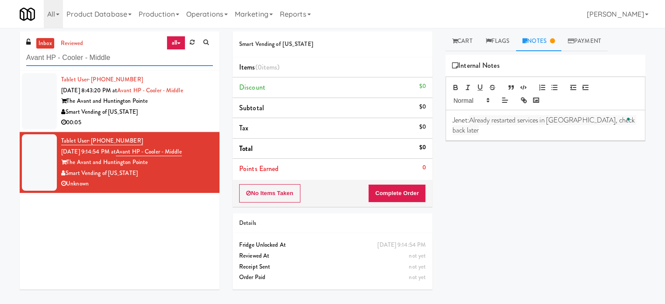
click at [124, 51] on input "Avant HP - Cooler - Middle" at bounding box center [119, 58] width 187 height 16
click at [121, 53] on input "Avant HP - Cooler - Middle" at bounding box center [119, 58] width 187 height 16
paste input "Notre Dame - Cooler"
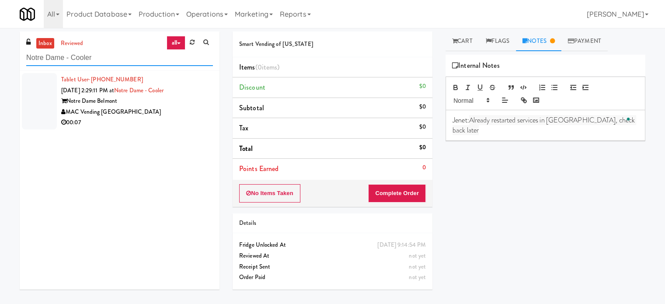
type input "Notre Dame - Cooler"
click at [154, 107] on div "MAC Vending [GEOGRAPHIC_DATA]" at bounding box center [137, 112] width 152 height 11
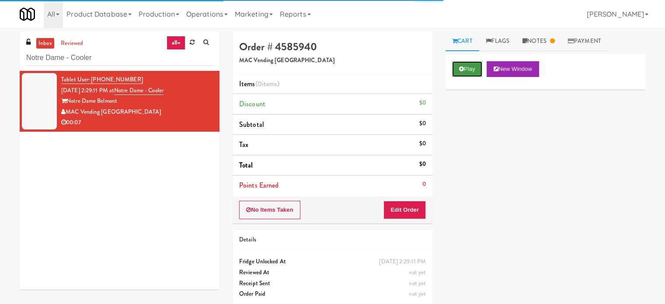
click at [475, 72] on button "Play" at bounding box center [467, 69] width 30 height 16
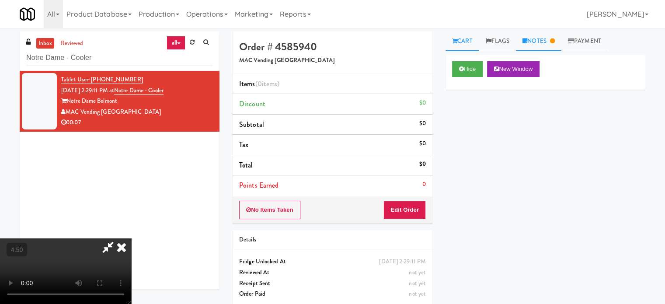
click at [562, 40] on link "Notes" at bounding box center [538, 41] width 45 height 20
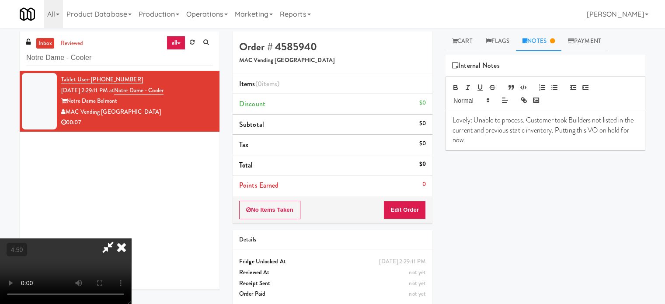
drag, startPoint x: 170, startPoint y: 221, endPoint x: 170, endPoint y: 206, distance: 14.9
click at [131, 238] on video at bounding box center [65, 271] width 131 height 66
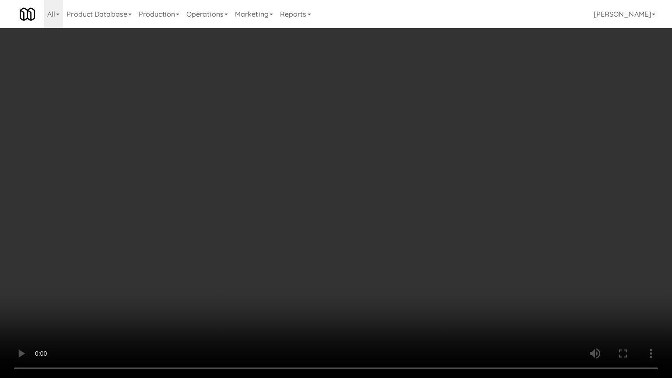
click at [235, 179] on video at bounding box center [336, 189] width 672 height 378
click at [126, 304] on video at bounding box center [336, 189] width 672 height 378
click at [193, 238] on video at bounding box center [336, 189] width 672 height 378
click at [195, 240] on video at bounding box center [336, 189] width 672 height 378
click at [197, 250] on video at bounding box center [336, 189] width 672 height 378
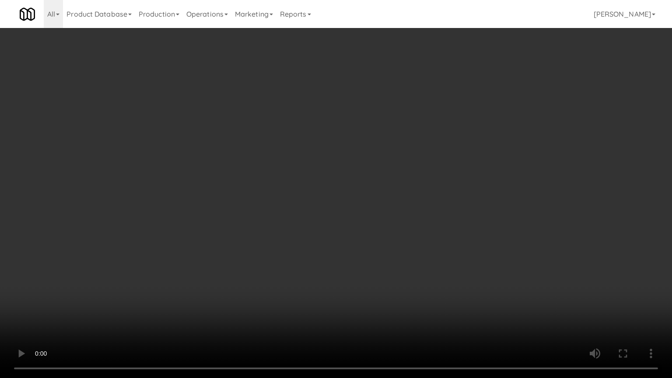
click at [199, 250] on video at bounding box center [336, 189] width 672 height 378
click at [203, 249] on video at bounding box center [336, 189] width 672 height 378
click at [203, 251] on video at bounding box center [336, 189] width 672 height 378
click at [206, 247] on video at bounding box center [336, 189] width 672 height 378
click at [207, 247] on video at bounding box center [336, 189] width 672 height 378
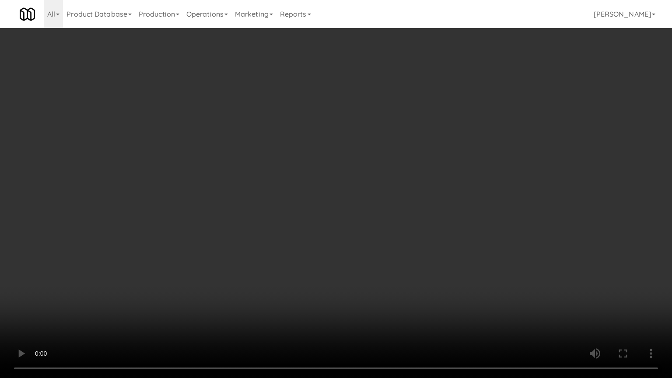
click at [207, 245] on video at bounding box center [336, 189] width 672 height 378
click at [226, 247] on video at bounding box center [336, 189] width 672 height 378
click at [223, 250] on video at bounding box center [336, 189] width 672 height 378
click at [224, 247] on video at bounding box center [336, 189] width 672 height 378
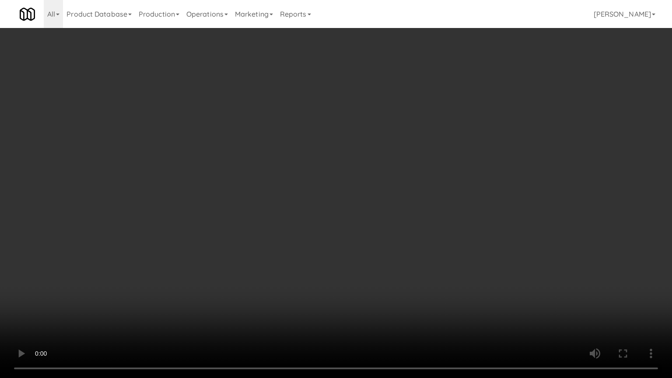
click at [223, 246] on video at bounding box center [336, 189] width 672 height 378
click at [234, 245] on video at bounding box center [336, 189] width 672 height 378
drag, startPoint x: 244, startPoint y: 246, endPoint x: 311, endPoint y: 177, distance: 96.5
click at [247, 246] on video at bounding box center [336, 189] width 672 height 378
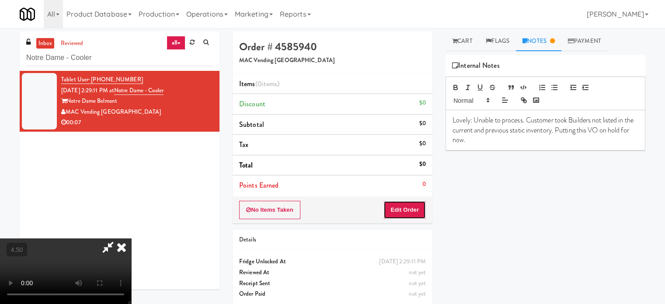
drag, startPoint x: 416, startPoint y: 211, endPoint x: 483, endPoint y: 141, distance: 97.2
click at [416, 211] on button "Edit Order" at bounding box center [405, 210] width 42 height 18
click at [468, 44] on link "Cart" at bounding box center [463, 41] width 34 height 20
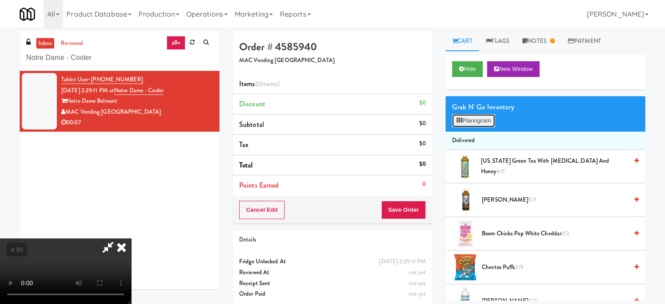
click at [472, 125] on button "Planogram" at bounding box center [473, 120] width 43 height 13
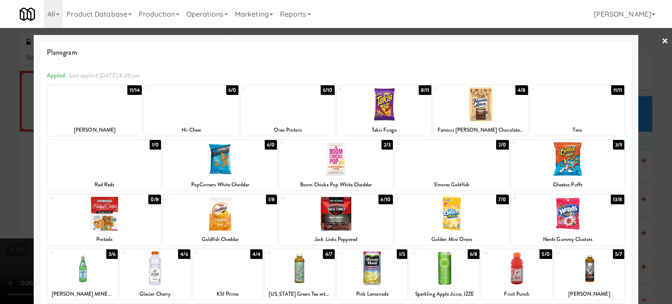
click at [654, 137] on div at bounding box center [336, 152] width 672 height 304
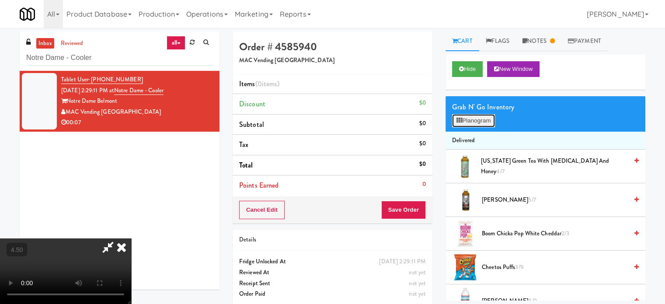
click at [478, 119] on button "Planogram" at bounding box center [473, 120] width 43 height 13
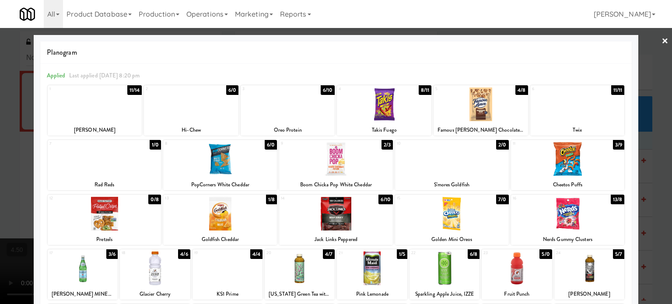
click at [319, 96] on div at bounding box center [288, 104] width 94 height 34
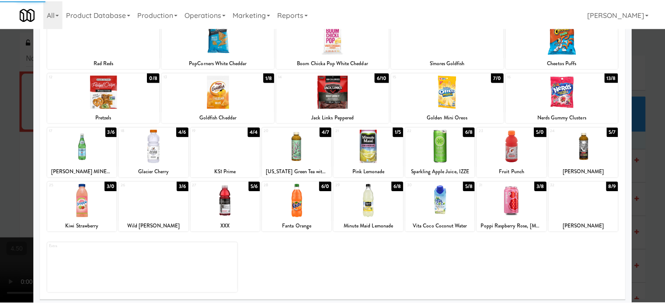
scroll to position [125, 0]
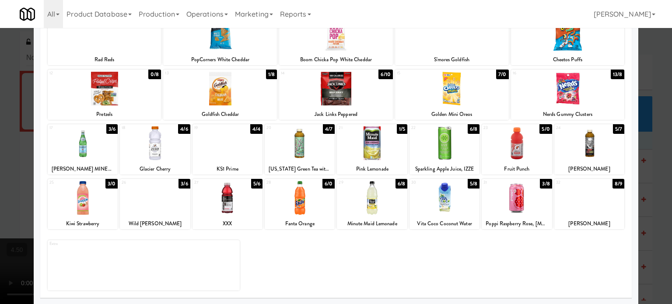
click at [251, 185] on div "5/6" at bounding box center [256, 184] width 11 height 10
click at [647, 148] on div at bounding box center [336, 152] width 672 height 304
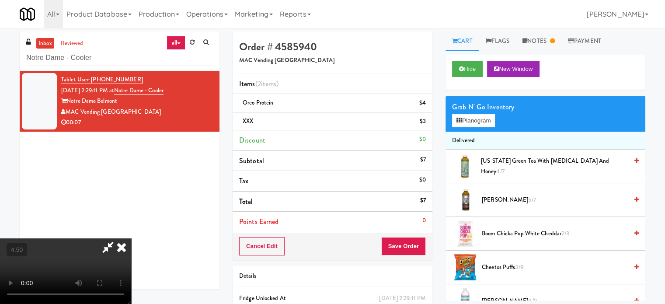
drag, startPoint x: 213, startPoint y: 183, endPoint x: 214, endPoint y: 178, distance: 5.8
click at [131, 238] on video at bounding box center [65, 271] width 131 height 66
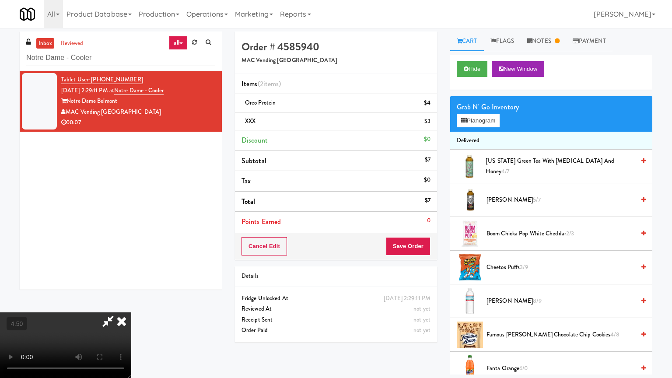
drag, startPoint x: 283, startPoint y: 238, endPoint x: 287, endPoint y: 233, distance: 6.0
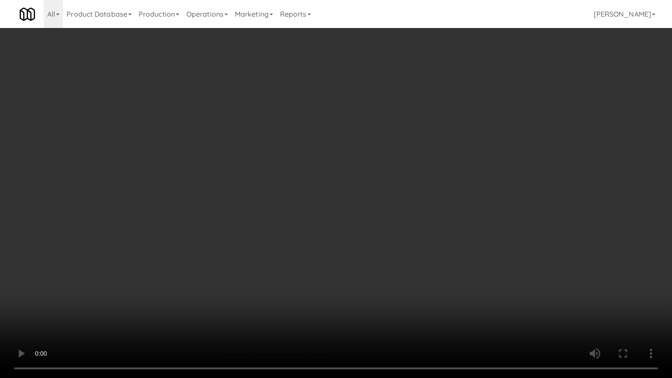
click at [284, 237] on video at bounding box center [336, 189] width 672 height 378
click at [294, 223] on video at bounding box center [336, 189] width 672 height 378
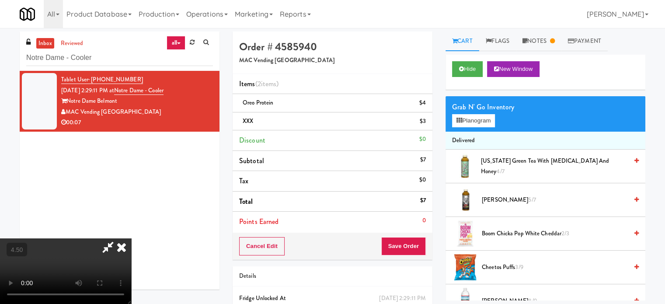
click at [131, 238] on icon at bounding box center [121, 246] width 19 height 17
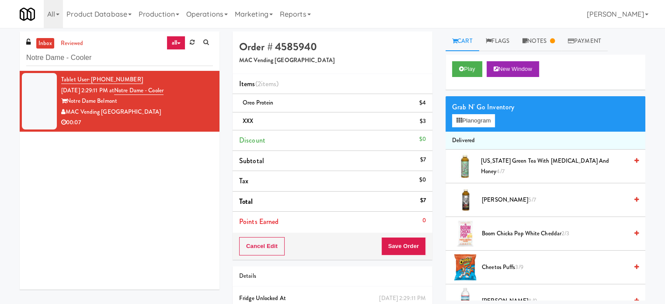
drag, startPoint x: 277, startPoint y: 103, endPoint x: 226, endPoint y: 103, distance: 51.2
click at [226, 103] on div "Order # 4585940 MAC Vending USA Items (2 items ) Oreo Protein $4 XXX $3 Discoun…" at bounding box center [332, 190] width 213 height 318
copy span "Oreo Protein"
drag, startPoint x: 179, startPoint y: 91, endPoint x: 129, endPoint y: 94, distance: 49.6
click at [129, 94] on div "Tablet User · (650) 679-9304 Sep 25, 2025 2:29:11 PM at Notre Dame - Cooler Not…" at bounding box center [137, 101] width 152 height 54
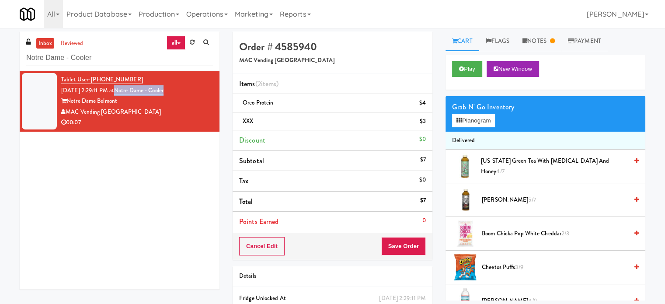
copy link "Notre Dame - Cooler"
click at [546, 44] on link "Notes" at bounding box center [538, 41] width 45 height 20
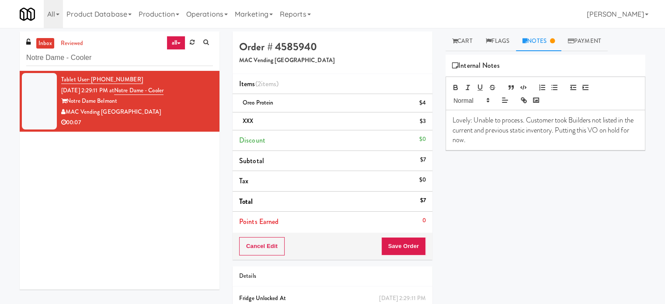
click at [164, 109] on div "MAC Vending [GEOGRAPHIC_DATA]" at bounding box center [137, 112] width 152 height 11
drag, startPoint x: 458, startPoint y: 38, endPoint x: 466, endPoint y: 38, distance: 7.5
click at [458, 38] on link "Cart" at bounding box center [463, 41] width 34 height 20
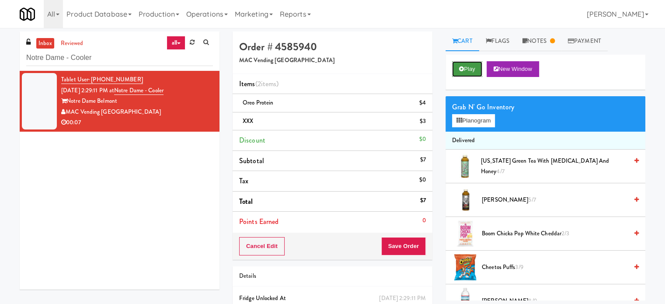
click at [461, 66] on icon at bounding box center [461, 69] width 5 height 6
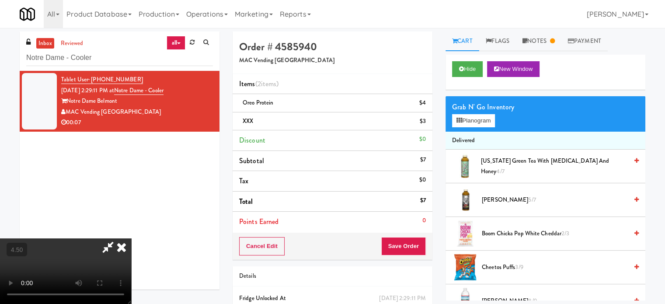
click at [131, 238] on video at bounding box center [65, 271] width 131 height 66
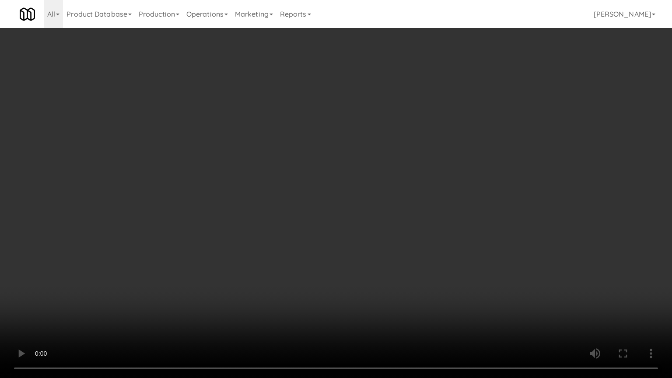
click at [294, 203] on video at bounding box center [336, 189] width 672 height 378
click at [297, 201] on video at bounding box center [336, 189] width 672 height 378
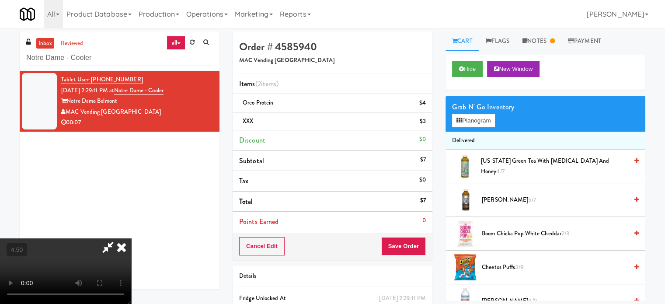
click at [131, 238] on video at bounding box center [65, 271] width 131 height 66
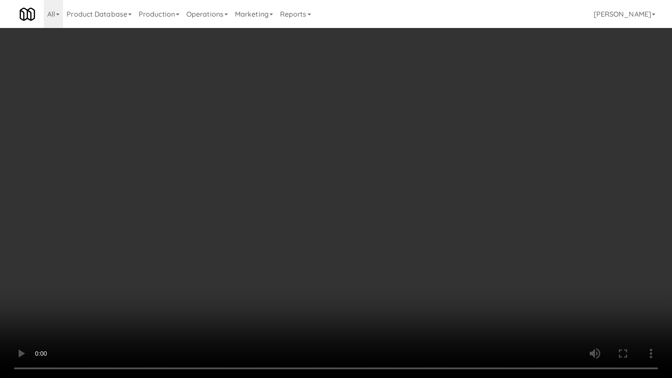
click at [297, 192] on video at bounding box center [336, 189] width 672 height 378
click at [303, 216] on video at bounding box center [336, 189] width 672 height 378
drag, startPoint x: 303, startPoint y: 216, endPoint x: 324, endPoint y: 197, distance: 28.2
click at [303, 216] on video at bounding box center [336, 189] width 672 height 378
click at [324, 199] on video at bounding box center [336, 189] width 672 height 378
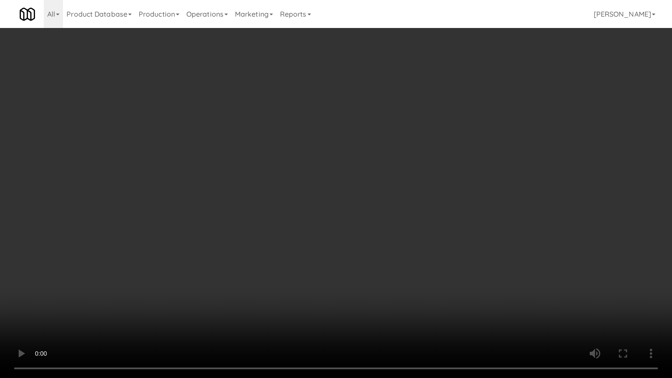
click at [329, 200] on video at bounding box center [336, 189] width 672 height 378
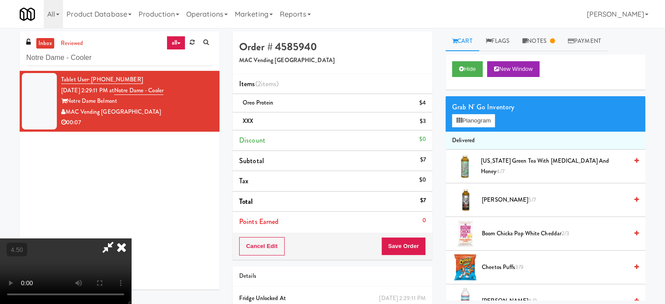
click at [131, 238] on icon at bounding box center [121, 246] width 19 height 17
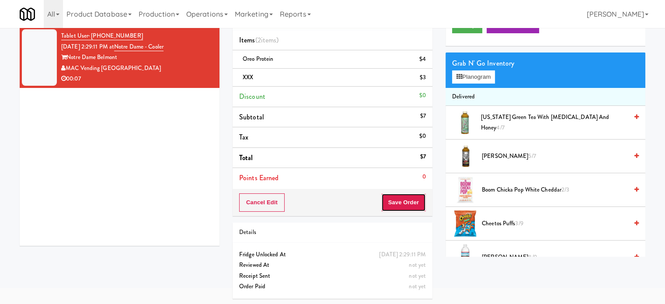
drag, startPoint x: 415, startPoint y: 199, endPoint x: 361, endPoint y: 159, distance: 66.8
click at [415, 199] on button "Save Order" at bounding box center [403, 202] width 45 height 18
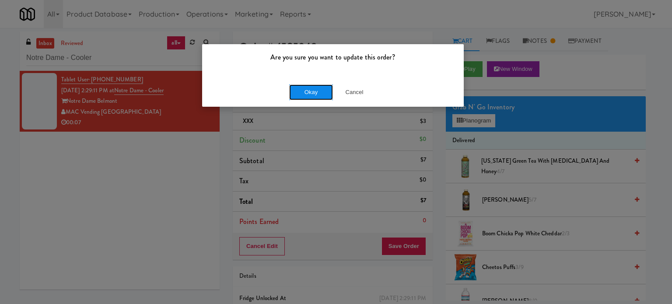
click at [313, 89] on button "Okay" at bounding box center [311, 92] width 44 height 16
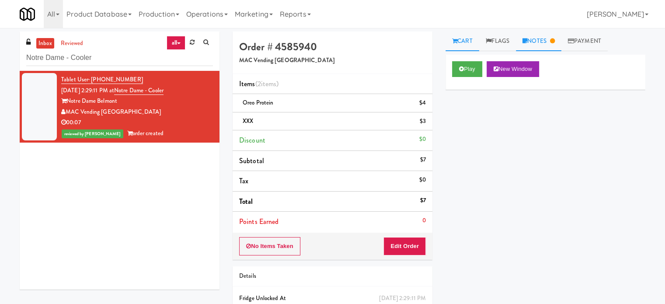
click at [541, 42] on link "Notes" at bounding box center [538, 41] width 45 height 20
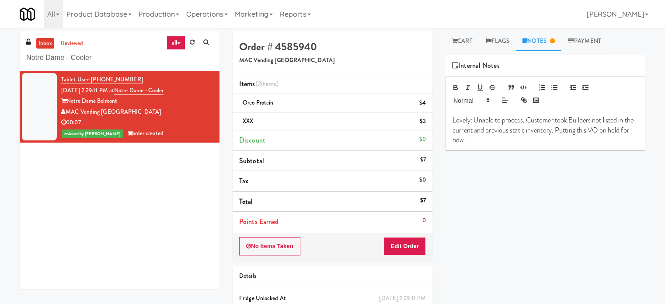
click at [511, 145] on div "Lovely: Unable to process. Customer took Builders not listed in the current and…" at bounding box center [545, 130] width 199 height 40
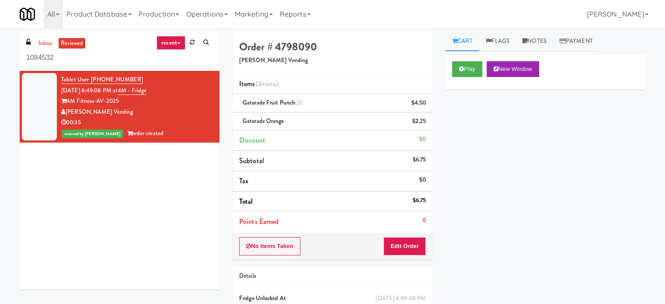
click at [69, 58] on input "1084532" at bounding box center [119, 58] width 187 height 16
click at [178, 40] on link "recent" at bounding box center [171, 43] width 29 height 14
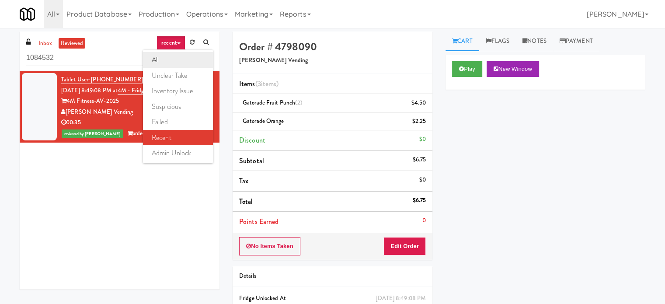
click at [167, 60] on link "all" at bounding box center [178, 60] width 70 height 16
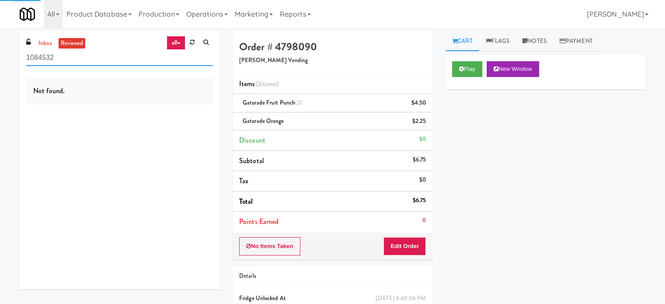
click at [113, 59] on input "1084532" at bounding box center [119, 58] width 187 height 16
paste input "Notre Dame - Cooler"
type input "Notre Dame - Cooler"
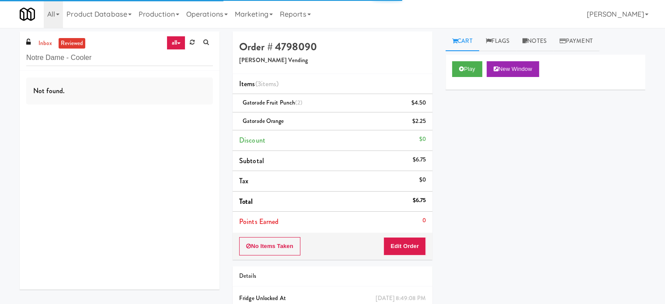
click at [73, 42] on link "reviewed" at bounding box center [72, 43] width 27 height 11
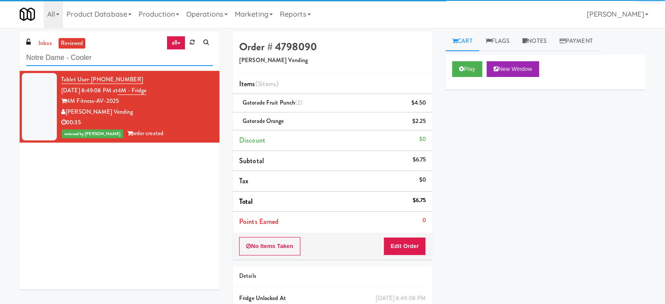
click at [101, 58] on input "Notre Dame - Cooler" at bounding box center [119, 58] width 187 height 16
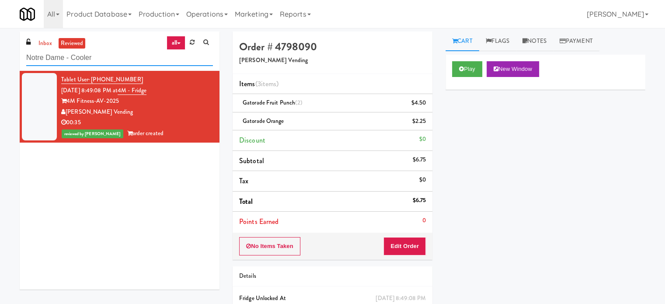
click at [111, 61] on input "Notre Dame - Cooler" at bounding box center [119, 58] width 187 height 16
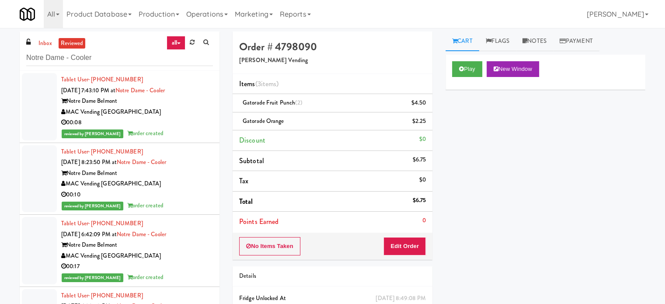
drag, startPoint x: 182, startPoint y: 108, endPoint x: 185, endPoint y: 115, distance: 7.5
click at [182, 108] on div "MAC Vending [GEOGRAPHIC_DATA]" at bounding box center [137, 112] width 152 height 11
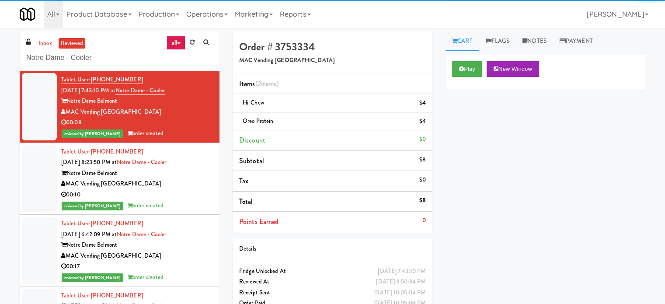
click at [200, 199] on div "00:10" at bounding box center [137, 194] width 152 height 11
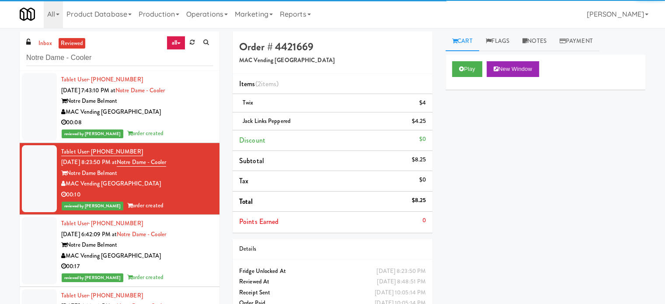
click at [193, 131] on div "reviewed by Francis M order created" at bounding box center [137, 133] width 152 height 11
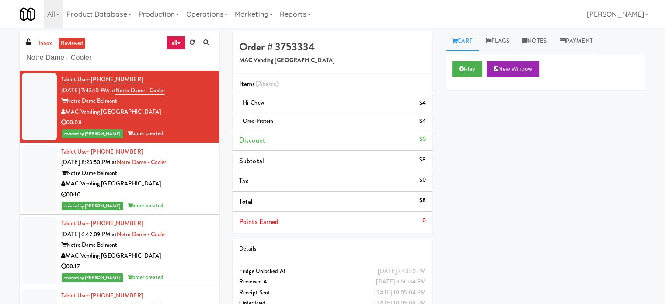
click at [181, 202] on div "reviewed by Hannah C order created" at bounding box center [137, 205] width 152 height 11
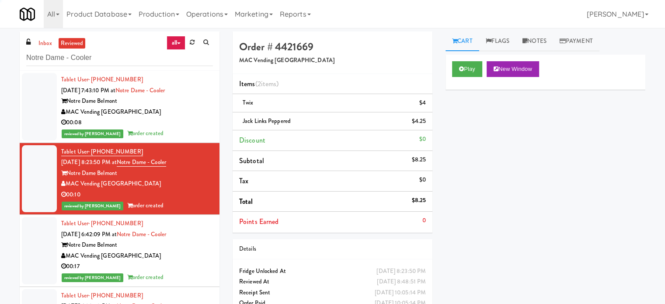
click at [180, 259] on div "MAC Vending [GEOGRAPHIC_DATA]" at bounding box center [137, 256] width 152 height 11
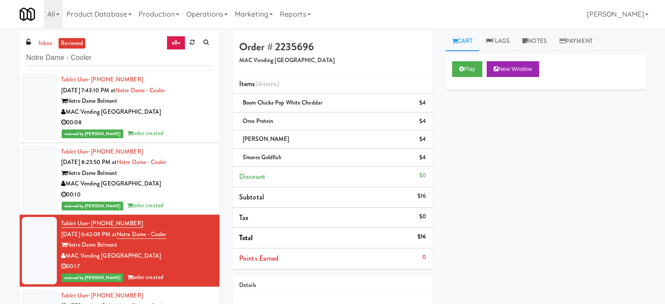
click at [180, 119] on div "00:08" at bounding box center [137, 122] width 152 height 11
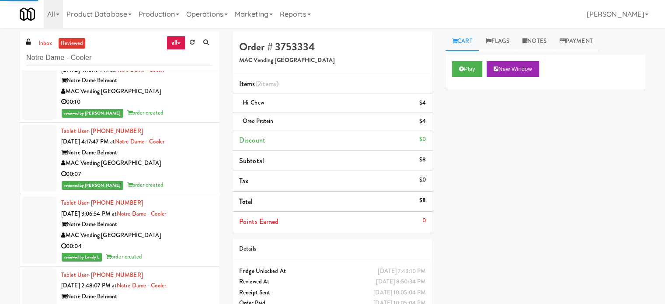
scroll to position [1094, 0]
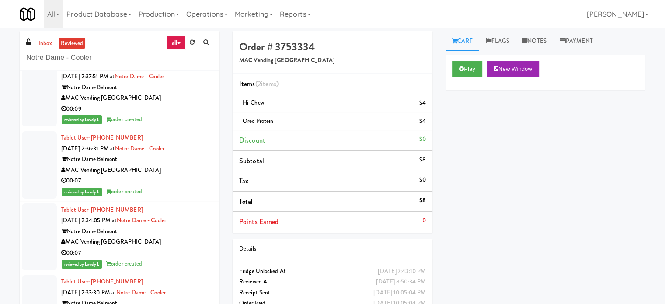
click at [172, 248] on div "00:07" at bounding box center [137, 253] width 152 height 11
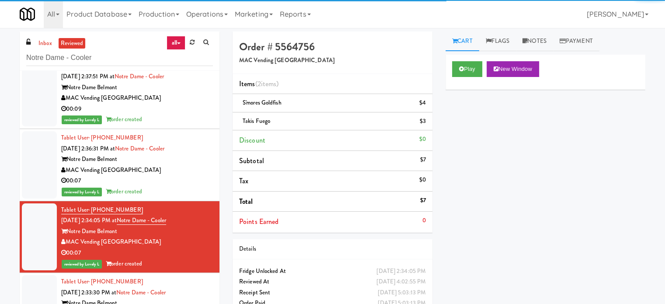
click at [185, 174] on div "MAC Vending [GEOGRAPHIC_DATA]" at bounding box center [137, 170] width 152 height 11
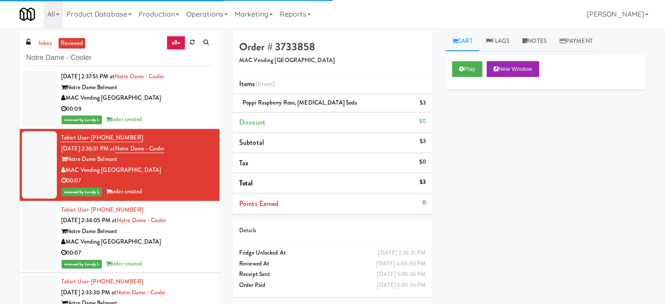
click at [175, 114] on div "reviewed by Lovely L order created" at bounding box center [137, 119] width 152 height 11
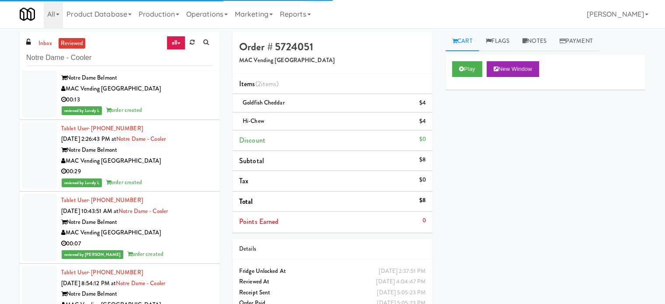
scroll to position [1750, 0]
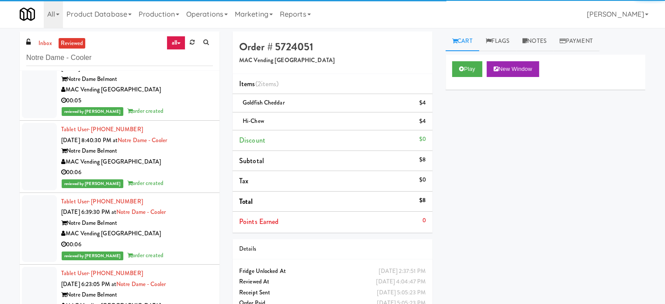
click at [180, 173] on div "00:06" at bounding box center [137, 172] width 152 height 11
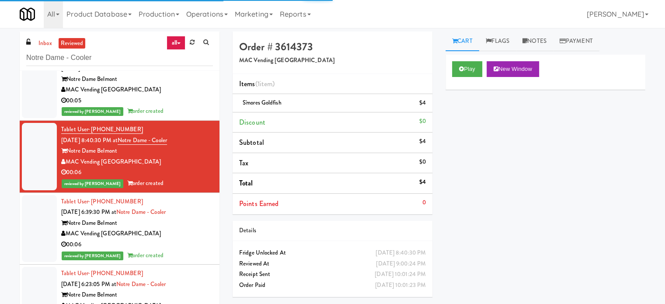
click at [167, 237] on div "MAC Vending [GEOGRAPHIC_DATA]" at bounding box center [137, 233] width 152 height 11
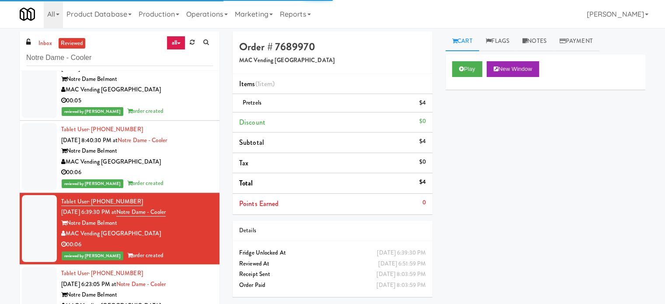
scroll to position [2187, 0]
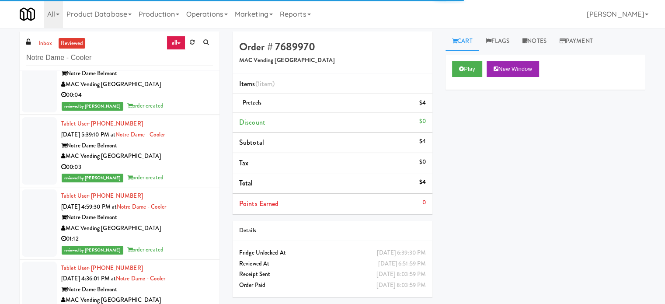
click at [165, 168] on div "00:03" at bounding box center [137, 167] width 152 height 11
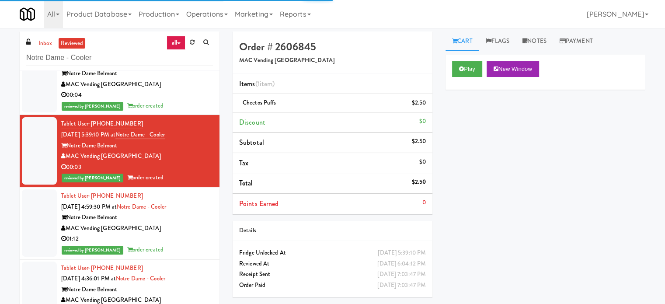
click at [182, 234] on div "01:12" at bounding box center [137, 239] width 152 height 11
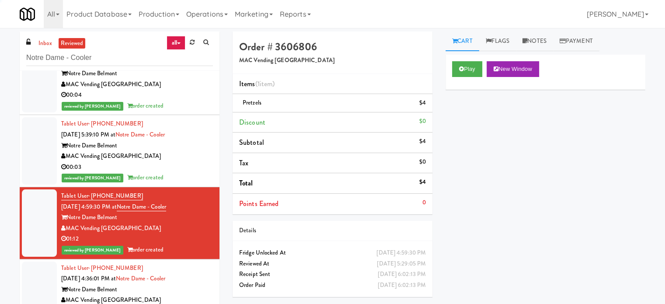
scroll to position [2406, 0]
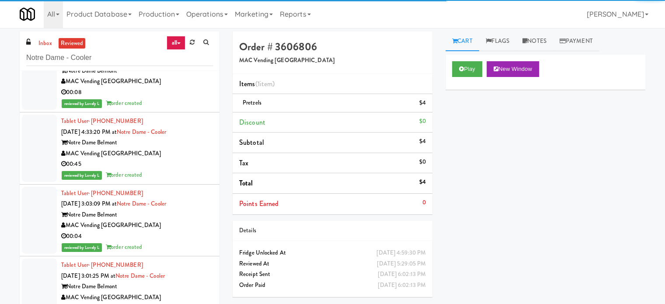
click at [177, 167] on div "00:45" at bounding box center [137, 164] width 152 height 11
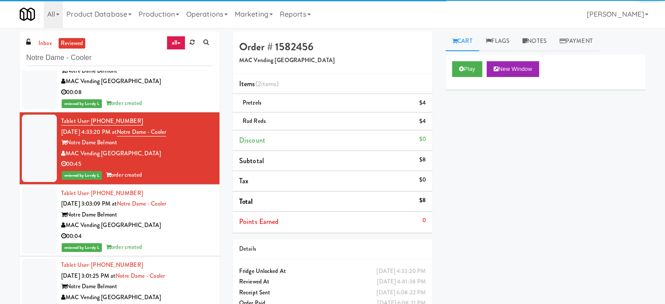
click at [177, 242] on div "reviewed by Lovely L order created" at bounding box center [137, 247] width 152 height 11
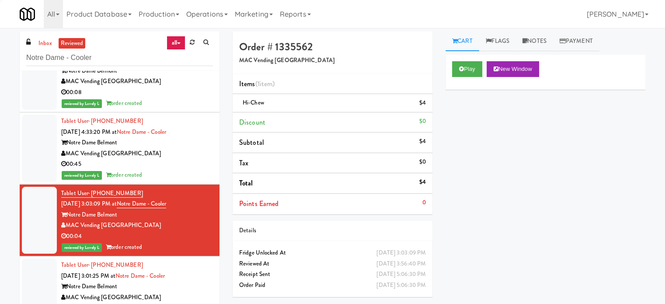
scroll to position [2625, 0]
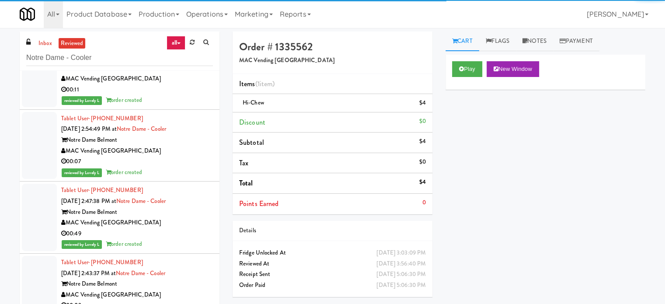
click at [182, 167] on div "reviewed by Lovely L order created" at bounding box center [137, 172] width 152 height 11
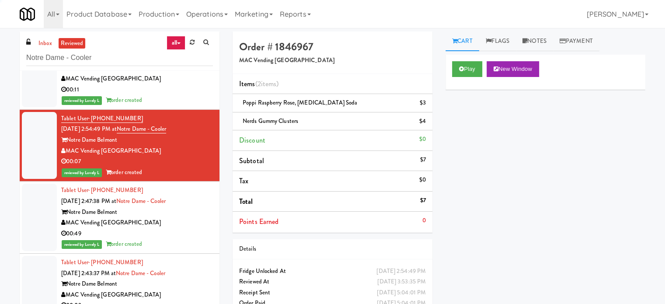
click at [182, 220] on div "MAC Vending [GEOGRAPHIC_DATA]" at bounding box center [137, 222] width 152 height 11
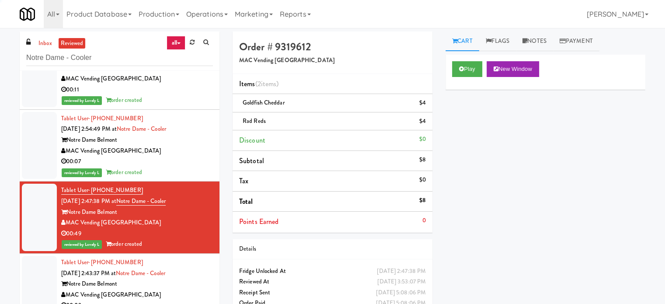
scroll to position [2844, 0]
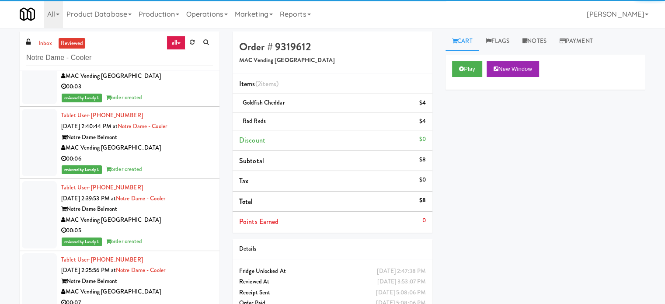
click at [187, 148] on div "MAC Vending [GEOGRAPHIC_DATA]" at bounding box center [137, 148] width 152 height 11
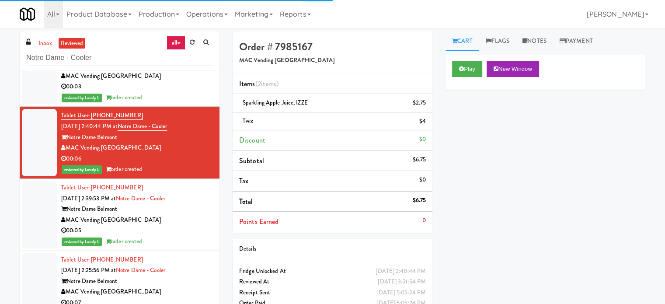
click at [183, 225] on div "00:05" at bounding box center [137, 230] width 152 height 11
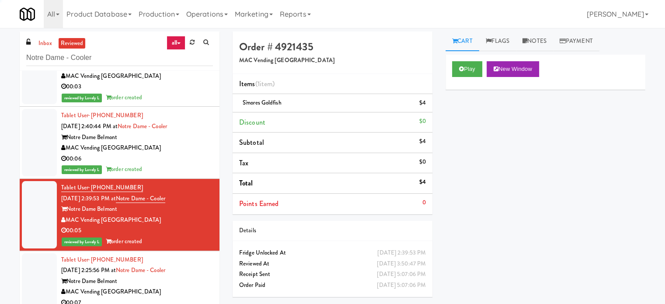
scroll to position [3062, 0]
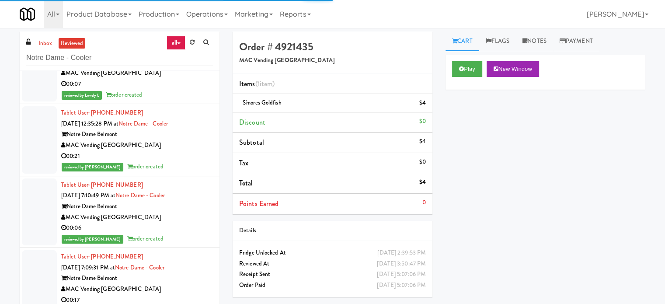
click at [174, 161] on div "reviewed by Ivy T order created" at bounding box center [137, 166] width 152 height 11
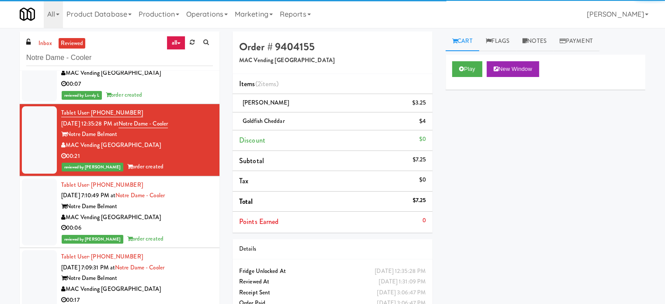
click at [177, 215] on div "MAC Vending [GEOGRAPHIC_DATA]" at bounding box center [137, 217] width 152 height 11
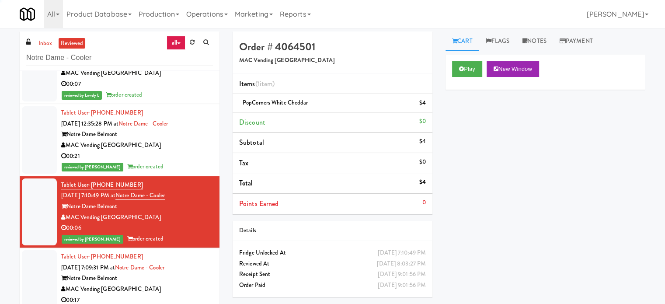
scroll to position [3281, 0]
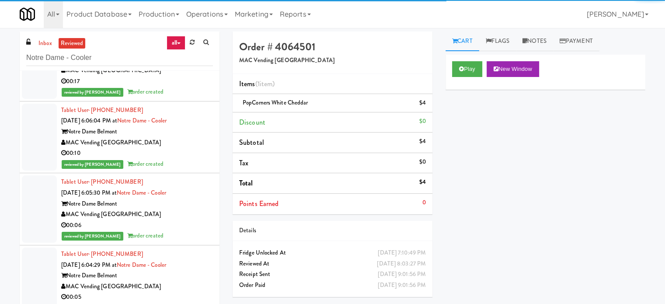
click at [177, 152] on div "00:10" at bounding box center [137, 153] width 152 height 11
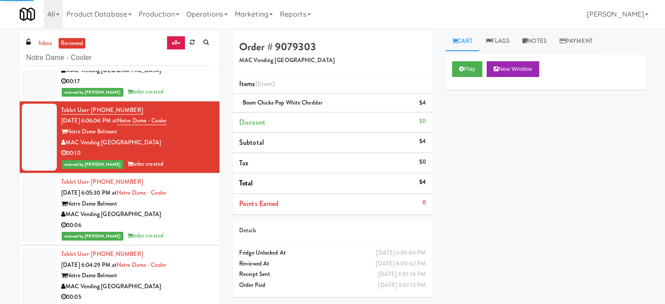
click at [168, 222] on div "00:06" at bounding box center [137, 225] width 152 height 11
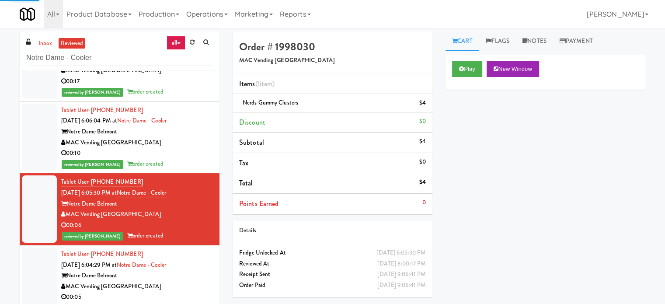
scroll to position [3500, 0]
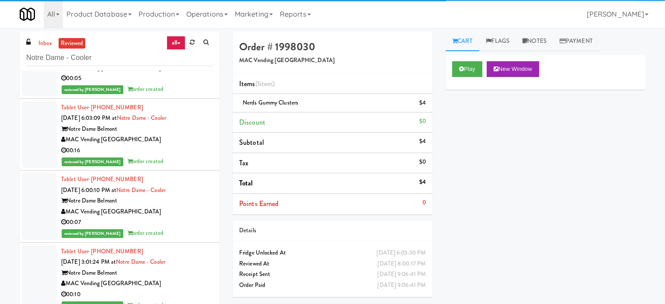
click at [183, 138] on div "MAC Vending [GEOGRAPHIC_DATA]" at bounding box center [137, 139] width 152 height 11
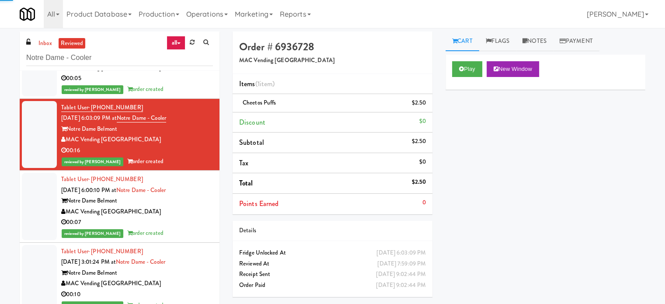
click at [180, 208] on div "MAC Vending [GEOGRAPHIC_DATA]" at bounding box center [137, 211] width 152 height 11
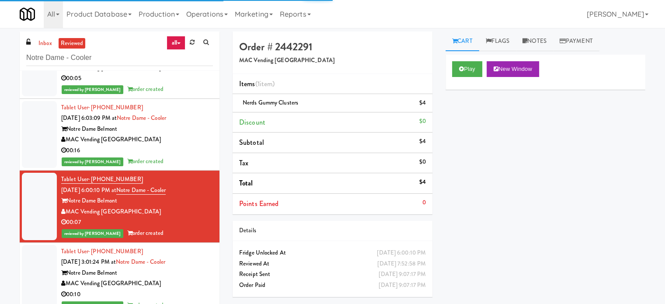
scroll to position [3719, 0]
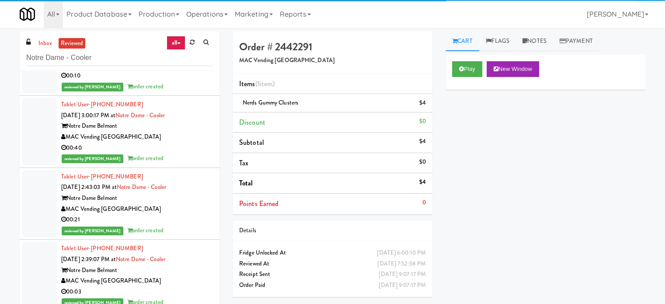
click at [178, 132] on div "MAC Vending [GEOGRAPHIC_DATA]" at bounding box center [137, 137] width 152 height 11
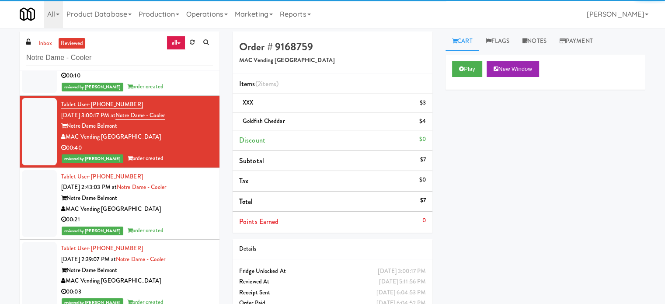
click at [184, 204] on div "MAC Vending [GEOGRAPHIC_DATA]" at bounding box center [137, 209] width 152 height 11
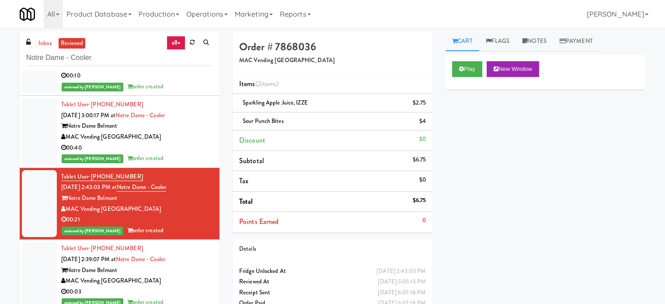
scroll to position [3937, 0]
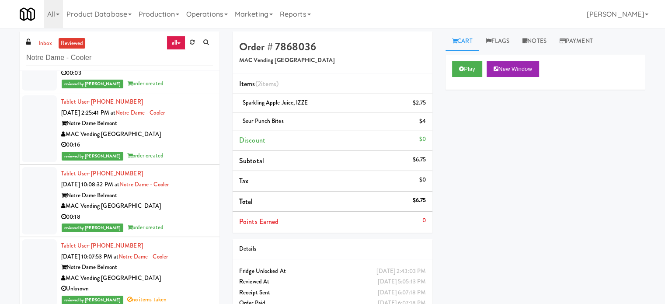
click at [185, 150] on div "reviewed by Mariel T order created" at bounding box center [137, 155] width 152 height 11
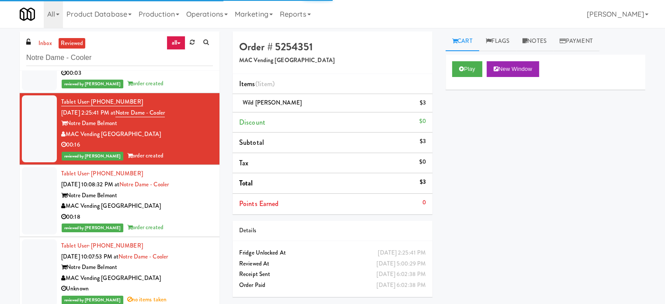
click at [188, 208] on div "MAC Vending [GEOGRAPHIC_DATA]" at bounding box center [137, 206] width 152 height 11
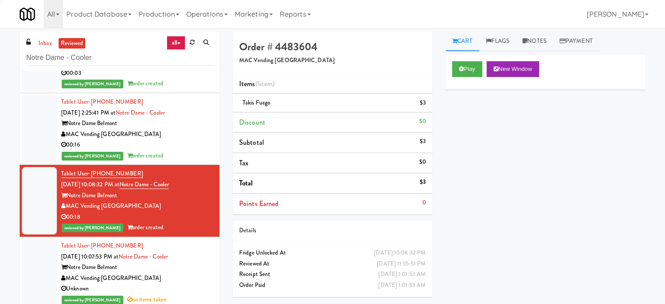
click at [189, 265] on div "Notre Dame Belmont" at bounding box center [137, 267] width 152 height 11
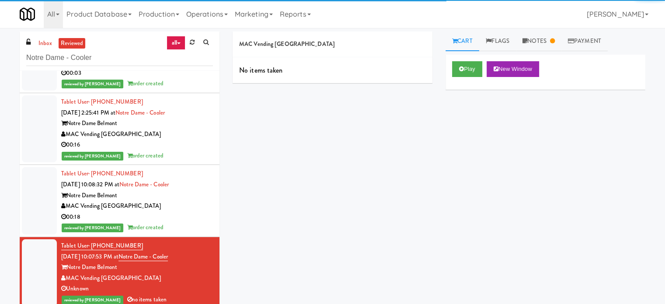
click at [184, 75] on div "00:03" at bounding box center [137, 73] width 152 height 11
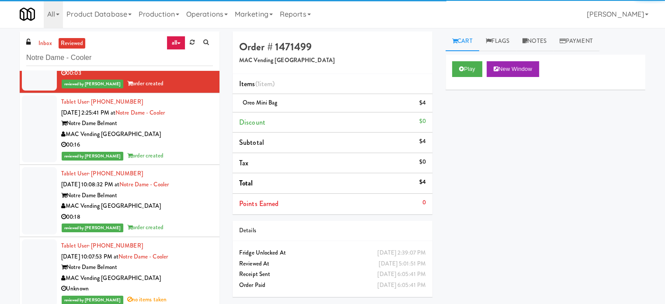
scroll to position [4156, 0]
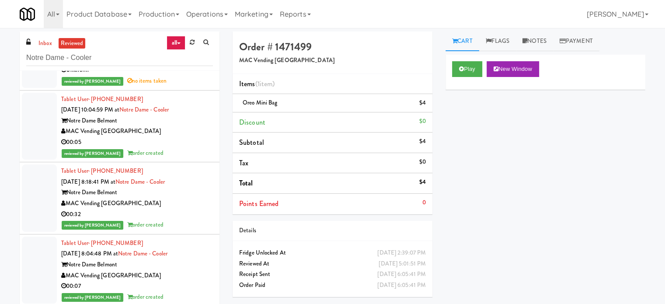
click at [171, 224] on div "reviewed by Mark P order created" at bounding box center [137, 225] width 152 height 11
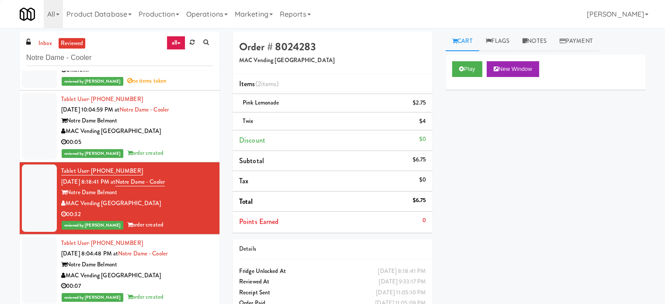
click at [176, 262] on div "Notre Dame Belmont" at bounding box center [137, 264] width 152 height 11
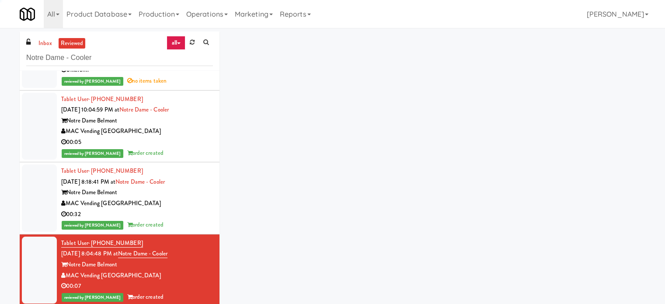
scroll to position [4375, 0]
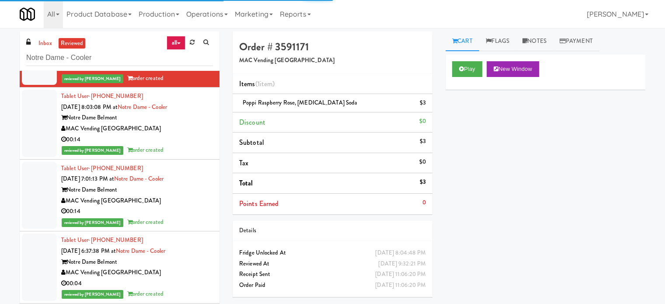
click at [171, 141] on div "00:14" at bounding box center [137, 139] width 152 height 11
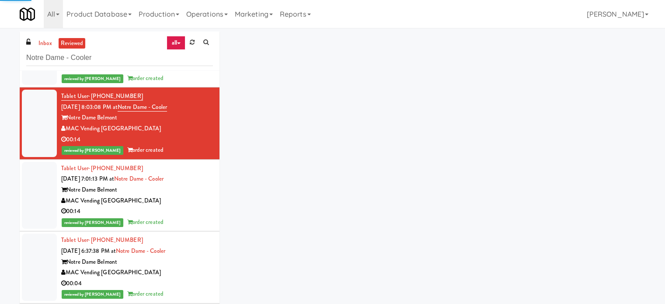
click at [175, 206] on div "00:14" at bounding box center [137, 211] width 152 height 11
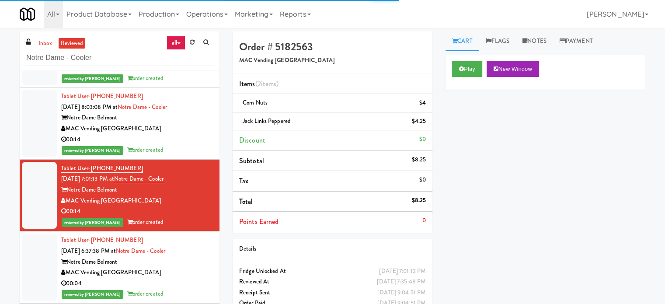
click at [183, 257] on div "Notre Dame Belmont" at bounding box center [137, 262] width 152 height 11
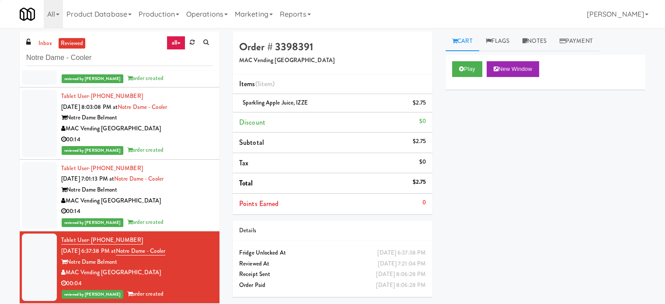
scroll to position [4594, 0]
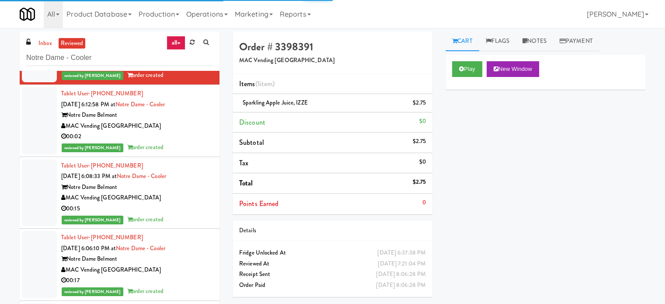
click at [180, 143] on div "reviewed by Mark P order created" at bounding box center [137, 147] width 152 height 11
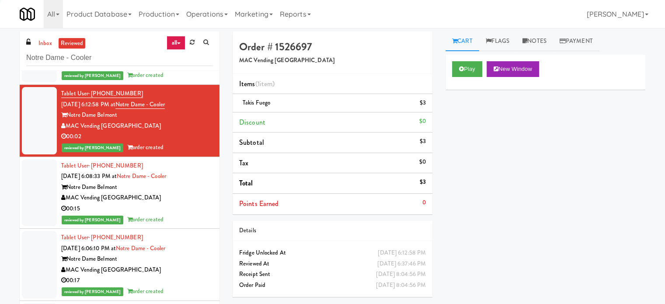
click at [187, 199] on div "MAC Vending [GEOGRAPHIC_DATA]" at bounding box center [137, 197] width 152 height 11
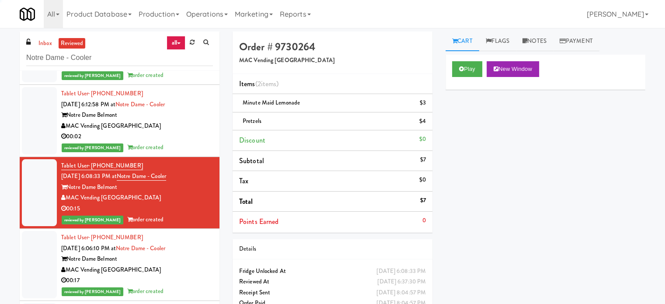
click at [187, 254] on div "Notre Dame Belmont" at bounding box center [137, 259] width 152 height 11
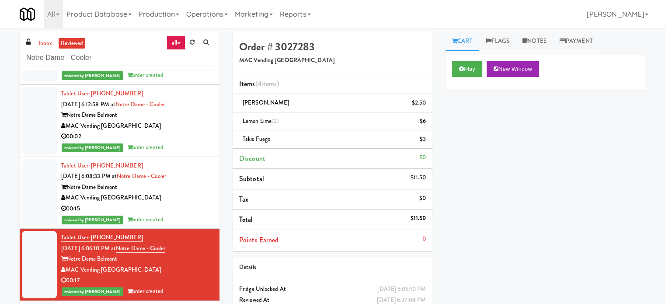
scroll to position [4812, 0]
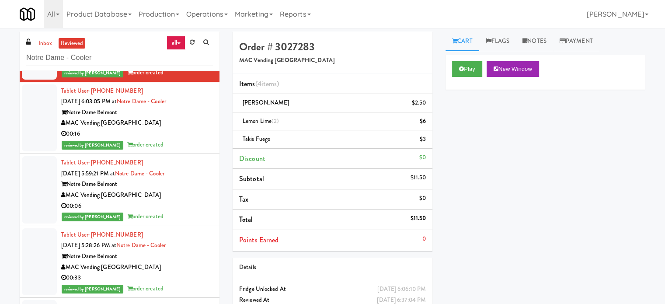
click at [184, 140] on div "reviewed by Mark P order created" at bounding box center [137, 145] width 152 height 11
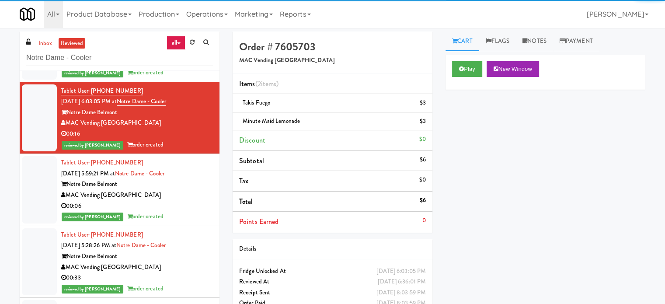
click at [178, 196] on div "MAC Vending [GEOGRAPHIC_DATA]" at bounding box center [137, 195] width 152 height 11
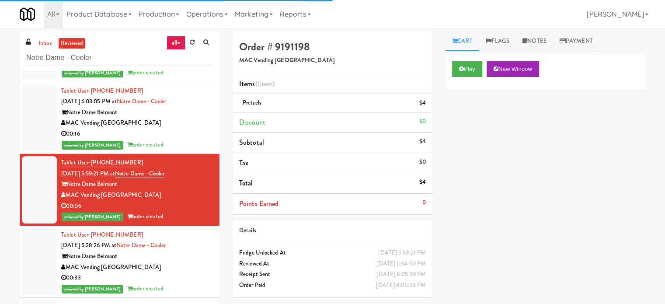
click at [178, 257] on div "Notre Dame Belmont" at bounding box center [137, 256] width 152 height 11
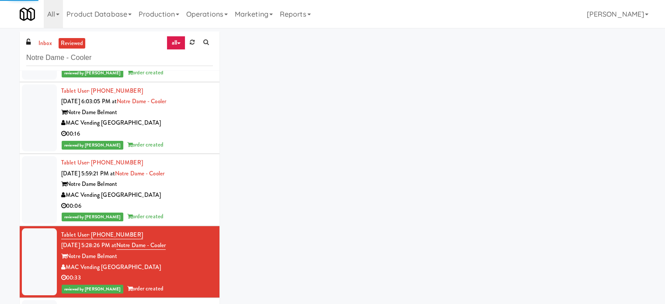
scroll to position [5031, 0]
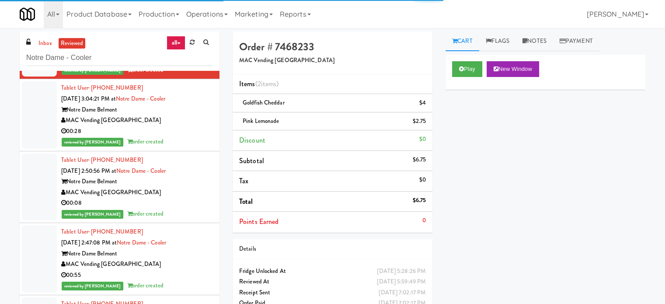
click at [180, 136] on div "reviewed by Ivy T order created" at bounding box center [137, 141] width 152 height 11
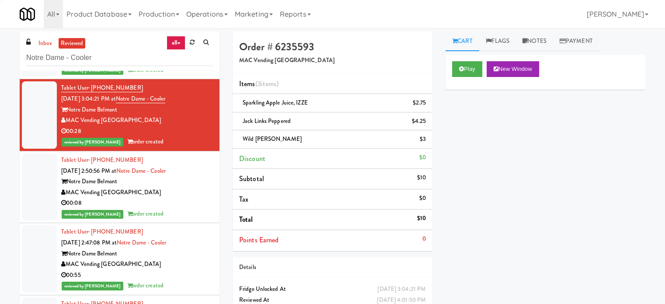
click at [186, 199] on div "00:08" at bounding box center [137, 203] width 152 height 11
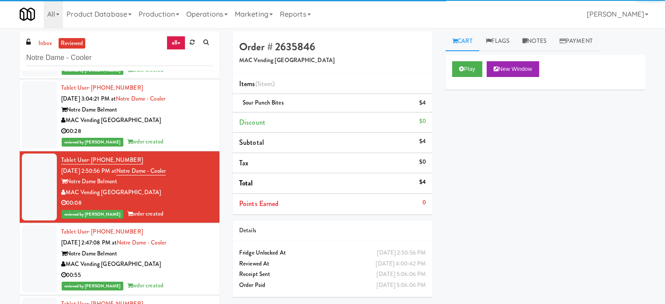
click at [185, 264] on div "MAC Vending [GEOGRAPHIC_DATA]" at bounding box center [137, 264] width 152 height 11
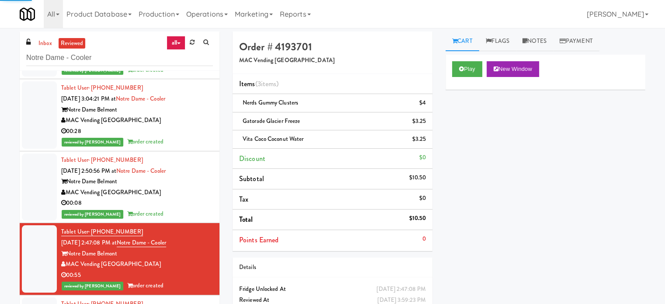
scroll to position [5250, 0]
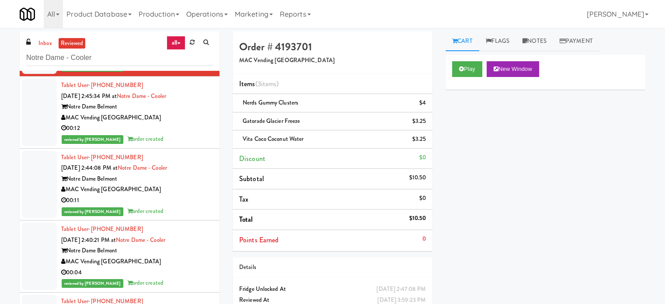
click at [176, 130] on div "00:12" at bounding box center [137, 128] width 152 height 11
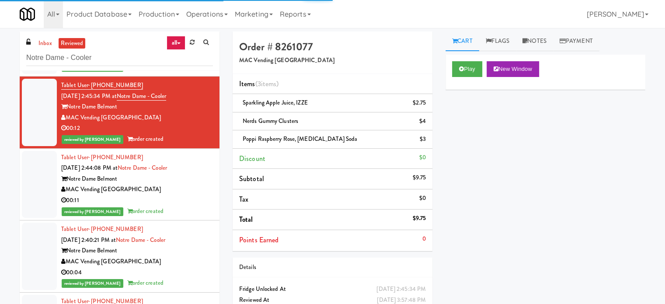
click at [178, 195] on div "00:11" at bounding box center [137, 200] width 152 height 11
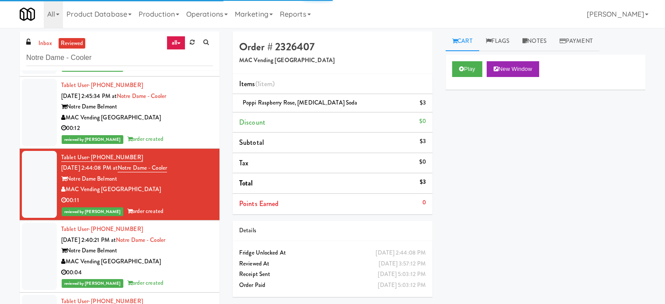
click at [184, 258] on div "MAC Vending [GEOGRAPHIC_DATA]" at bounding box center [137, 261] width 152 height 11
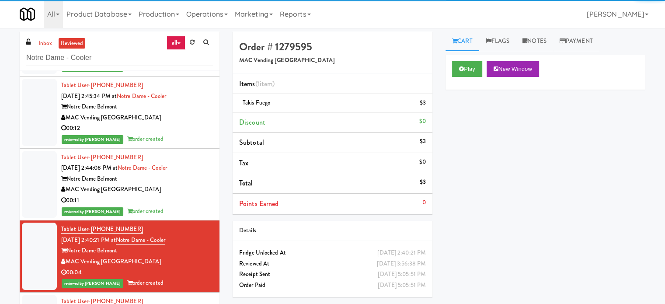
scroll to position [5469, 0]
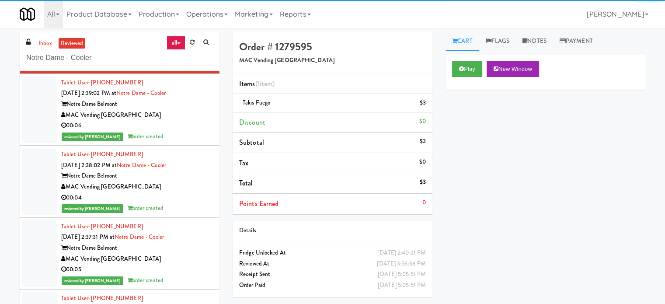
click at [169, 133] on div "reviewed by Ivy T order created" at bounding box center [137, 136] width 152 height 11
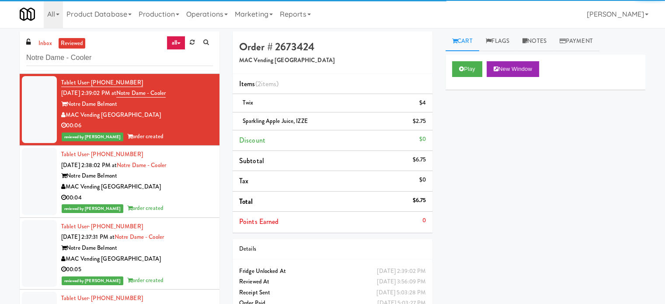
click at [172, 182] on div "MAC Vending [GEOGRAPHIC_DATA]" at bounding box center [137, 187] width 152 height 11
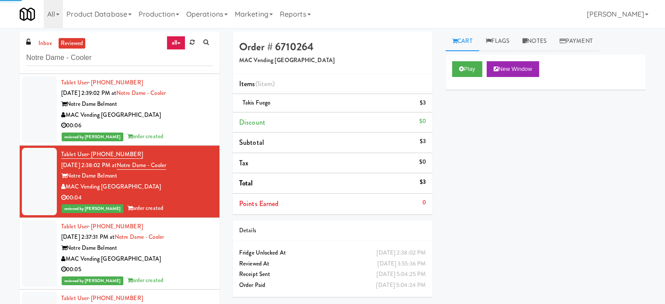
click at [182, 254] on div "MAC Vending [GEOGRAPHIC_DATA]" at bounding box center [137, 259] width 152 height 11
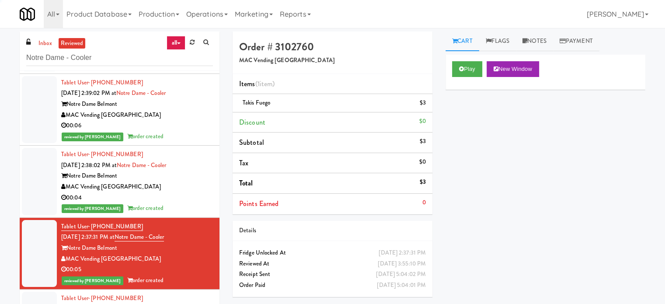
scroll to position [5687, 0]
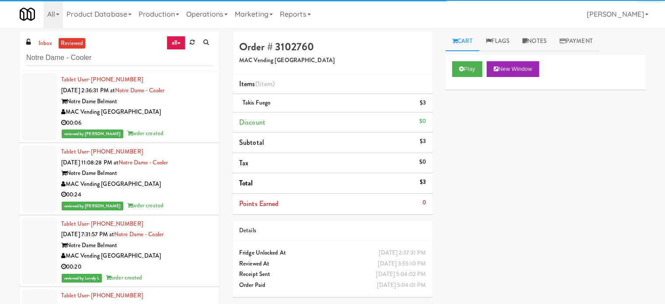
click at [183, 128] on div "reviewed by Ivy T order created" at bounding box center [137, 133] width 152 height 11
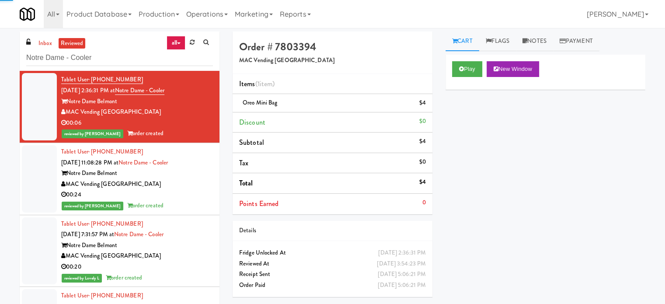
click at [178, 179] on div "MAC Vending [GEOGRAPHIC_DATA]" at bounding box center [137, 184] width 152 height 11
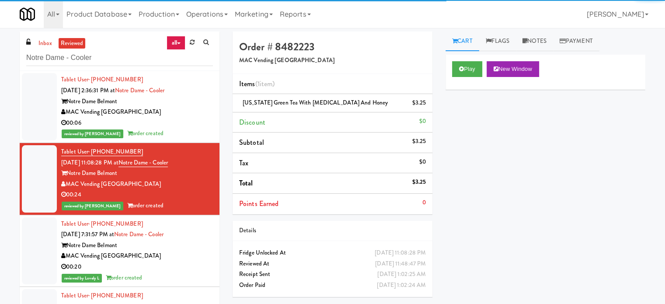
click at [185, 254] on div "Tablet User · (650) 435-1645 Sep 21, 2025 7:31:57 PM at Notre Dame - Cooler Not…" at bounding box center [137, 251] width 152 height 65
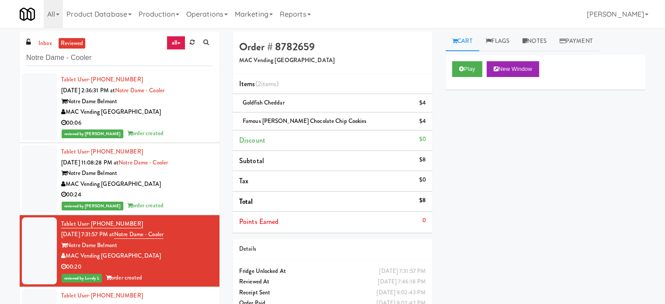
scroll to position [5906, 0]
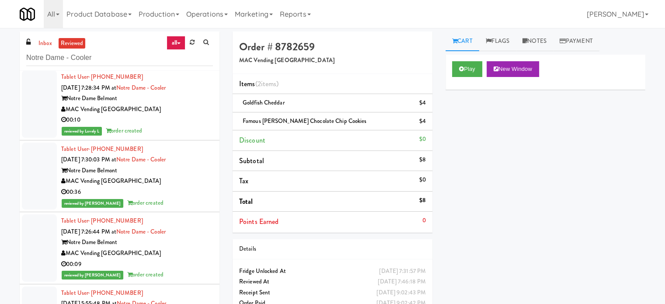
click at [187, 129] on div "reviewed by Lovely L order created" at bounding box center [137, 131] width 152 height 11
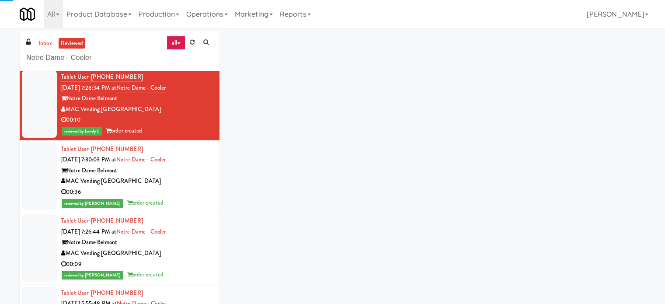
click at [186, 165] on div "Notre Dame Belmont" at bounding box center [137, 170] width 152 height 11
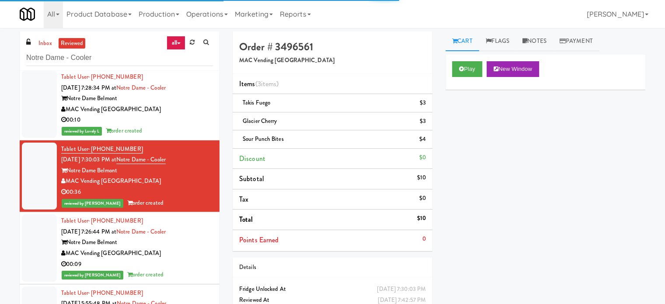
click at [188, 243] on div "Notre Dame Belmont" at bounding box center [137, 242] width 152 height 11
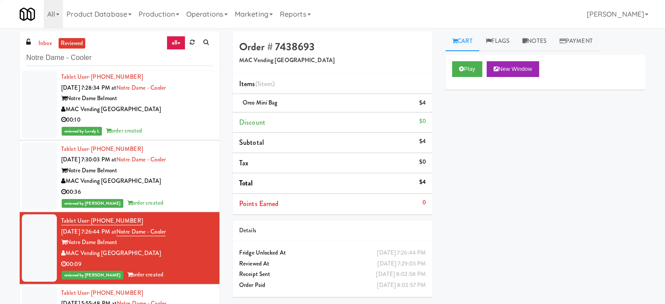
scroll to position [6562, 0]
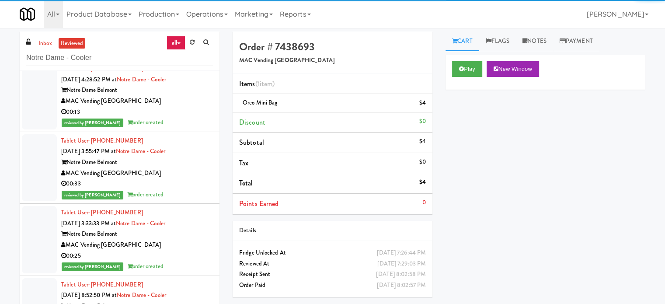
click at [185, 110] on div "00:13" at bounding box center [137, 112] width 152 height 11
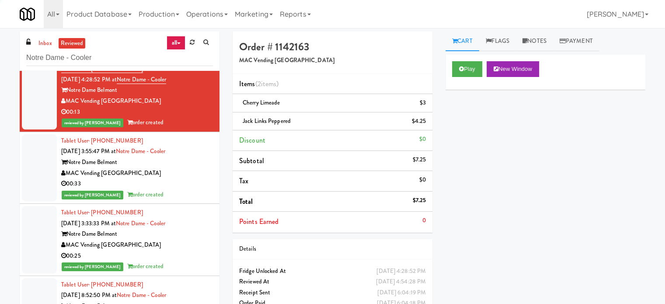
click at [182, 173] on div "MAC Vending [GEOGRAPHIC_DATA]" at bounding box center [137, 173] width 152 height 11
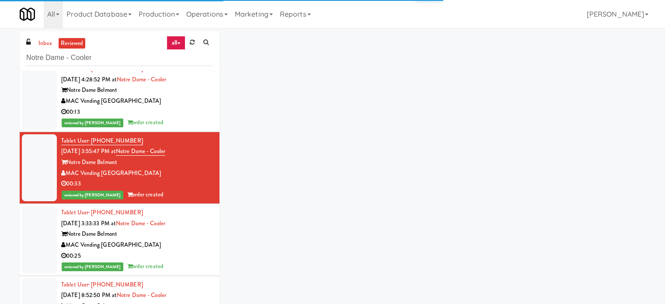
click at [187, 229] on div "Notre Dame Belmont" at bounding box center [137, 234] width 152 height 11
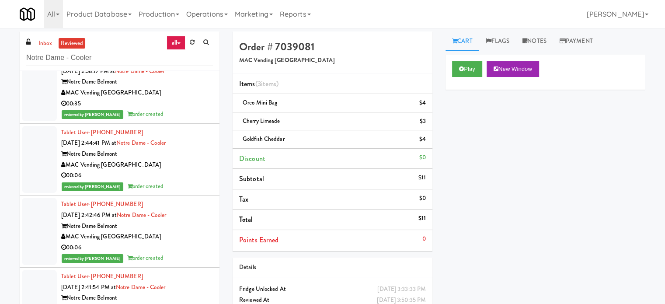
scroll to position [7000, 0]
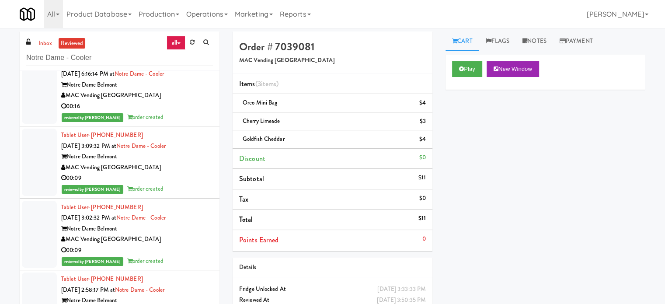
click at [184, 178] on div "00:09" at bounding box center [137, 178] width 152 height 11
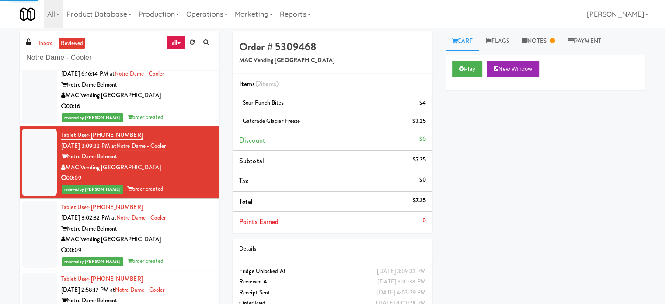
click at [188, 234] on div "MAC Vending [GEOGRAPHIC_DATA]" at bounding box center [137, 239] width 152 height 11
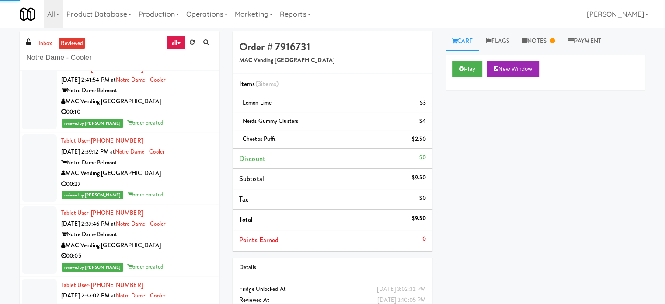
scroll to position [7656, 0]
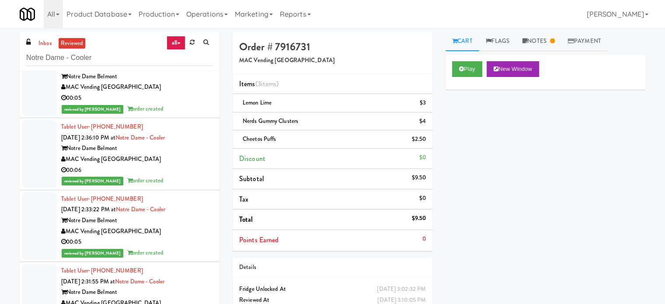
click at [182, 143] on div "Notre Dame Belmont" at bounding box center [137, 148] width 152 height 11
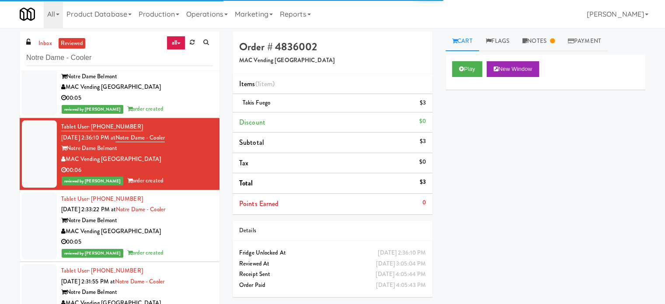
click at [187, 229] on div "MAC Vending [GEOGRAPHIC_DATA]" at bounding box center [137, 231] width 152 height 11
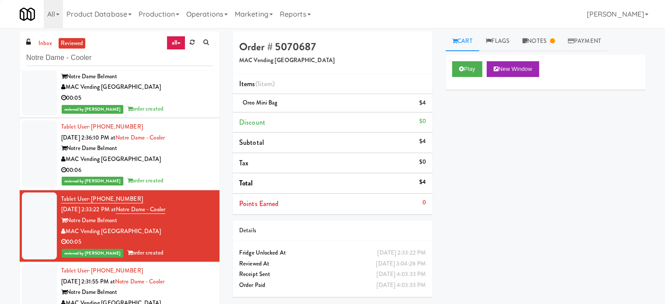
click at [173, 88] on div "MAC Vending [GEOGRAPHIC_DATA]" at bounding box center [137, 87] width 152 height 11
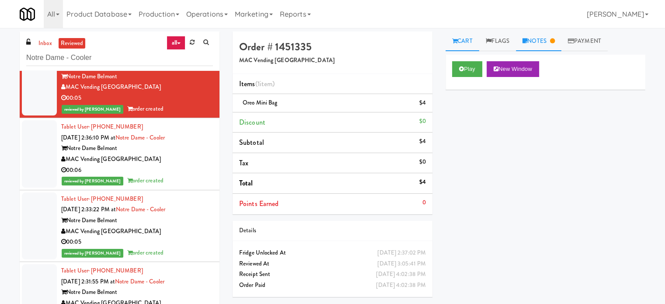
click at [548, 41] on link "Notes" at bounding box center [538, 41] width 45 height 20
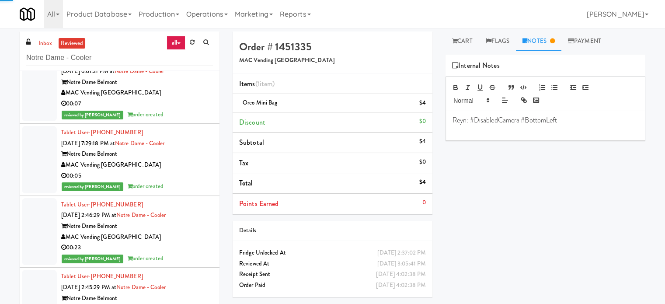
scroll to position [8372, 0]
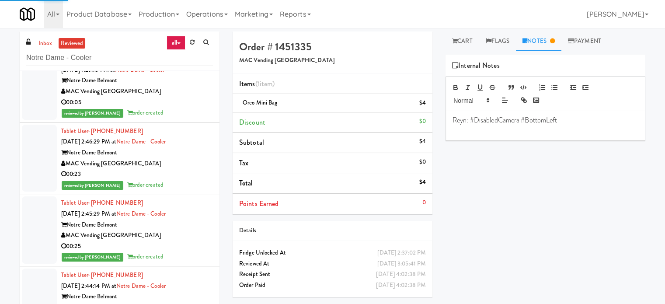
click at [191, 241] on div "00:25" at bounding box center [137, 246] width 152 height 11
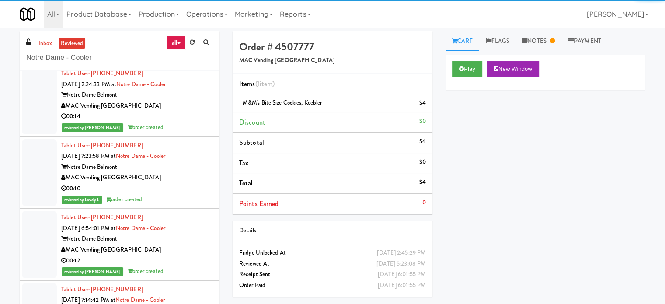
scroll to position [9684, 0]
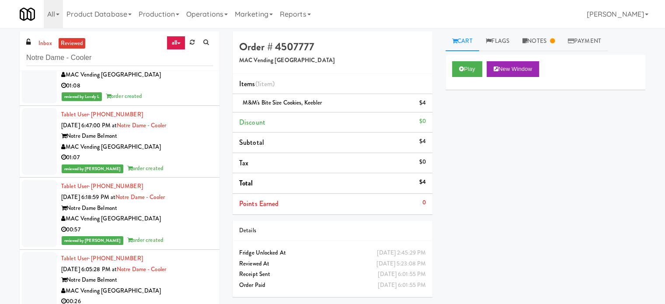
click at [192, 224] on div "00:57" at bounding box center [137, 229] width 152 height 11
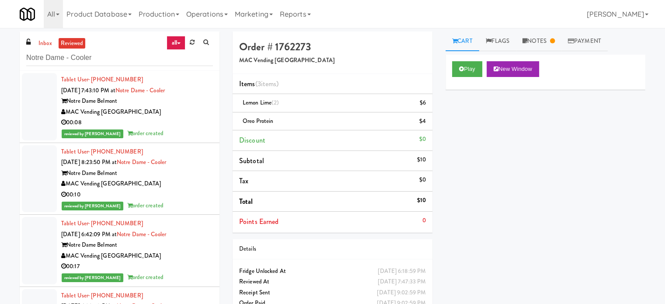
click at [201, 130] on div "reviewed by Francis M order created" at bounding box center [137, 133] width 152 height 11
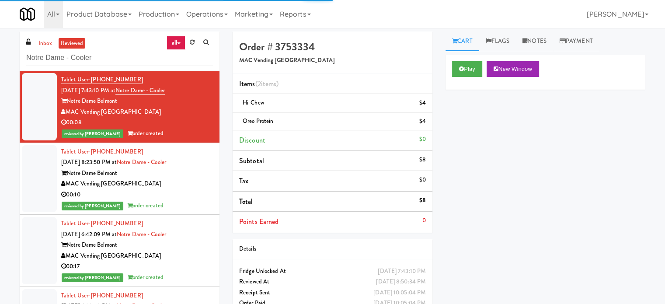
click at [189, 197] on div "00:10" at bounding box center [137, 194] width 152 height 11
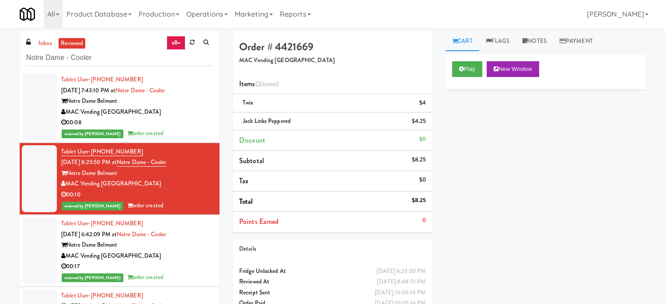
click at [185, 256] on div "MAC Vending [GEOGRAPHIC_DATA]" at bounding box center [137, 256] width 152 height 11
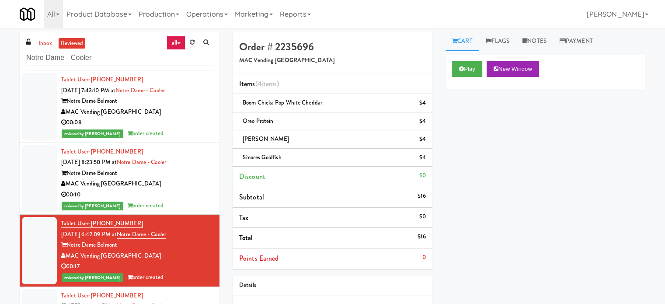
scroll to position [219, 0]
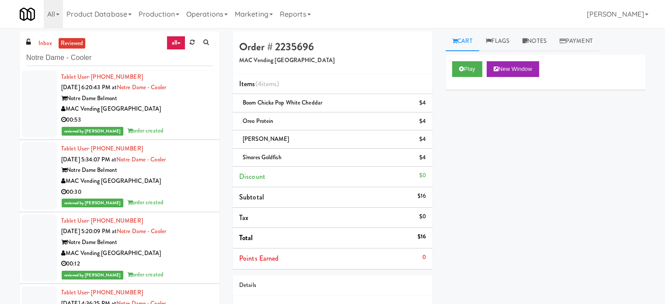
click at [206, 121] on li "Tablet User · (650) 381-4111 Sep 25, 2025 6:20:43 PM at Notre Dame - Cooler Not…" at bounding box center [120, 104] width 200 height 72
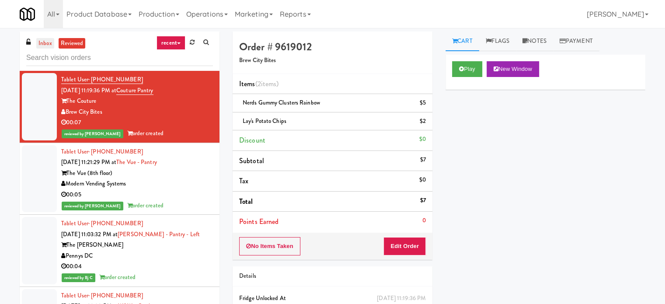
click at [41, 45] on link "inbox" at bounding box center [45, 43] width 18 height 11
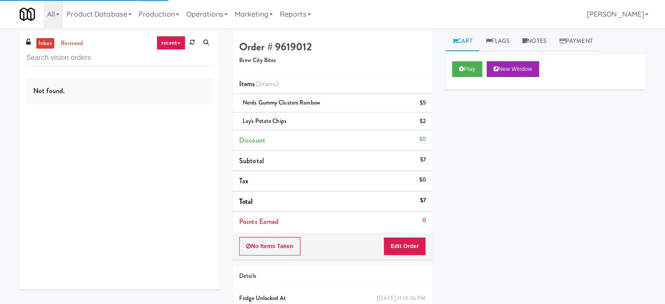
click at [169, 44] on link "recent" at bounding box center [171, 43] width 29 height 14
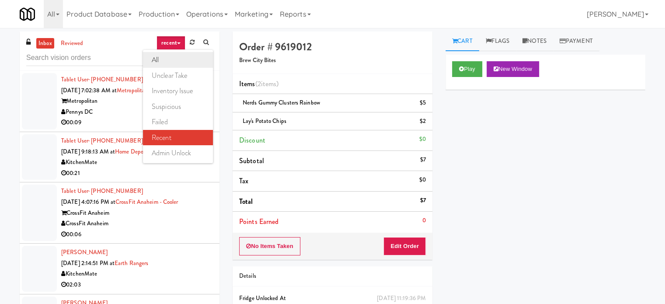
click at [156, 56] on link "all" at bounding box center [178, 60] width 70 height 16
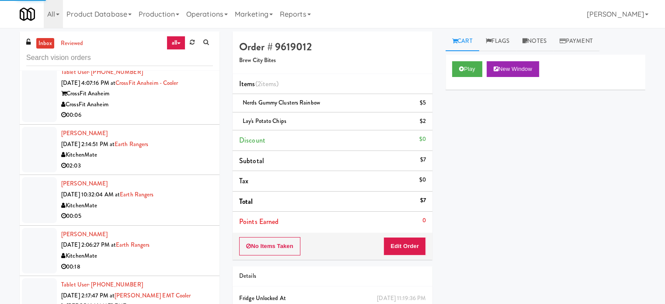
scroll to position [1549, 0]
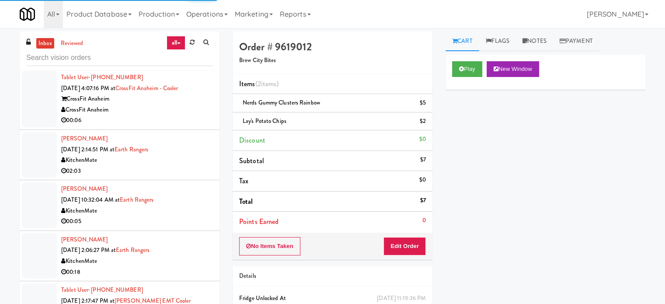
click at [159, 120] on div "00:06" at bounding box center [137, 120] width 152 height 11
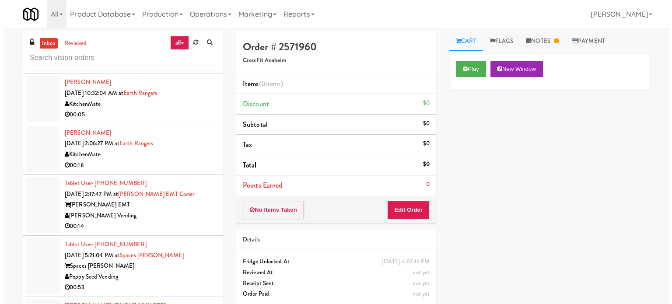
scroll to position [1676, 0]
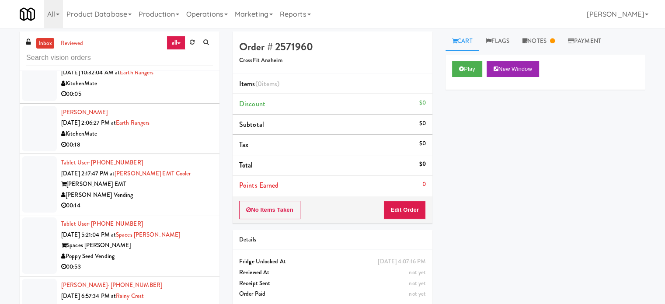
click at [165, 200] on div "00:14" at bounding box center [137, 205] width 152 height 11
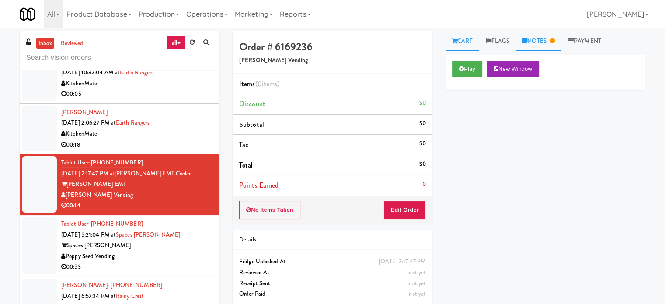
click at [540, 38] on link "Notes" at bounding box center [538, 41] width 45 height 20
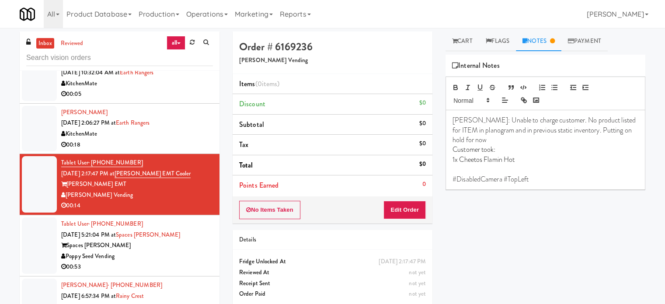
click at [160, 251] on div "Poppy Seed Vending" at bounding box center [137, 256] width 152 height 11
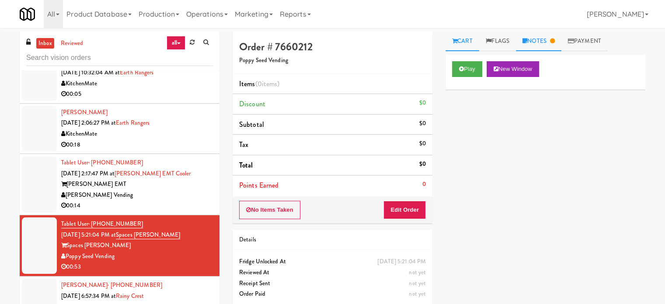
click at [548, 46] on link "Notes" at bounding box center [538, 41] width 45 height 20
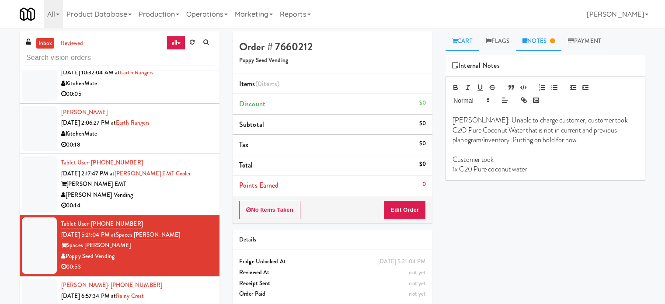
click at [471, 43] on link "Cart" at bounding box center [463, 41] width 34 height 20
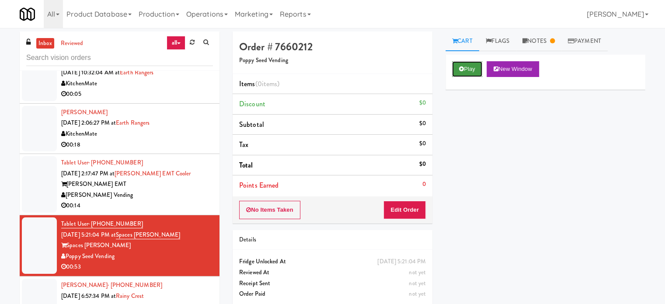
click at [463, 76] on button "Play" at bounding box center [467, 69] width 30 height 16
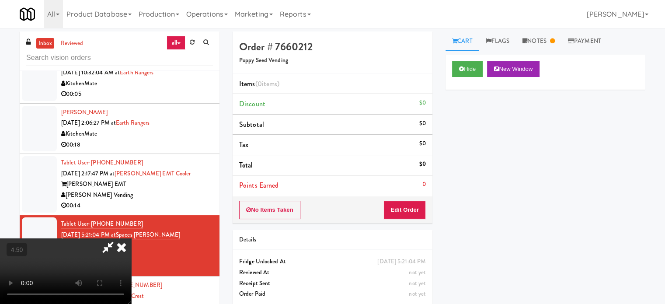
click at [131, 238] on video at bounding box center [65, 271] width 131 height 66
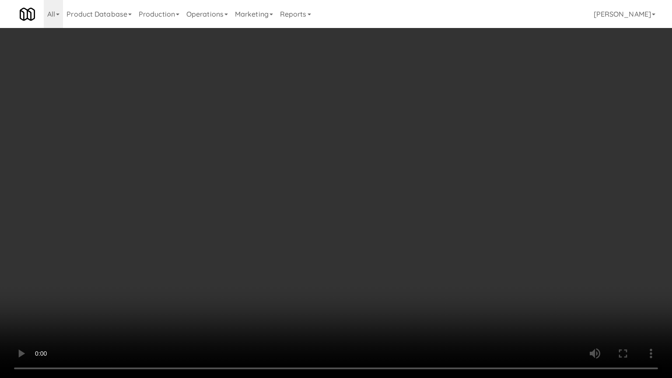
click at [319, 203] on video at bounding box center [336, 189] width 672 height 378
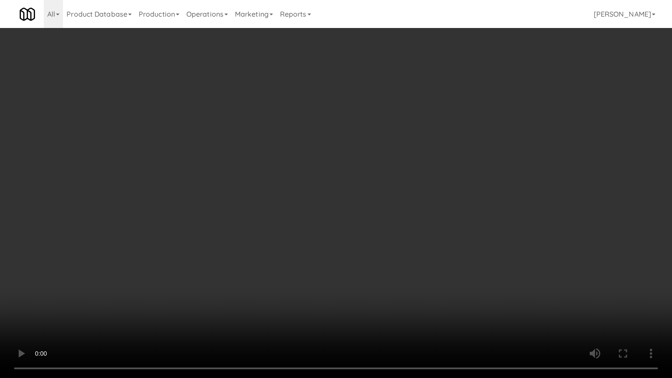
click at [319, 203] on video at bounding box center [336, 189] width 672 height 378
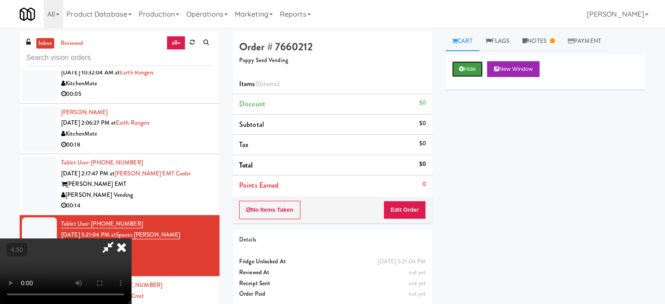
click at [475, 75] on button "Hide" at bounding box center [467, 69] width 31 height 16
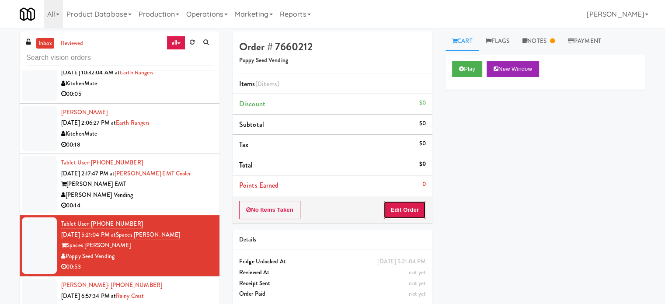
click at [411, 213] on button "Edit Order" at bounding box center [405, 210] width 42 height 18
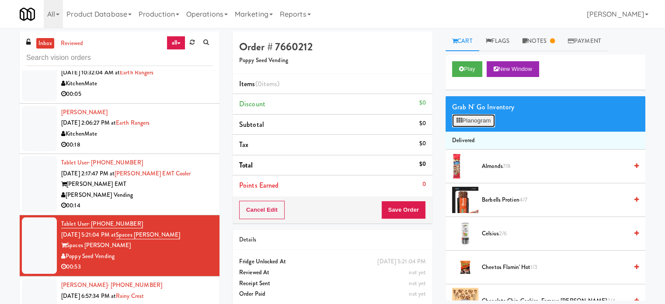
click at [479, 122] on button "Planogram" at bounding box center [473, 120] width 43 height 13
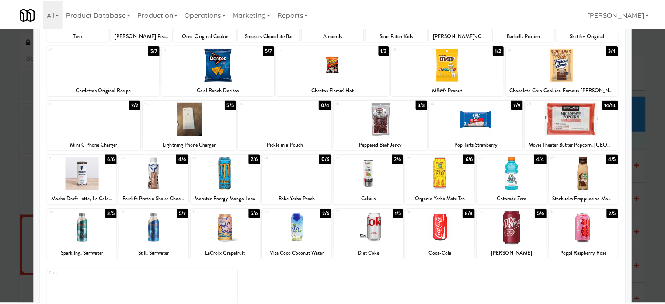
scroll to position [125, 0]
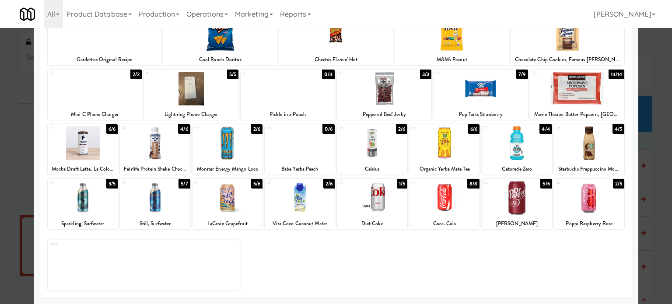
click at [323, 184] on div "2/6" at bounding box center [328, 184] width 11 height 10
click at [657, 135] on div at bounding box center [336, 152] width 672 height 304
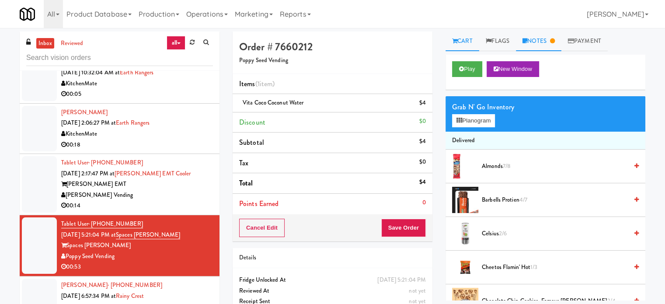
click at [539, 44] on link "Notes" at bounding box center [538, 41] width 45 height 20
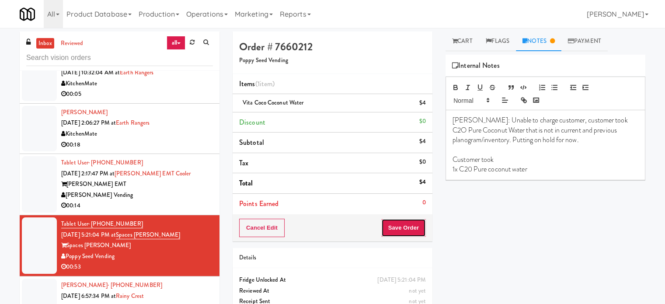
click at [401, 232] on button "Save Order" at bounding box center [403, 228] width 45 height 18
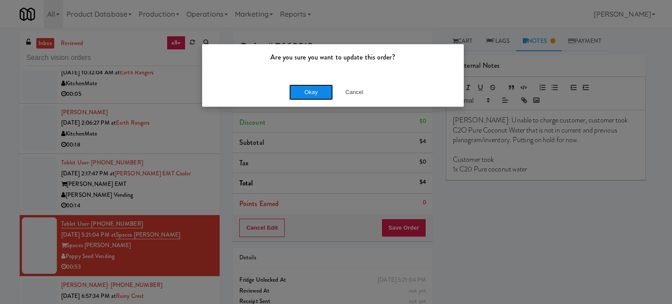
click at [313, 98] on button "Okay" at bounding box center [311, 92] width 44 height 16
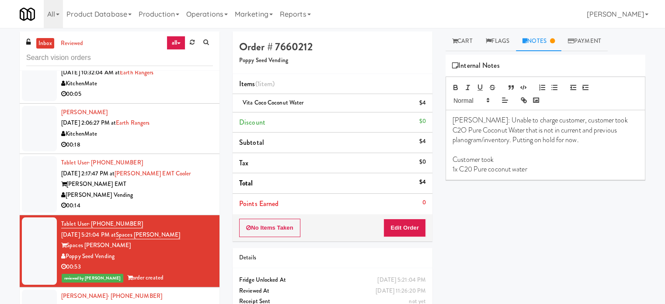
click at [528, 169] on p "1x C20 Pure coconut water" at bounding box center [546, 169] width 186 height 10
click at [182, 198] on div "[PERSON_NAME] Vending" at bounding box center [137, 195] width 152 height 11
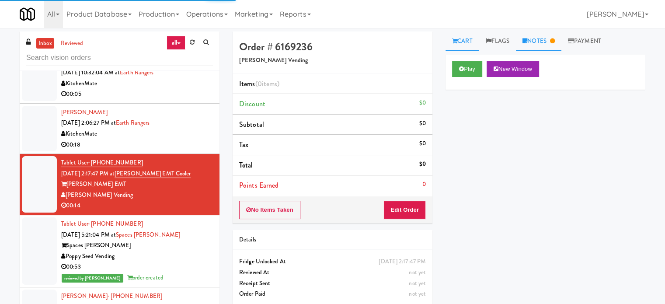
click at [554, 40] on icon at bounding box center [552, 41] width 5 height 6
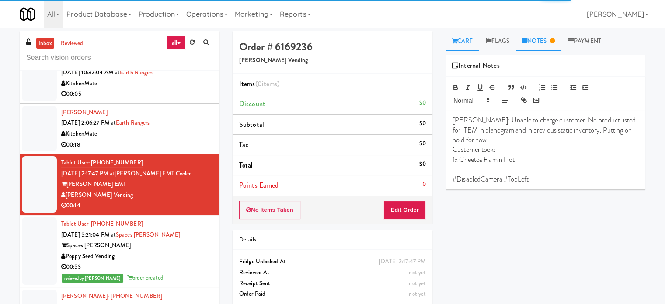
click at [458, 43] on link "Cart" at bounding box center [463, 41] width 34 height 20
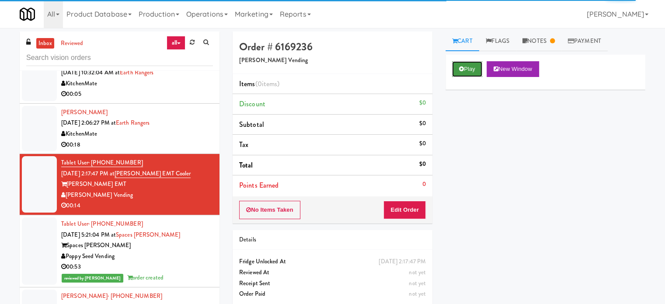
click at [470, 70] on button "Play" at bounding box center [467, 69] width 30 height 16
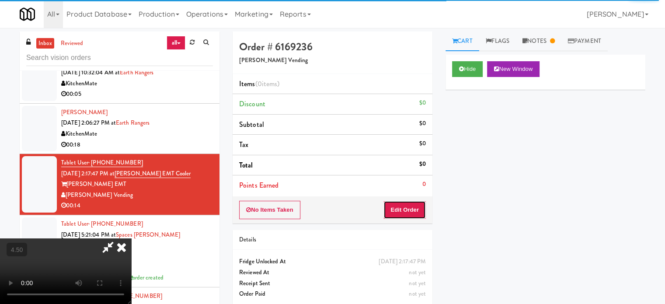
click at [403, 203] on button "Edit Order" at bounding box center [405, 210] width 42 height 18
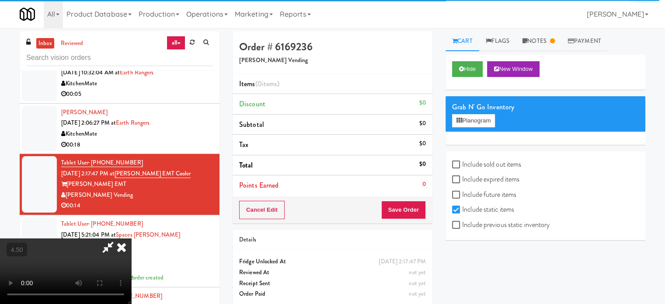
click at [122, 249] on icon at bounding box center [121, 246] width 19 height 17
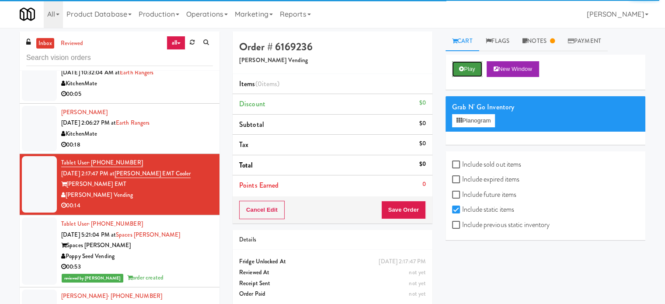
click at [470, 63] on button "Play" at bounding box center [467, 69] width 30 height 16
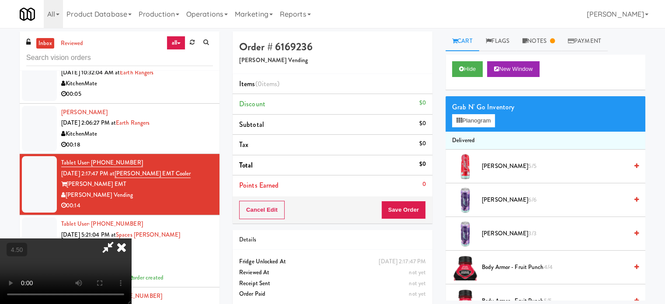
click at [131, 238] on video at bounding box center [65, 271] width 131 height 66
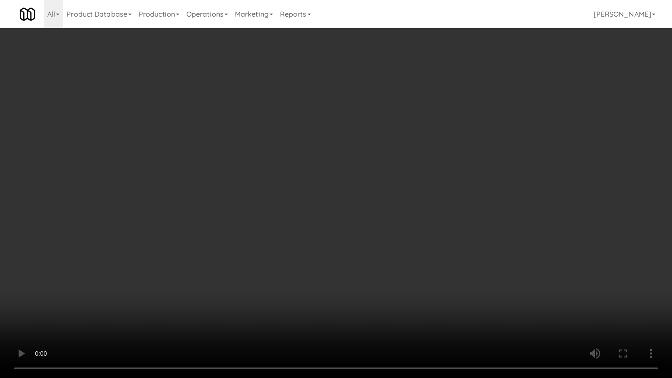
click at [285, 233] on video at bounding box center [336, 189] width 672 height 378
click at [301, 224] on video at bounding box center [336, 189] width 672 height 378
click at [335, 174] on video at bounding box center [336, 189] width 672 height 378
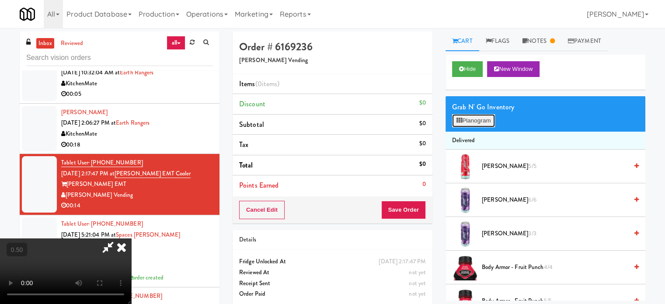
click at [476, 120] on button "Planogram" at bounding box center [473, 120] width 43 height 13
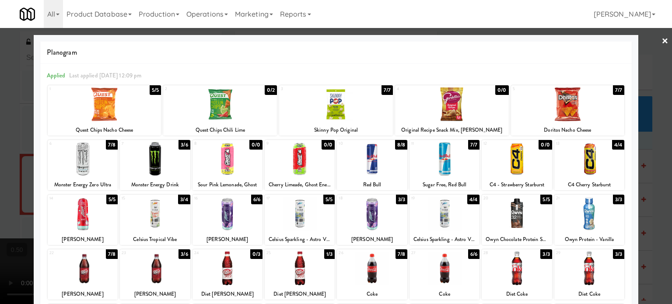
click at [647, 89] on div at bounding box center [336, 152] width 672 height 304
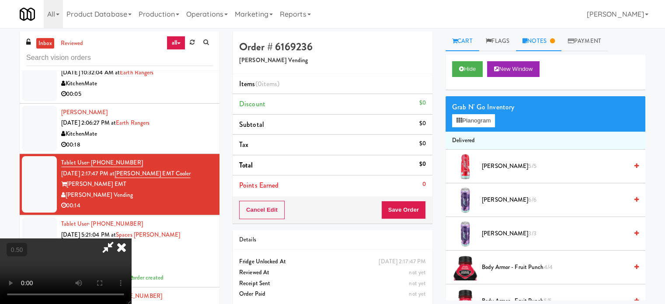
click at [548, 41] on link "Notes" at bounding box center [538, 41] width 45 height 20
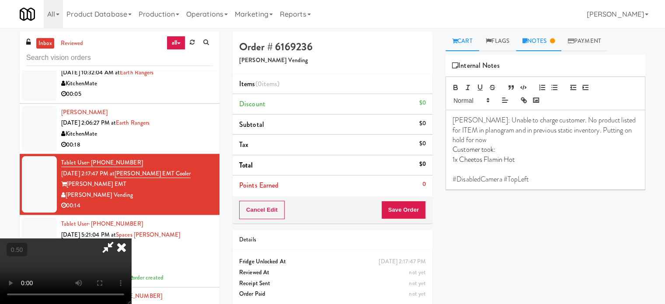
click at [464, 41] on link "Cart" at bounding box center [463, 41] width 34 height 20
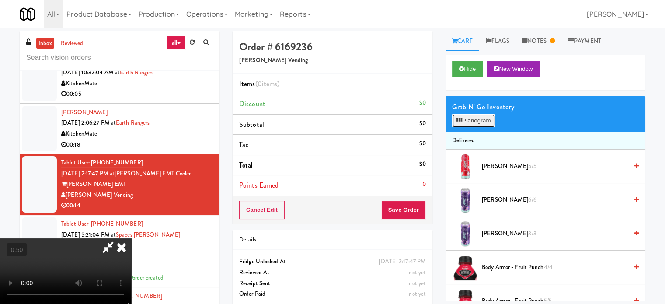
click at [471, 117] on button "Planogram" at bounding box center [473, 120] width 43 height 13
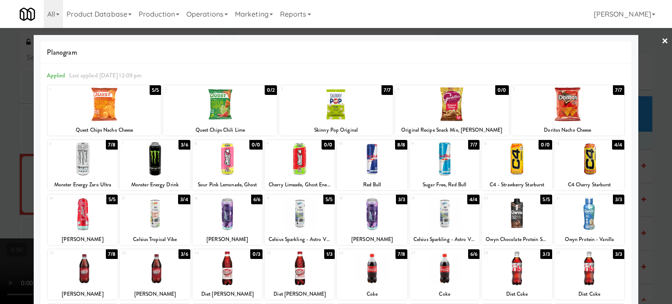
click at [613, 91] on div "7/7" at bounding box center [618, 90] width 11 height 10
click at [643, 131] on div at bounding box center [336, 152] width 672 height 304
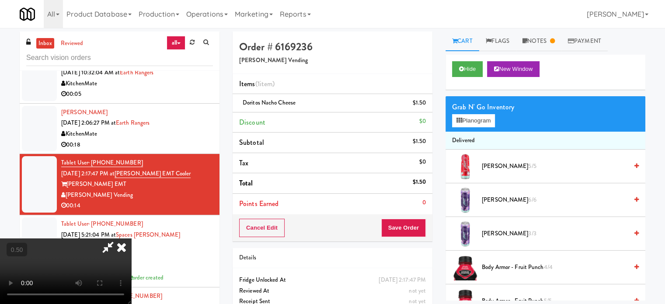
click at [131, 238] on video at bounding box center [65, 271] width 131 height 66
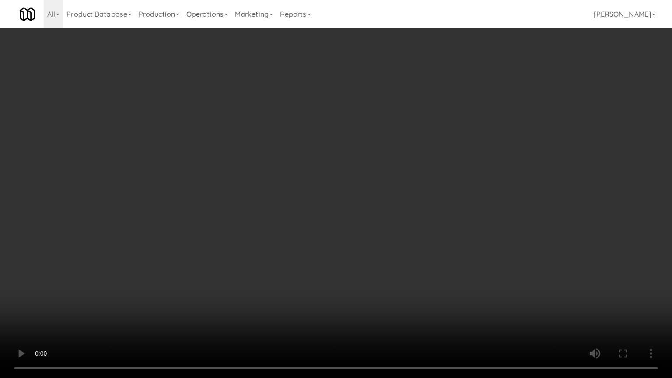
click at [207, 241] on video at bounding box center [336, 189] width 672 height 378
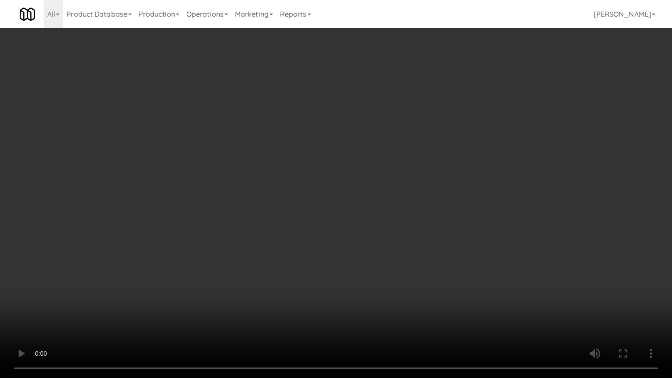
click at [207, 241] on video at bounding box center [336, 189] width 672 height 378
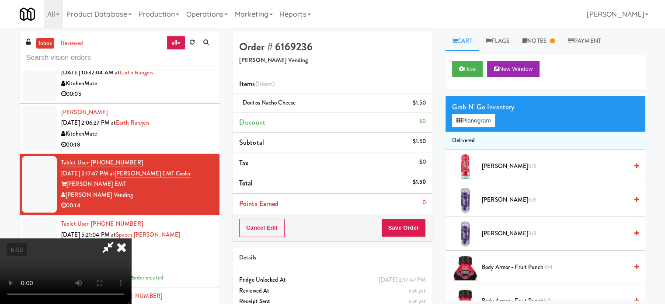
click at [131, 238] on icon at bounding box center [121, 246] width 19 height 17
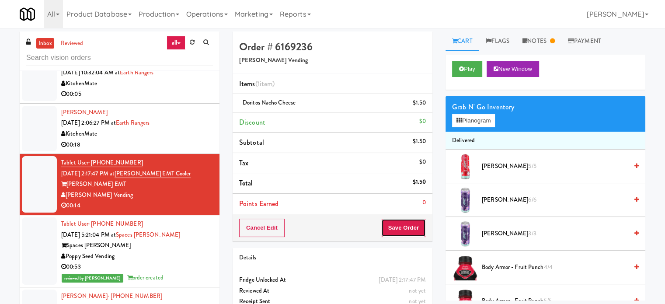
click at [406, 228] on button "Save Order" at bounding box center [403, 228] width 45 height 18
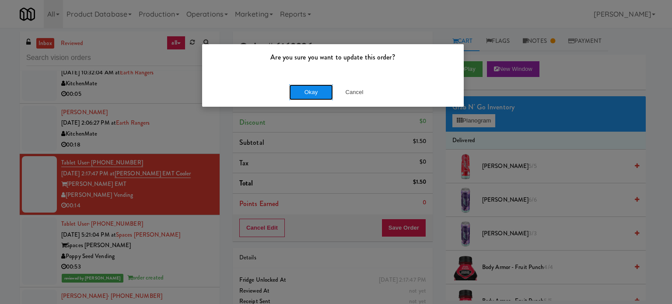
click at [306, 91] on button "Okay" at bounding box center [311, 92] width 44 height 16
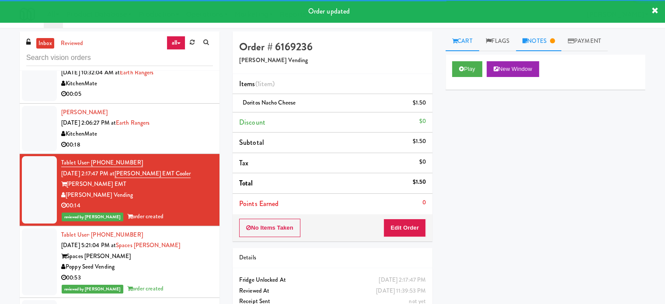
click at [547, 41] on link "Notes" at bounding box center [538, 41] width 45 height 20
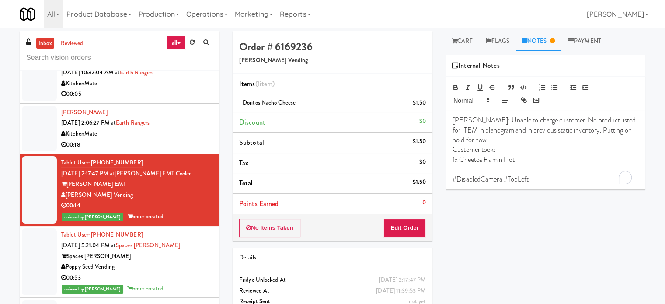
click at [535, 182] on p "#DisabledCamera #TopLeft" at bounding box center [546, 180] width 186 height 10
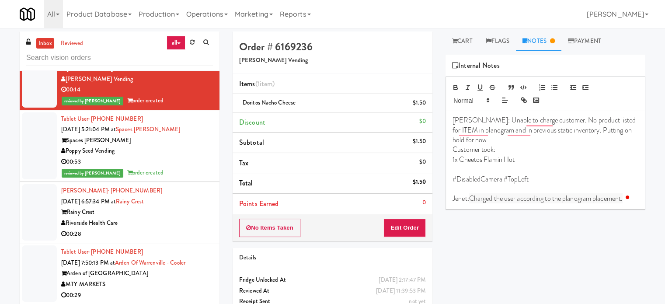
scroll to position [1815, 0]
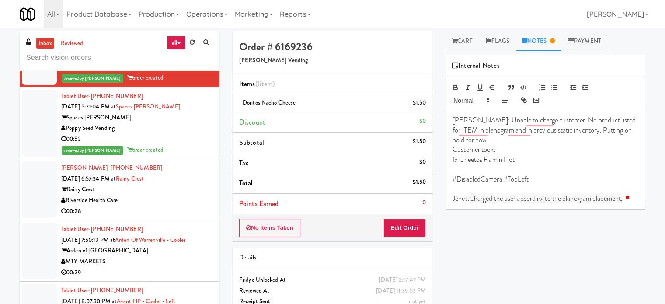
click at [176, 197] on div "Riverside Health Care" at bounding box center [137, 200] width 152 height 11
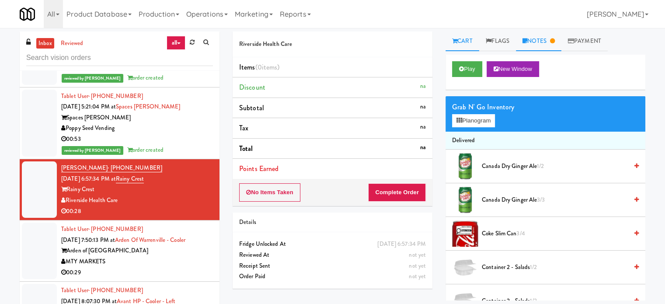
click at [549, 42] on link "Notes" at bounding box center [538, 41] width 45 height 20
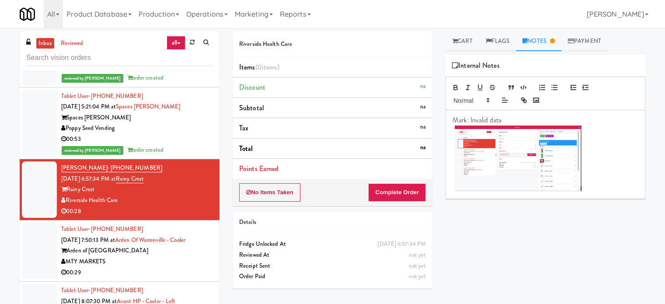
click at [548, 40] on link "Notes" at bounding box center [538, 41] width 45 height 20
click at [465, 43] on link "Cart" at bounding box center [463, 41] width 34 height 20
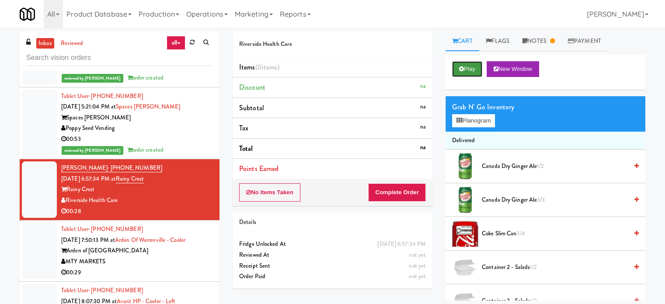
click at [471, 70] on button "Play" at bounding box center [467, 69] width 30 height 16
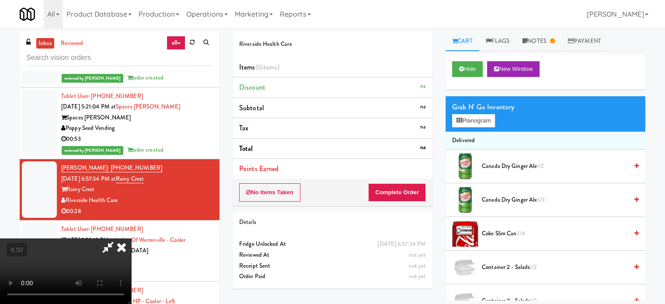
click at [131, 238] on video at bounding box center [65, 271] width 131 height 66
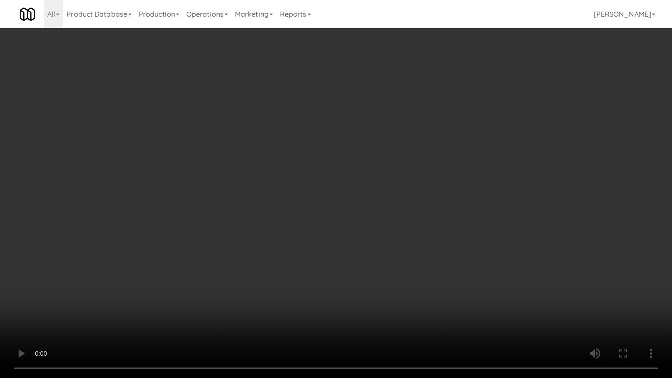
click at [329, 213] on video at bounding box center [336, 189] width 672 height 378
click at [336, 189] on video at bounding box center [336, 189] width 672 height 378
click at [336, 262] on video at bounding box center [336, 189] width 672 height 378
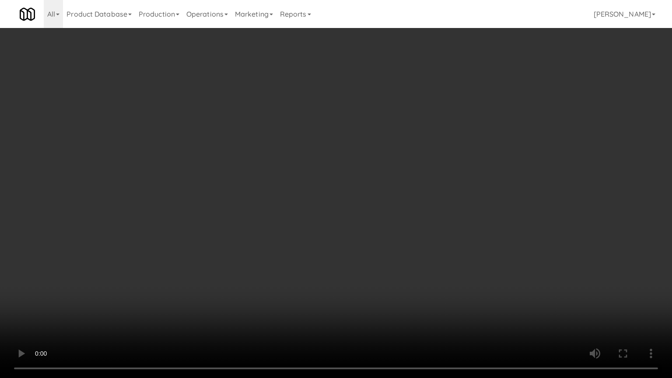
click at [387, 195] on video at bounding box center [336, 189] width 672 height 378
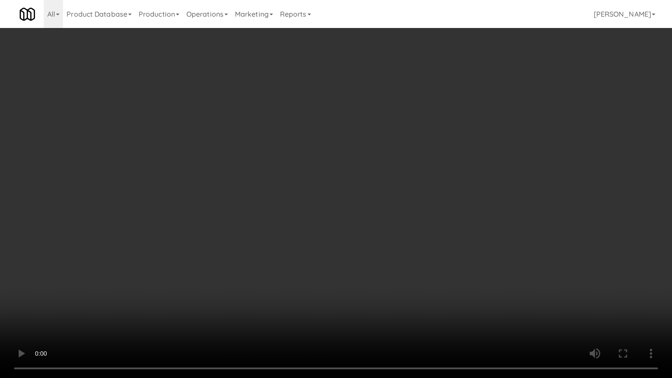
click at [387, 195] on video at bounding box center [336, 189] width 672 height 378
click at [409, 218] on video at bounding box center [336, 189] width 672 height 378
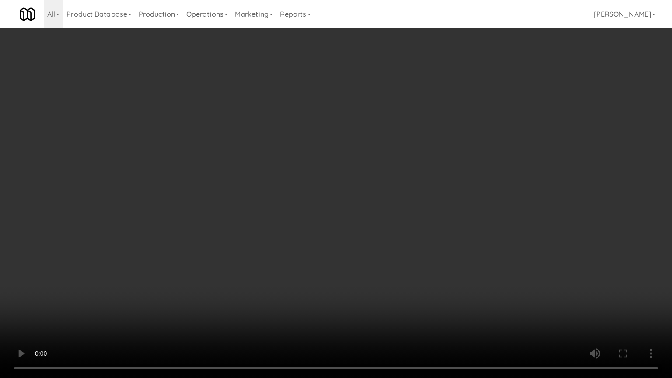
click at [409, 212] on video at bounding box center [336, 189] width 672 height 378
click at [437, 269] on video at bounding box center [336, 189] width 672 height 378
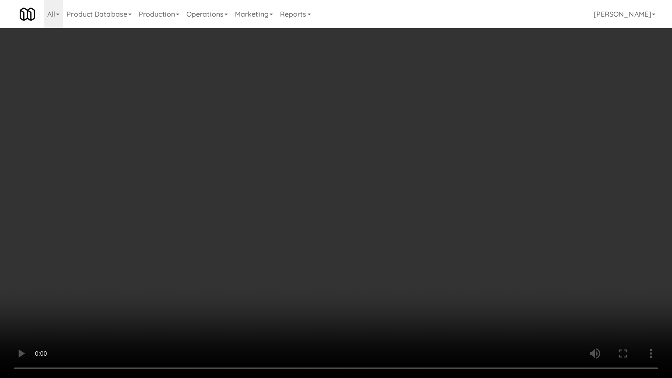
click at [408, 227] on video at bounding box center [336, 189] width 672 height 378
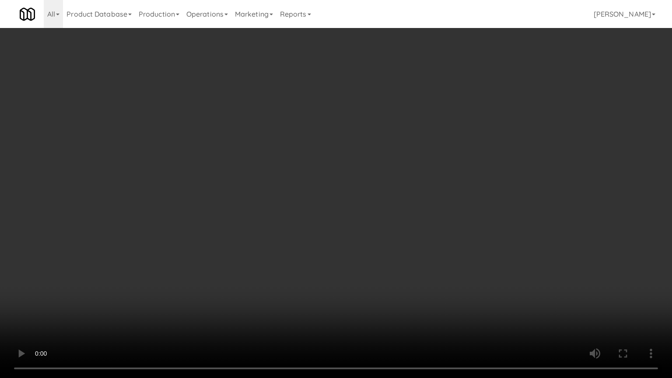
click at [408, 227] on video at bounding box center [336, 189] width 672 height 378
click at [417, 210] on video at bounding box center [336, 189] width 672 height 378
drag, startPoint x: 417, startPoint y: 210, endPoint x: 417, endPoint y: 157, distance: 52.5
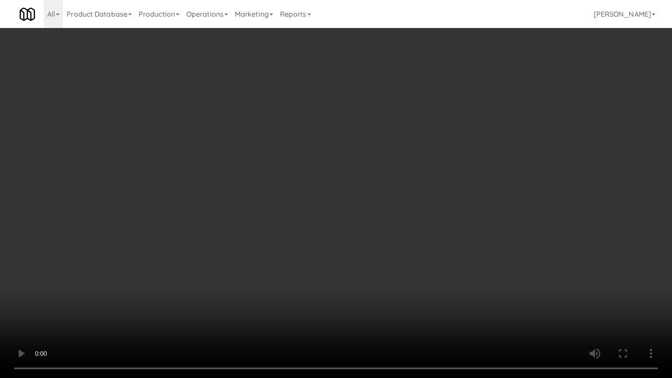
click at [417, 210] on video at bounding box center [336, 189] width 672 height 378
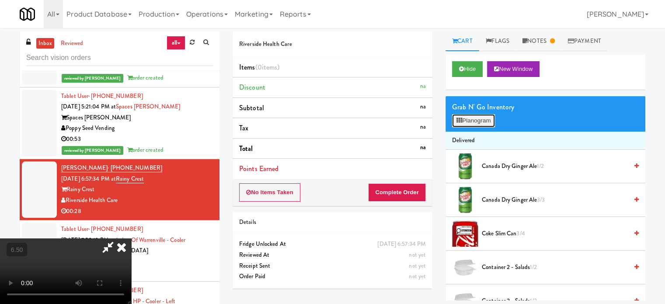
click at [480, 122] on button "Planogram" at bounding box center [473, 120] width 43 height 13
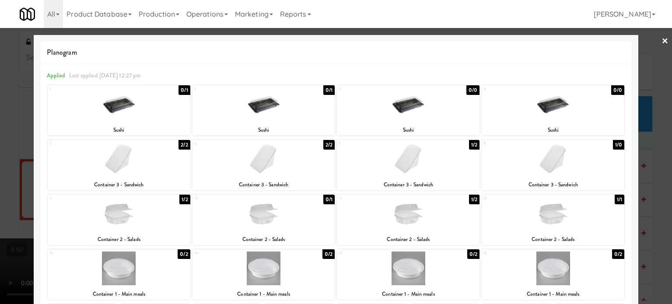
click at [471, 202] on div "1/2" at bounding box center [474, 200] width 10 height 10
click at [655, 152] on div at bounding box center [336, 152] width 672 height 304
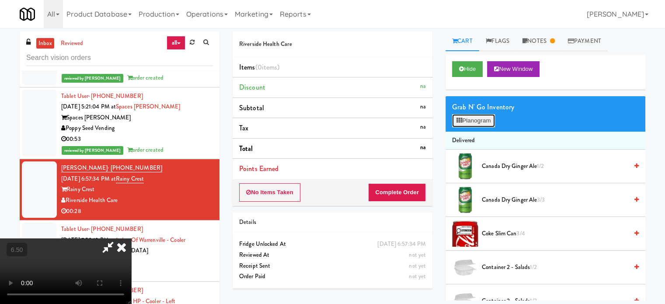
click at [480, 119] on button "Planogram" at bounding box center [473, 120] width 43 height 13
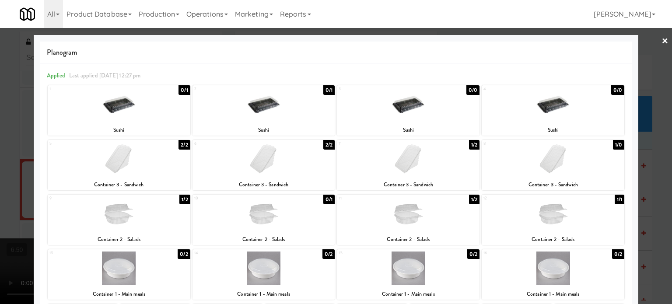
click at [472, 199] on div "1/2" at bounding box center [474, 200] width 10 height 10
click at [646, 182] on div at bounding box center [336, 152] width 672 height 304
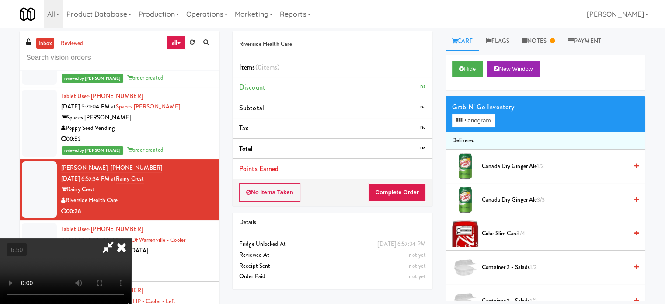
scroll to position [235, 0]
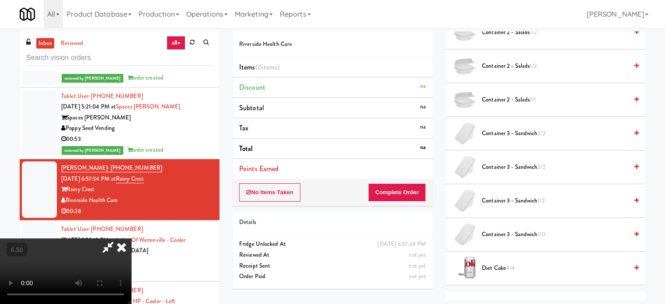
click at [131, 238] on icon at bounding box center [121, 246] width 19 height 17
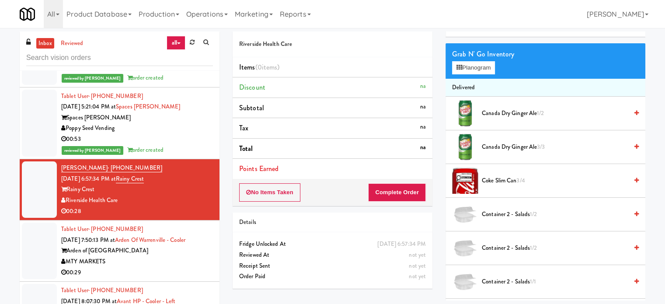
scroll to position [0, 0]
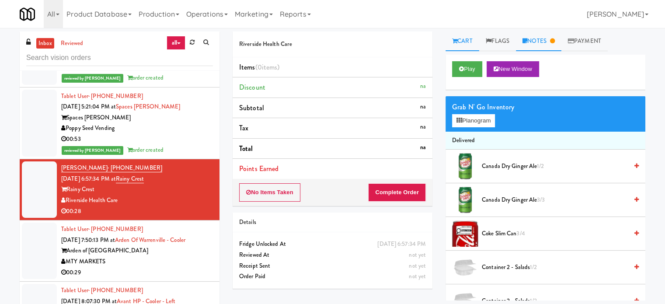
click at [540, 38] on link "Notes" at bounding box center [538, 41] width 45 height 20
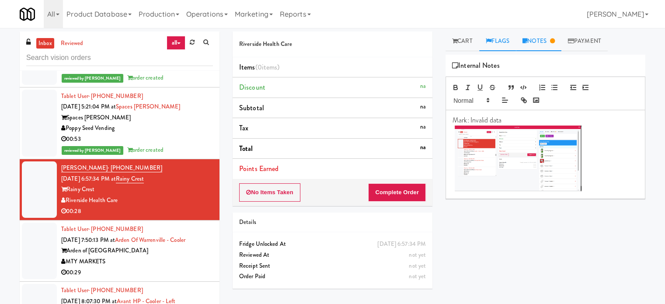
click at [498, 33] on link "Flags" at bounding box center [497, 41] width 37 height 20
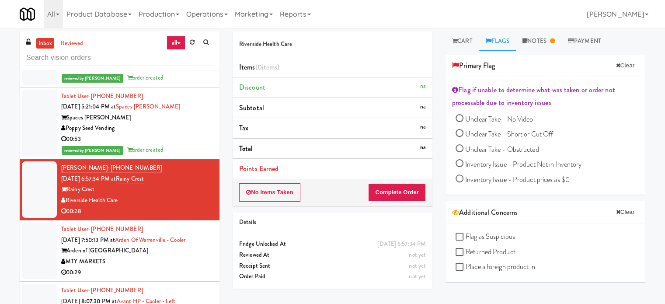
click at [175, 262] on div "MTY MARKETS" at bounding box center [137, 261] width 152 height 11
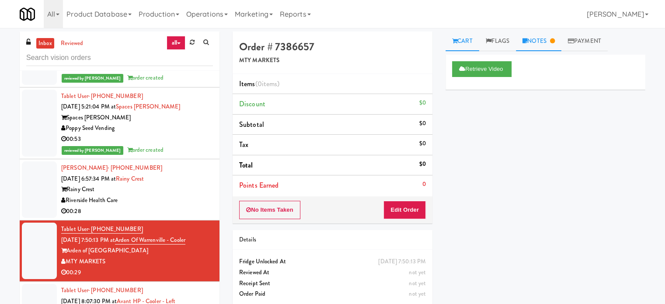
click at [544, 45] on link "Notes" at bounding box center [538, 41] width 45 height 20
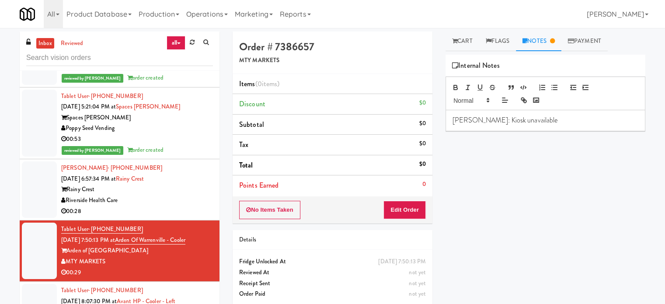
drag, startPoint x: 204, startPoint y: 236, endPoint x: 129, endPoint y: 241, distance: 75.8
click at [129, 241] on div "Tablet User · (573) 576-1719 Sep 25, 2025 7:50:13 PM at Arden of Warrenville - …" at bounding box center [137, 251] width 152 height 54
copy span "Arden of Warrenville - Cooler"
click at [526, 119] on p "Britney: Kiosk unavailable" at bounding box center [546, 120] width 186 height 10
click at [195, 190] on div "Rainy Crest" at bounding box center [137, 189] width 152 height 11
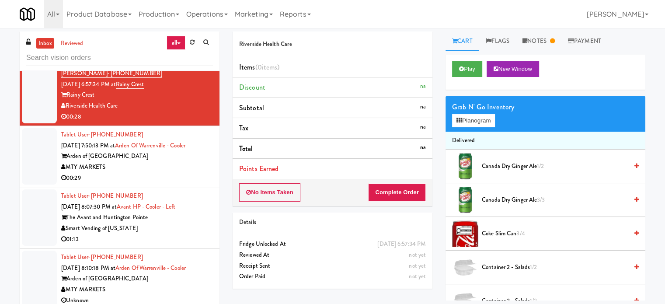
scroll to position [1929, 0]
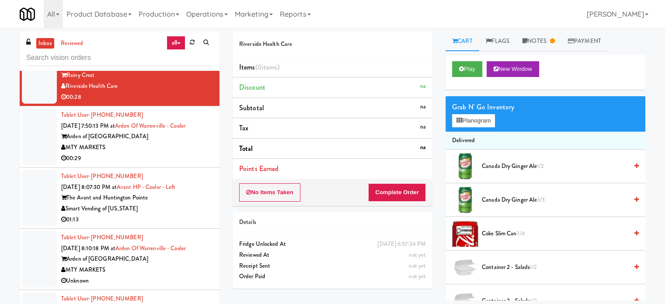
click at [174, 143] on div "MTY MARKETS" at bounding box center [137, 147] width 152 height 11
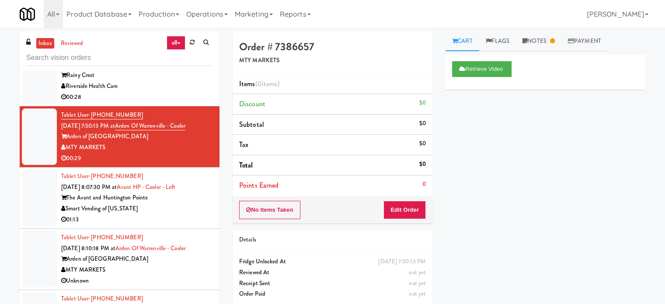
click at [183, 206] on div "Smart Vending of [US_STATE]" at bounding box center [137, 208] width 152 height 11
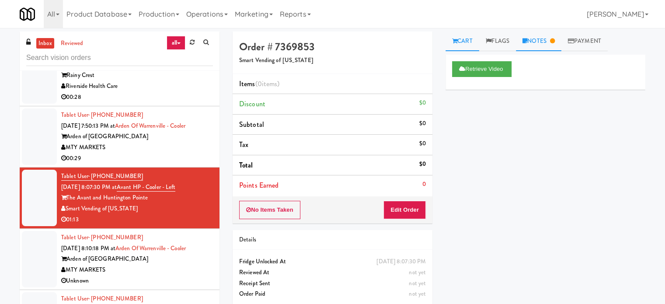
click at [552, 47] on link "Notes" at bounding box center [538, 41] width 45 height 20
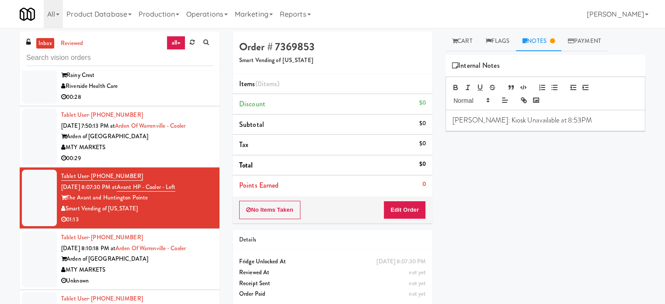
click at [554, 117] on p "Lyn: Kiosk Unavailable at 8:53PM" at bounding box center [546, 120] width 186 height 10
click at [551, 117] on p "Lyn: Kiosk Unavailable at 8:53PM" at bounding box center [546, 120] width 186 height 10
drag, startPoint x: 194, startPoint y: 184, endPoint x: 132, endPoint y: 186, distance: 62.6
click at [132, 186] on div "Tablet User · (571) 318-0089 Sep 25, 2025 8:07:30 PM at Avant HP - Cooler - Lef…" at bounding box center [137, 198] width 152 height 54
copy link "Avant HP - Cooler - Left"
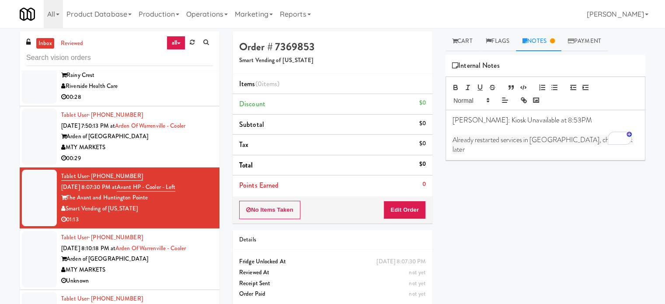
click at [169, 272] on div "MTY MARKETS" at bounding box center [137, 270] width 152 height 11
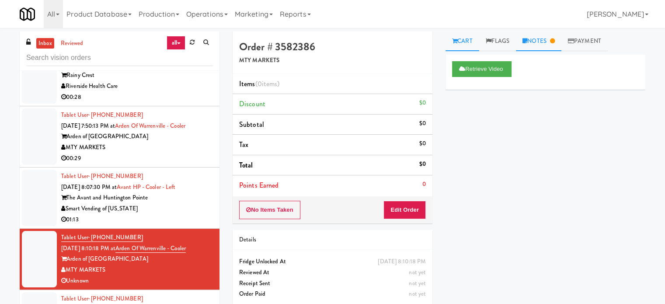
click at [555, 42] on icon at bounding box center [552, 41] width 5 height 6
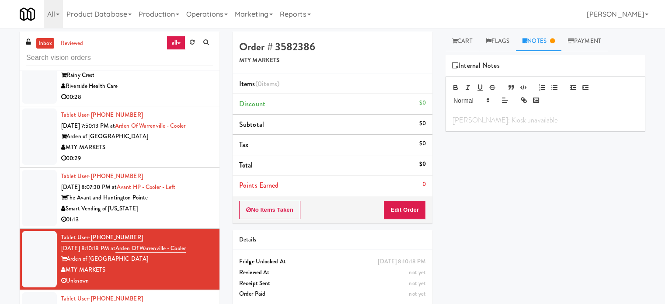
click at [174, 209] on div "Smart Vending of [US_STATE]" at bounding box center [137, 208] width 152 height 11
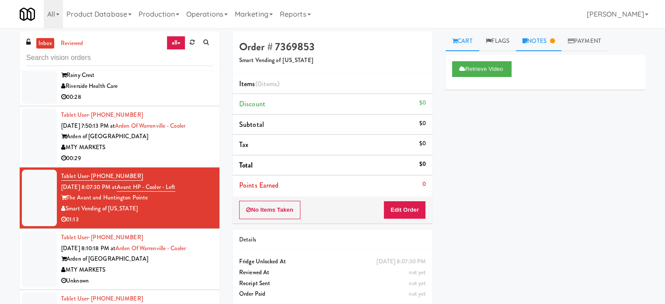
click at [546, 45] on link "Notes" at bounding box center [538, 41] width 45 height 20
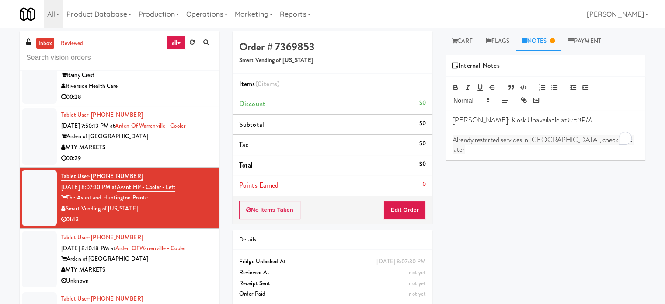
click at [517, 139] on span "Already restarted services in Balena, check back later" at bounding box center [544, 145] width 182 height 20
copy span "Already restarted services in Balena, check back later"
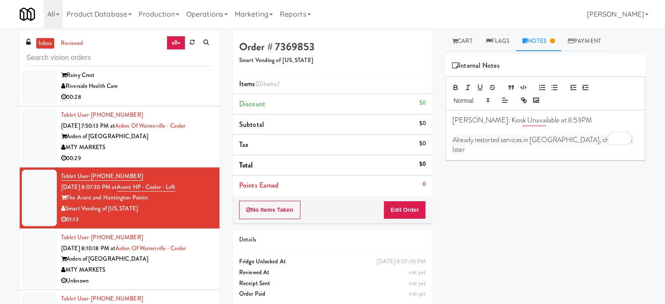
click at [188, 262] on div "Arden of Warrenville" at bounding box center [137, 259] width 152 height 11
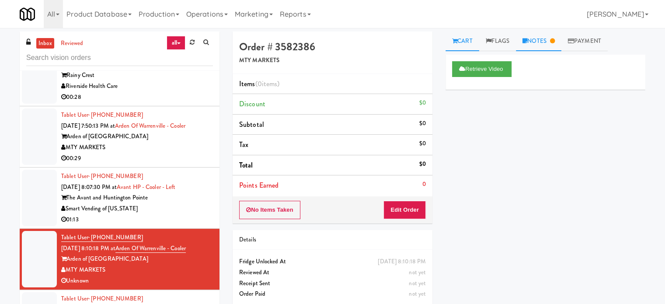
click at [551, 38] on link "Notes" at bounding box center [538, 41] width 45 height 20
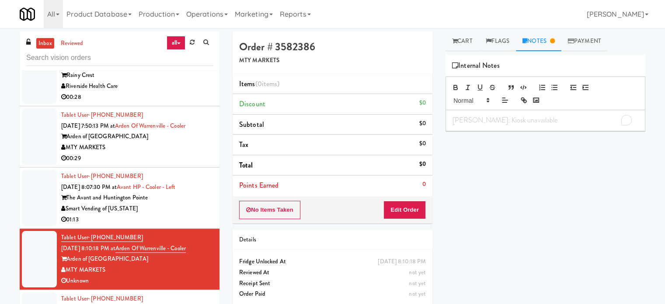
click at [531, 124] on p "Britney: Kiosk unavailable" at bounding box center [546, 120] width 186 height 10
drag, startPoint x: 203, startPoint y: 243, endPoint x: 130, endPoint y: 246, distance: 72.7
click at [130, 246] on div "Tablet User · (708) 257-6647 Sep 25, 2025 8:10:18 PM at Arden of Warrenville - …" at bounding box center [137, 259] width 152 height 54
copy link "Arden of Warrenville - Cooler"
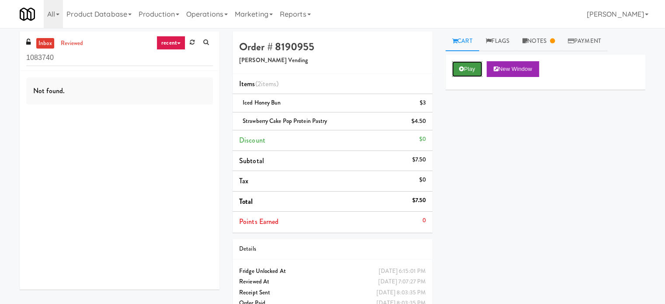
click at [474, 70] on button "Play" at bounding box center [467, 69] width 30 height 16
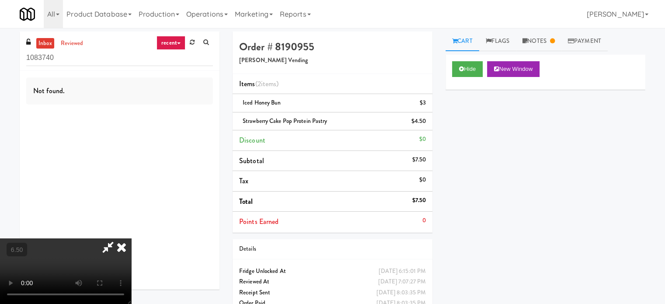
click at [131, 238] on video at bounding box center [65, 271] width 131 height 66
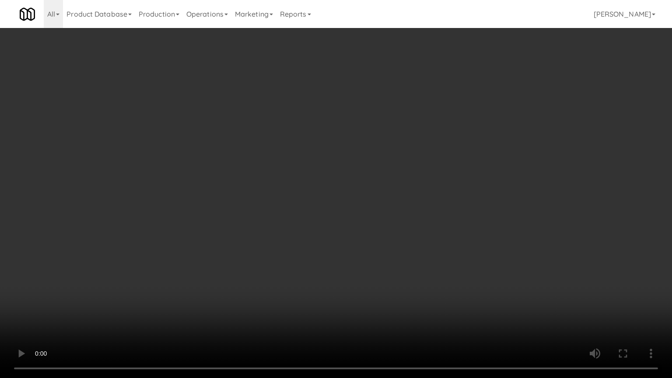
click at [235, 205] on video at bounding box center [336, 189] width 672 height 378
click at [236, 206] on video at bounding box center [336, 189] width 672 height 378
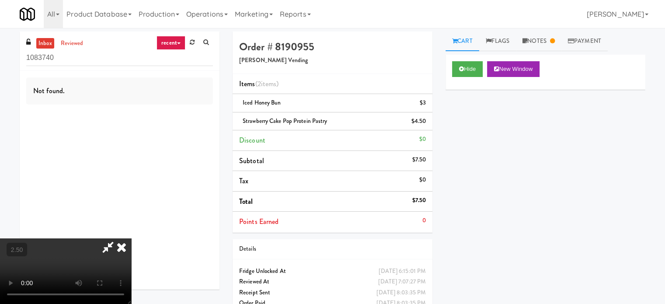
click at [131, 238] on video at bounding box center [65, 271] width 131 height 66
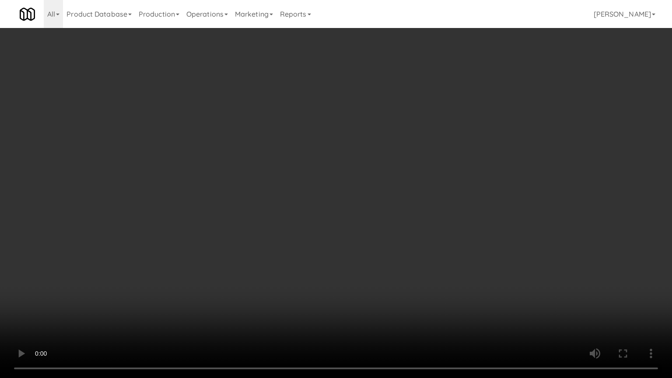
click at [236, 206] on video at bounding box center [336, 189] width 672 height 378
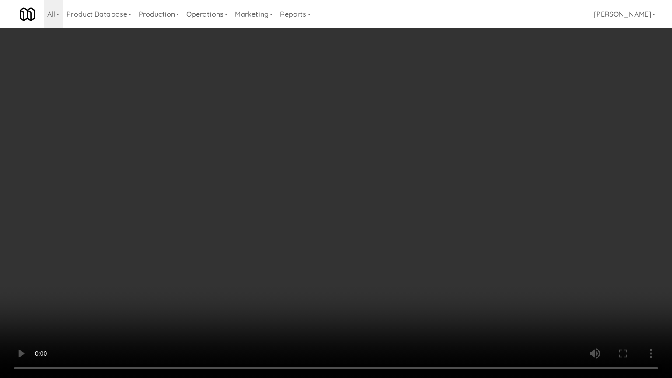
click at [236, 206] on video at bounding box center [336, 189] width 672 height 378
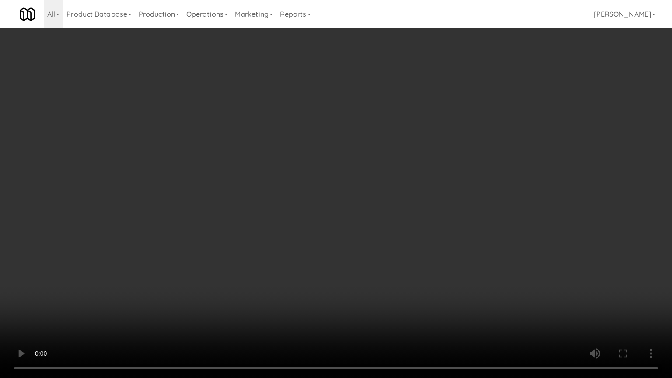
click at [236, 206] on video at bounding box center [336, 189] width 672 height 378
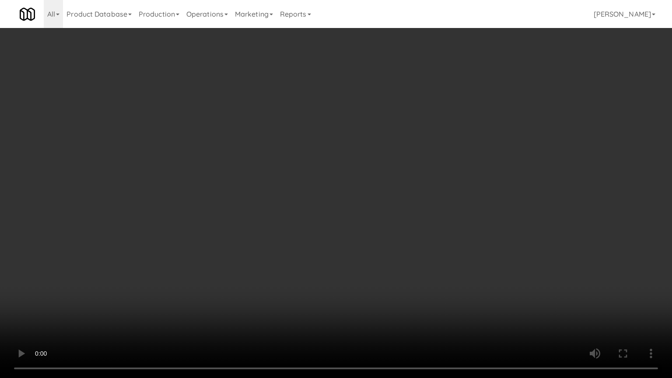
click at [236, 206] on video at bounding box center [336, 189] width 672 height 378
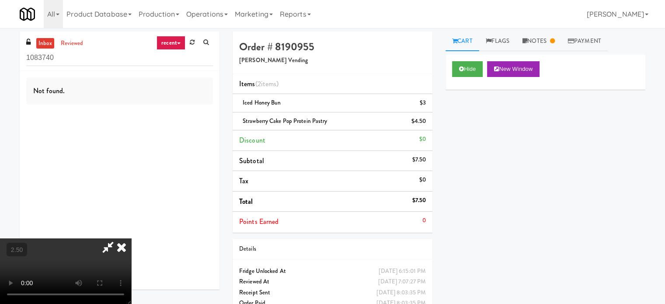
click at [131, 238] on icon at bounding box center [121, 246] width 19 height 17
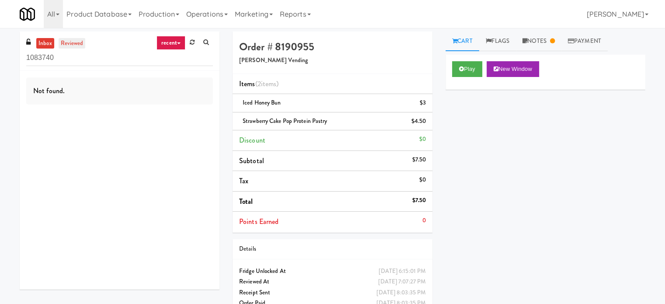
click at [75, 43] on link "reviewed" at bounding box center [72, 43] width 27 height 11
click at [172, 44] on link "recent" at bounding box center [171, 43] width 29 height 14
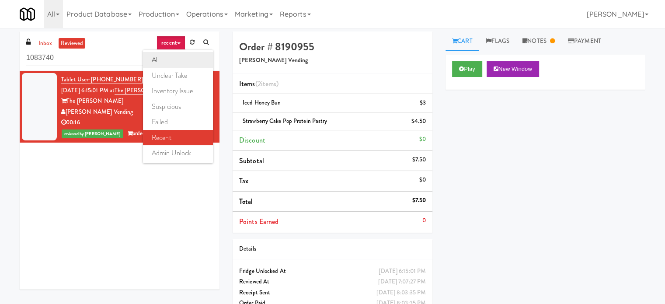
click at [164, 56] on link "all" at bounding box center [178, 60] width 70 height 16
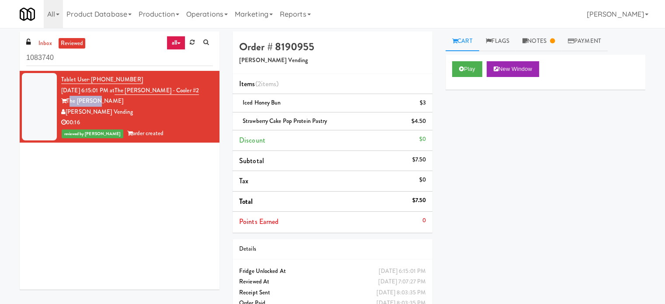
drag, startPoint x: 97, startPoint y: 103, endPoint x: 69, endPoint y: 104, distance: 28.0
click at [69, 104] on div "The [PERSON_NAME]" at bounding box center [137, 101] width 152 height 11
copy div "The [PERSON_NAME]"
click at [211, 136] on li "Tablet User · (540) 431-7163 [DATE] 6:15:01 PM at The [PERSON_NAME] - Cooler #2…" at bounding box center [120, 107] width 200 height 72
click at [537, 42] on link "Notes" at bounding box center [538, 41] width 45 height 20
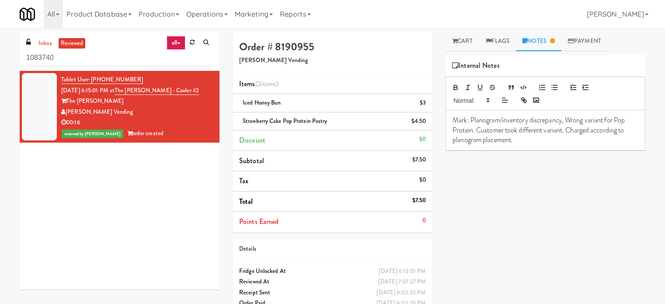
click at [525, 145] on div "Mark: Planogram/inventory discrepancy, Wrong variant for Pop Protein. Customer …" at bounding box center [545, 130] width 199 height 40
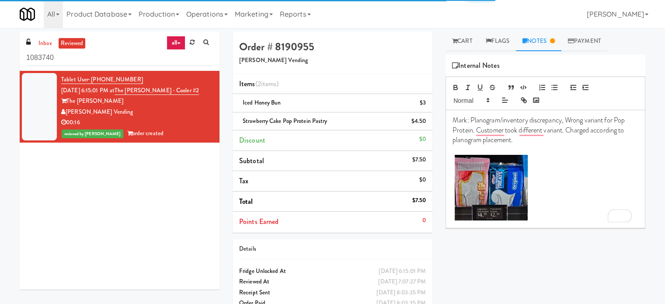
scroll to position [28, 0]
